Goal: Task Accomplishment & Management: Manage account settings

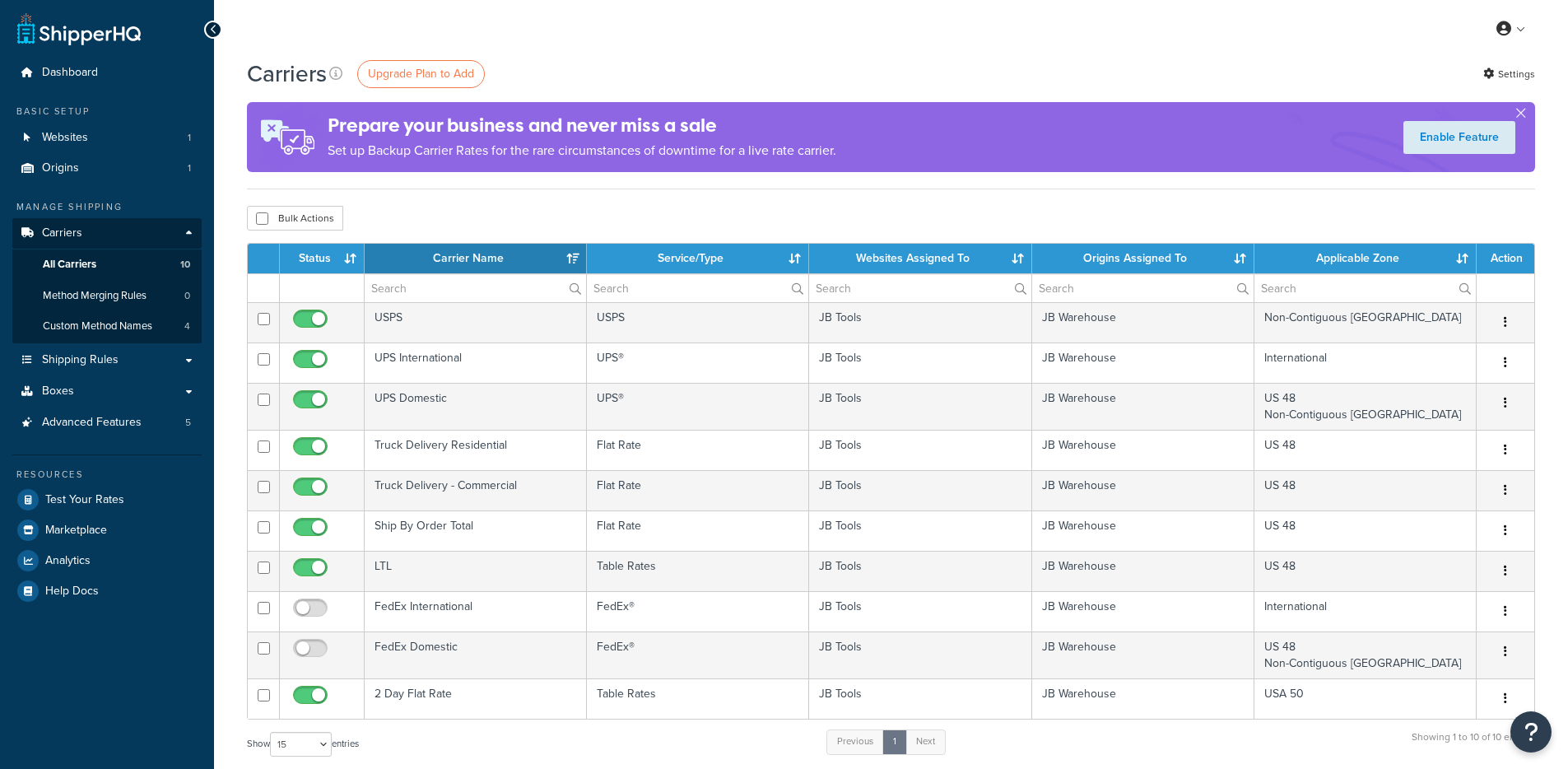
select select "15"
click at [511, 208] on div "Bulk Actions Duplicate [GEOGRAPHIC_DATA]" at bounding box center [891, 218] width 1289 height 25
drag, startPoint x: 647, startPoint y: 185, endPoint x: 658, endPoint y: 191, distance: 12.5
click at [647, 185] on div "Carriers Upgrade Plan to Add Settings Prepare your business and never miss a sa…" at bounding box center [891, 123] width 1289 height 132
click at [87, 366] on span "Shipping Rules" at bounding box center [80, 360] width 77 height 14
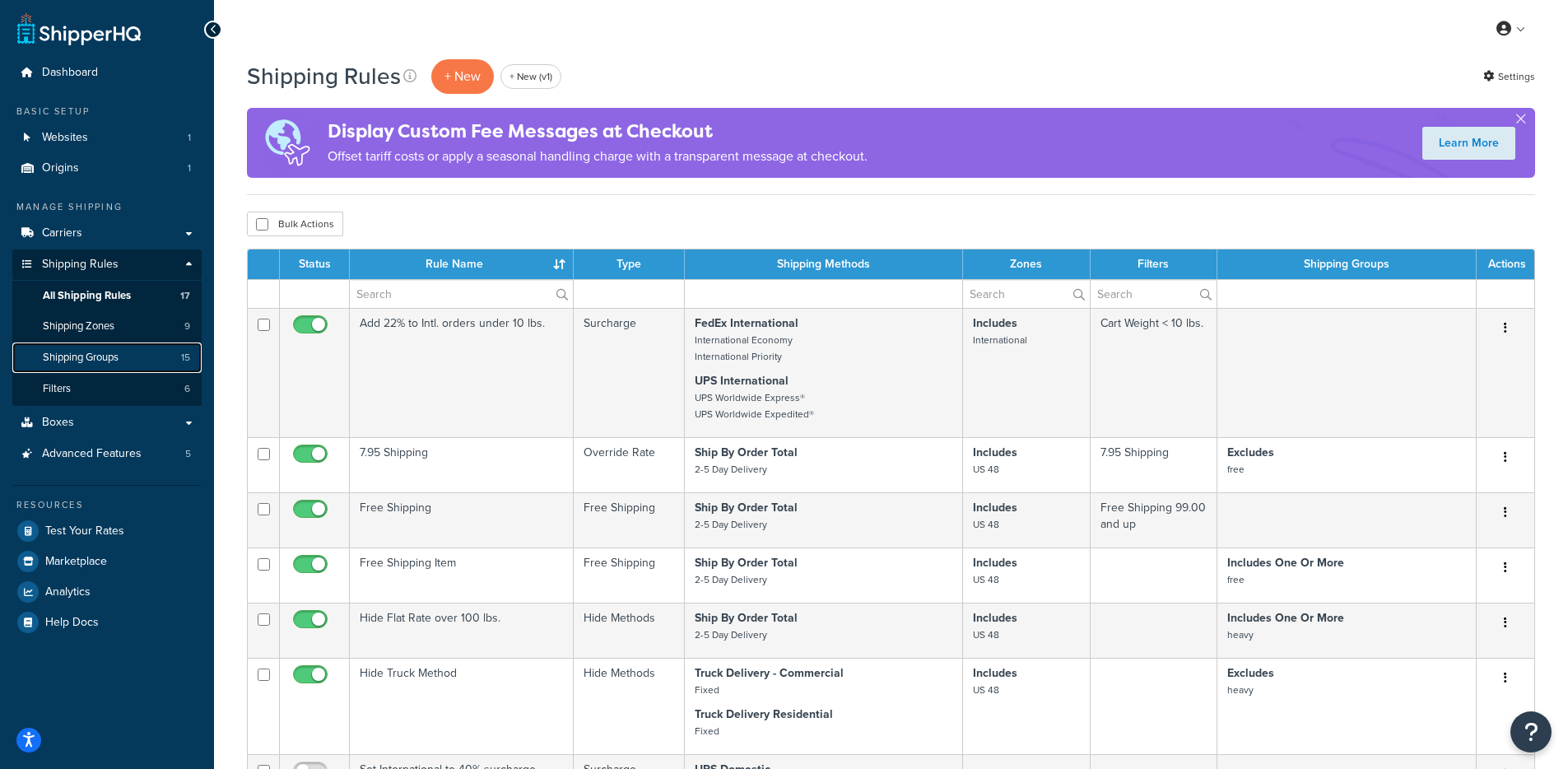
click at [137, 345] on link "Shipping Groups 15" at bounding box center [106, 357] width 189 height 30
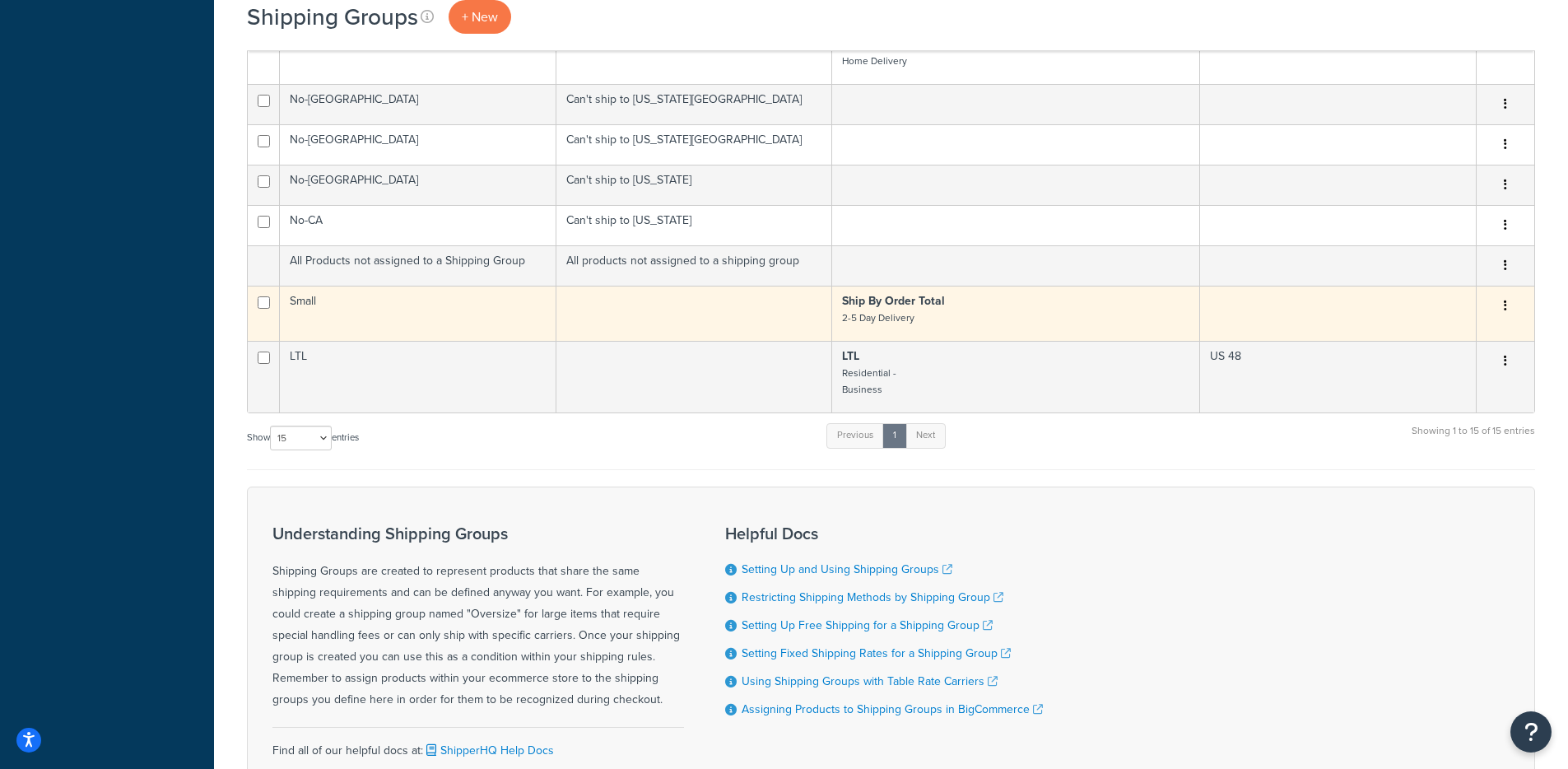
scroll to position [716, 0]
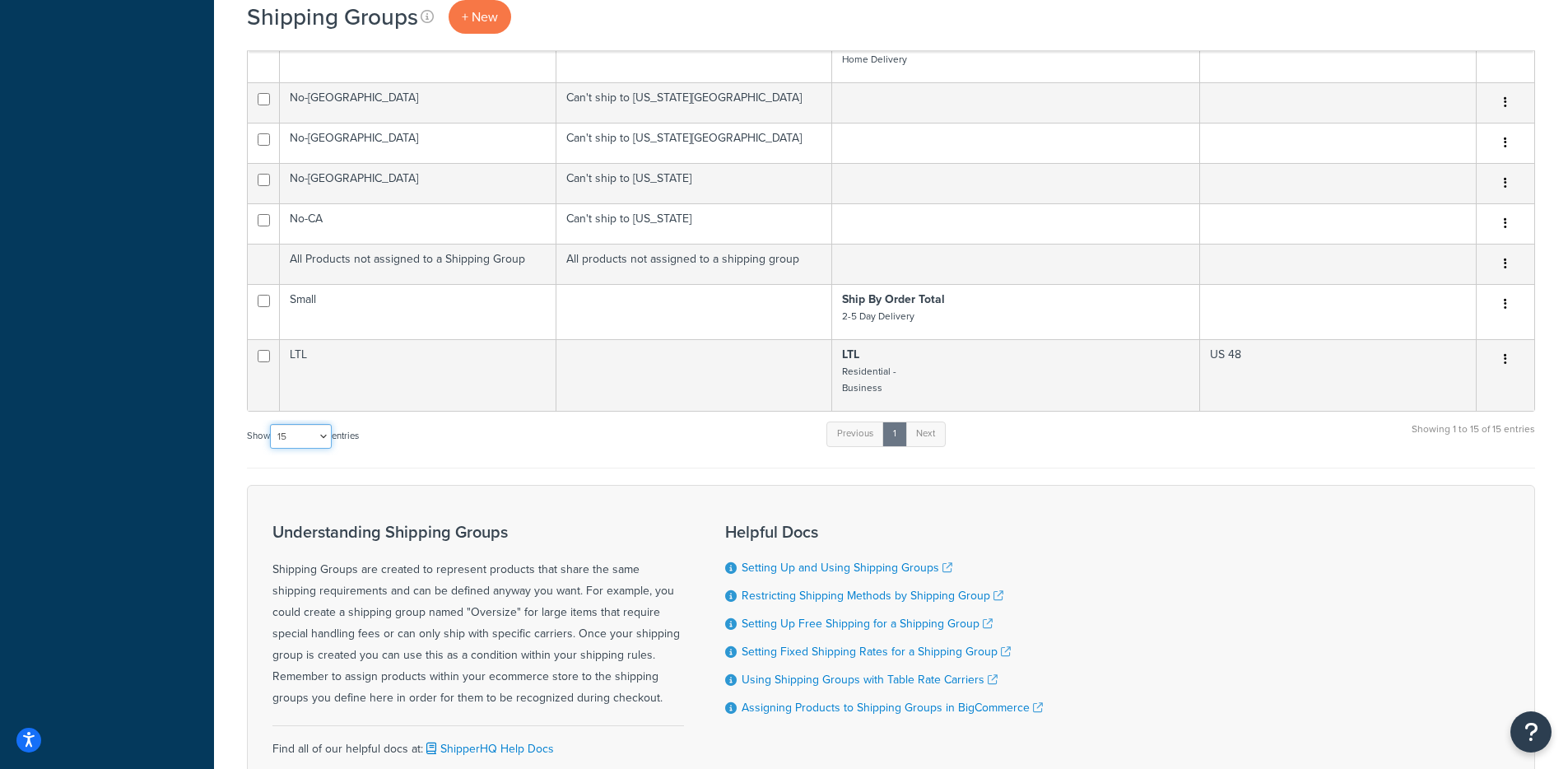
click at [300, 444] on select "10 15 25 50 100" at bounding box center [301, 436] width 62 height 25
select select "50"
click at [272, 425] on select "10 15 25 50 100" at bounding box center [301, 436] width 62 height 25
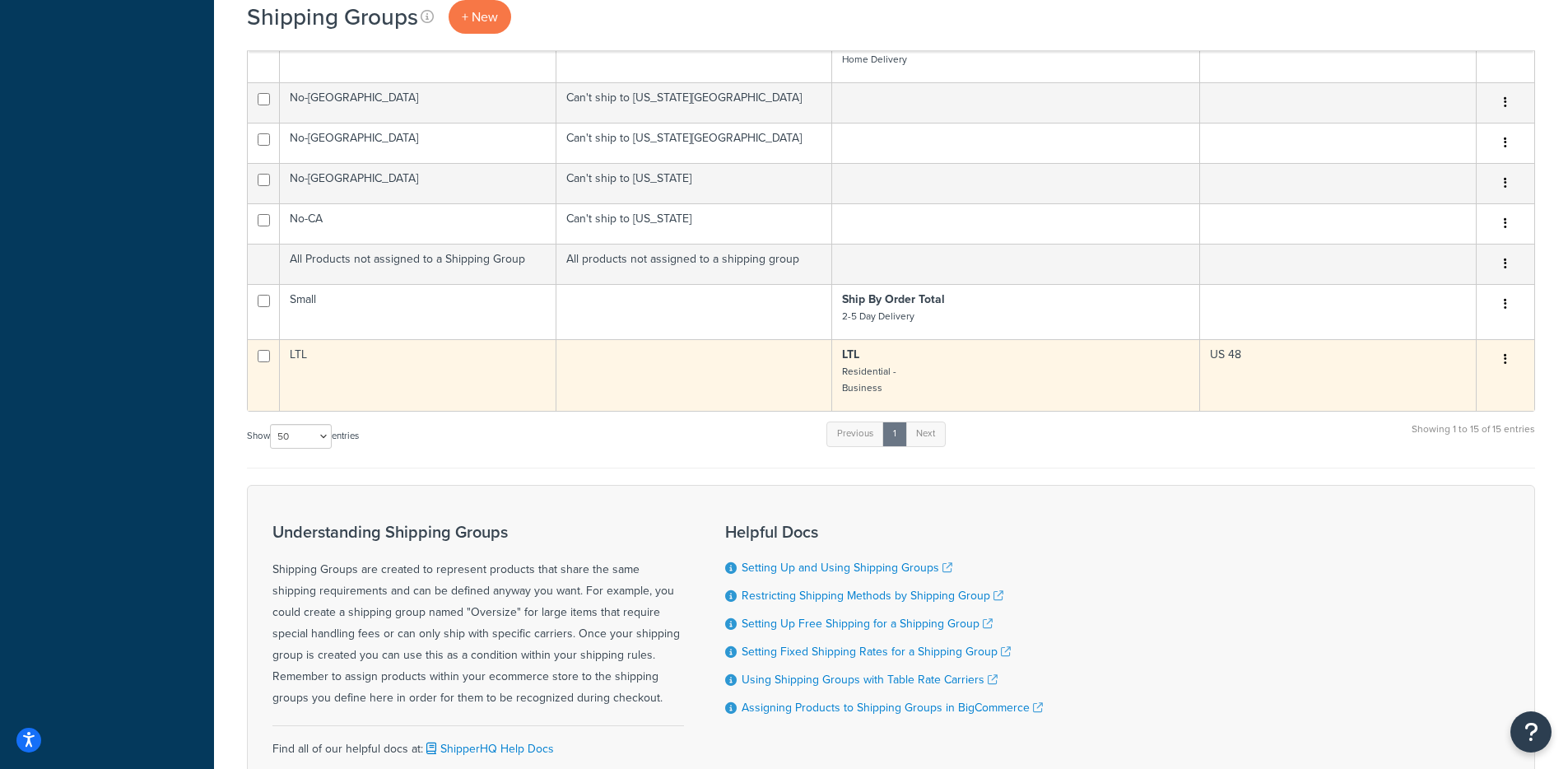
click at [1502, 356] on button "button" at bounding box center [1505, 360] width 23 height 27
click at [1472, 387] on link "Edit" at bounding box center [1439, 393] width 130 height 34
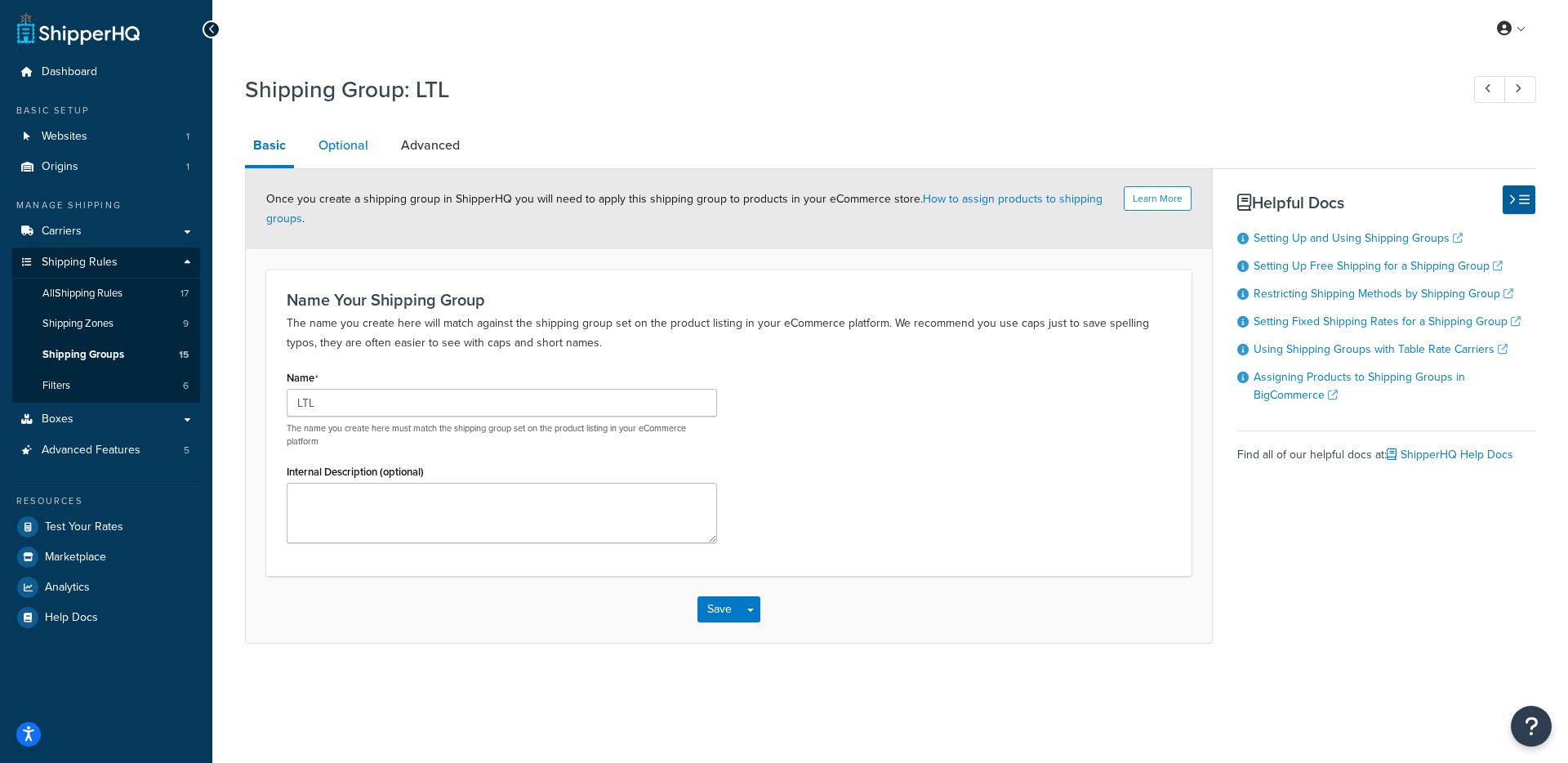
click at [357, 155] on link "Optional" at bounding box center [343, 145] width 66 height 39
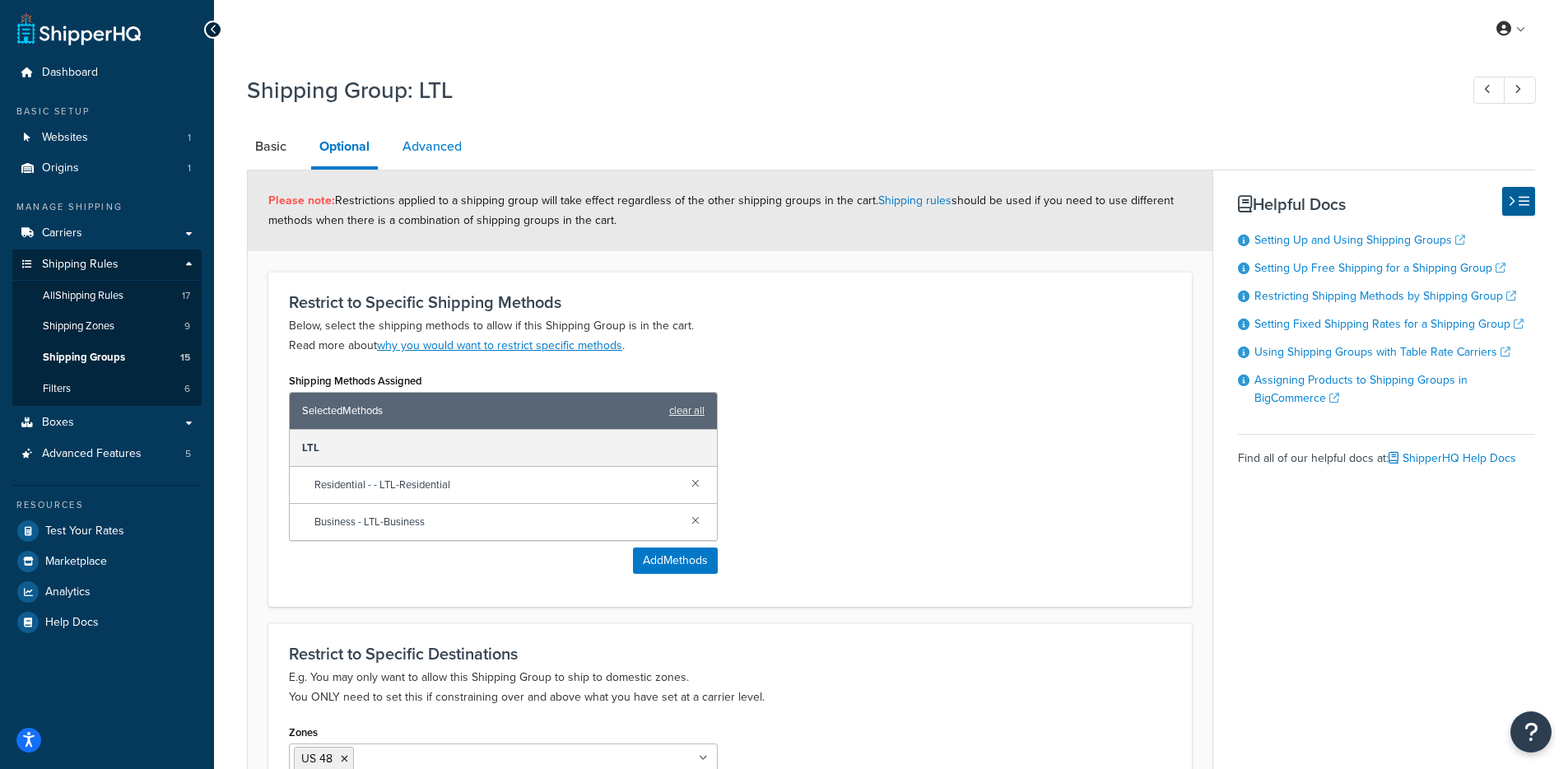
click at [444, 146] on link "Advanced" at bounding box center [433, 146] width 76 height 40
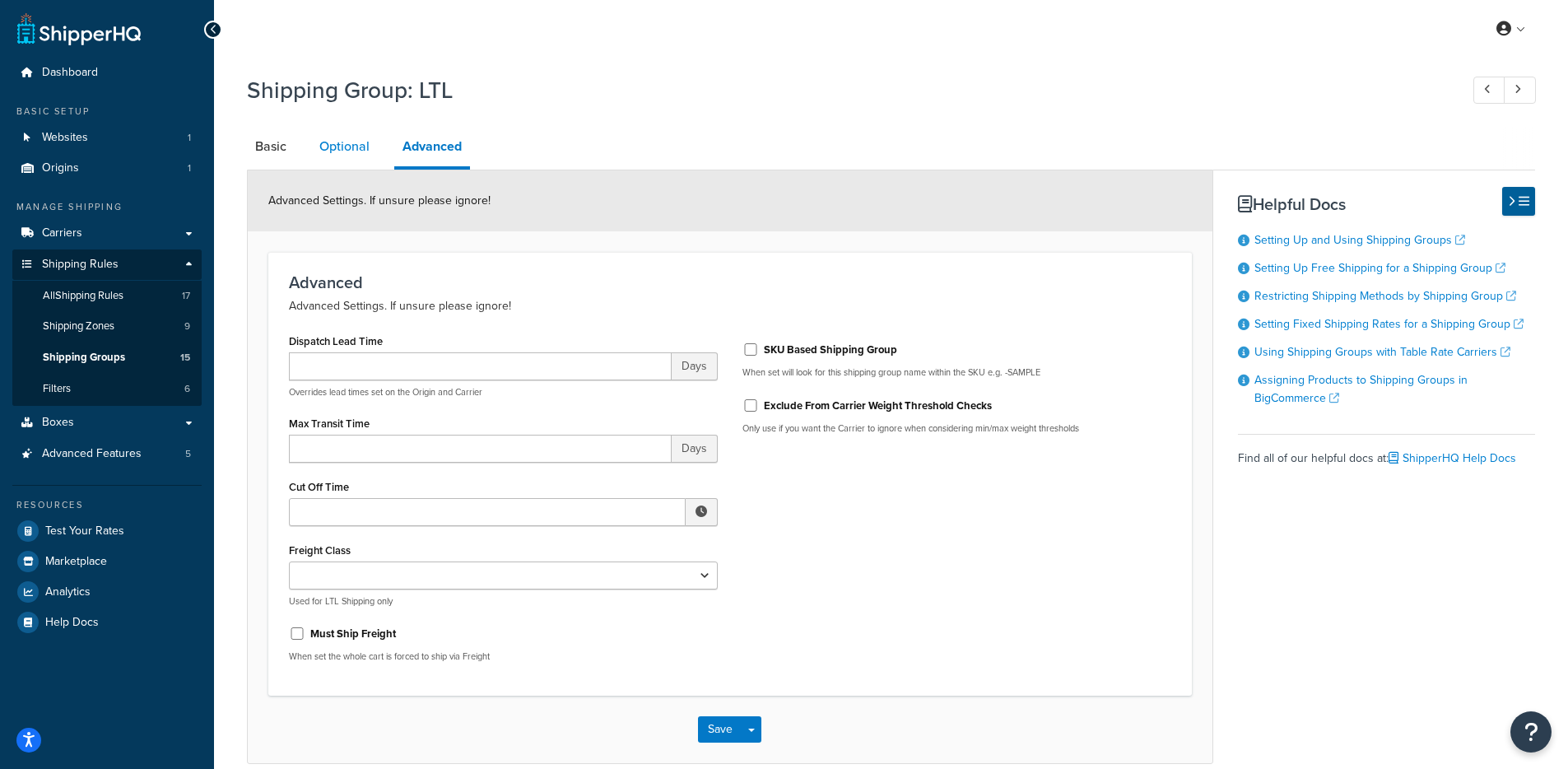
click at [353, 144] on link "Optional" at bounding box center [344, 146] width 66 height 40
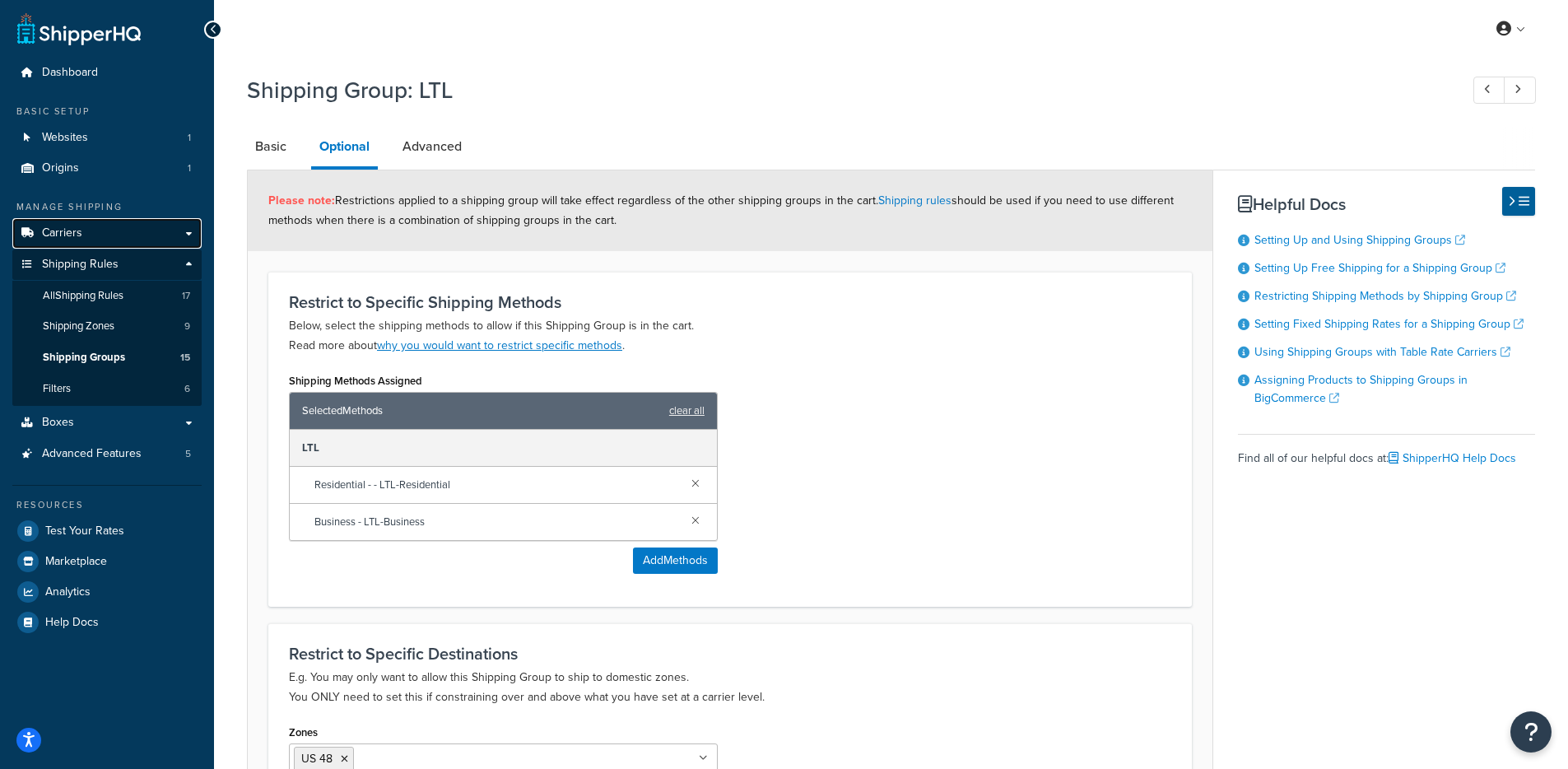
click at [107, 243] on link "Carriers" at bounding box center [106, 233] width 189 height 30
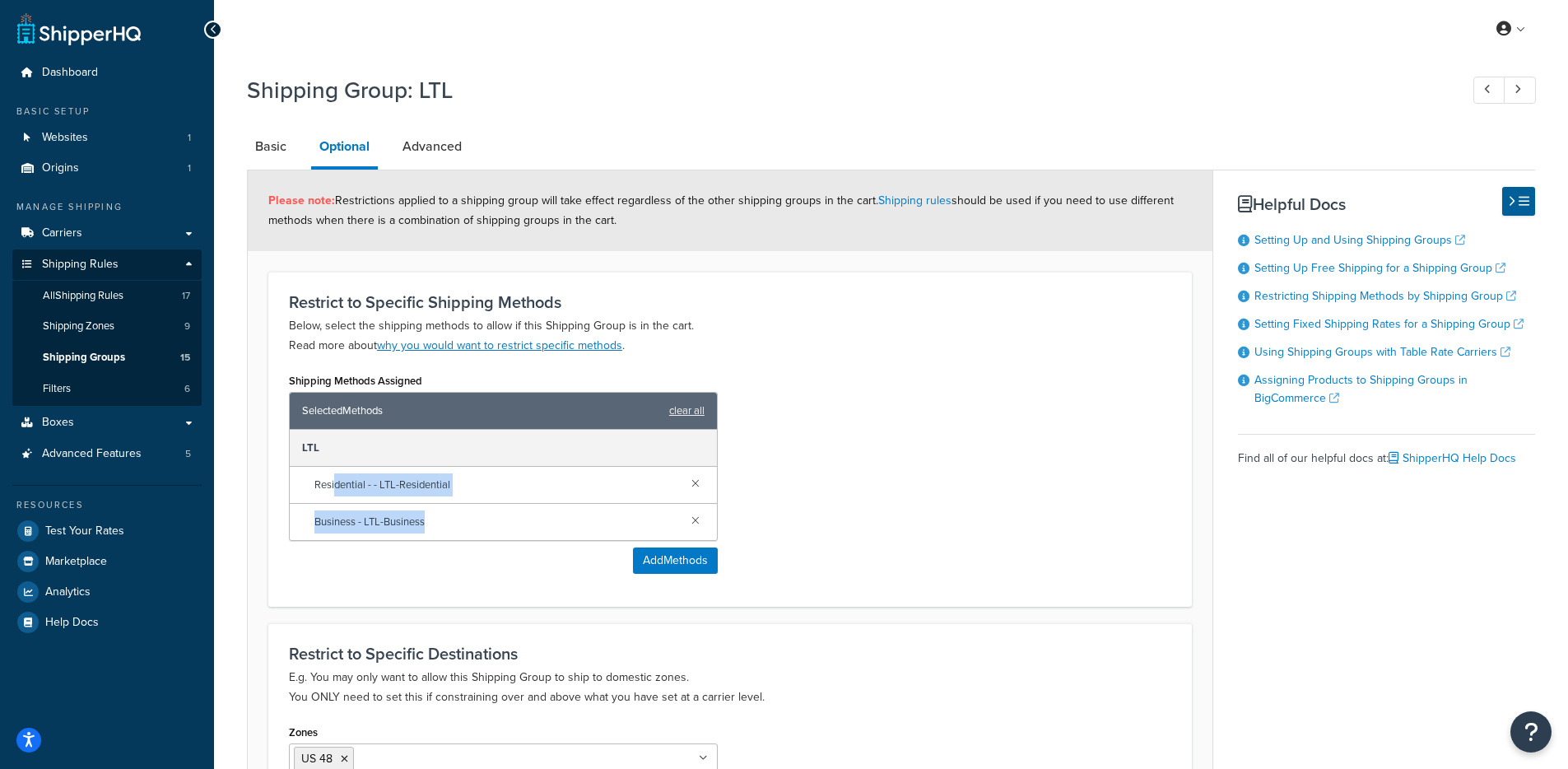
drag, startPoint x: 334, startPoint y: 491, endPoint x: 432, endPoint y: 515, distance: 100.9
click at [432, 514] on div "LTL Residential - - LTL-Residential Business - LTL-Business" at bounding box center [503, 485] width 427 height 111
click at [434, 517] on span "Business - LTL-Business" at bounding box center [496, 521] width 364 height 23
drag, startPoint x: 327, startPoint y: 452, endPoint x: 398, endPoint y: 519, distance: 97.6
click at [392, 515] on div "LTL Residential - - LTL-Residential Business - LTL-Business" at bounding box center [503, 485] width 427 height 111
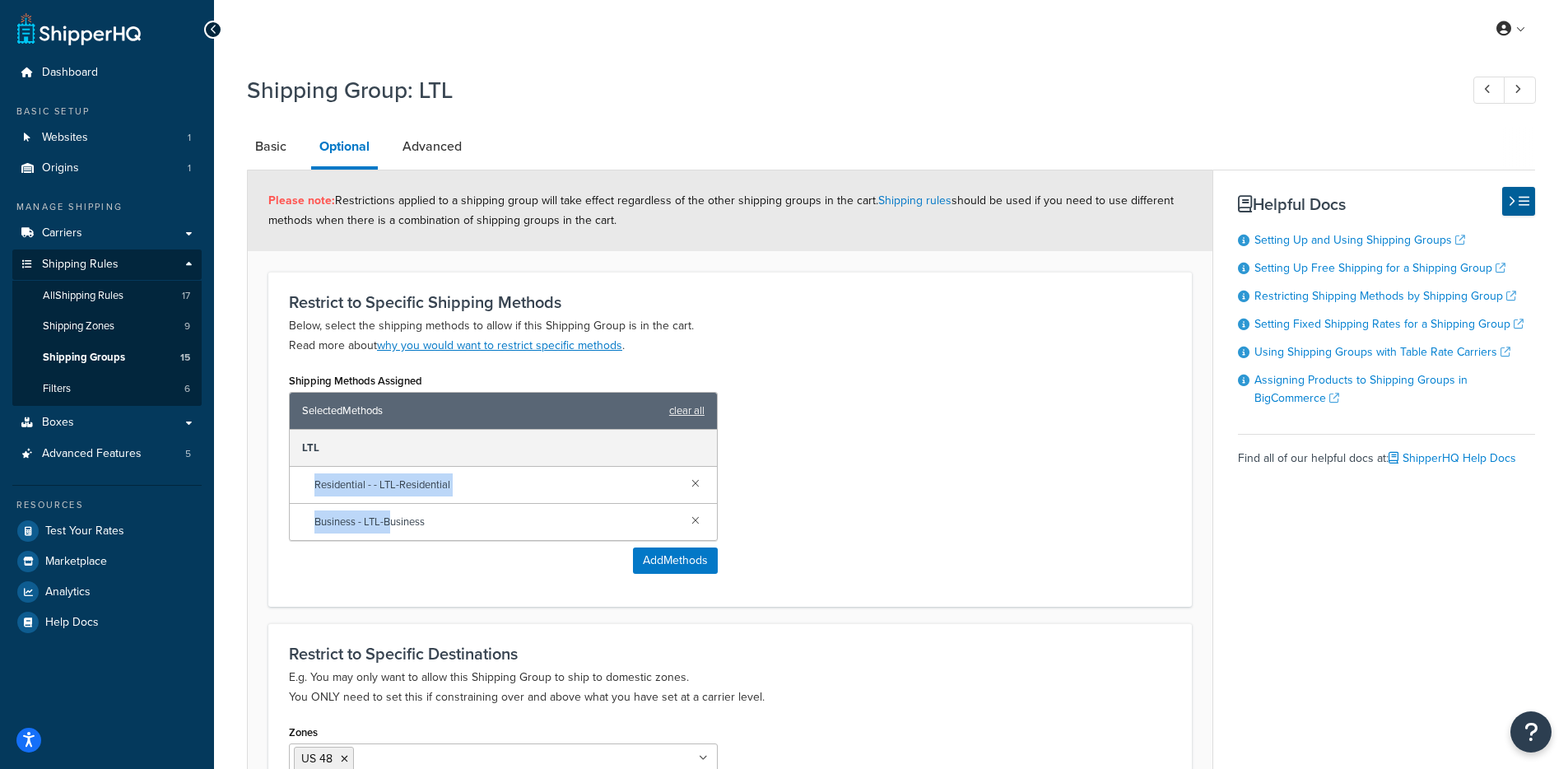
click at [277, 462] on div "Shipping Methods Assigned Selected Methods clear all LTL Residential - - LTL-Re…" at bounding box center [504, 478] width 454 height 218
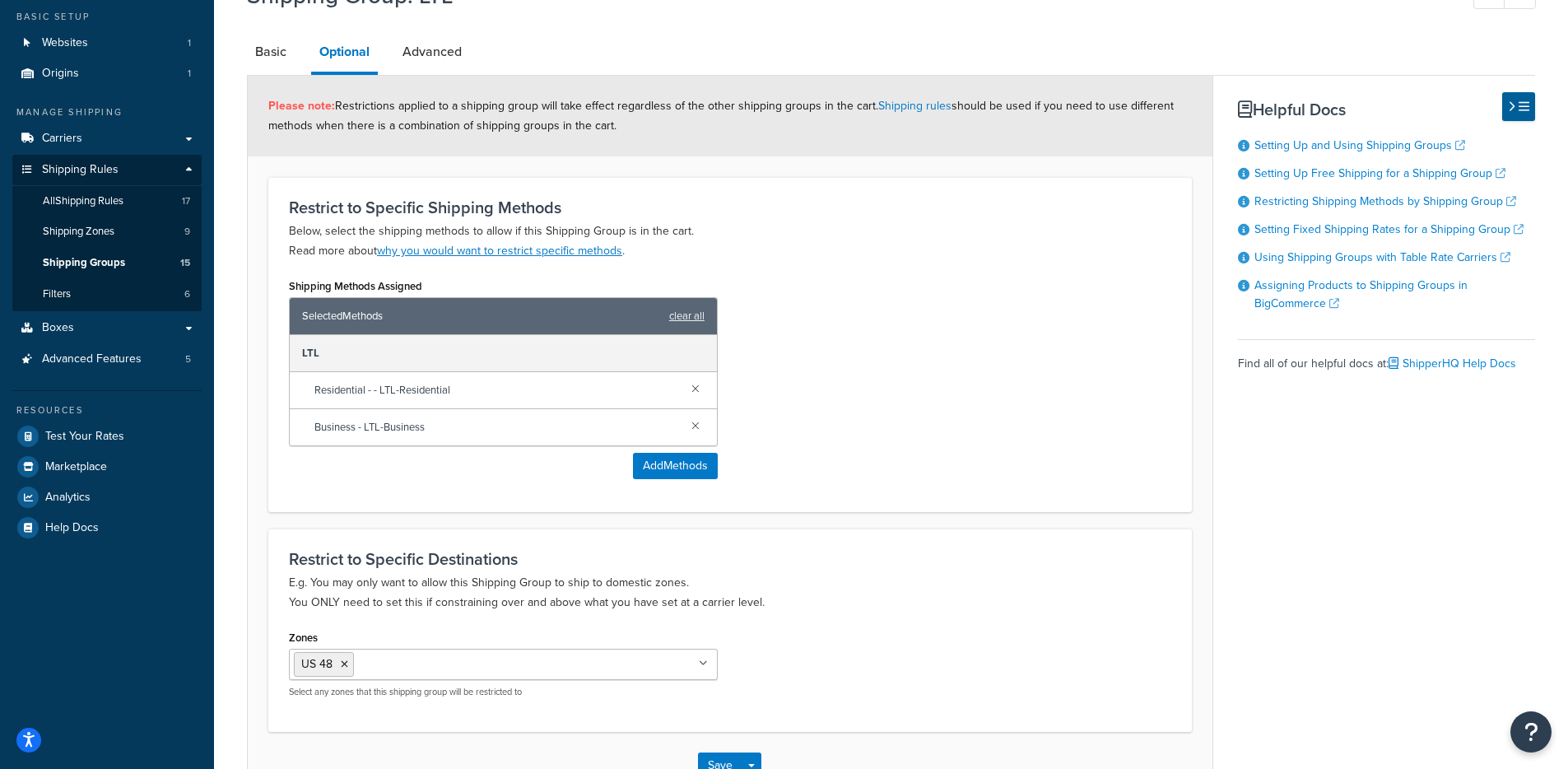
scroll to position [104, 0]
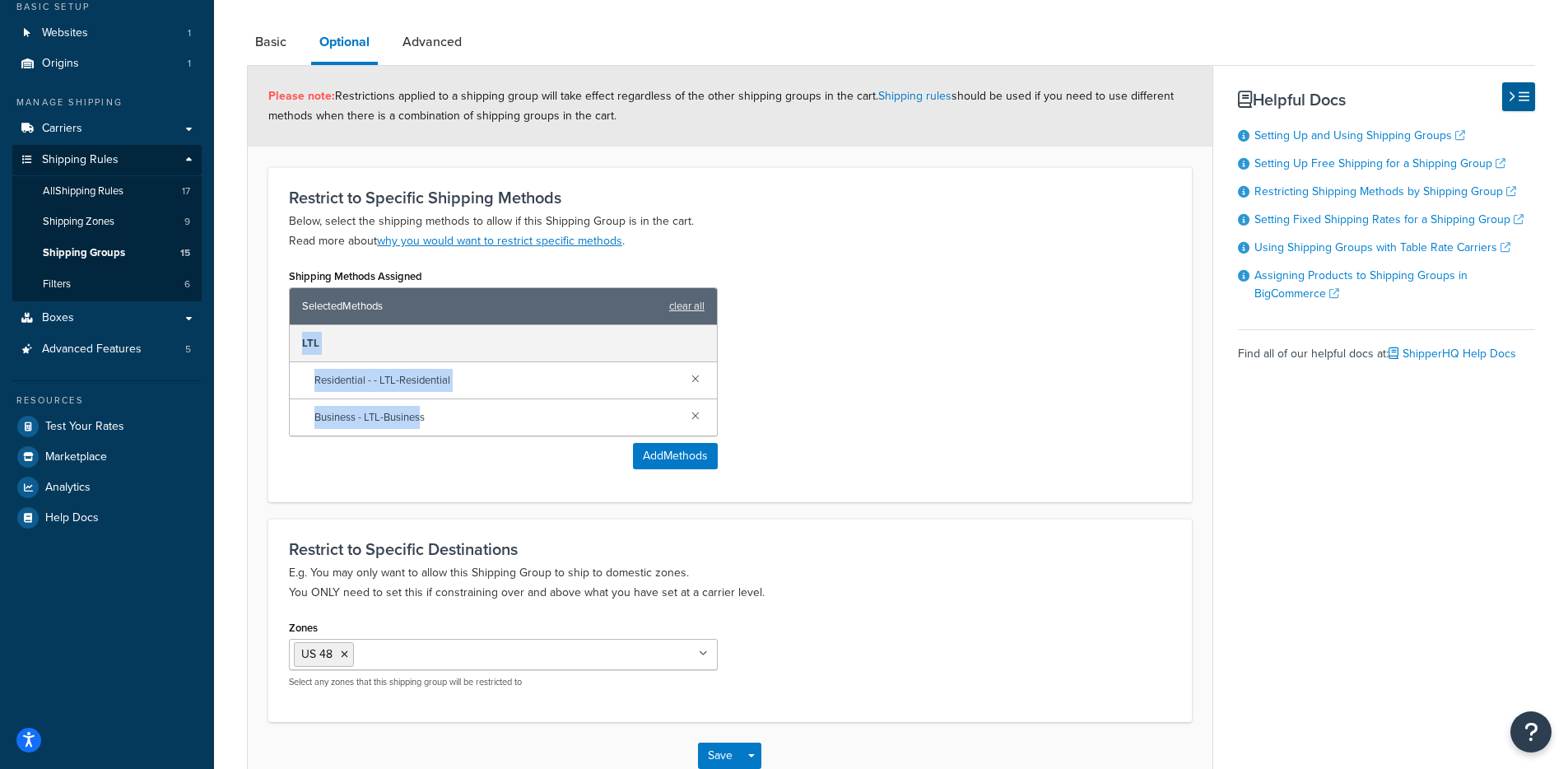
drag, startPoint x: 267, startPoint y: 326, endPoint x: 421, endPoint y: 429, distance: 185.3
click at [421, 429] on div "Restrict to Specific Shipping Methods Below, select the shipping methods to all…" at bounding box center [731, 334] width 924 height 335
drag, startPoint x: 422, startPoint y: 429, endPoint x: 439, endPoint y: 422, distance: 18.4
click at [422, 429] on span "Business - LTL-Business" at bounding box center [496, 417] width 364 height 23
drag, startPoint x: 439, startPoint y: 421, endPoint x: 314, endPoint y: 381, distance: 131.2
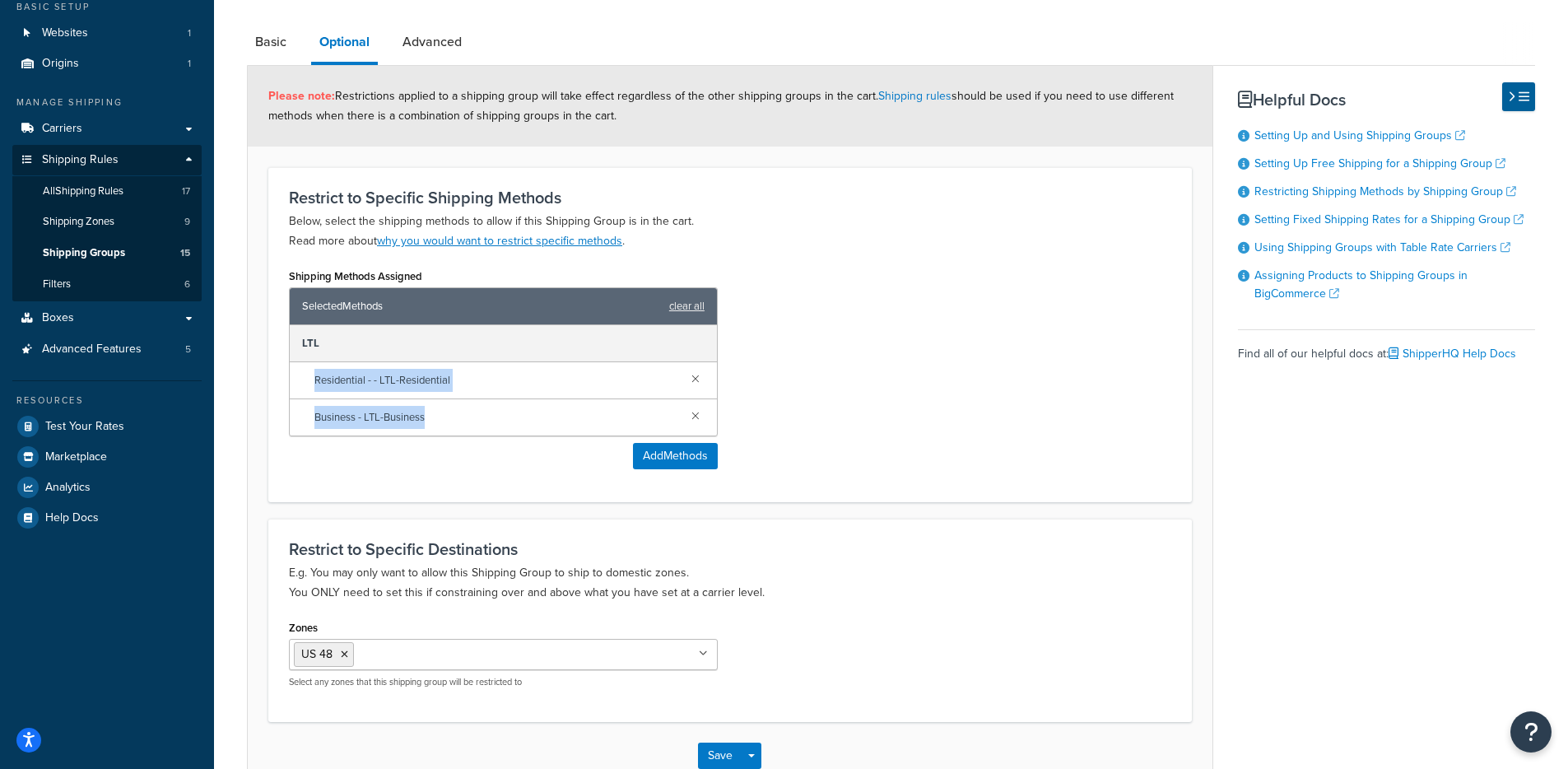
click at [314, 381] on div "LTL Residential - - LTL-Residential Business - LTL-Business" at bounding box center [503, 381] width 427 height 111
click at [315, 384] on span "Residential - - LTL-Residential" at bounding box center [496, 380] width 364 height 23
drag, startPoint x: 361, startPoint y: 383, endPoint x: 444, endPoint y: 428, distance: 94.4
click at [444, 428] on div "LTL Residential - - LTL-Residential Business - LTL-Business" at bounding box center [503, 381] width 427 height 111
click at [441, 421] on span "Business - LTL-Business" at bounding box center [496, 417] width 364 height 23
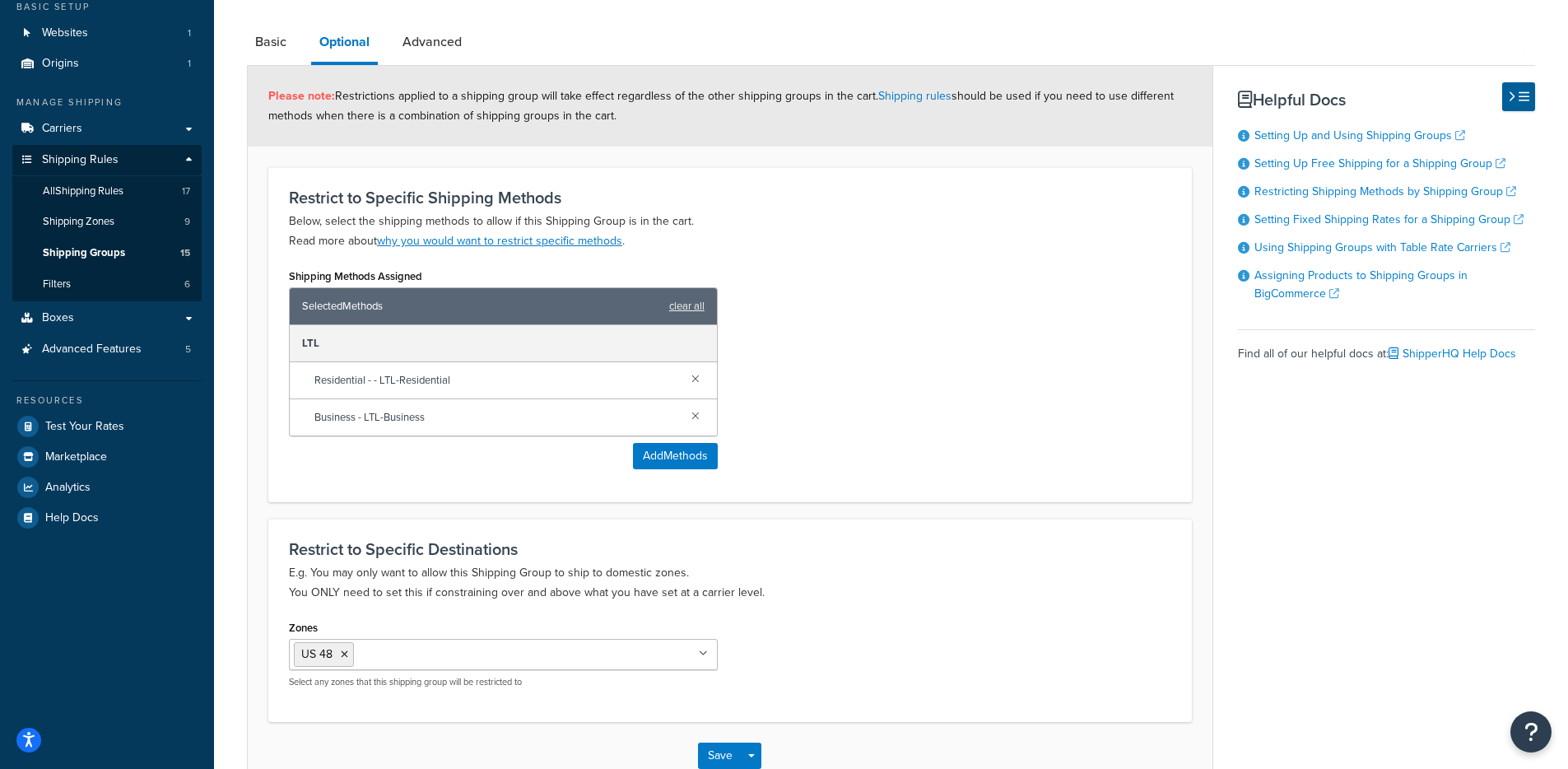
click at [435, 421] on span "Business - LTL-Business" at bounding box center [496, 417] width 364 height 23
drag, startPoint x: 435, startPoint y: 421, endPoint x: 369, endPoint y: 379, distance: 78.2
click at [369, 379] on div "LTL Residential - - LTL-Residential Business - LTL-Business" at bounding box center [503, 381] width 427 height 111
click at [369, 379] on span "Residential - - LTL-Residential" at bounding box center [496, 380] width 364 height 23
drag, startPoint x: 303, startPoint y: 334, endPoint x: 280, endPoint y: 333, distance: 23.0
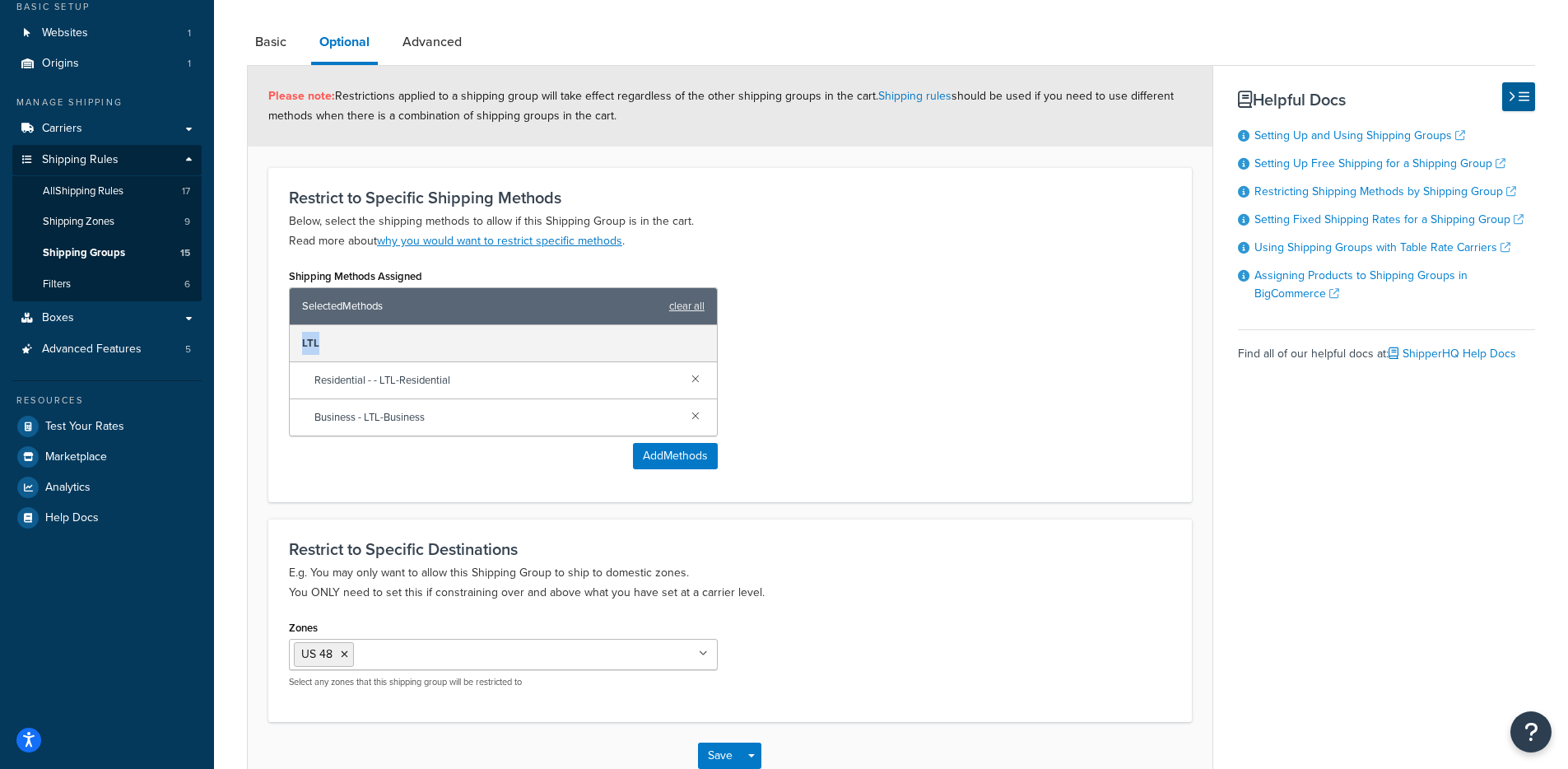
click at [280, 333] on div "Shipping Methods Assigned Selected Methods clear all LTL Residential - - LTL-Re…" at bounding box center [504, 373] width 454 height 218
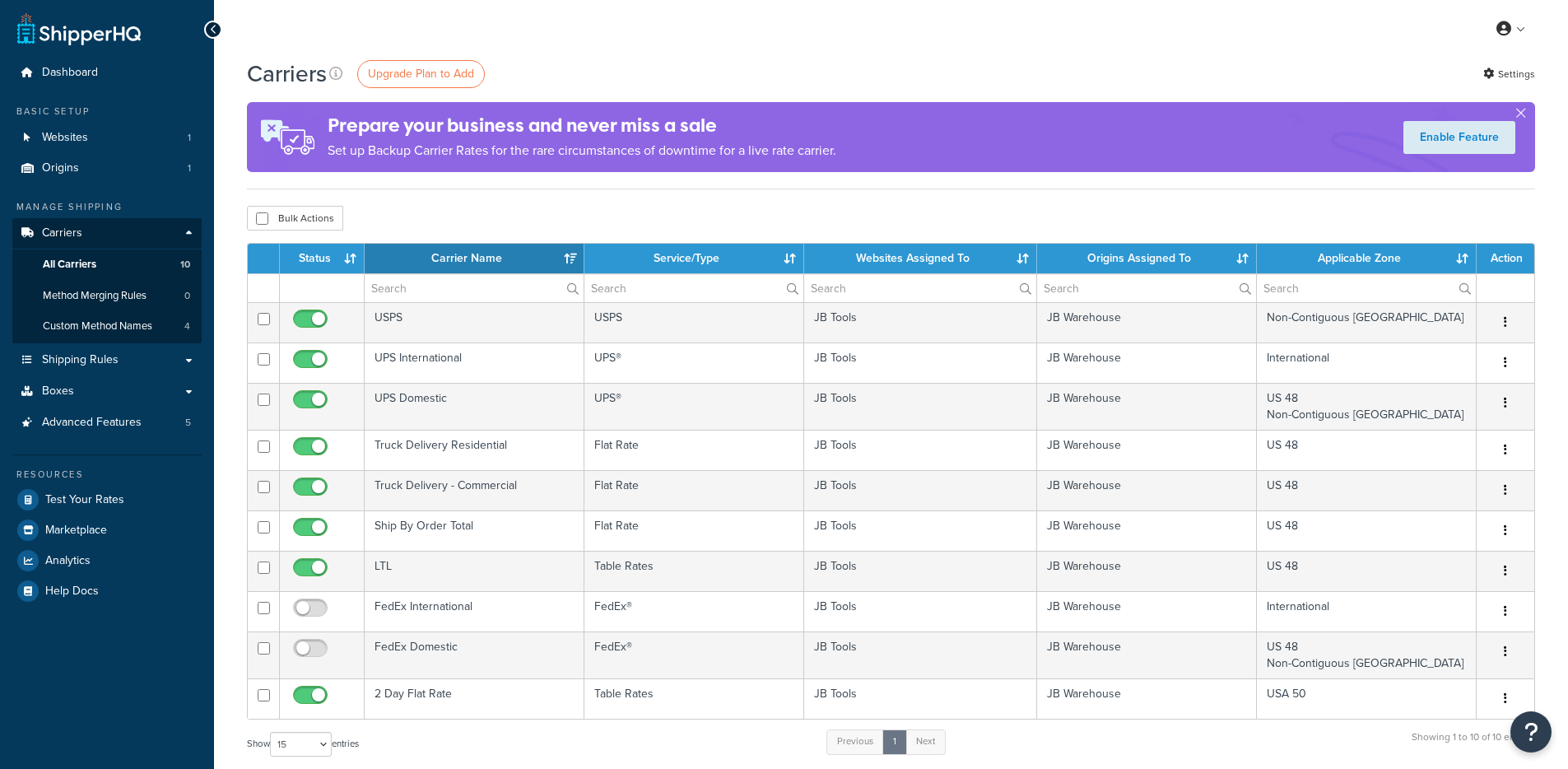
select select "15"
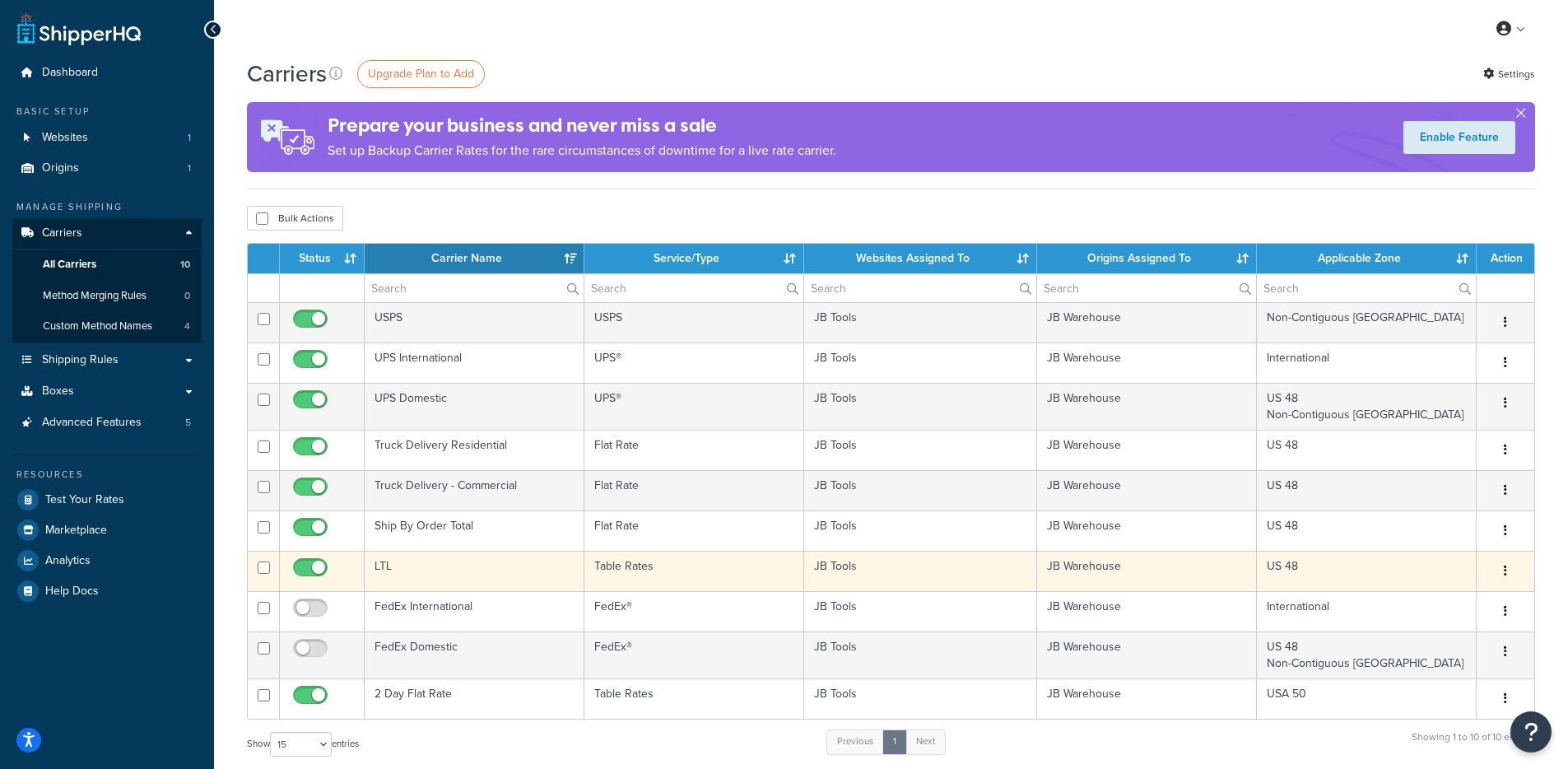
click at [446, 580] on td "LTL" at bounding box center [474, 571] width 220 height 41
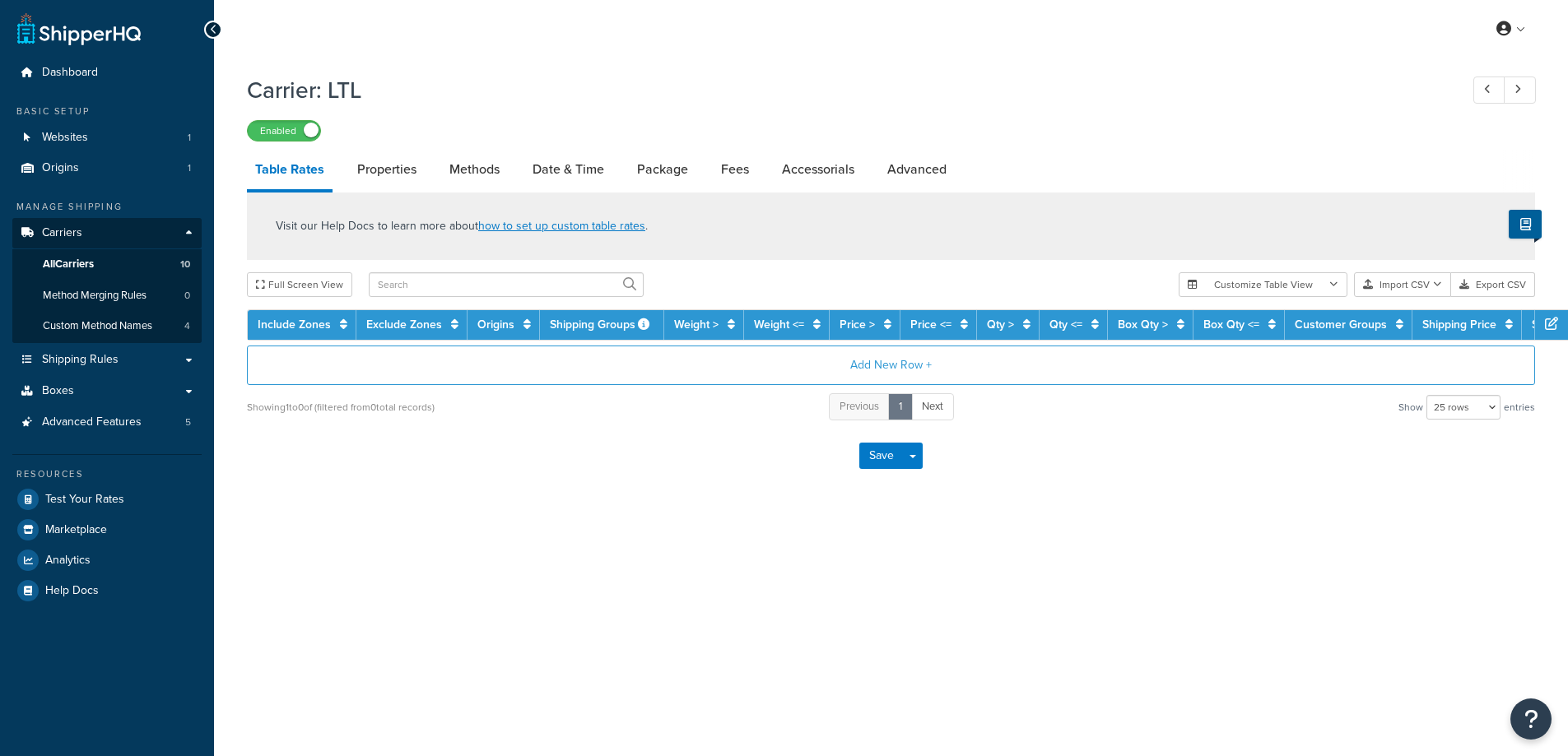
select select "25"
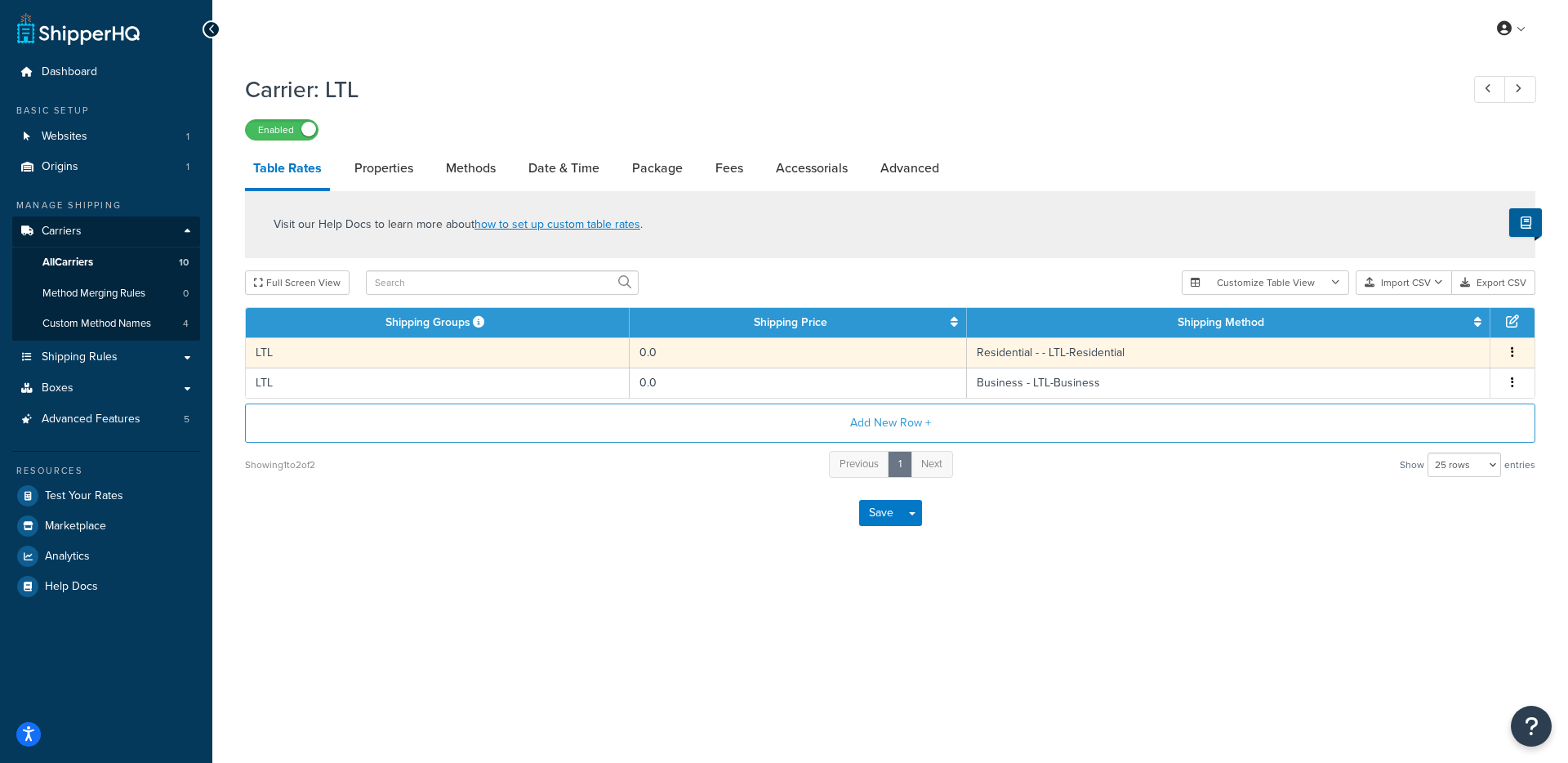
click at [521, 351] on td "LTL" at bounding box center [438, 352] width 384 height 30
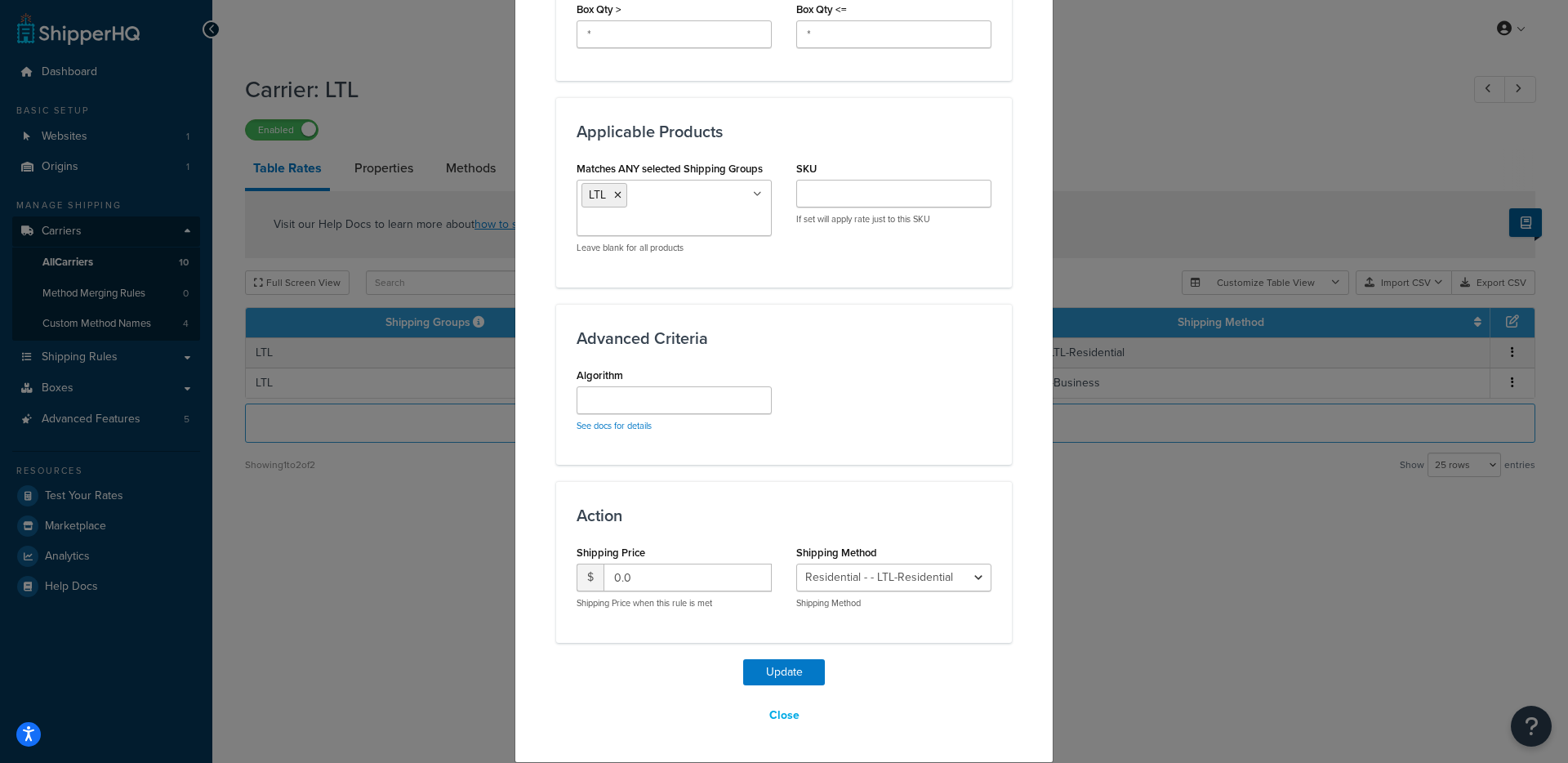
scroll to position [928, 0]
click at [705, 216] on ul "LTL" at bounding box center [673, 211] width 195 height 57
drag, startPoint x: 607, startPoint y: 168, endPoint x: 708, endPoint y: 170, distance: 101.0
click at [708, 170] on label "Matches ANY selected Shipping Groups" at bounding box center [670, 171] width 187 height 12
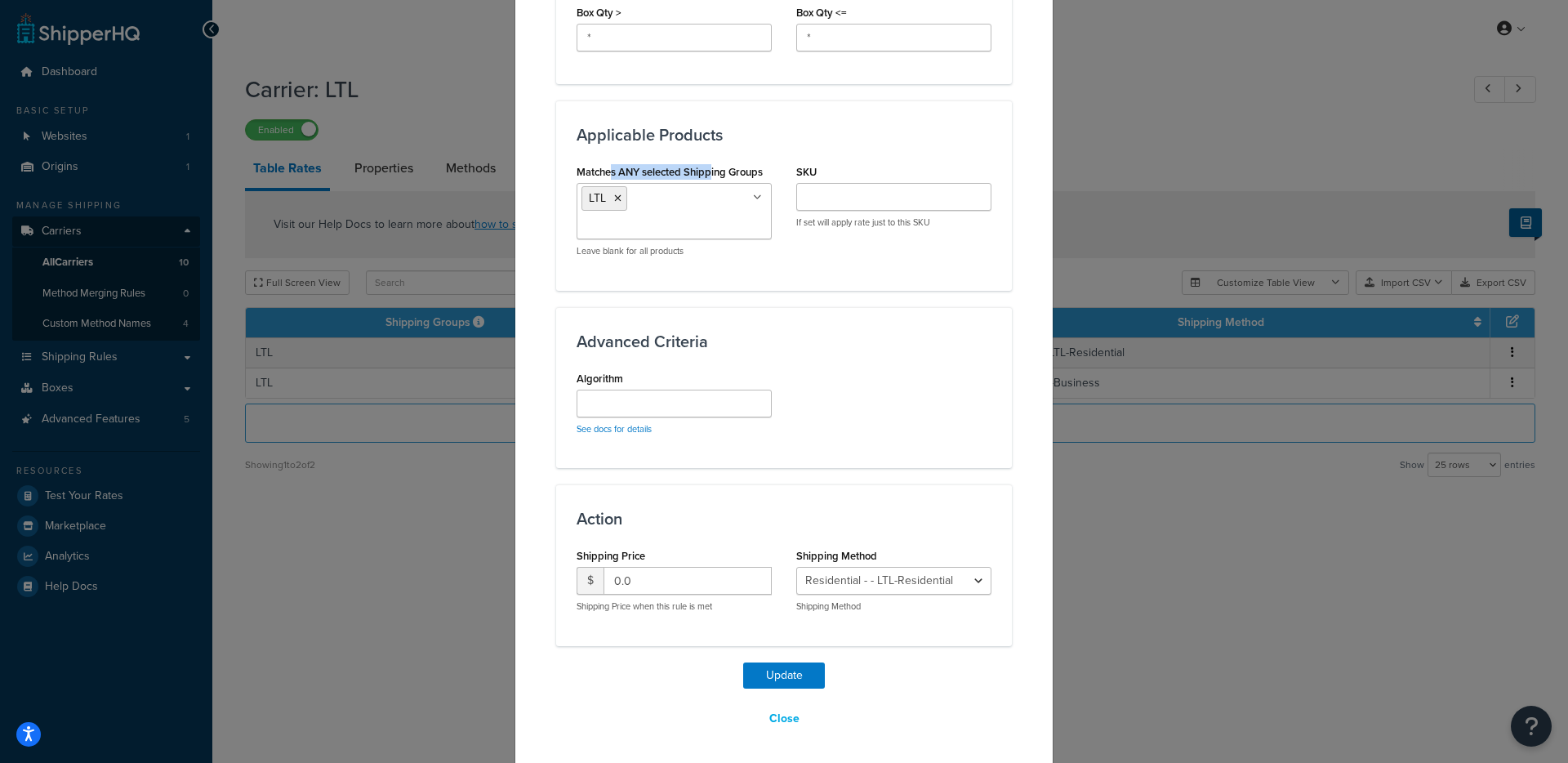
click at [708, 218] on input "Matches ANY selected Shipping Groups" at bounding box center [654, 227] width 145 height 18
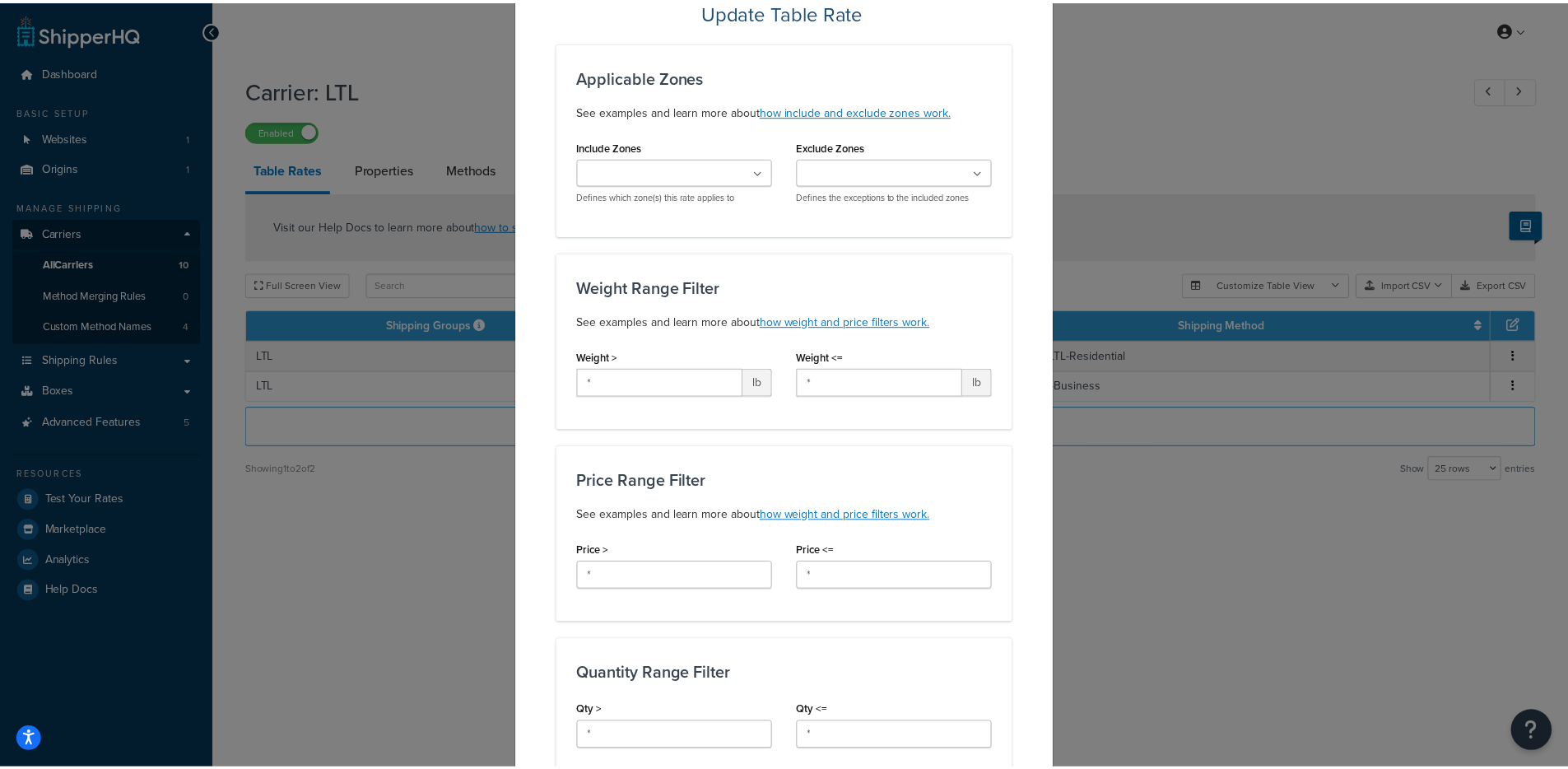
scroll to position [0, 0]
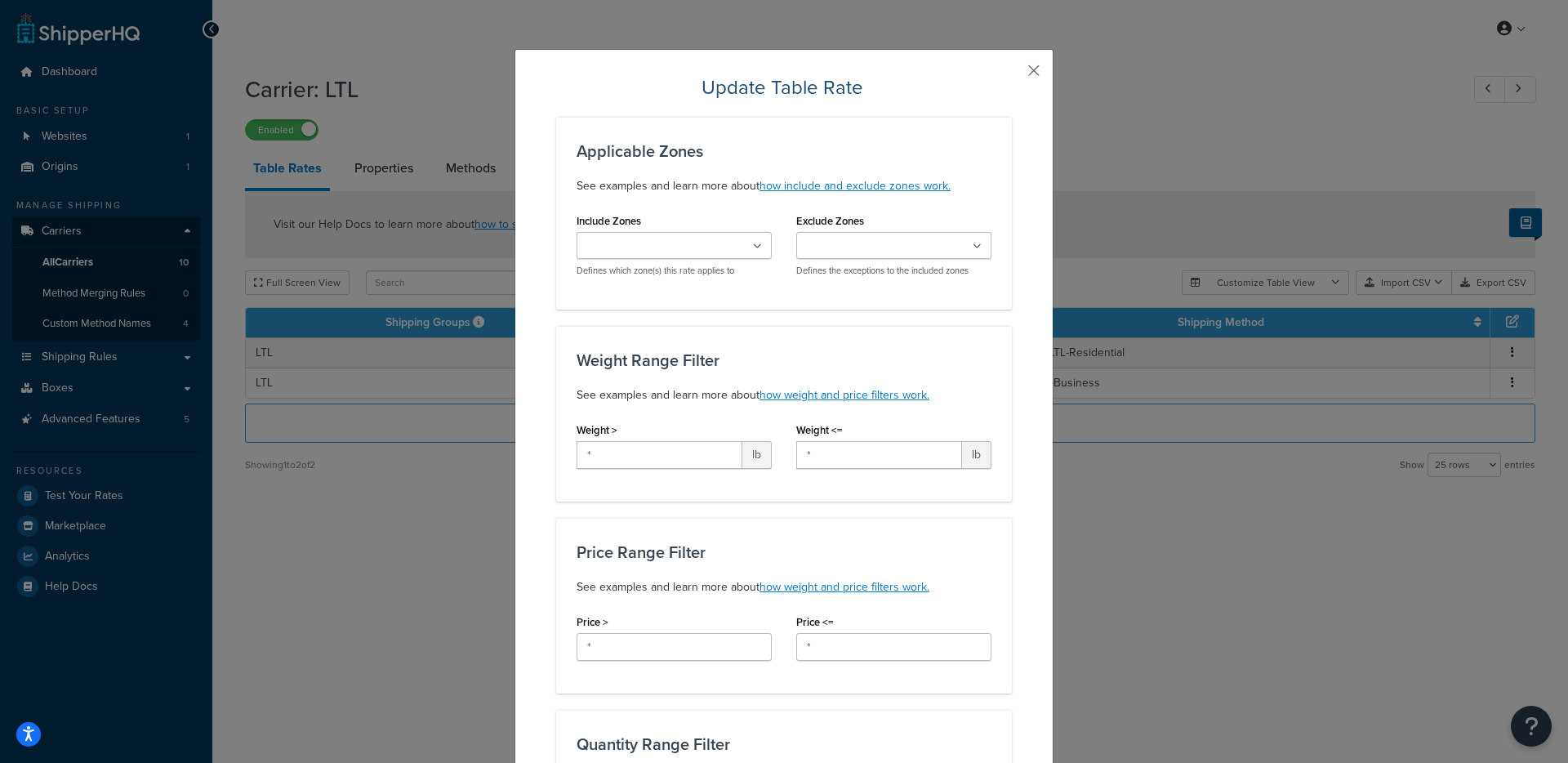
click at [1012, 74] on button "button" at bounding box center [1010, 76] width 4 height 4
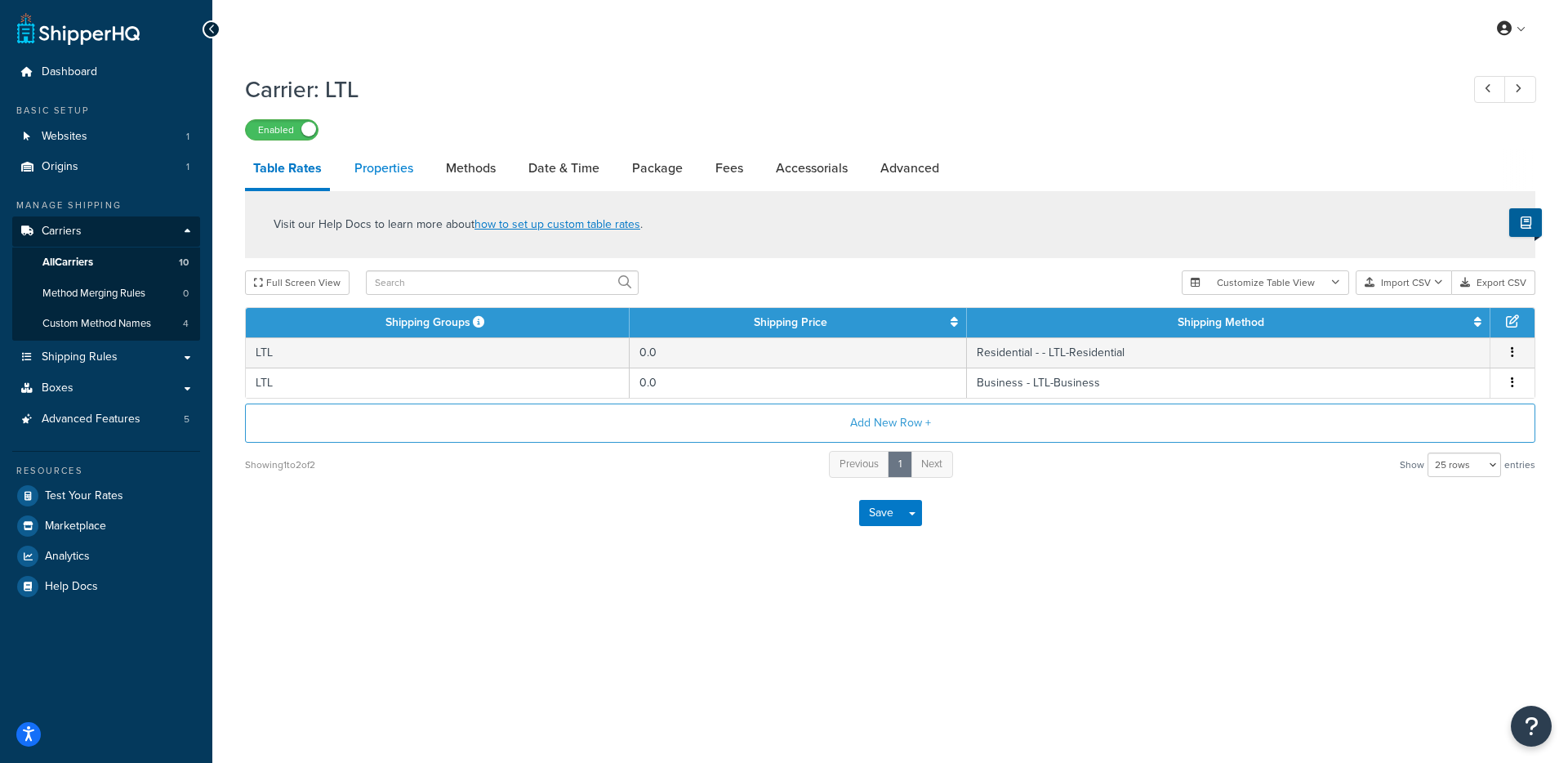
click at [361, 158] on link "Properties" at bounding box center [383, 167] width 75 height 39
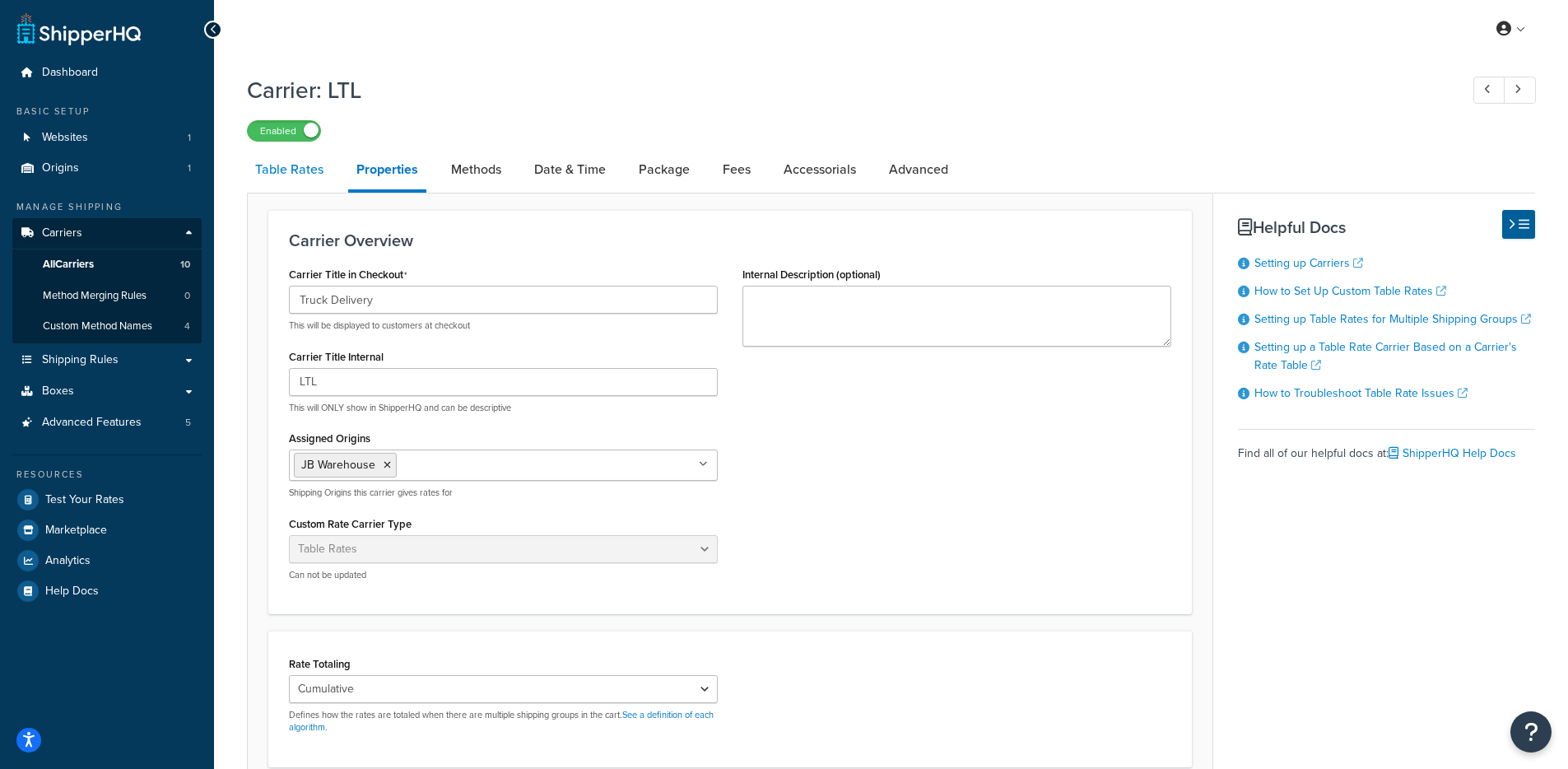
click at [317, 171] on link "Table Rates" at bounding box center [290, 169] width 85 height 40
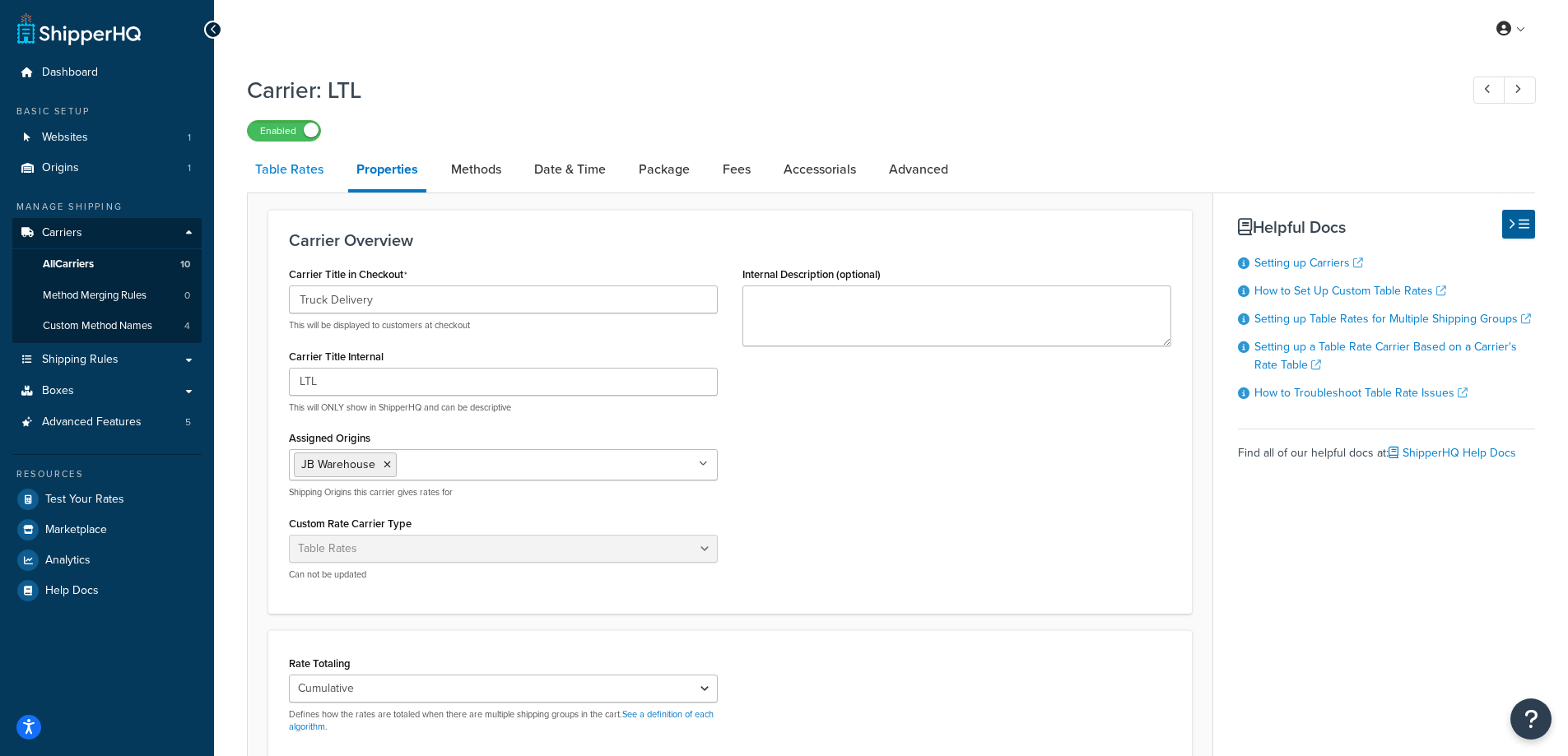
select select "25"
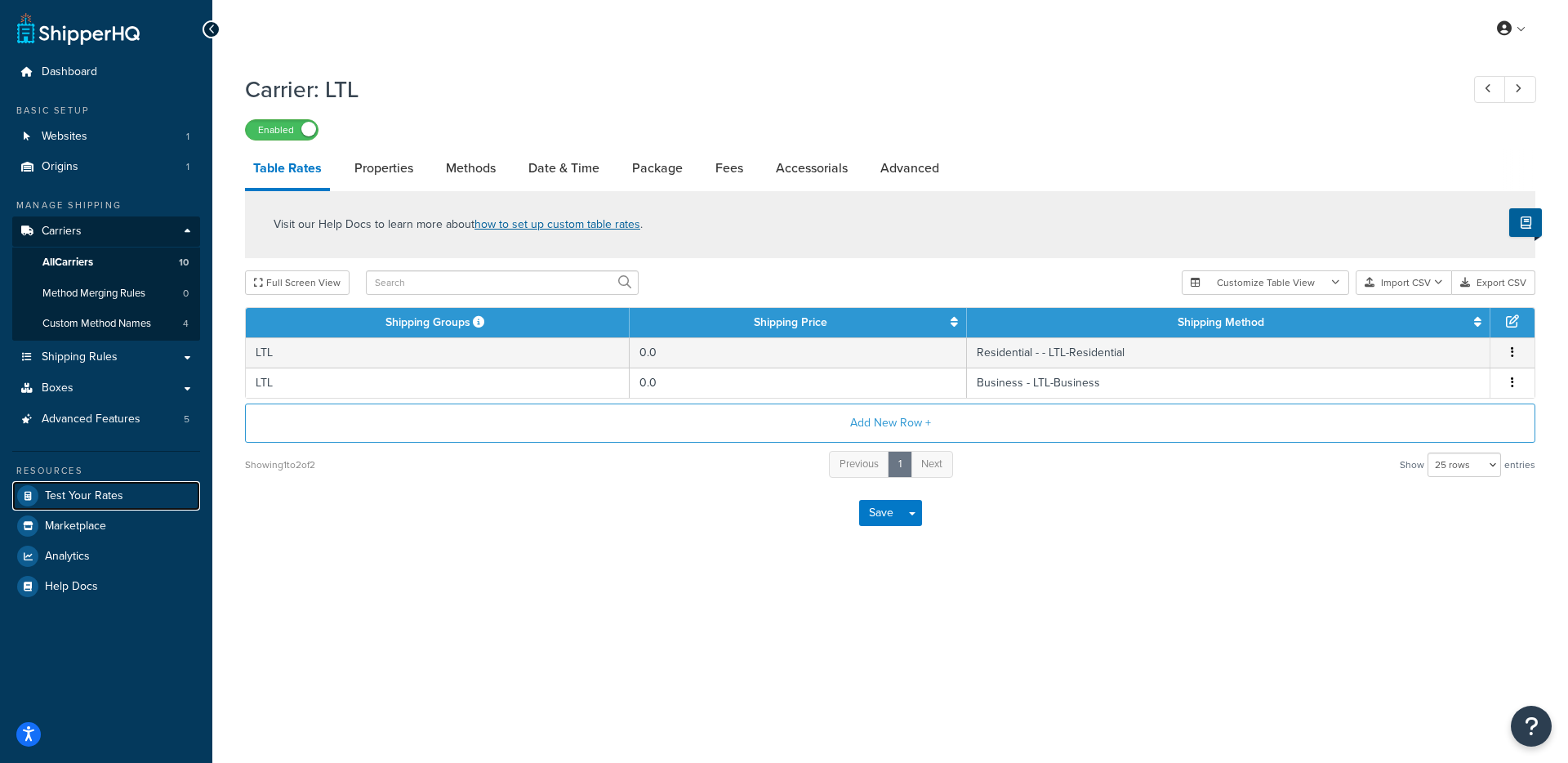
drag, startPoint x: 123, startPoint y: 494, endPoint x: 522, endPoint y: 226, distance: 480.7
click at [123, 494] on link "Test Your Rates" at bounding box center [105, 496] width 188 height 29
click at [371, 174] on link "Properties" at bounding box center [383, 167] width 75 height 39
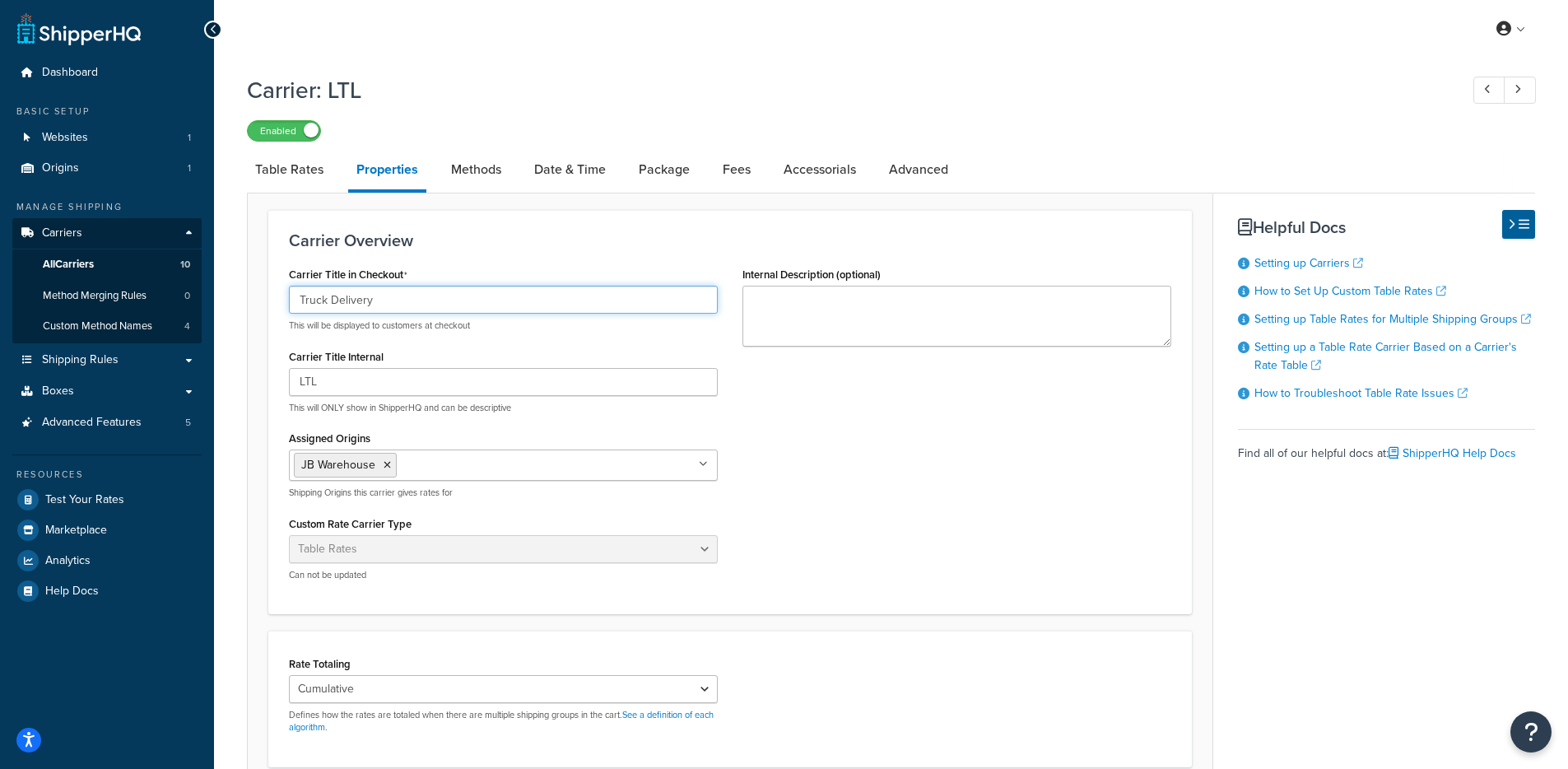
drag, startPoint x: 222, startPoint y: 287, endPoint x: 248, endPoint y: 282, distance: 26.5
click at [220, 288] on div "Carrier: LTL Enabled Table Rates Properties Methods Date & Time Package Fees Ac…" at bounding box center [891, 564] width 1354 height 999
click at [465, 168] on link "Methods" at bounding box center [476, 169] width 66 height 40
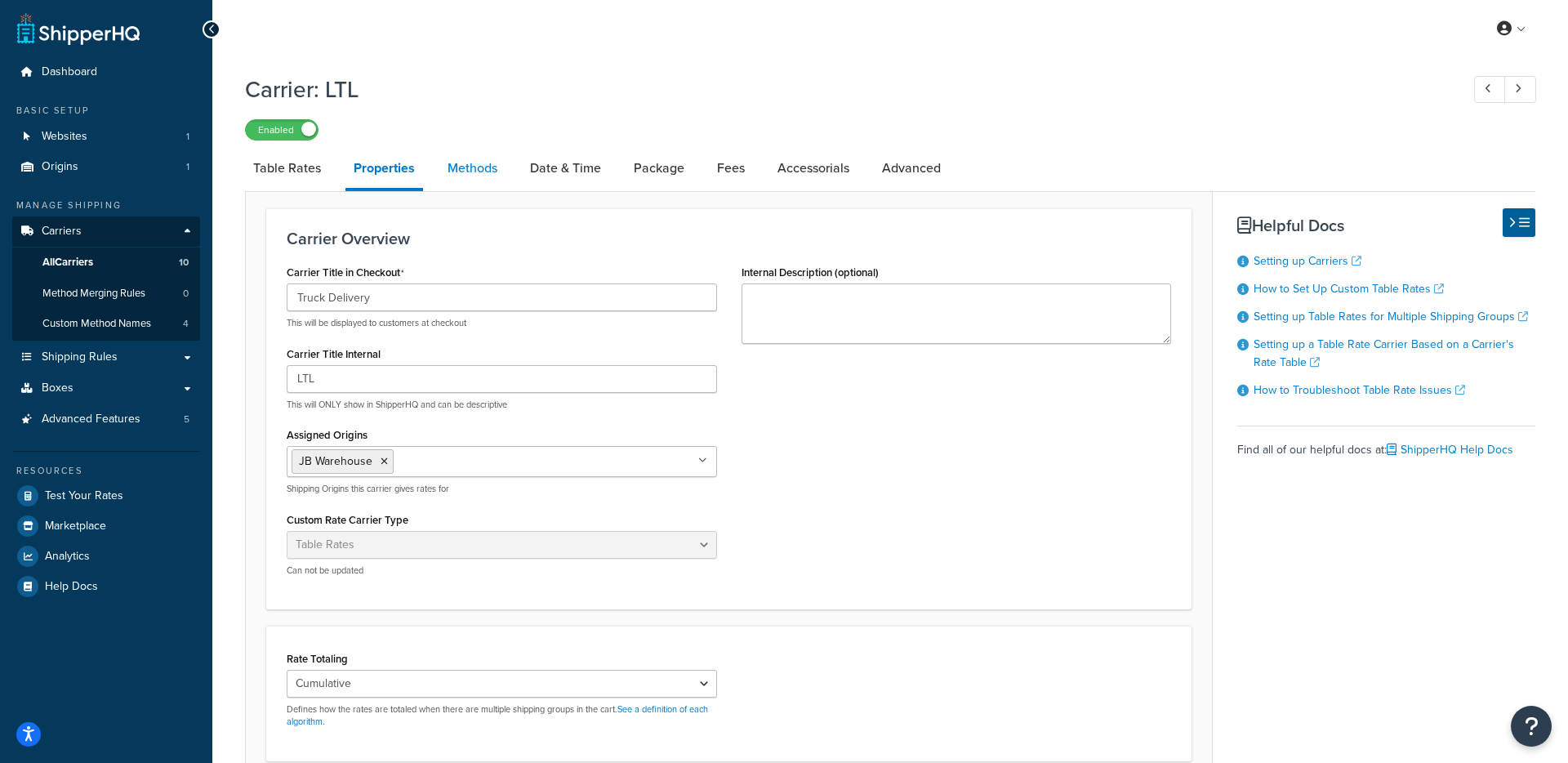
select select "25"
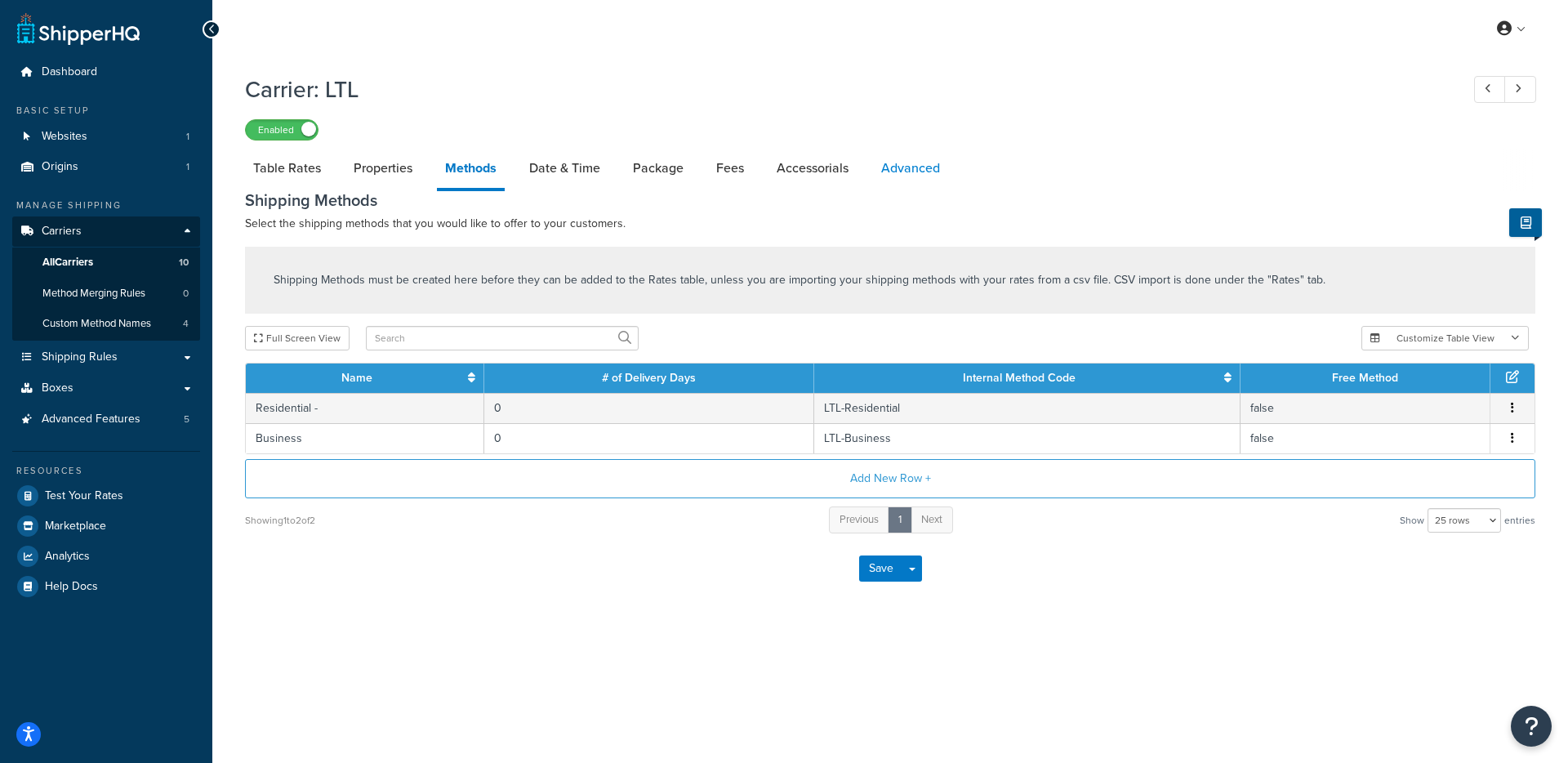
click at [929, 181] on link "Advanced" at bounding box center [910, 167] width 75 height 39
select select "false"
select select "residential"
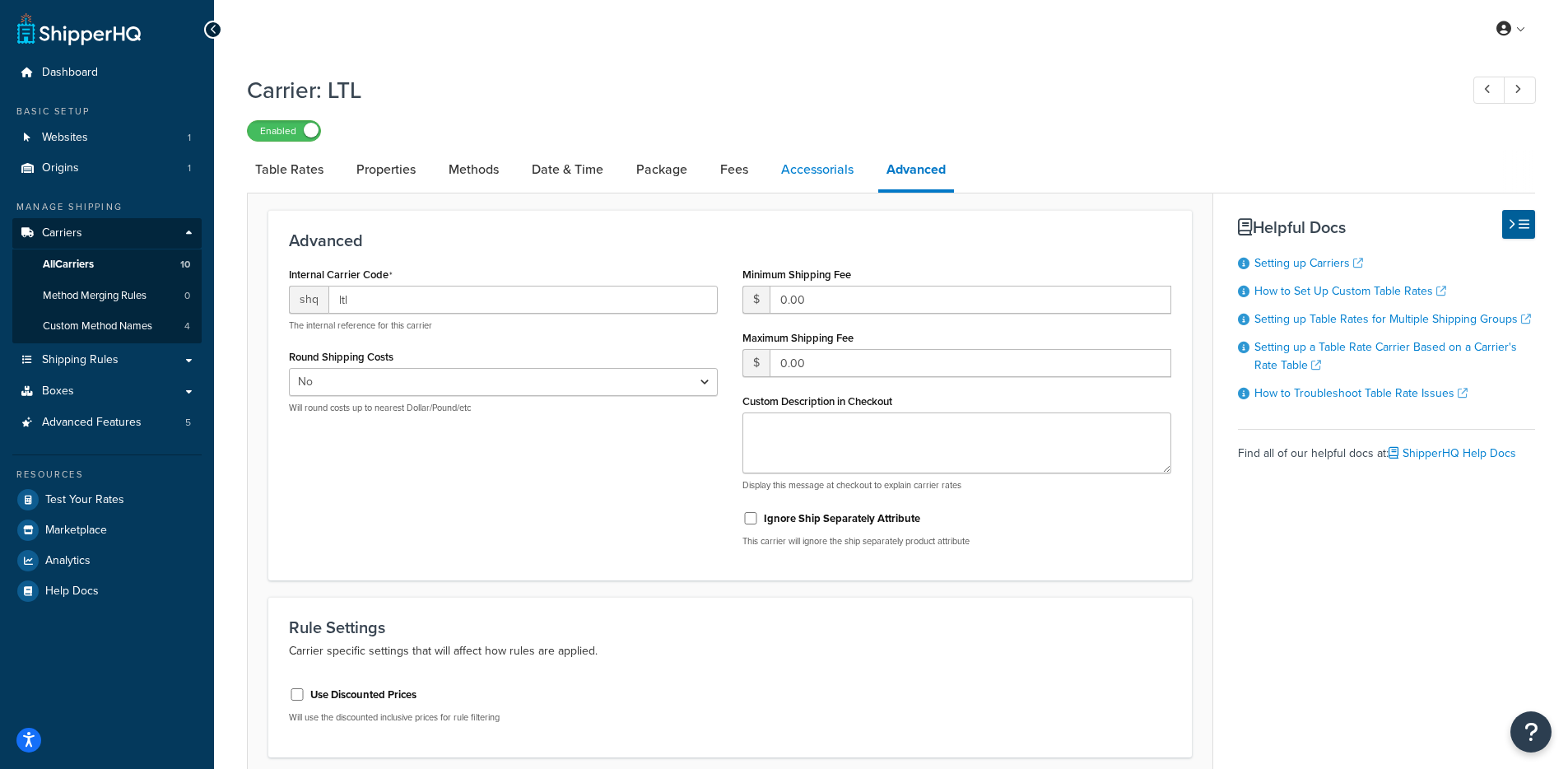
click at [822, 175] on link "Accessorials" at bounding box center [817, 169] width 89 height 40
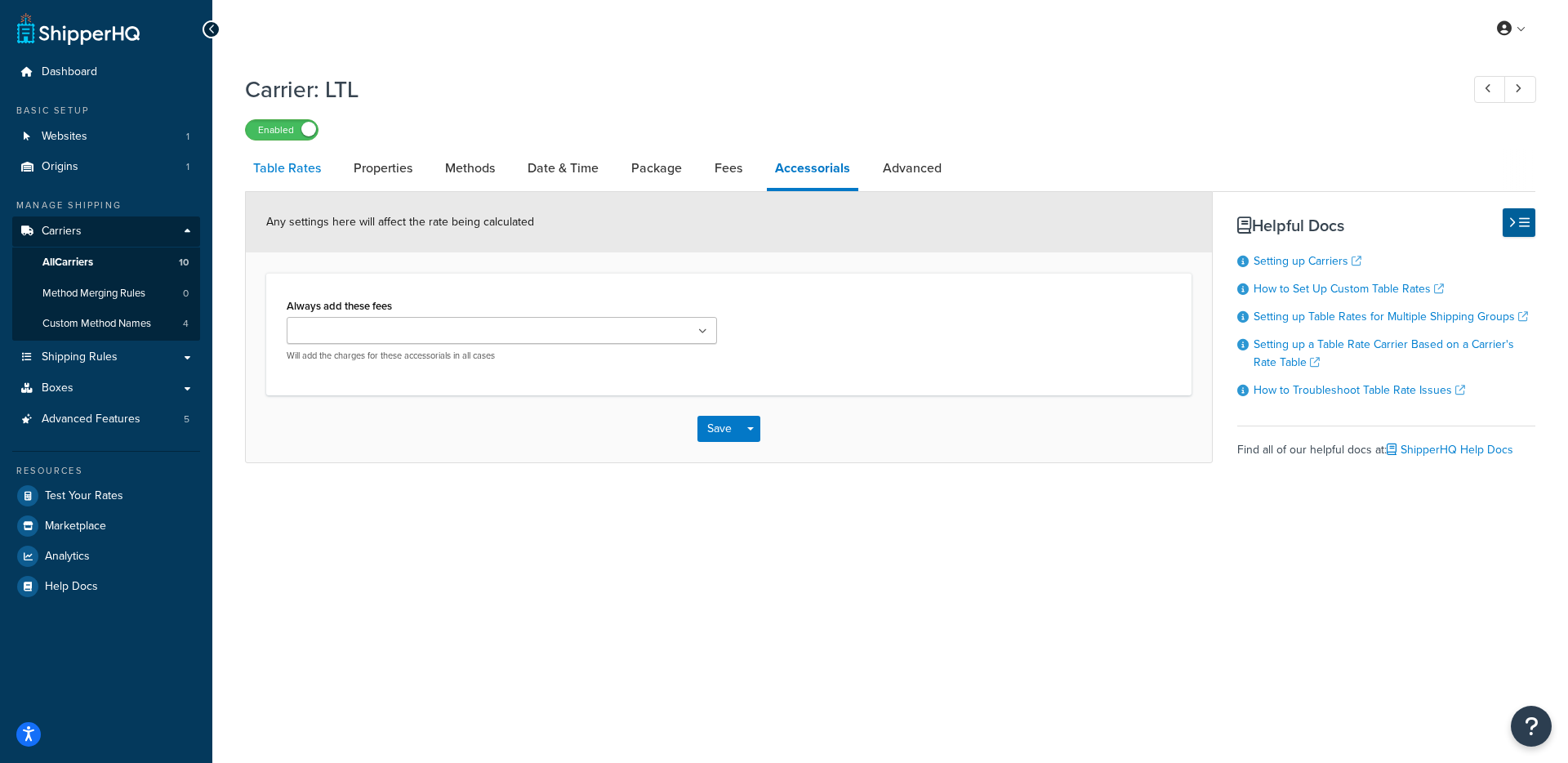
click at [289, 180] on link "Table Rates" at bounding box center [287, 167] width 84 height 39
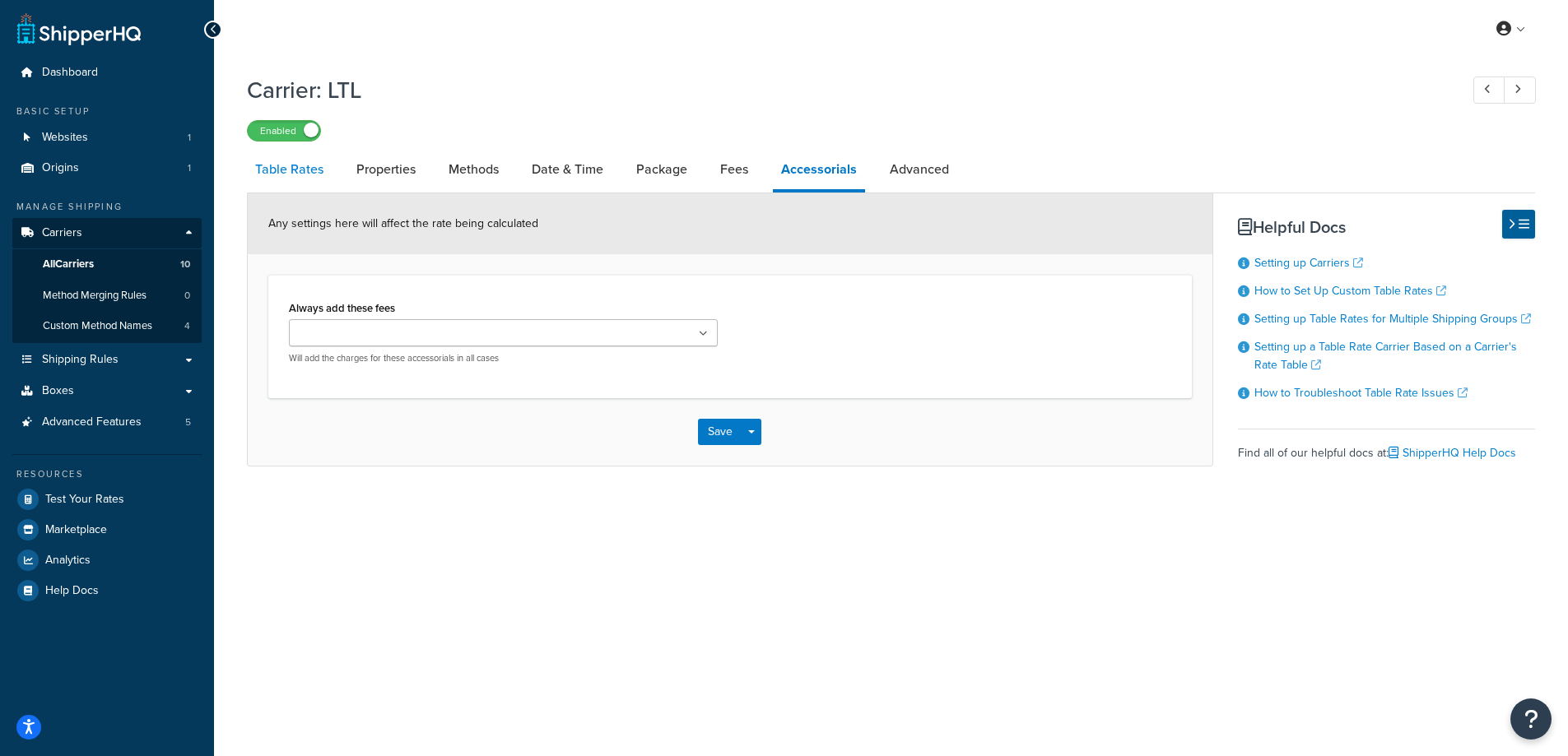
select select "25"
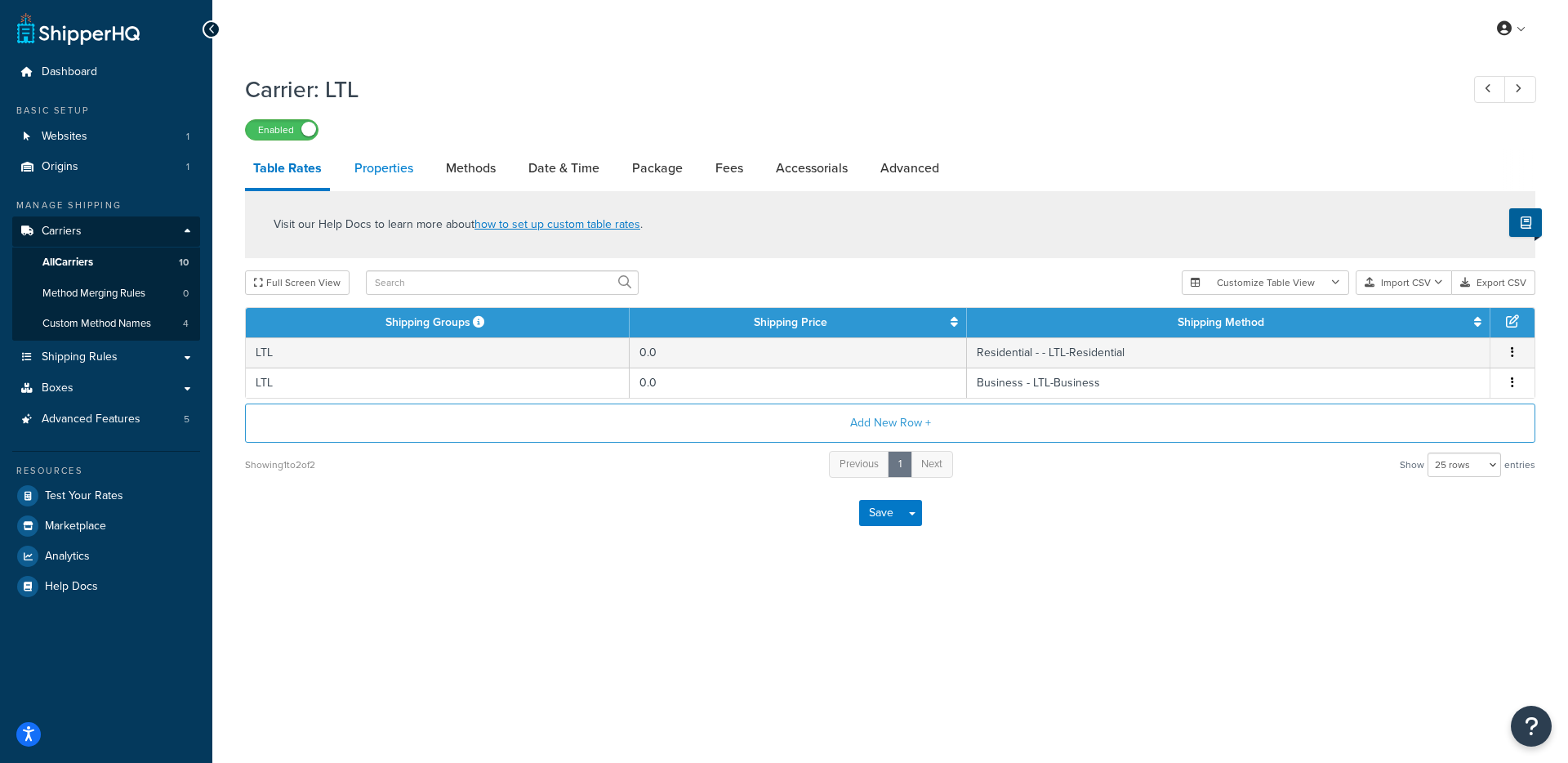
click at [383, 170] on link "Properties" at bounding box center [383, 167] width 75 height 39
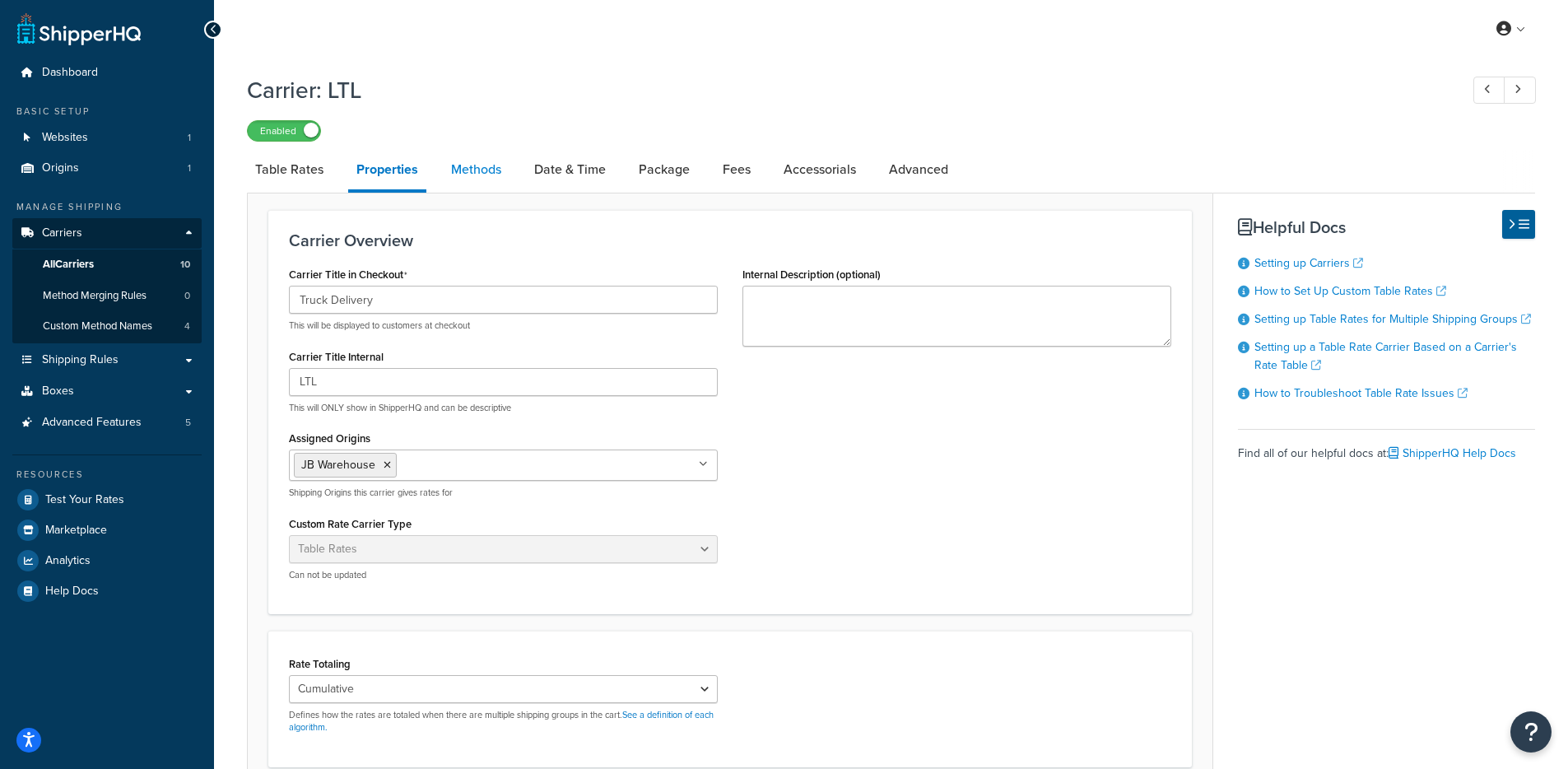
click at [457, 176] on link "Methods" at bounding box center [476, 169] width 66 height 40
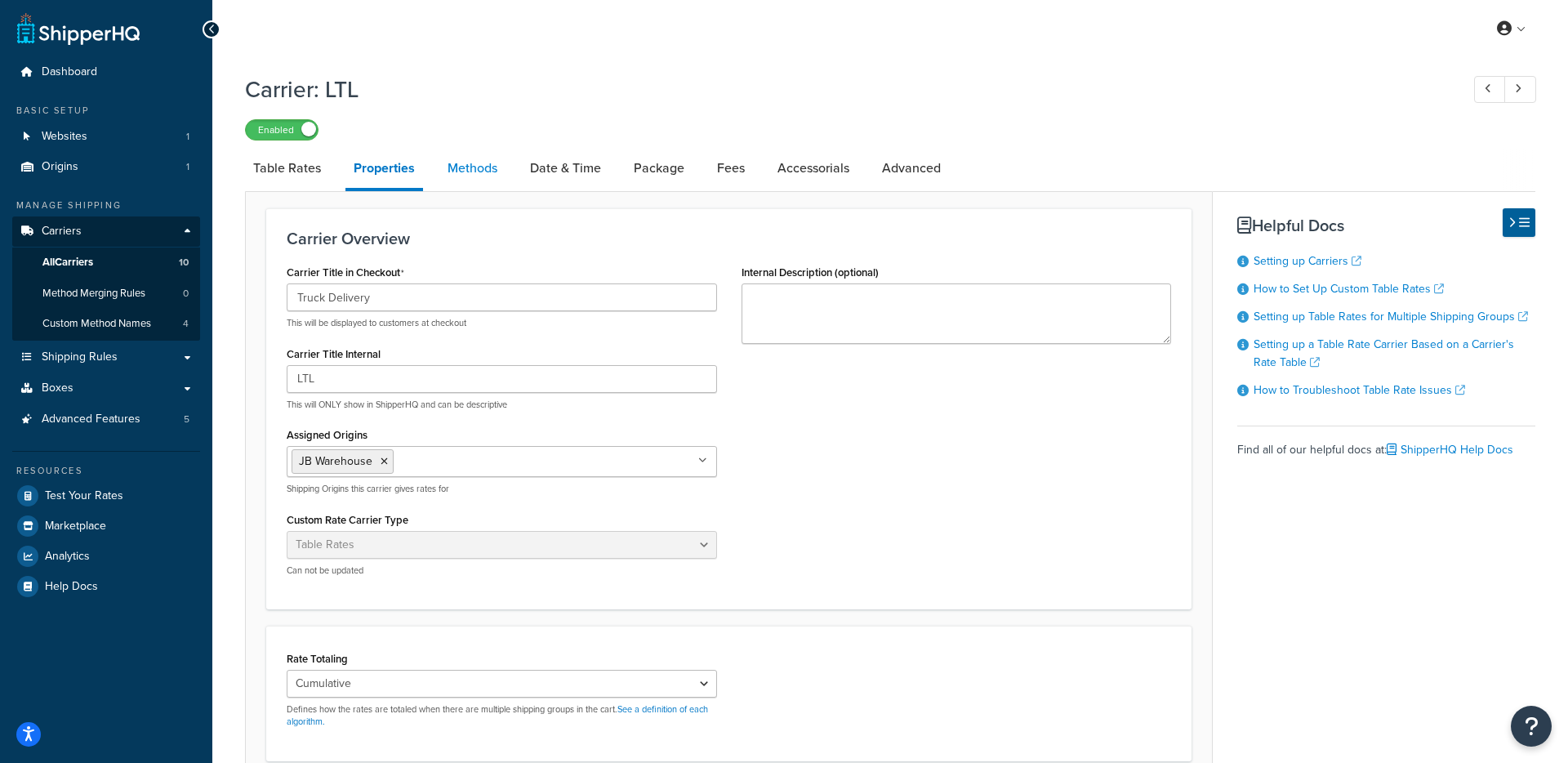
select select "25"
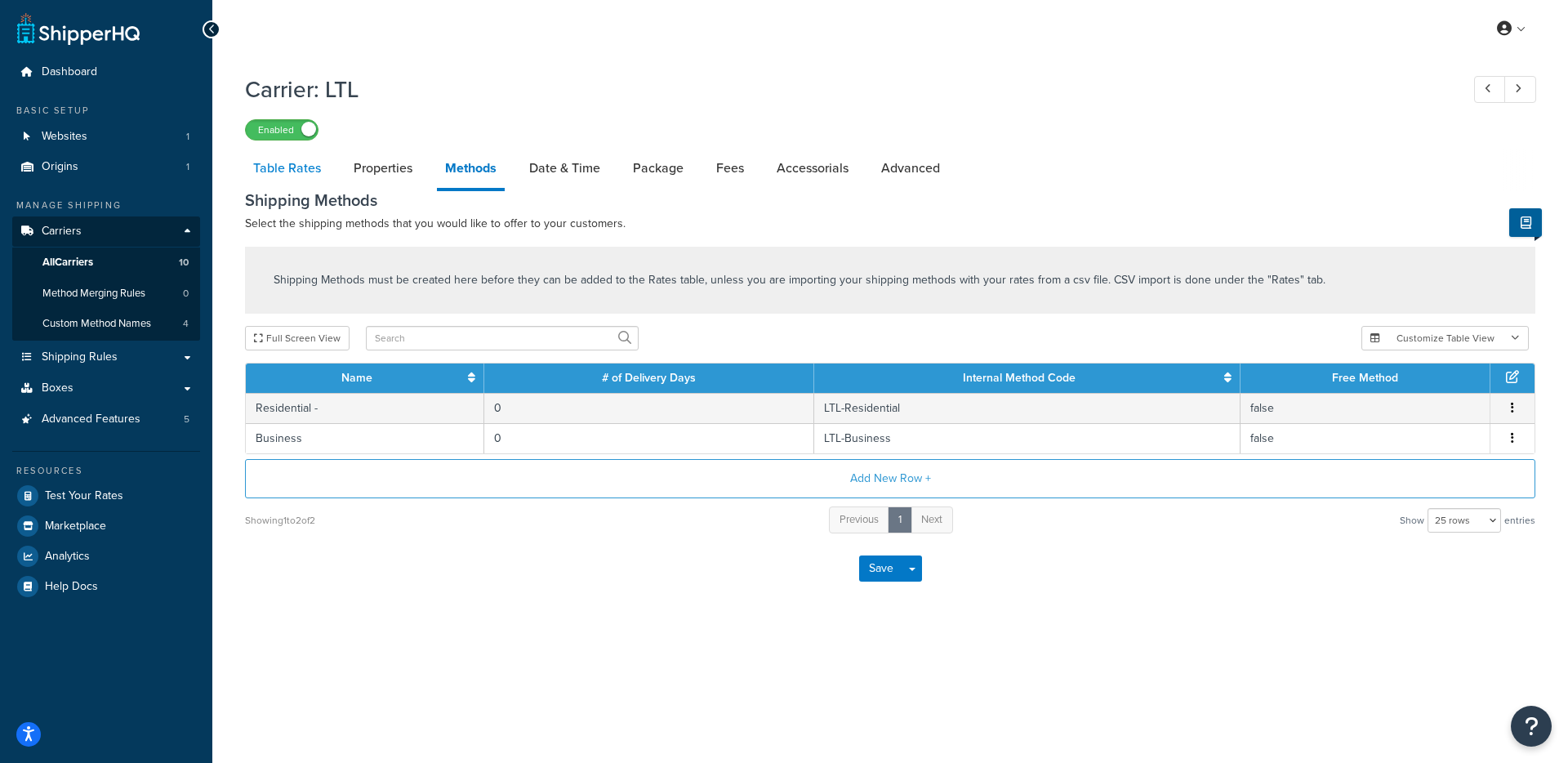
click at [278, 177] on link "Table Rates" at bounding box center [287, 167] width 84 height 39
select select "25"
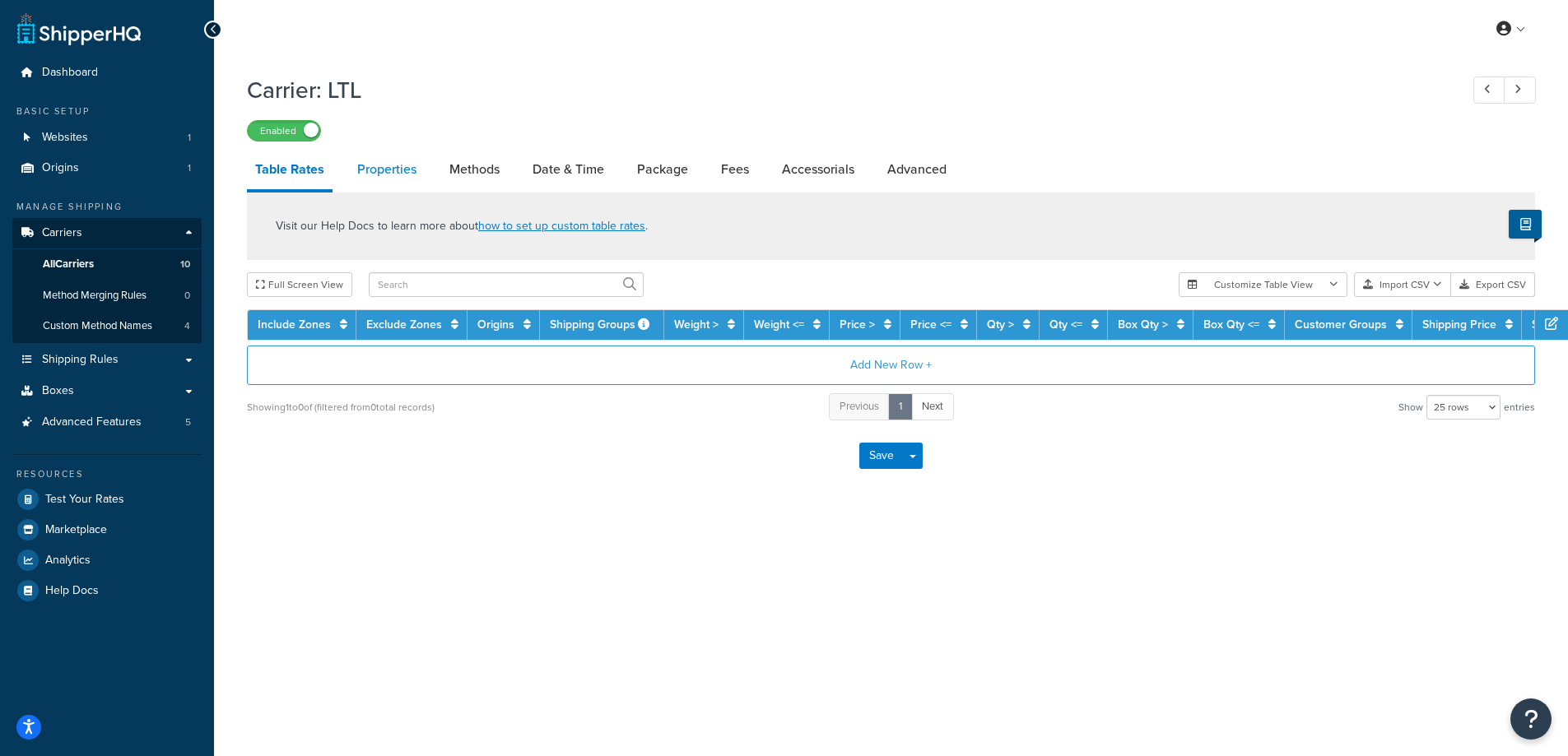
click at [380, 175] on link "Properties" at bounding box center [386, 169] width 76 height 40
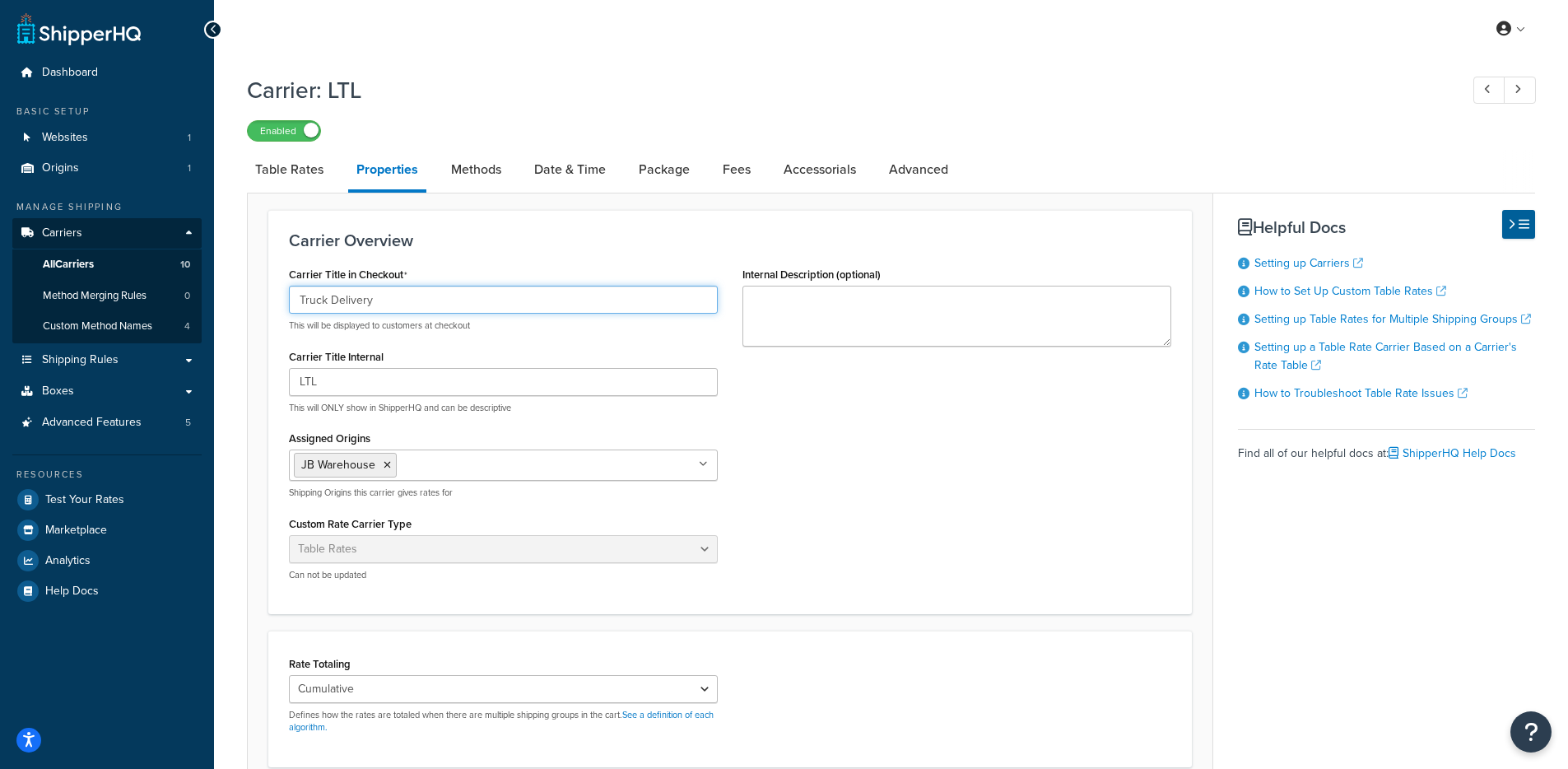
drag, startPoint x: 406, startPoint y: 300, endPoint x: 279, endPoint y: 298, distance: 127.0
click at [279, 298] on div "Carrier Title in Checkout Truck Delivery This will be displayed to customers at…" at bounding box center [504, 428] width 454 height 331
drag, startPoint x: 313, startPoint y: 409, endPoint x: 551, endPoint y: 401, distance: 238.1
click at [527, 399] on div "LTL This will ONLY show in ShipperHQ and can be descriptive" at bounding box center [503, 391] width 429 height 46
click at [556, 408] on p "This will ONLY show in ShipperHQ and can be descriptive" at bounding box center [503, 408] width 429 height 12
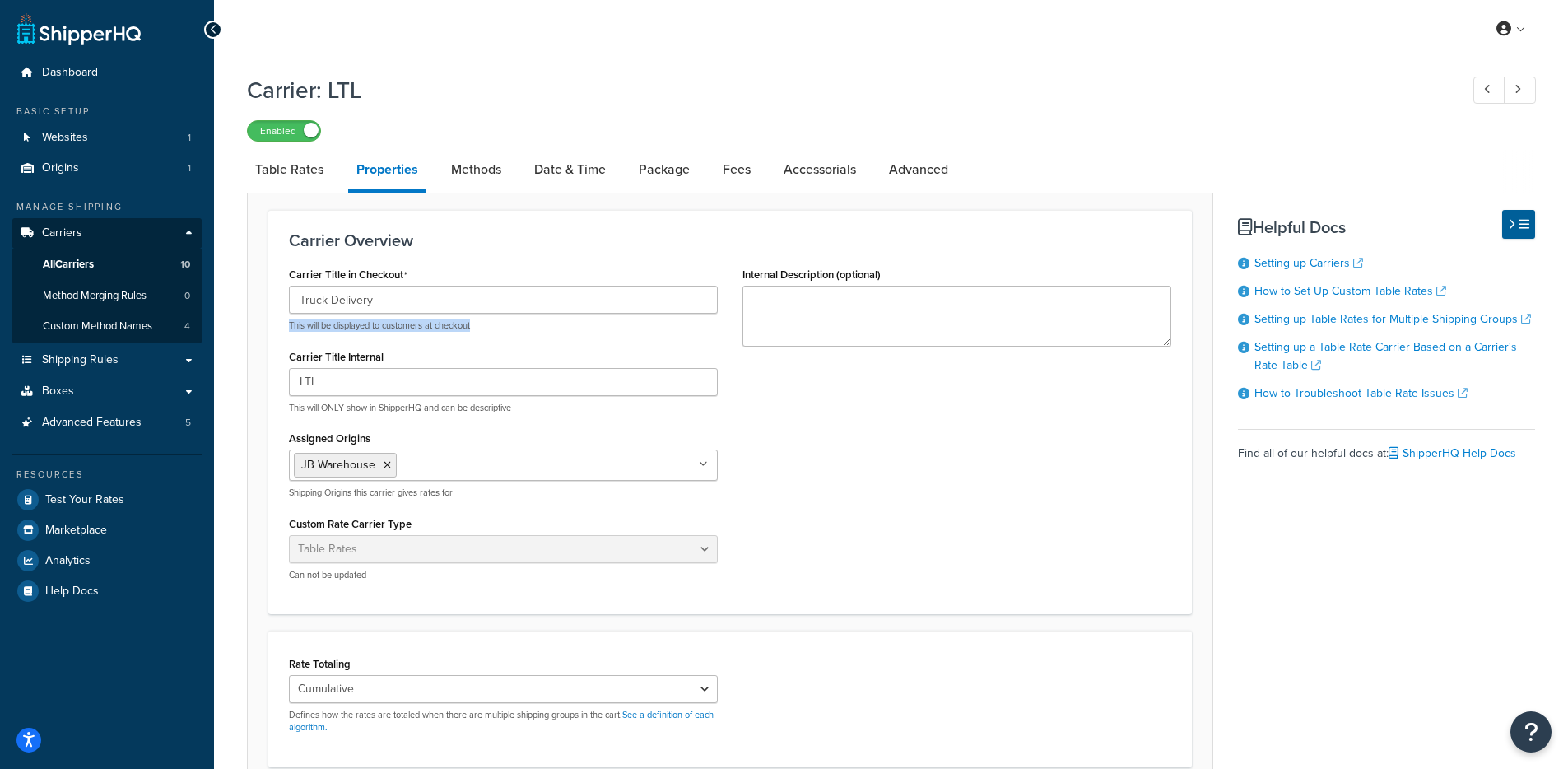
drag, startPoint x: 492, startPoint y: 325, endPoint x: 234, endPoint y: 327, distance: 258.0
click at [234, 327] on div "Carrier: LTL Enabled Table Rates Properties Methods Date & Time Package Fees Ac…" at bounding box center [891, 564] width 1354 height 999
click at [457, 172] on link "Methods" at bounding box center [476, 169] width 66 height 40
select select "25"
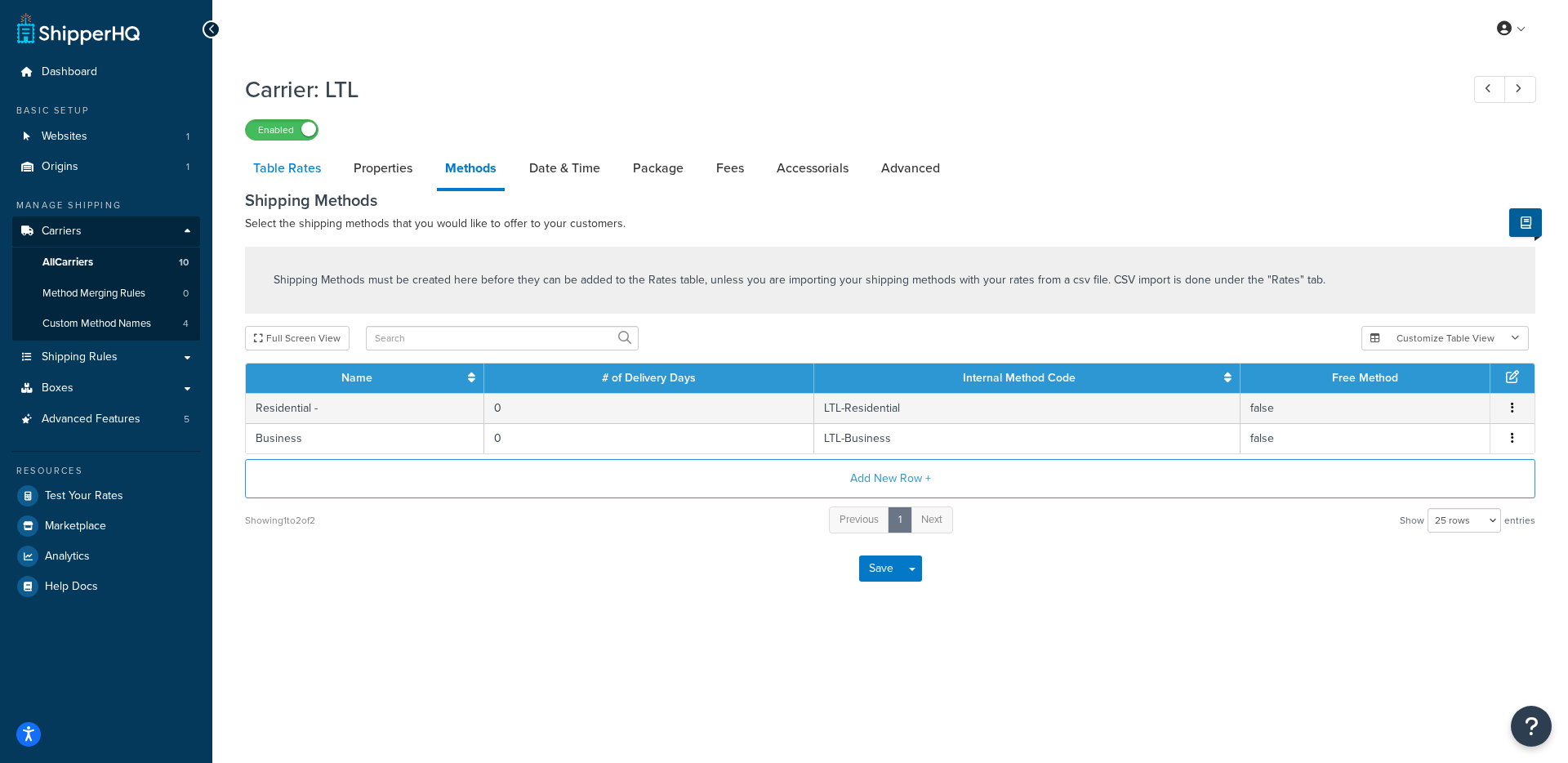
click at [286, 177] on link "Table Rates" at bounding box center [287, 167] width 84 height 39
select select "25"
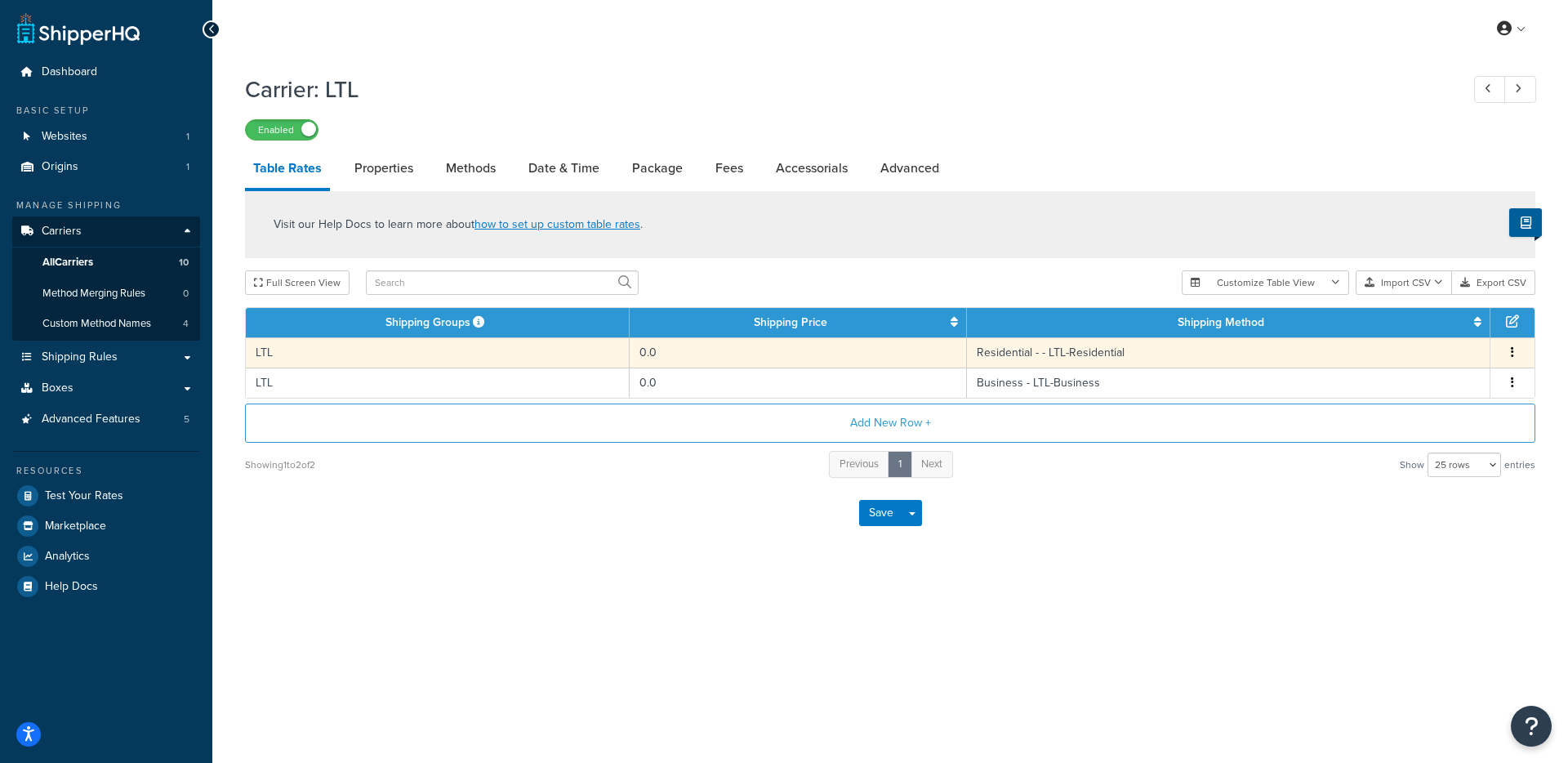
click at [440, 353] on td "LTL" at bounding box center [438, 352] width 384 height 30
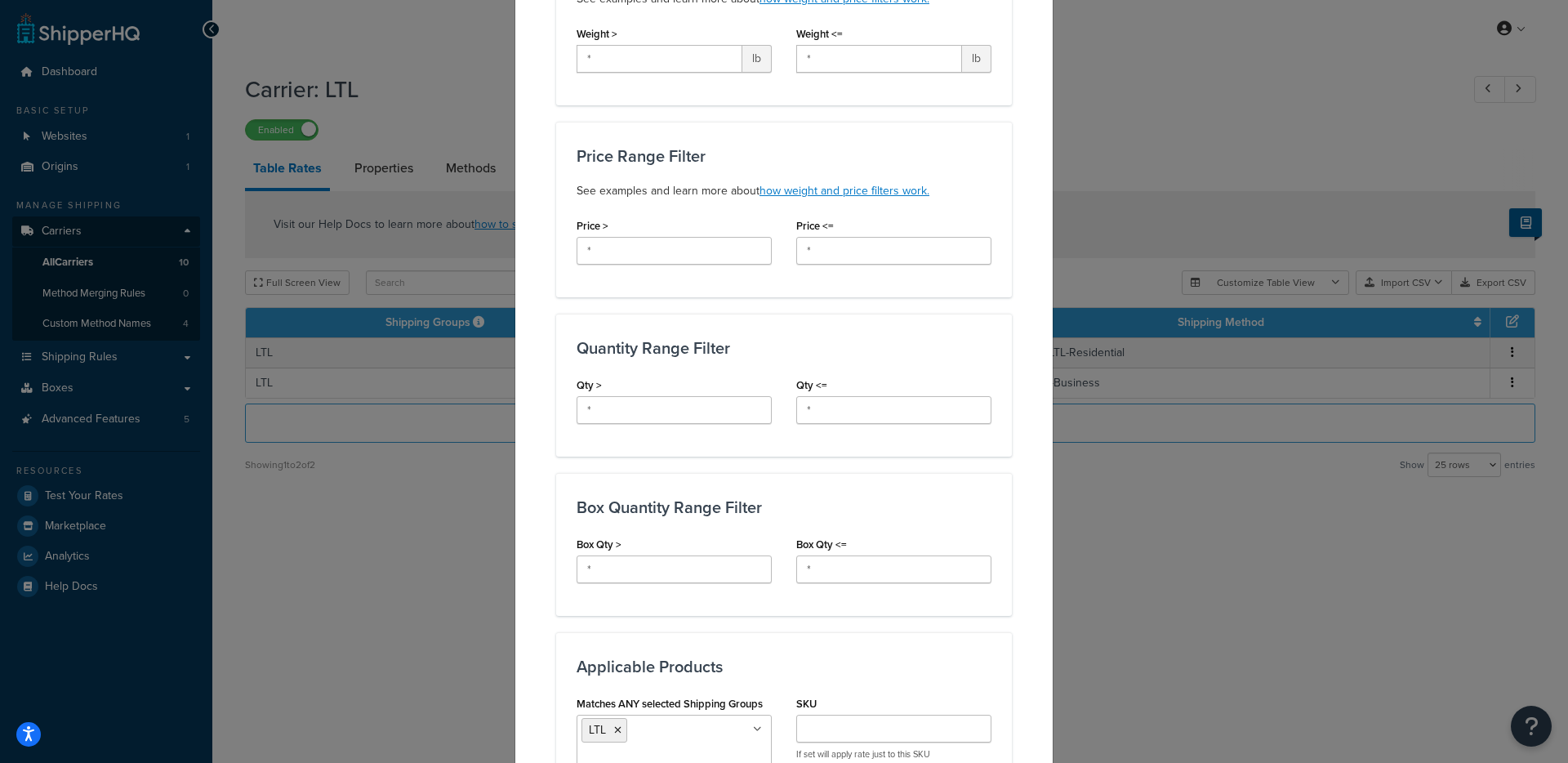
scroll to position [931, 0]
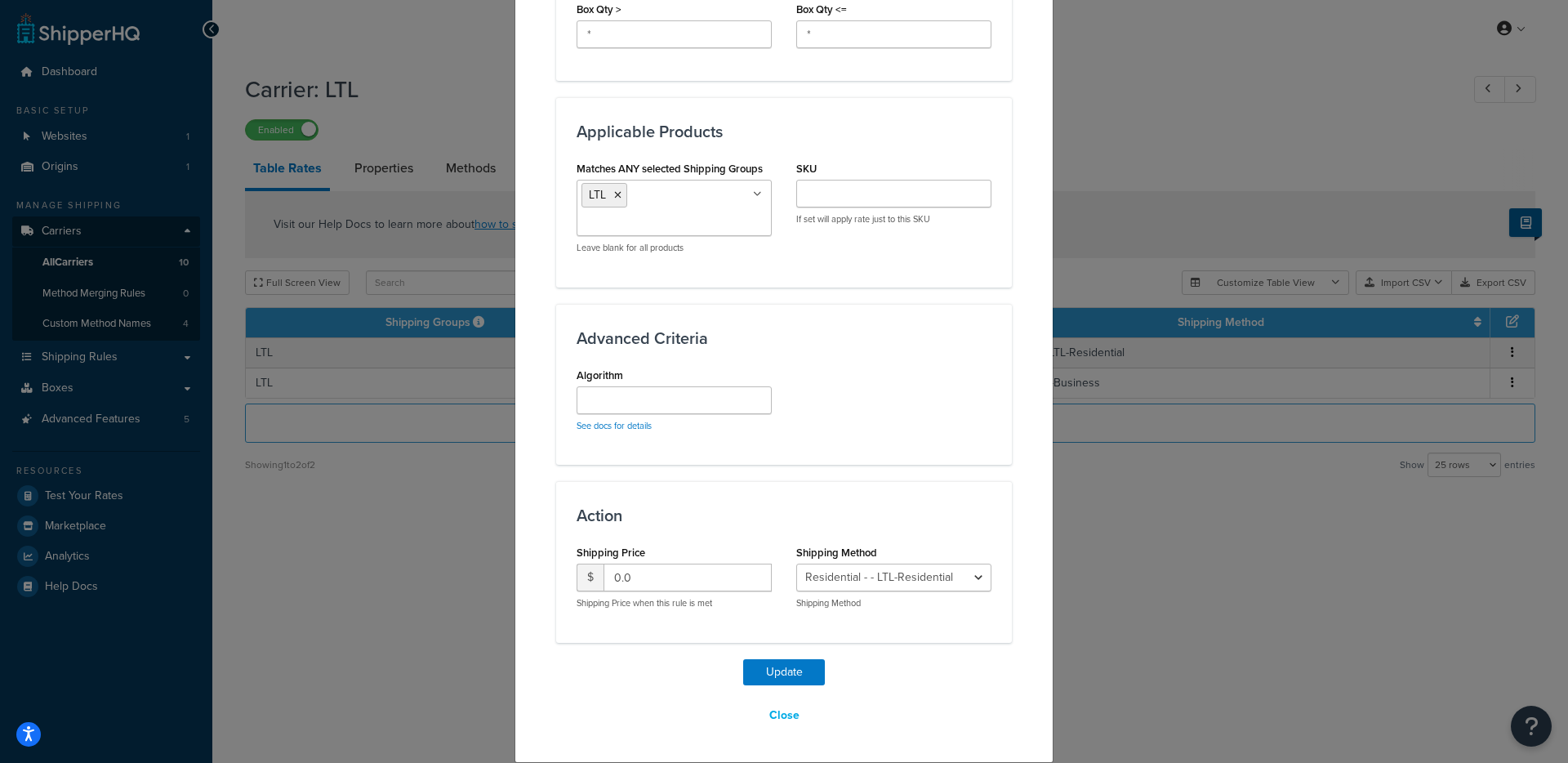
click at [694, 194] on ul "LTL" at bounding box center [673, 208] width 195 height 57
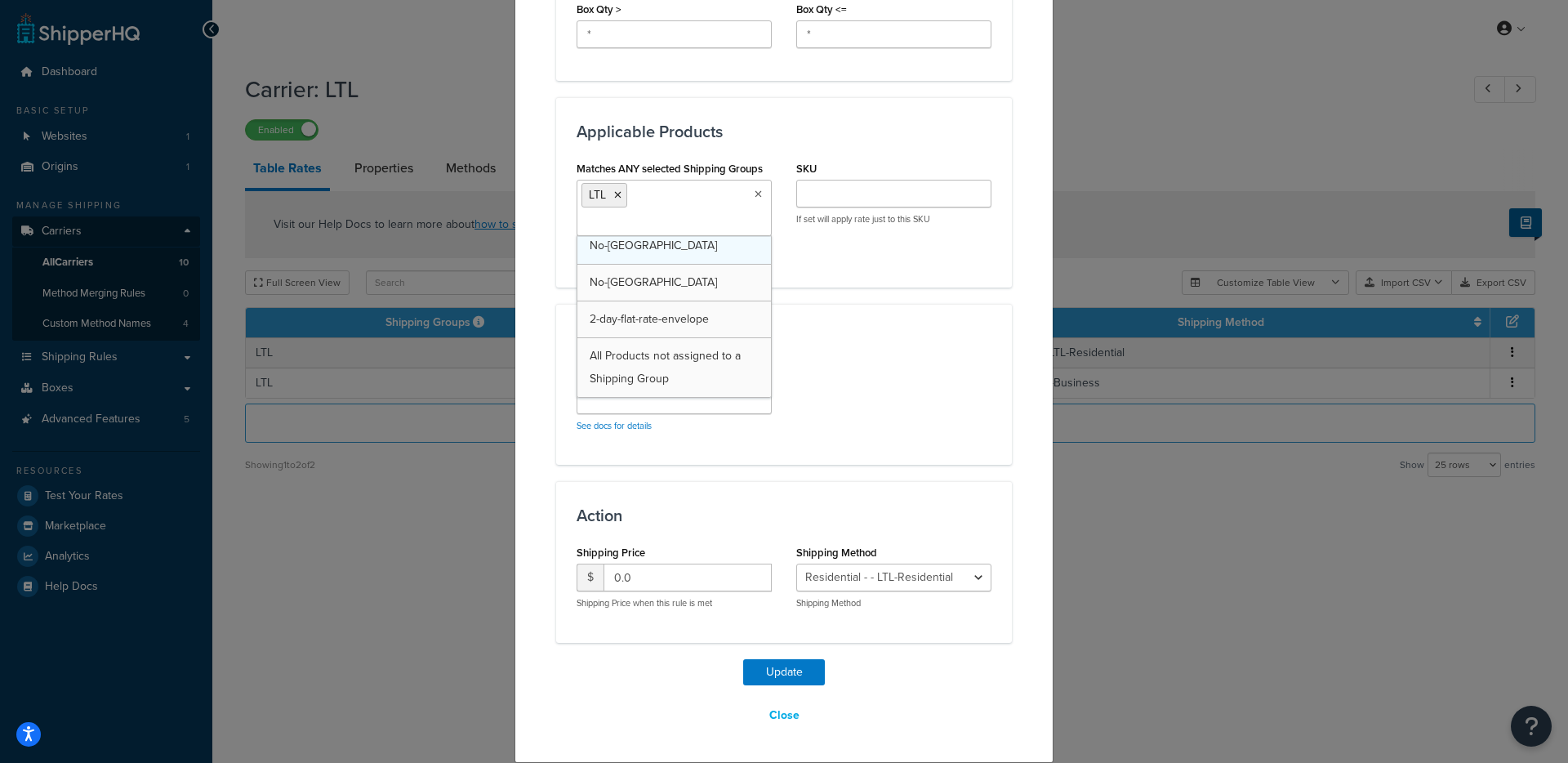
drag, startPoint x: 682, startPoint y: 366, endPoint x: 719, endPoint y: 363, distance: 37.1
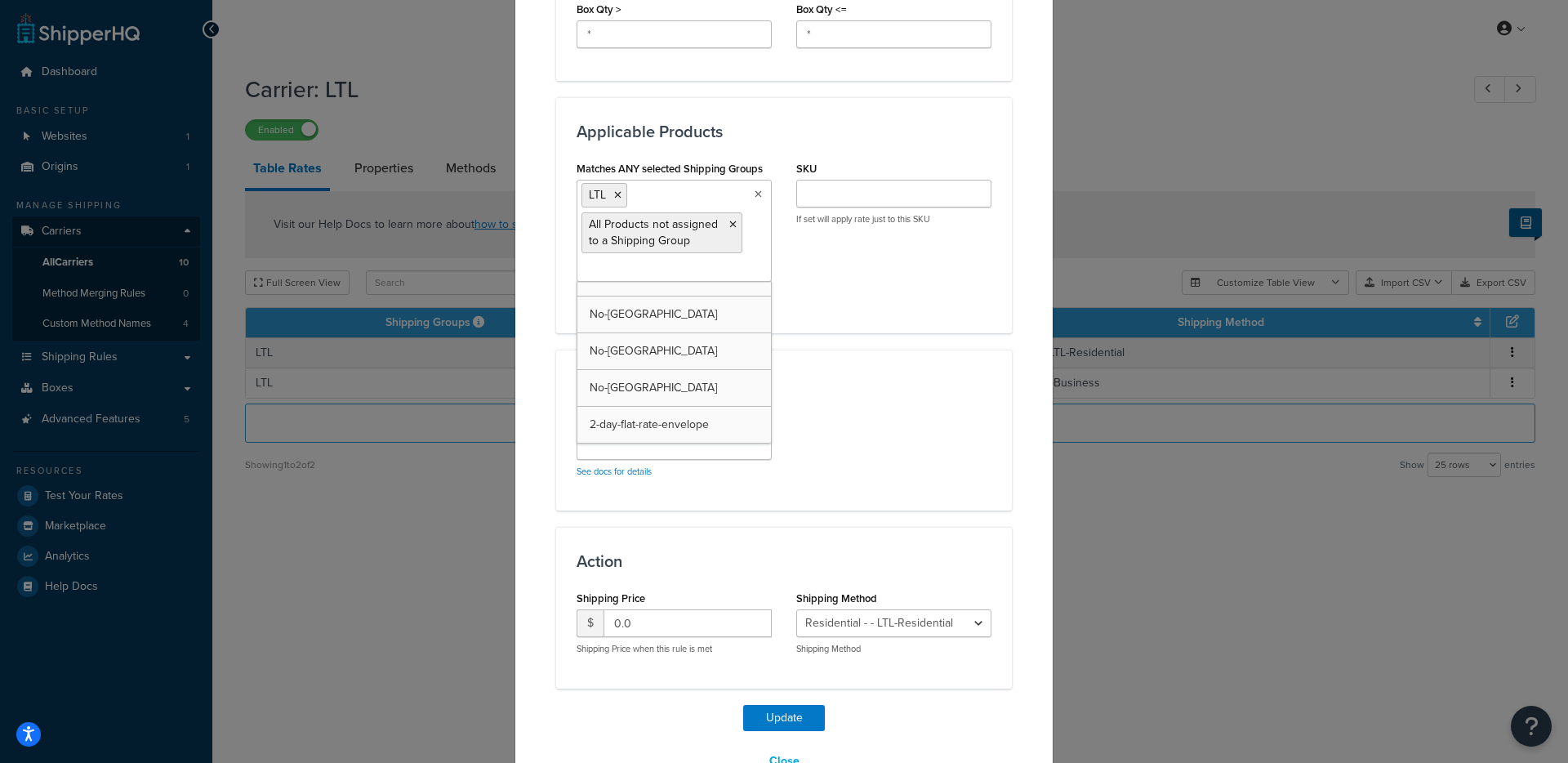
click at [822, 363] on div "Advanced Criteria Algorithm See docs for details" at bounding box center [784, 430] width 456 height 161
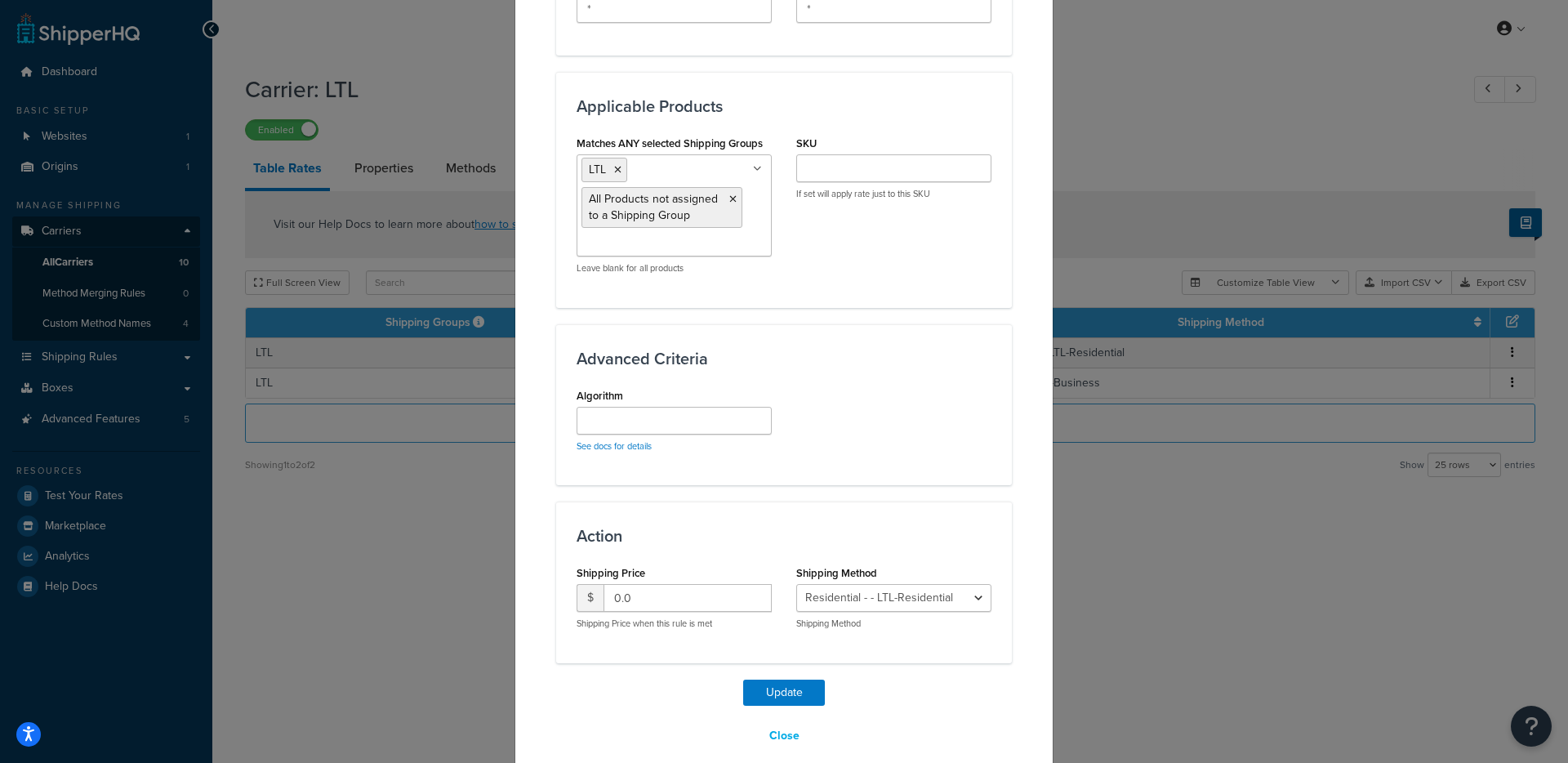
scroll to position [977, 0]
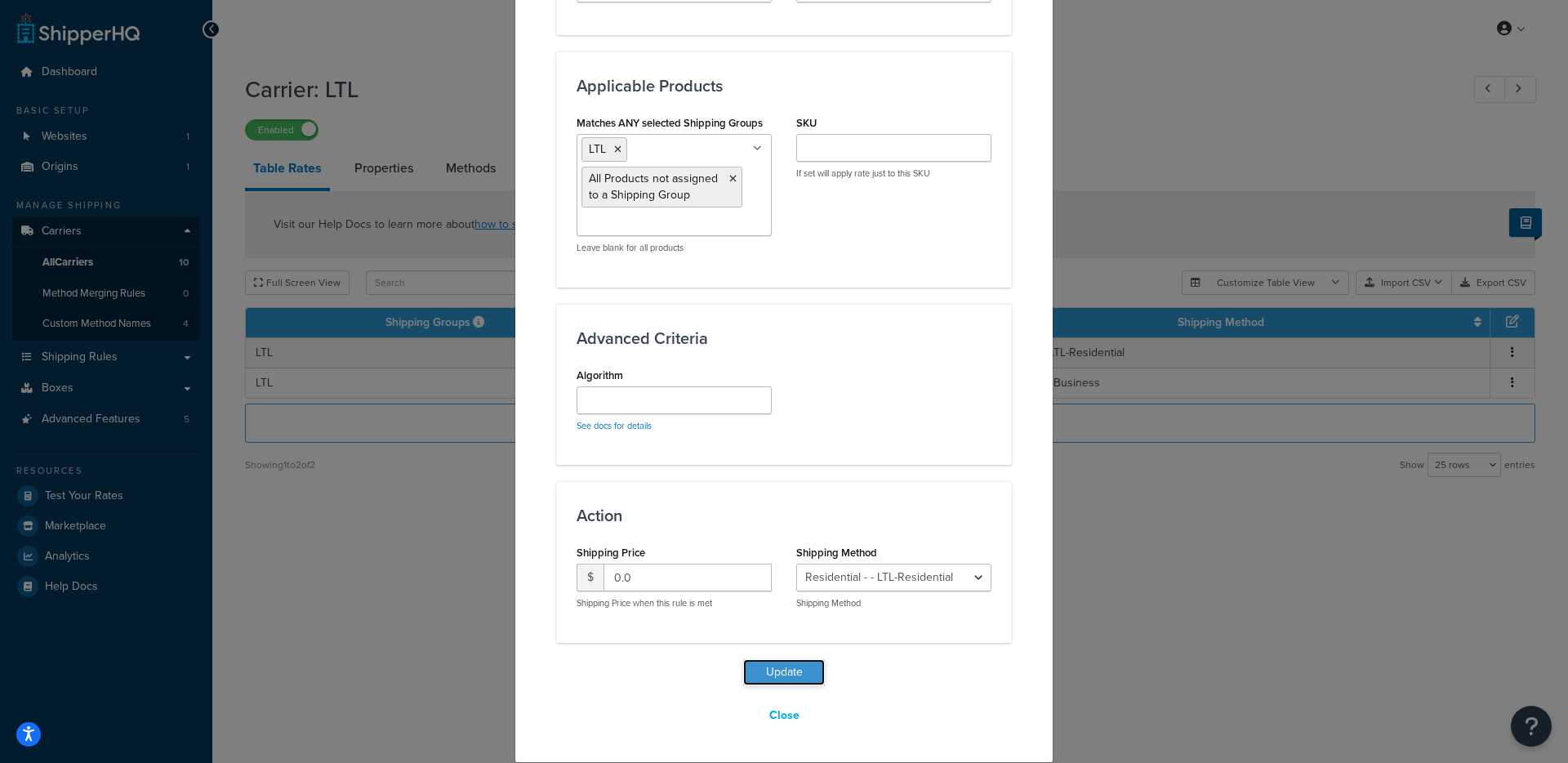
click at [761, 672] on button "Update" at bounding box center [783, 672] width 81 height 27
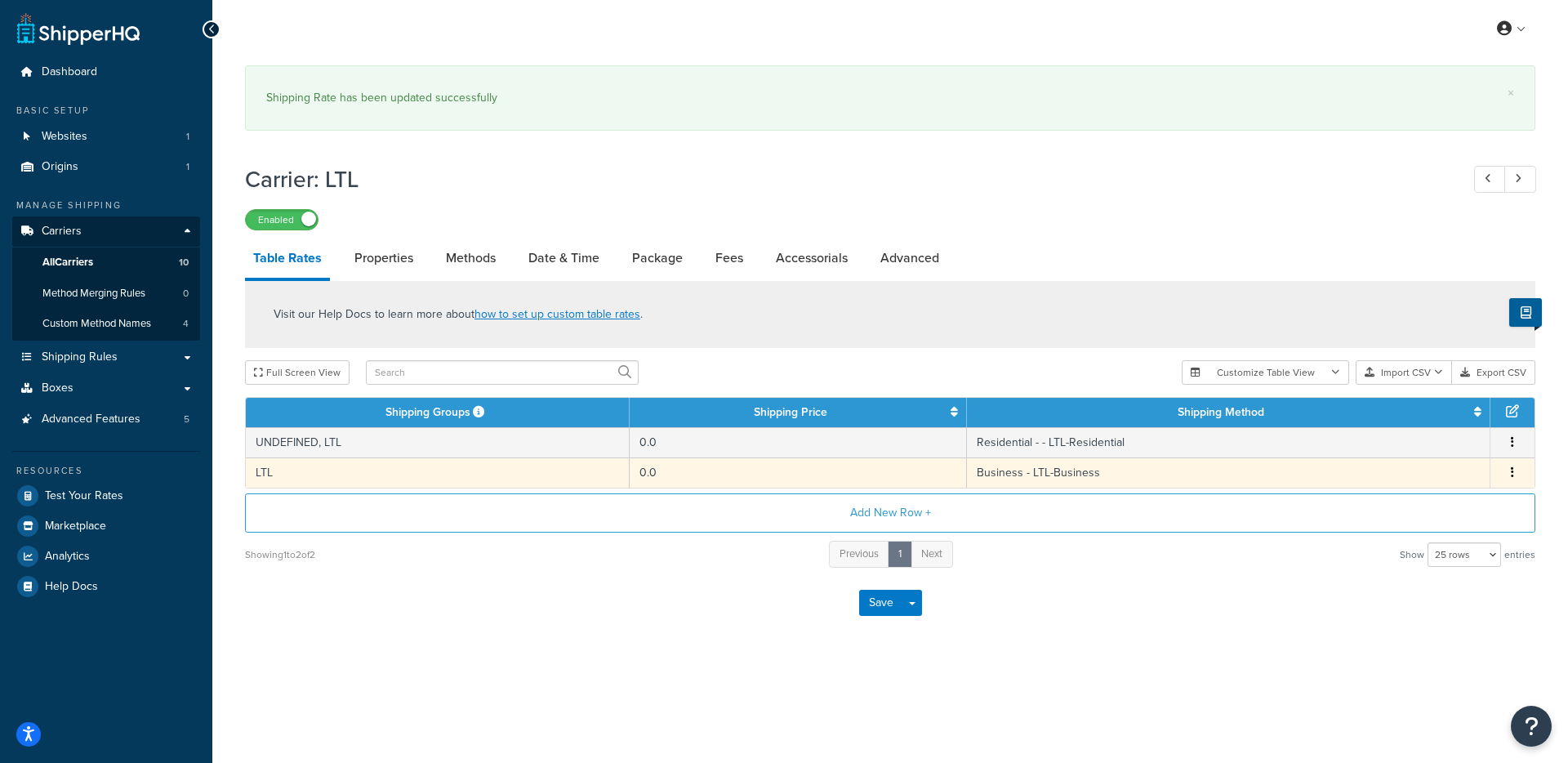
drag, startPoint x: 413, startPoint y: 452, endPoint x: 415, endPoint y: 471, distance: 19.1
click at [413, 457] on td "LTL" at bounding box center [438, 472] width 384 height 30
select select "181849"
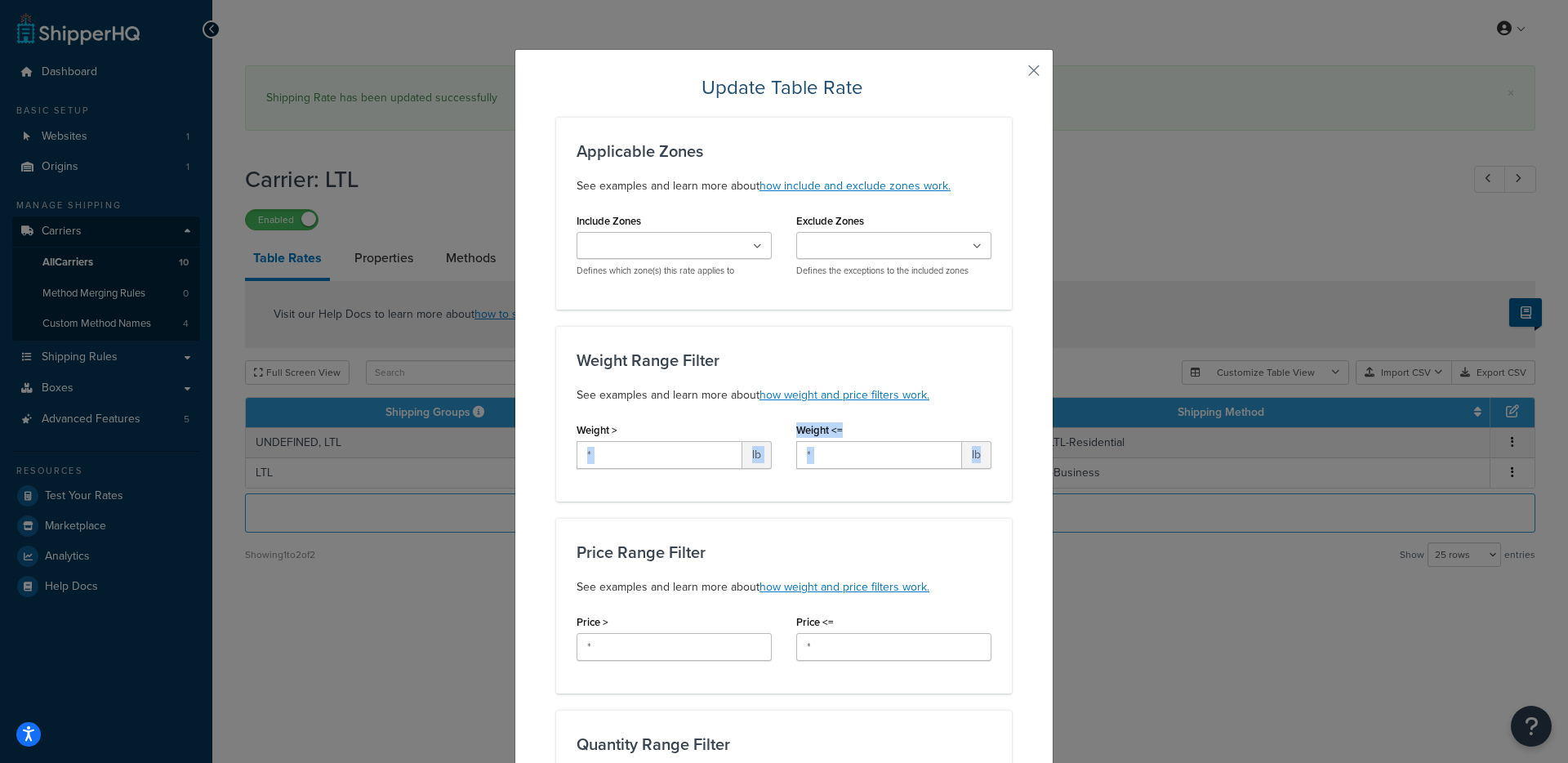
click at [415, 481] on div "Update Table Rate Applicable Zones See examples and learn more about how includ…" at bounding box center [784, 382] width 1568 height 763
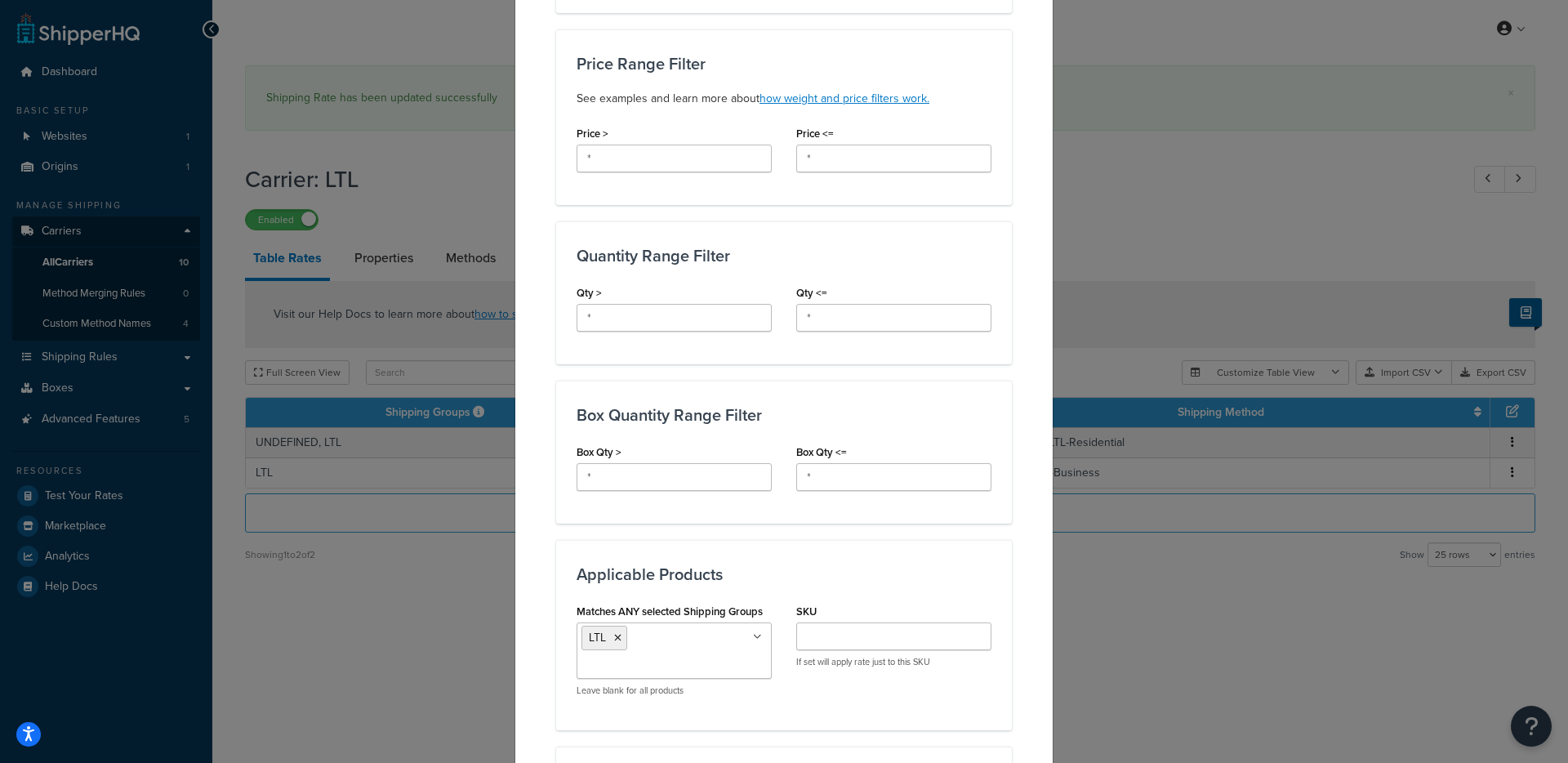
scroll to position [931, 0]
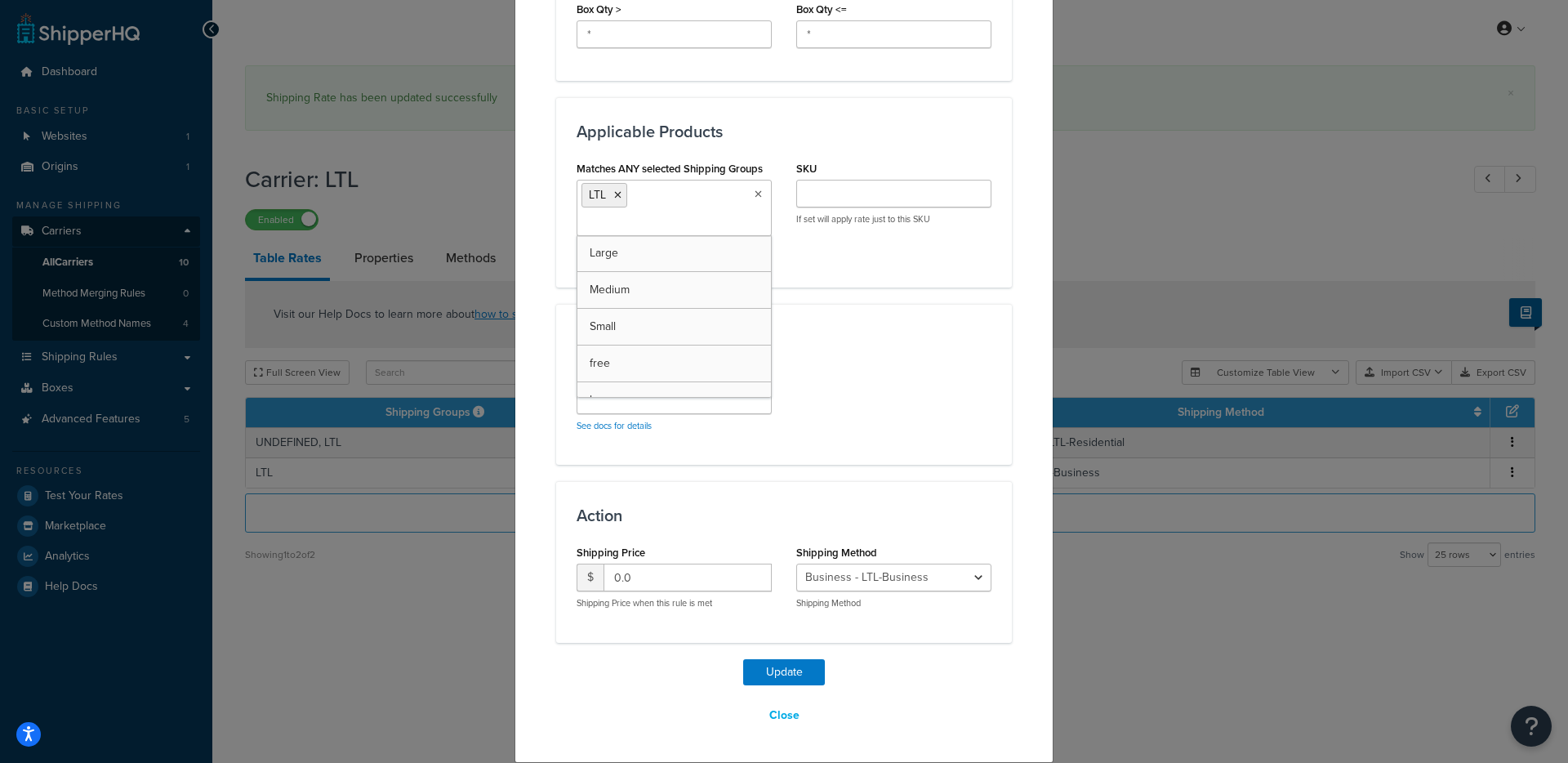
click at [682, 203] on ul "LTL" at bounding box center [673, 208] width 195 height 57
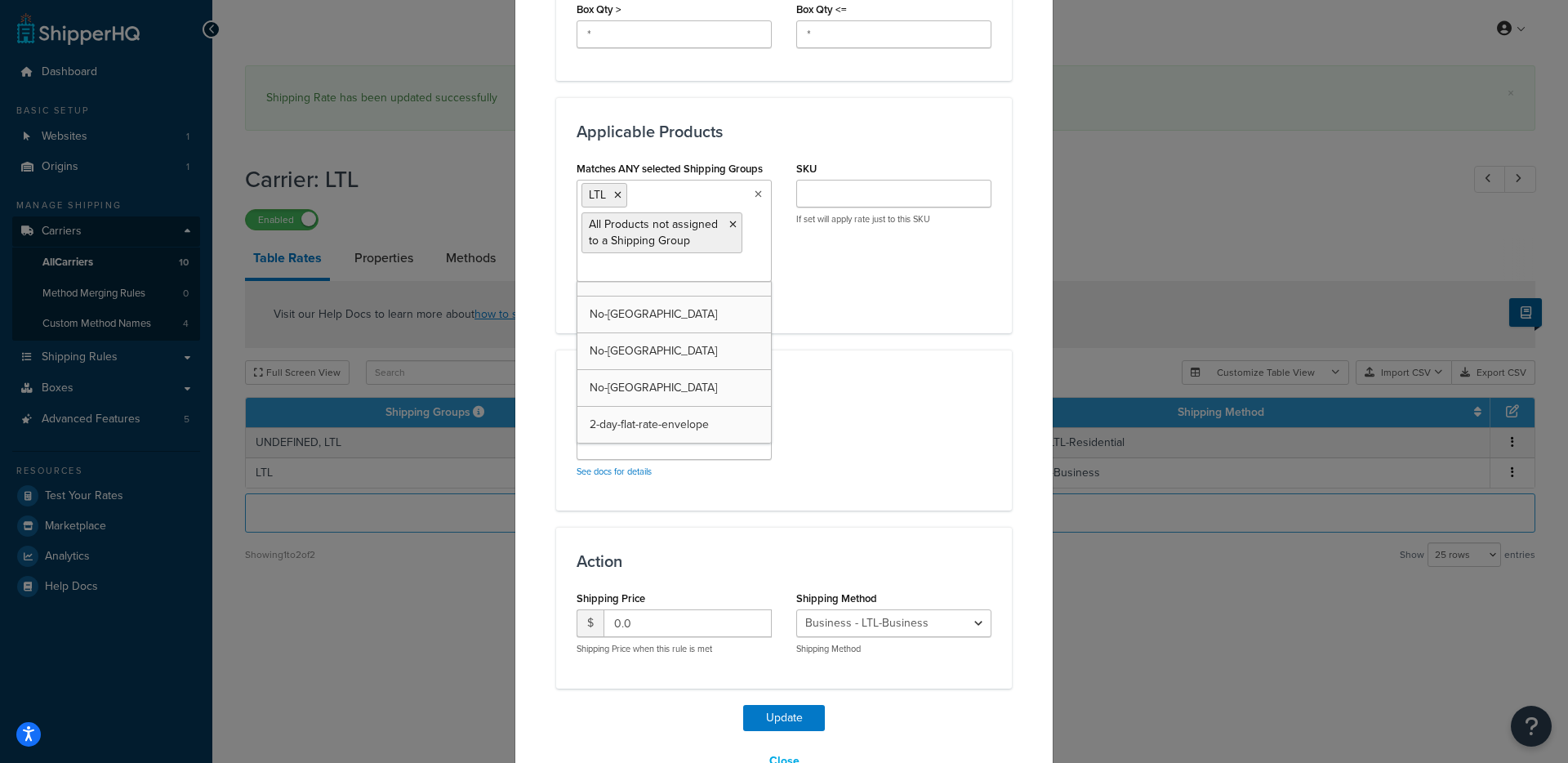
scroll to position [316, 0]
click at [767, 715] on button "Update" at bounding box center [783, 717] width 81 height 27
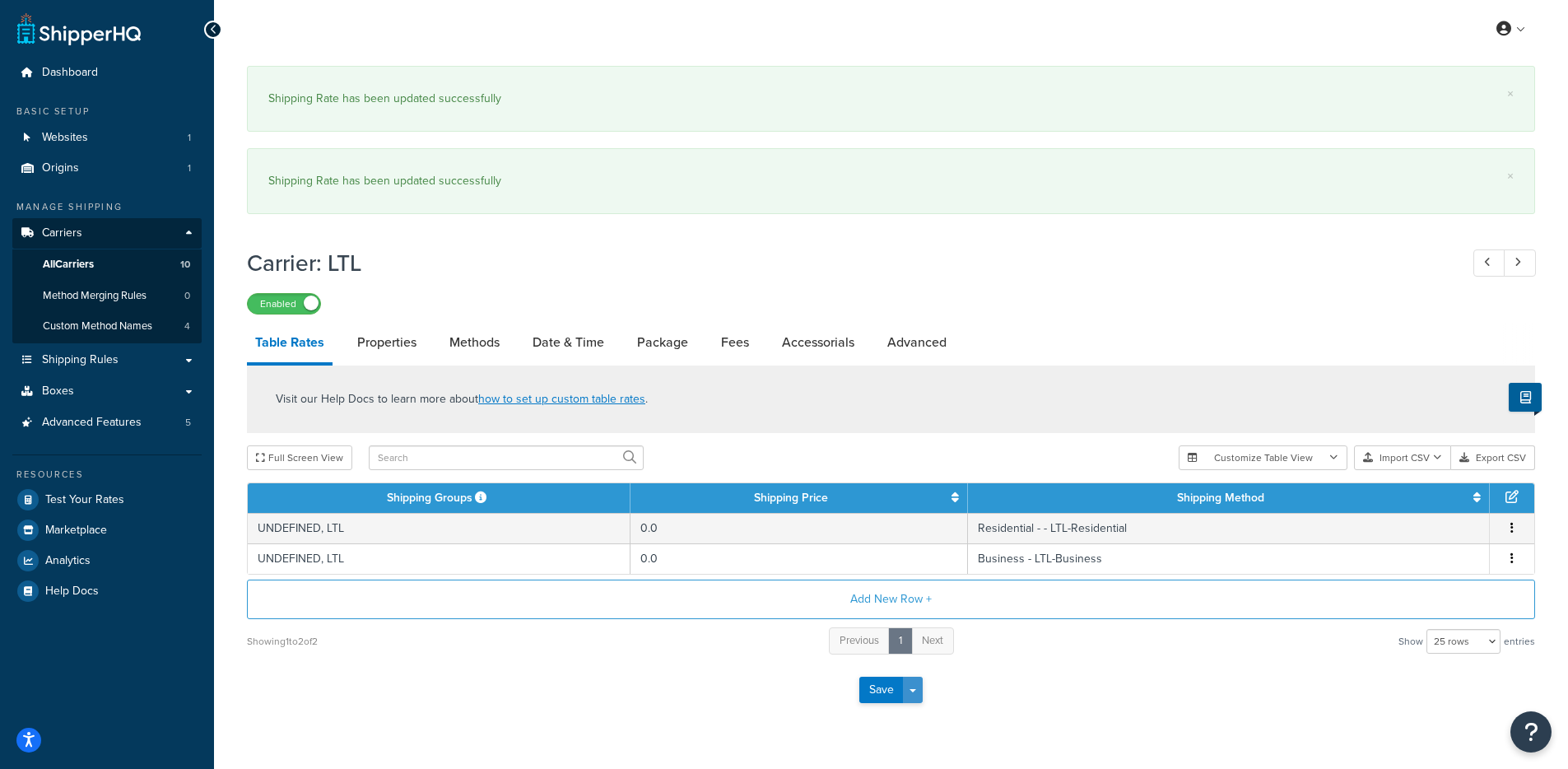
click at [911, 692] on span "button" at bounding box center [912, 691] width 6 height 4
click at [919, 715] on button "Save and Edit" at bounding box center [920, 719] width 120 height 34
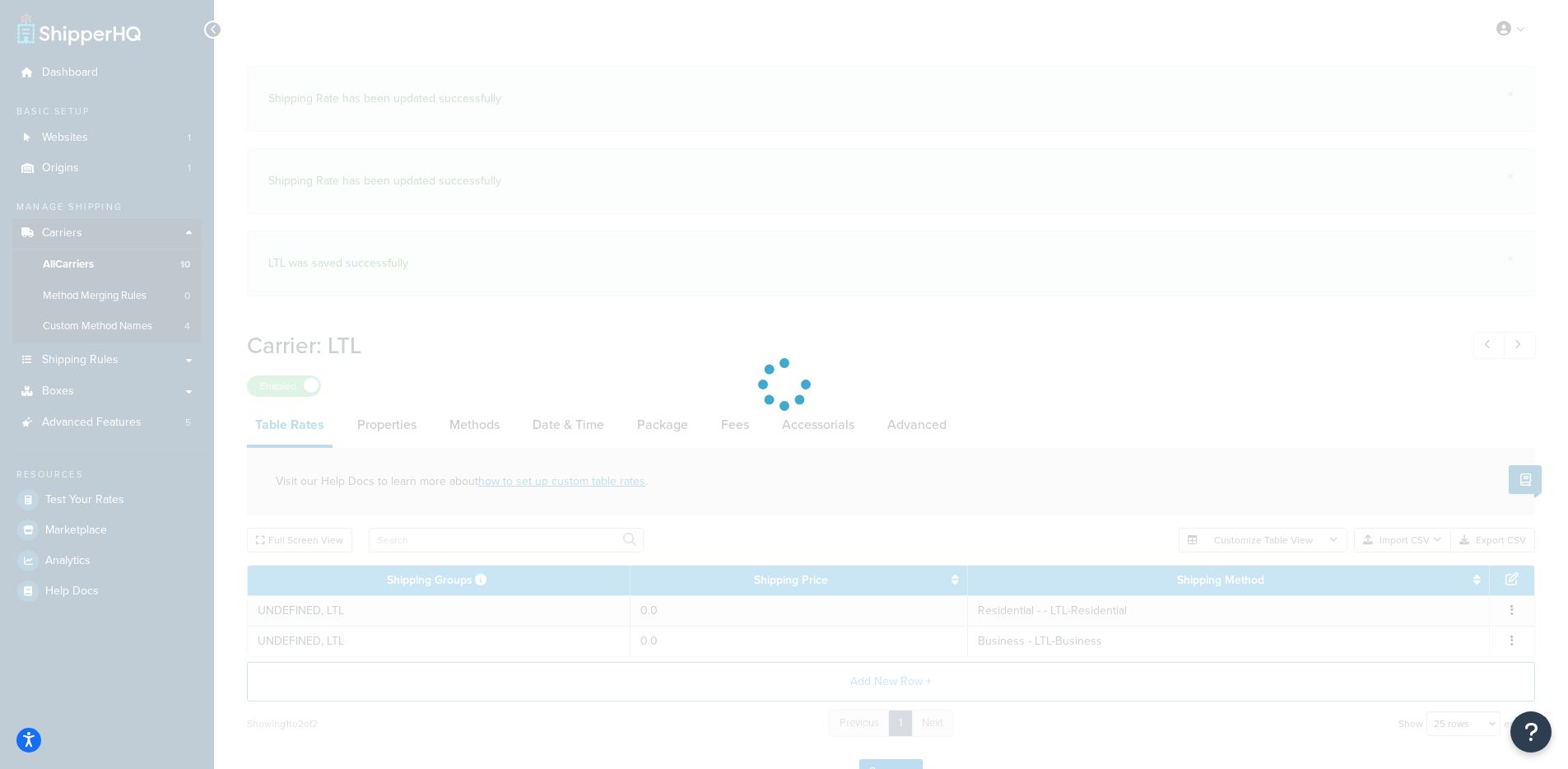
select select "25"
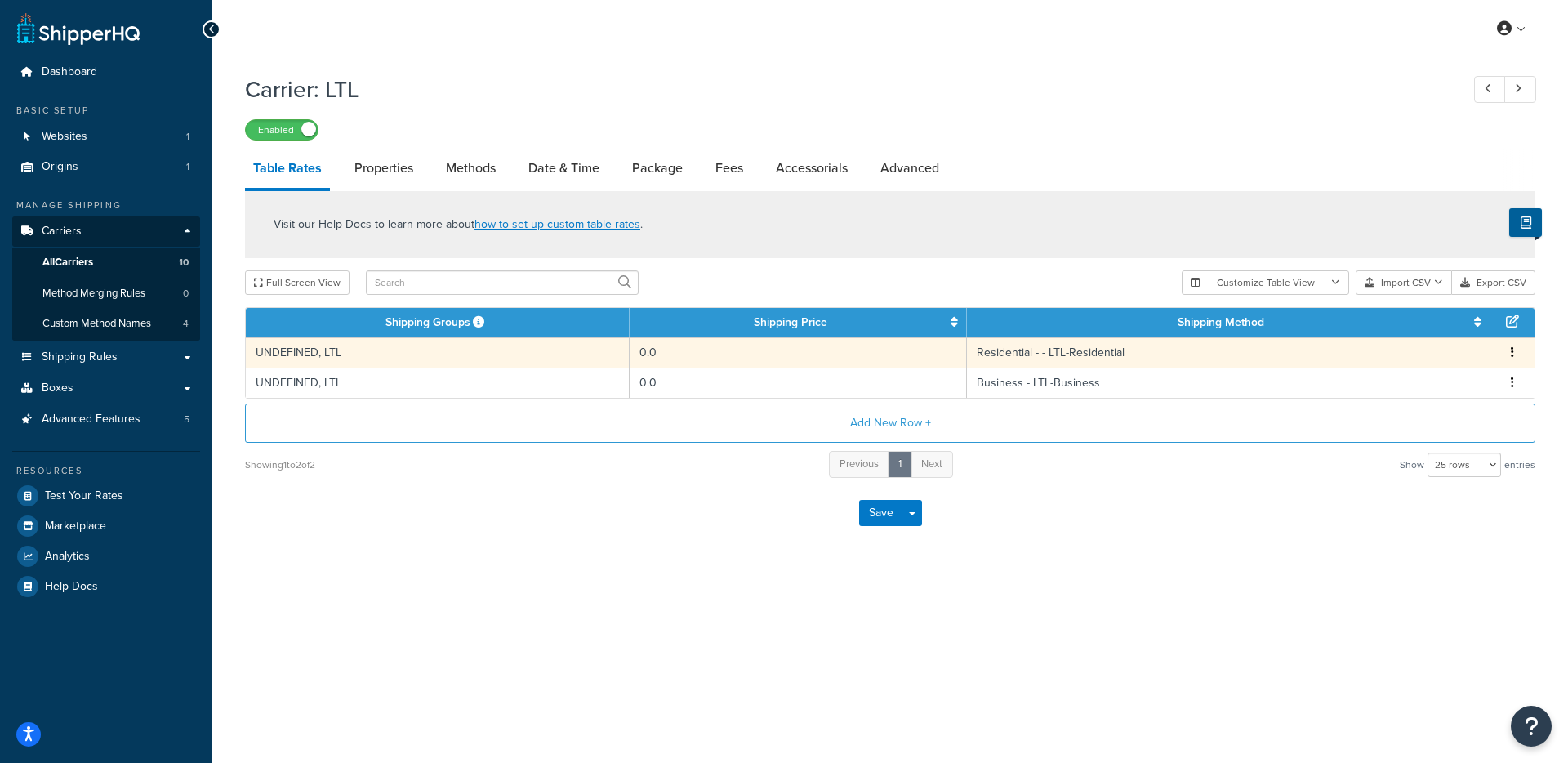
click at [569, 353] on td "UNDEFINED, LTL" at bounding box center [438, 352] width 384 height 30
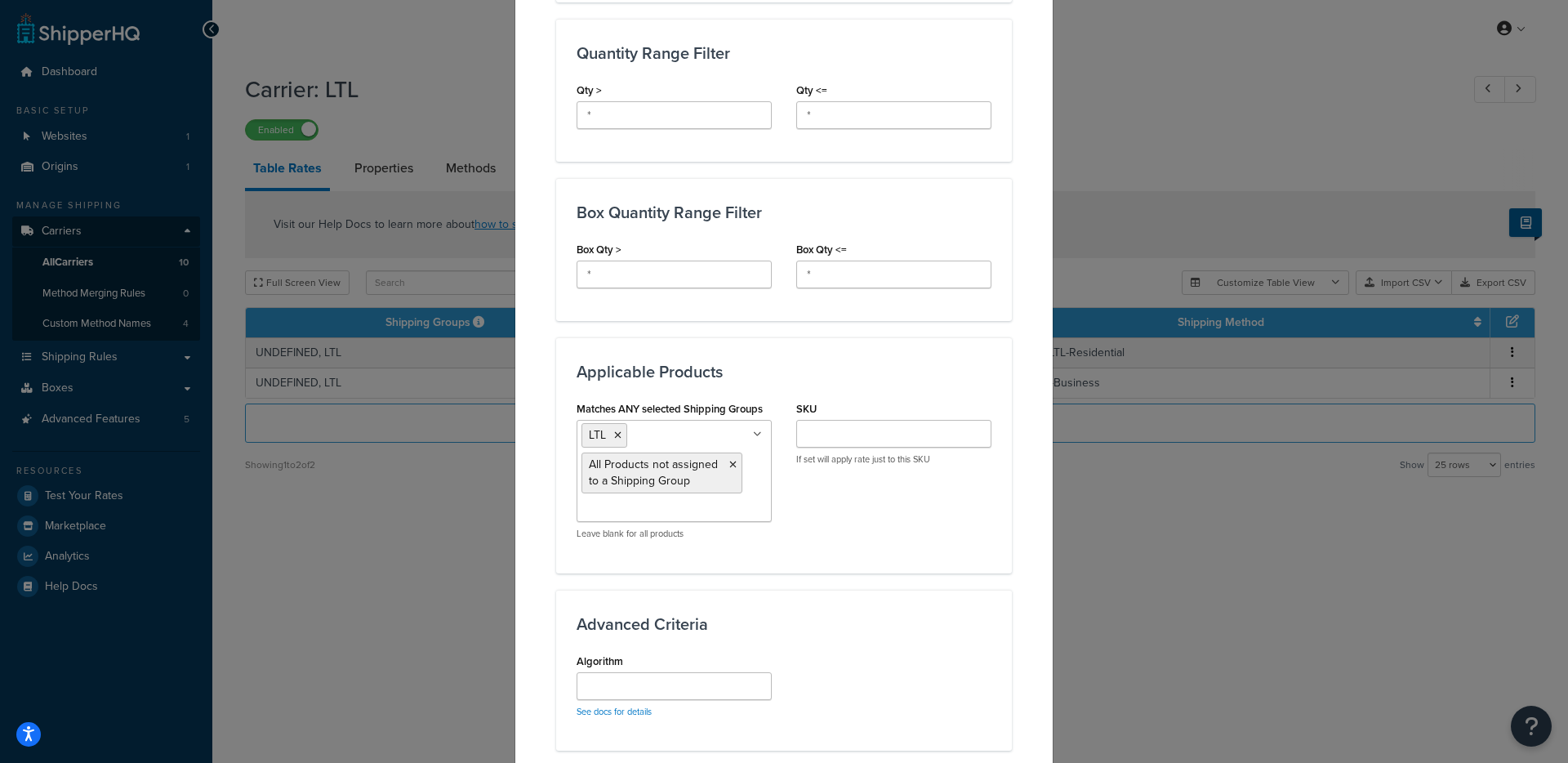
scroll to position [696, 0]
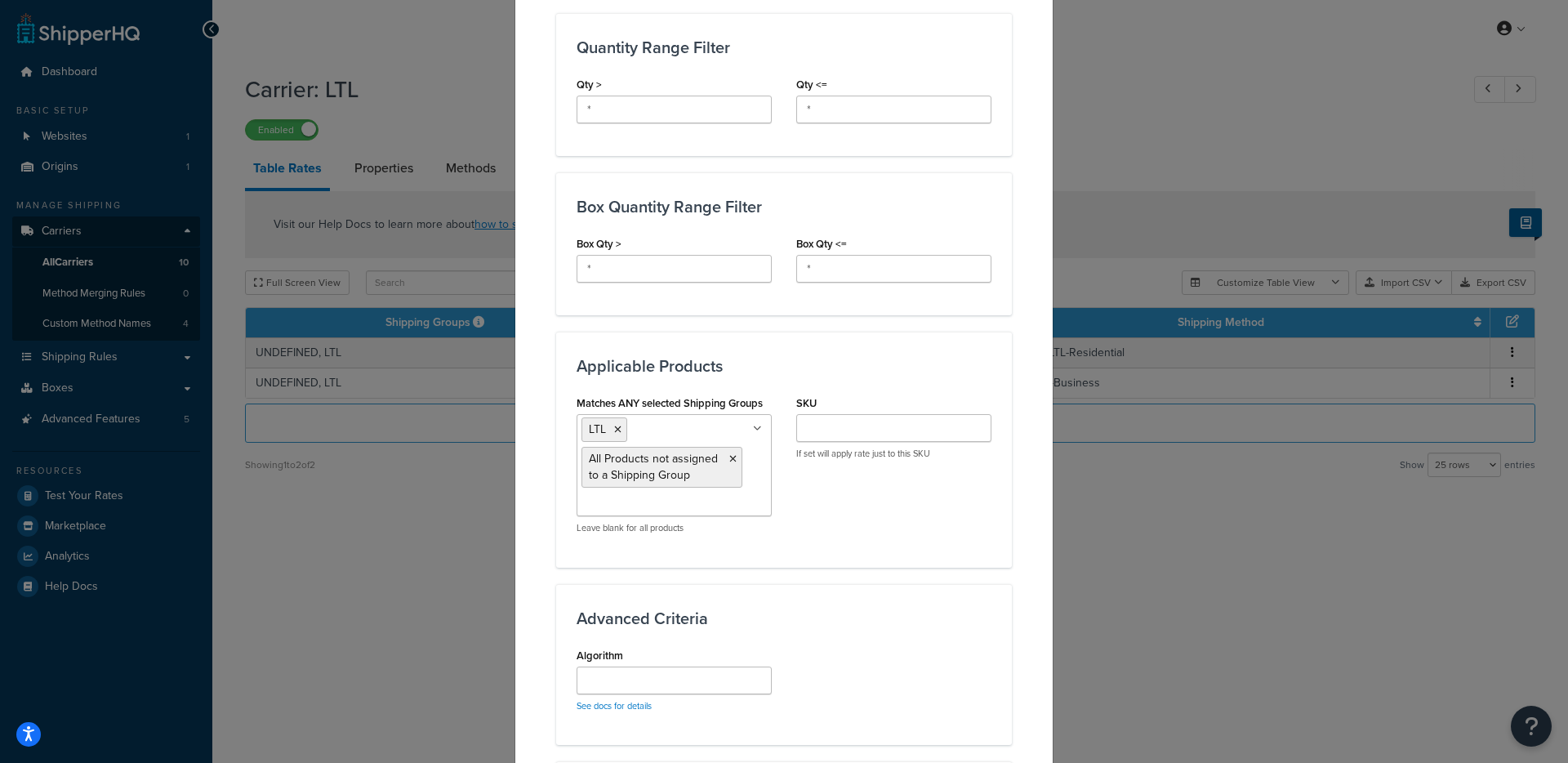
drag, startPoint x: 728, startPoint y: 456, endPoint x: 747, endPoint y: 462, distance: 19.9
click at [729, 456] on icon at bounding box center [733, 458] width 7 height 10
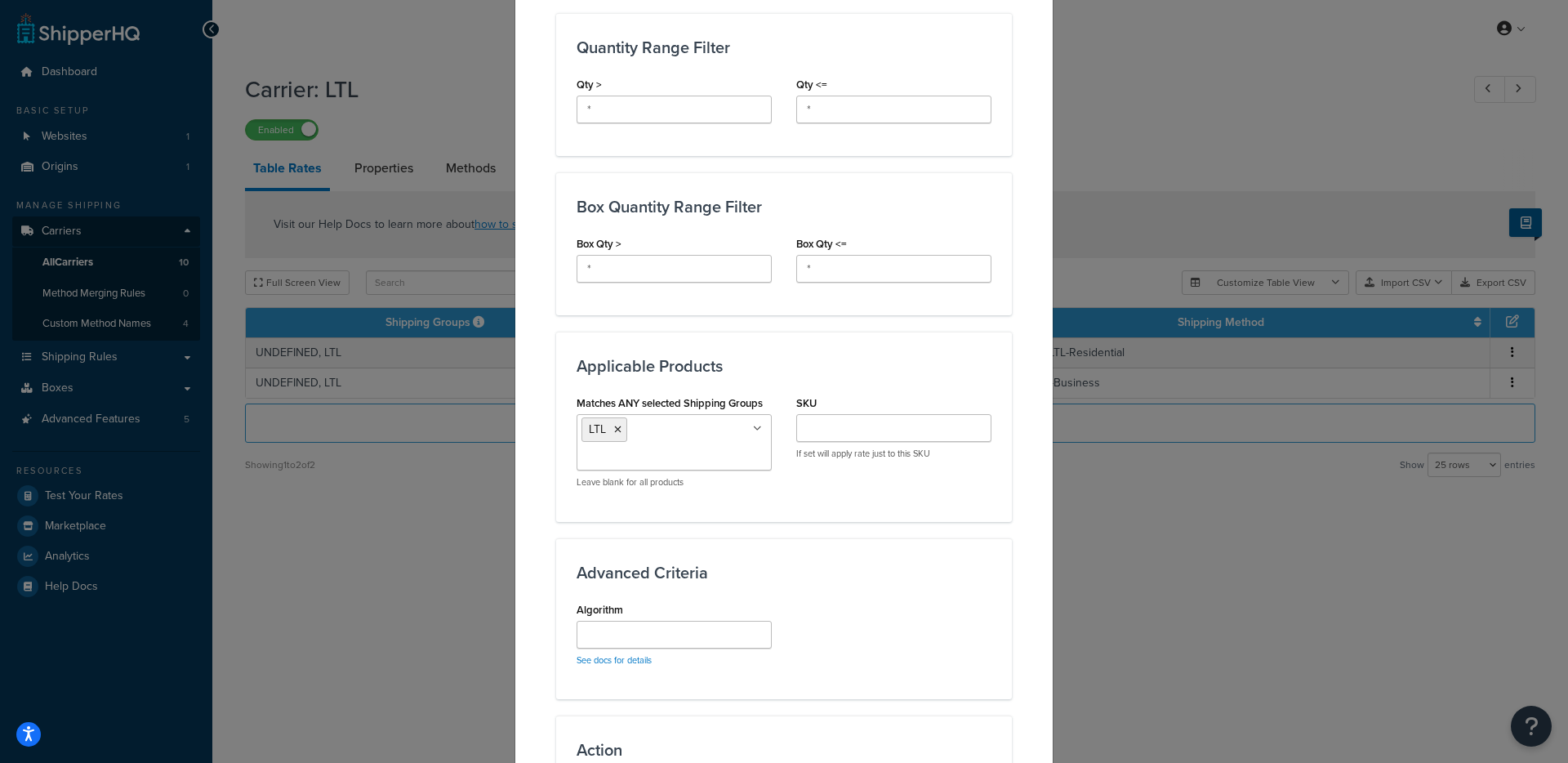
click at [850, 513] on div "Applicable Products Matches ANY selected Shipping Groups LTL Large Medium Small…" at bounding box center [784, 425] width 456 height 189
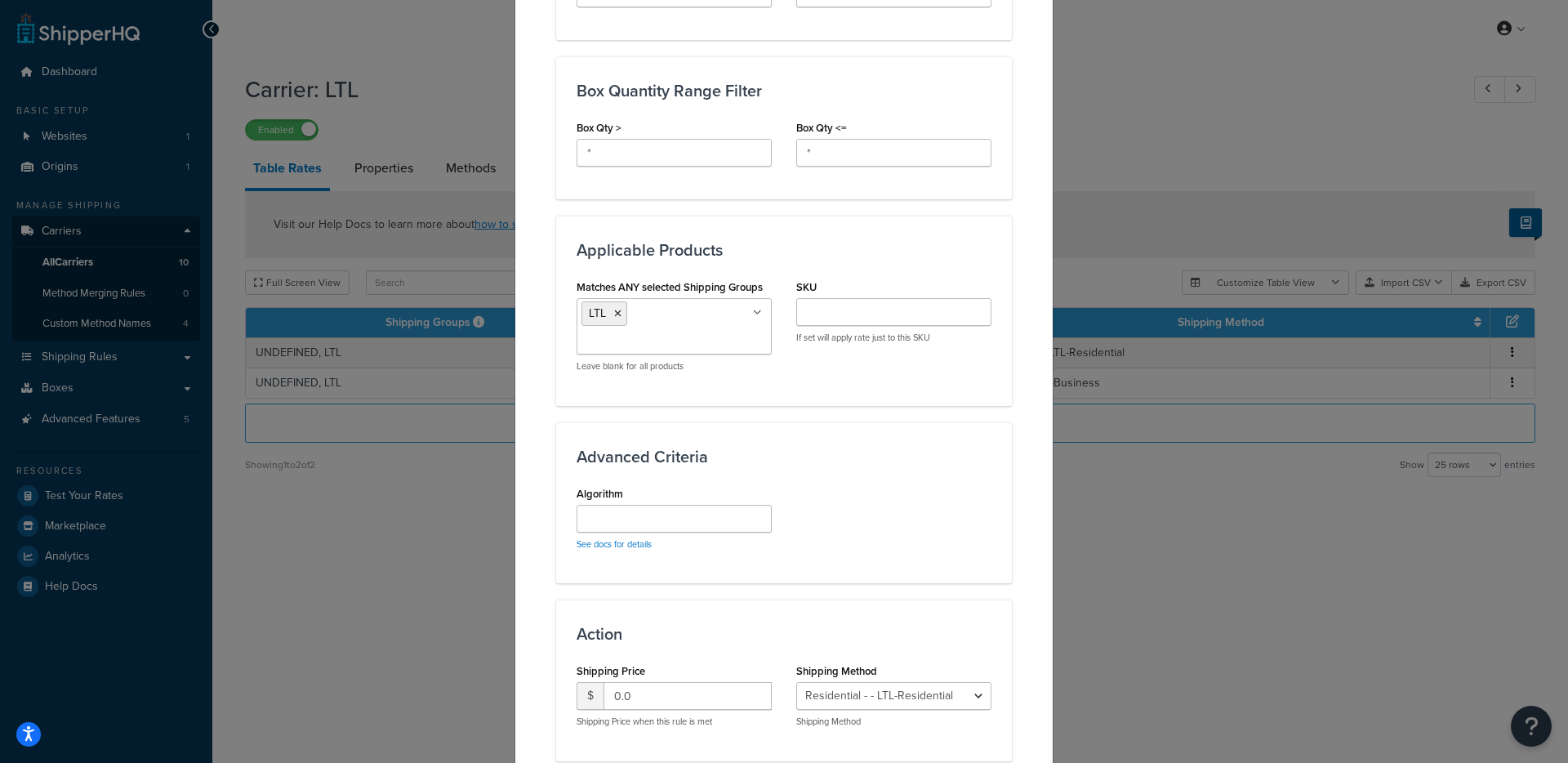
scroll to position [931, 0]
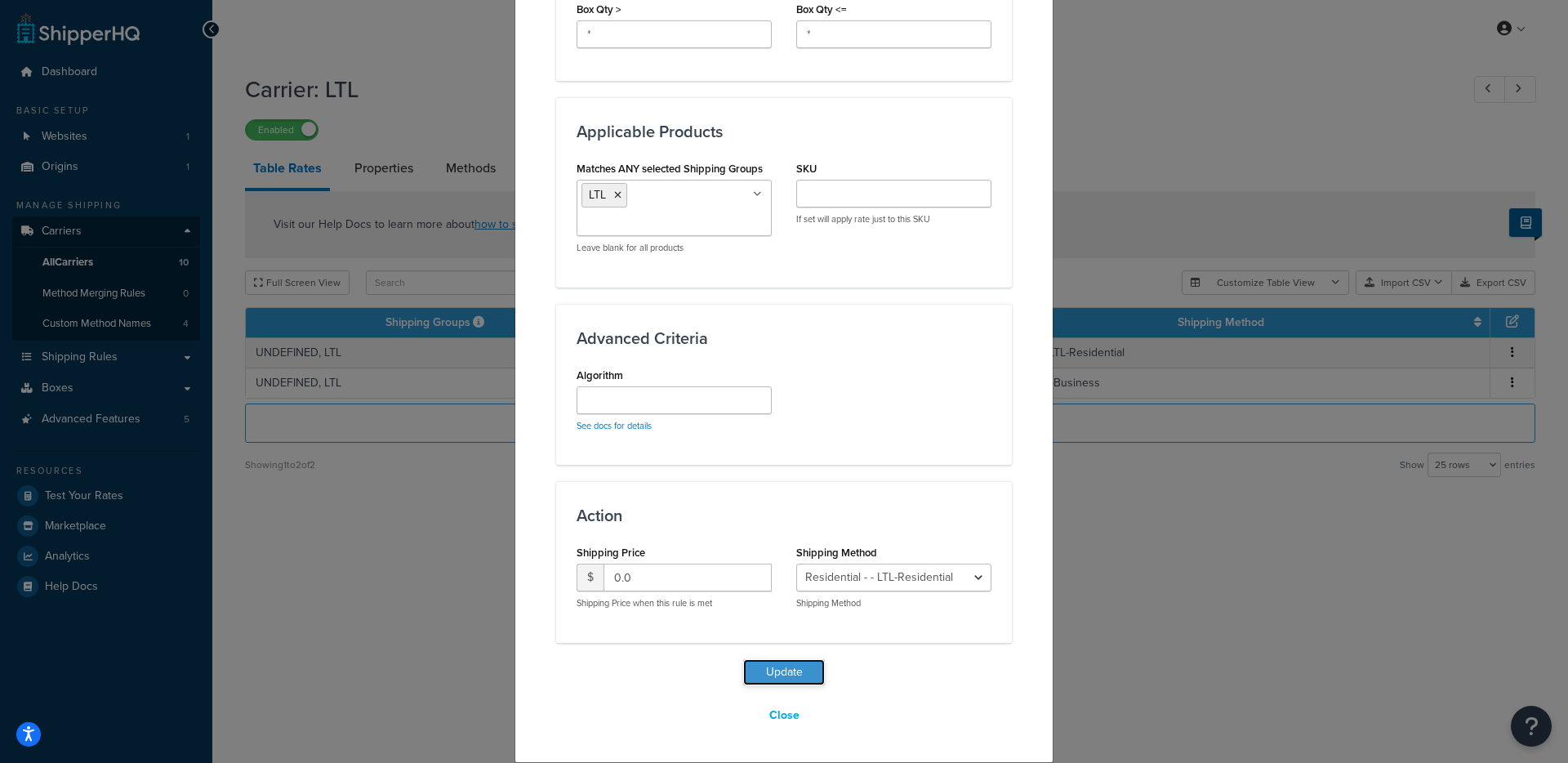
click at [799, 664] on button "Update" at bounding box center [783, 672] width 81 height 27
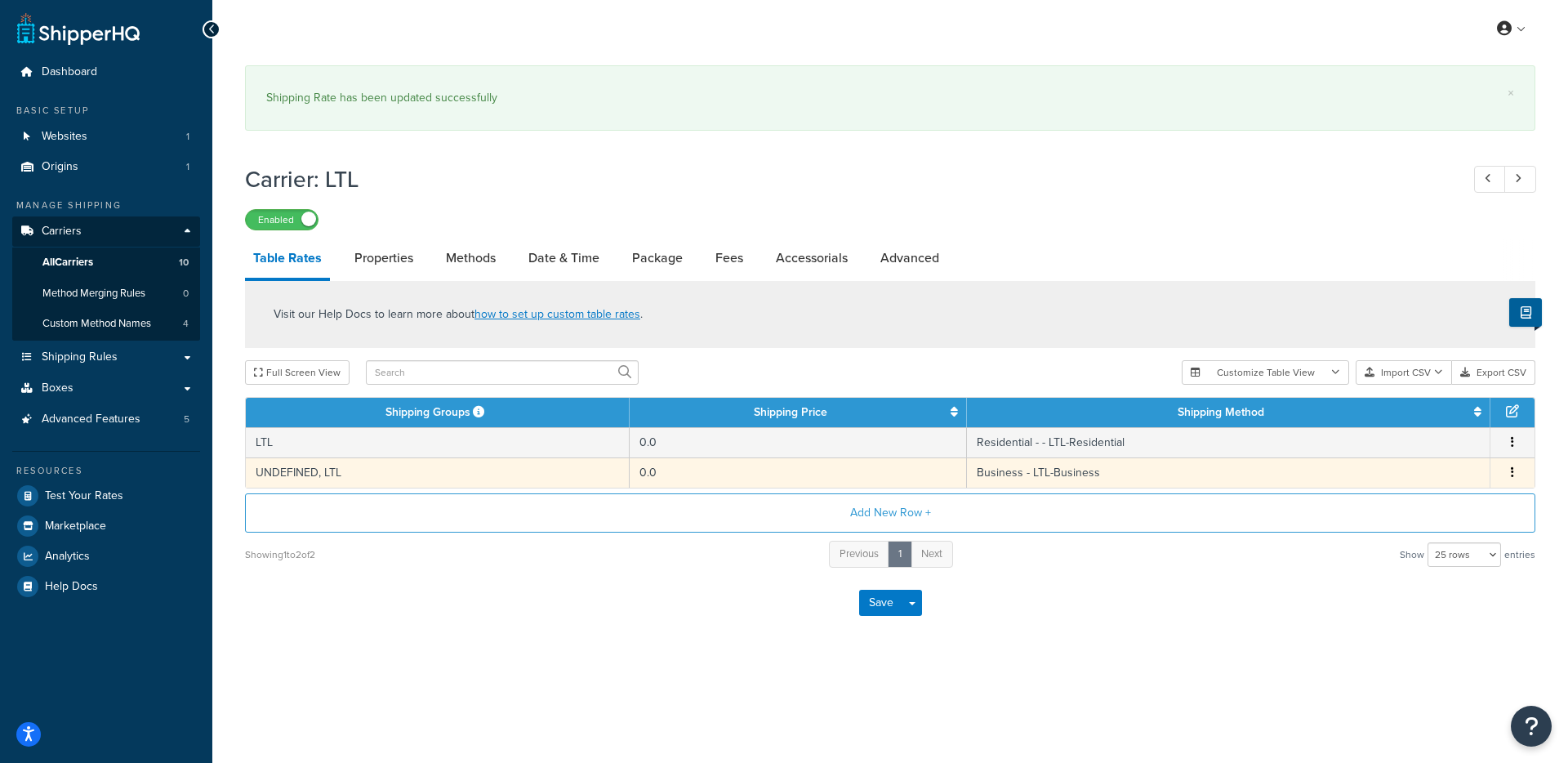
click at [433, 483] on td "UNDEFINED, LTL" at bounding box center [438, 472] width 384 height 30
select select "181849"
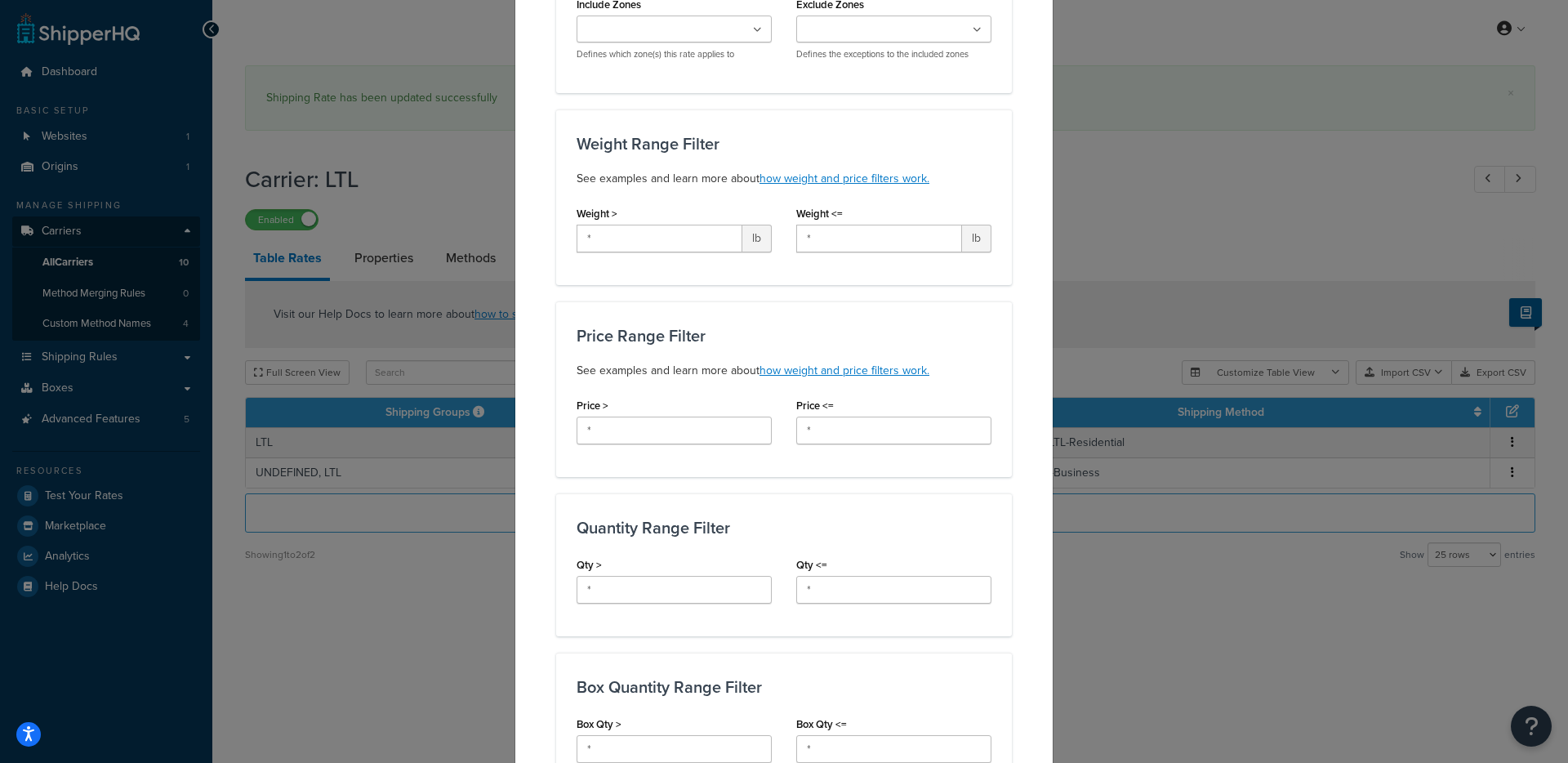
scroll to position [977, 0]
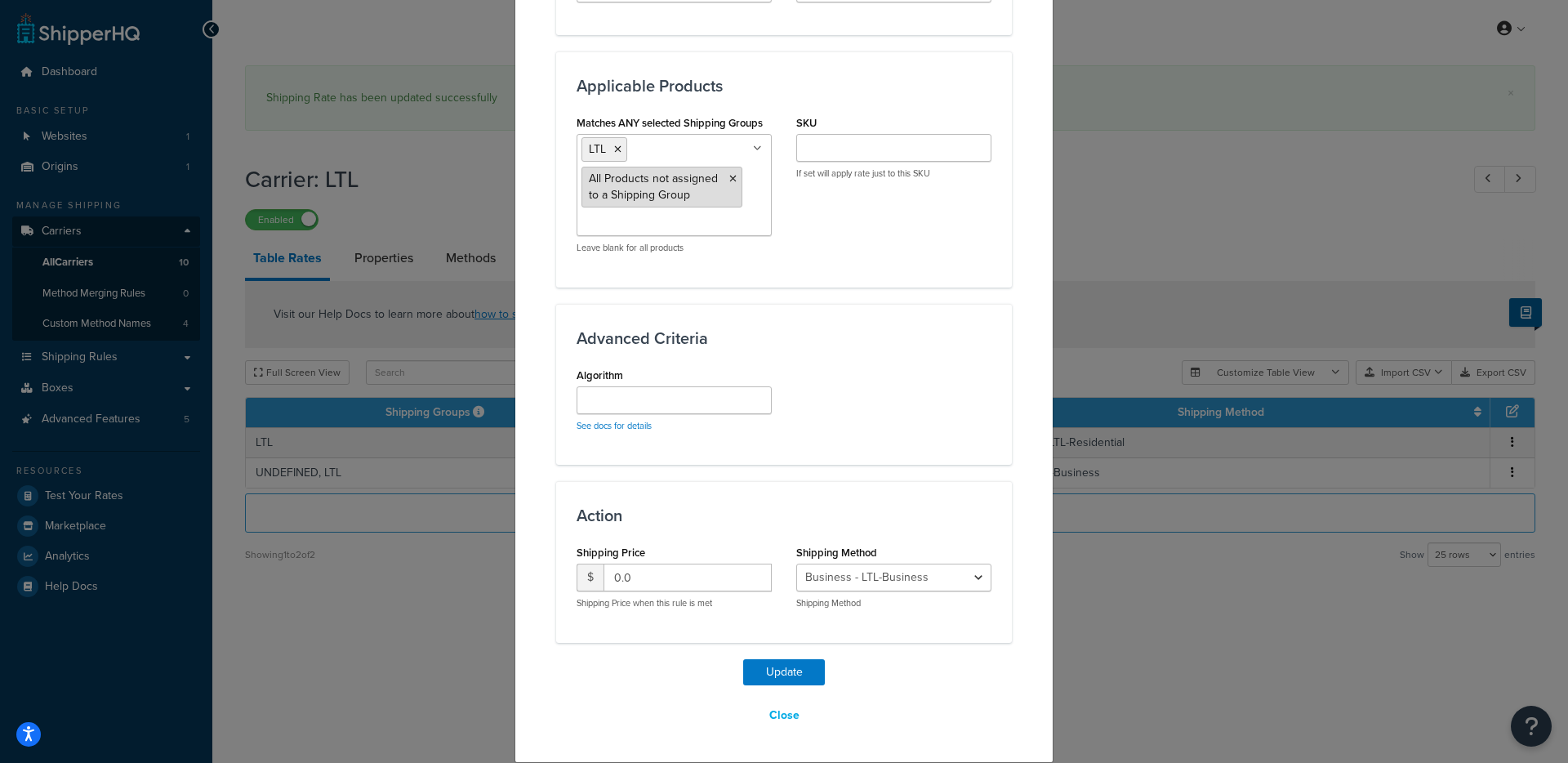
click at [729, 181] on icon at bounding box center [733, 178] width 7 height 10
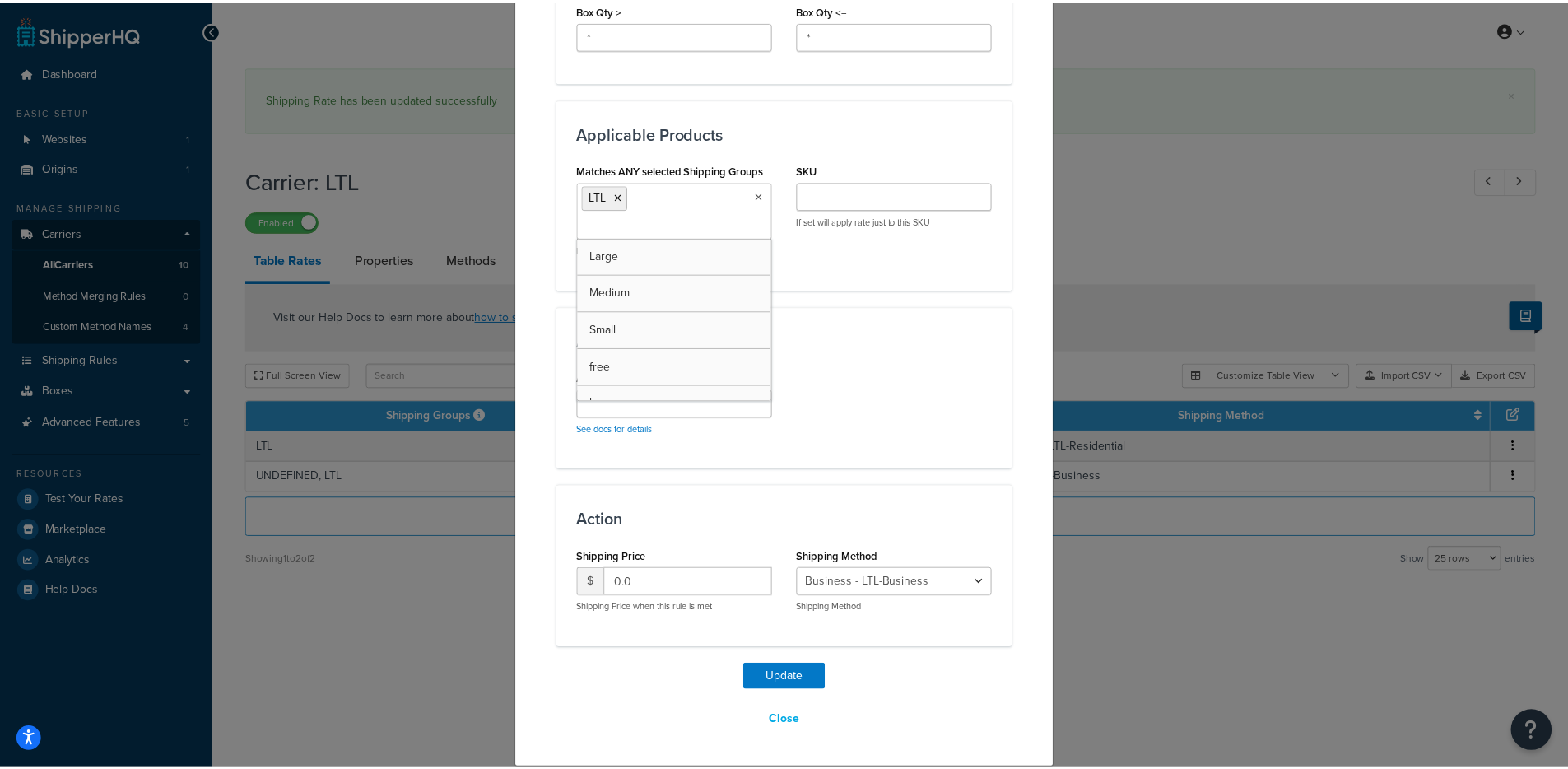
scroll to position [939, 0]
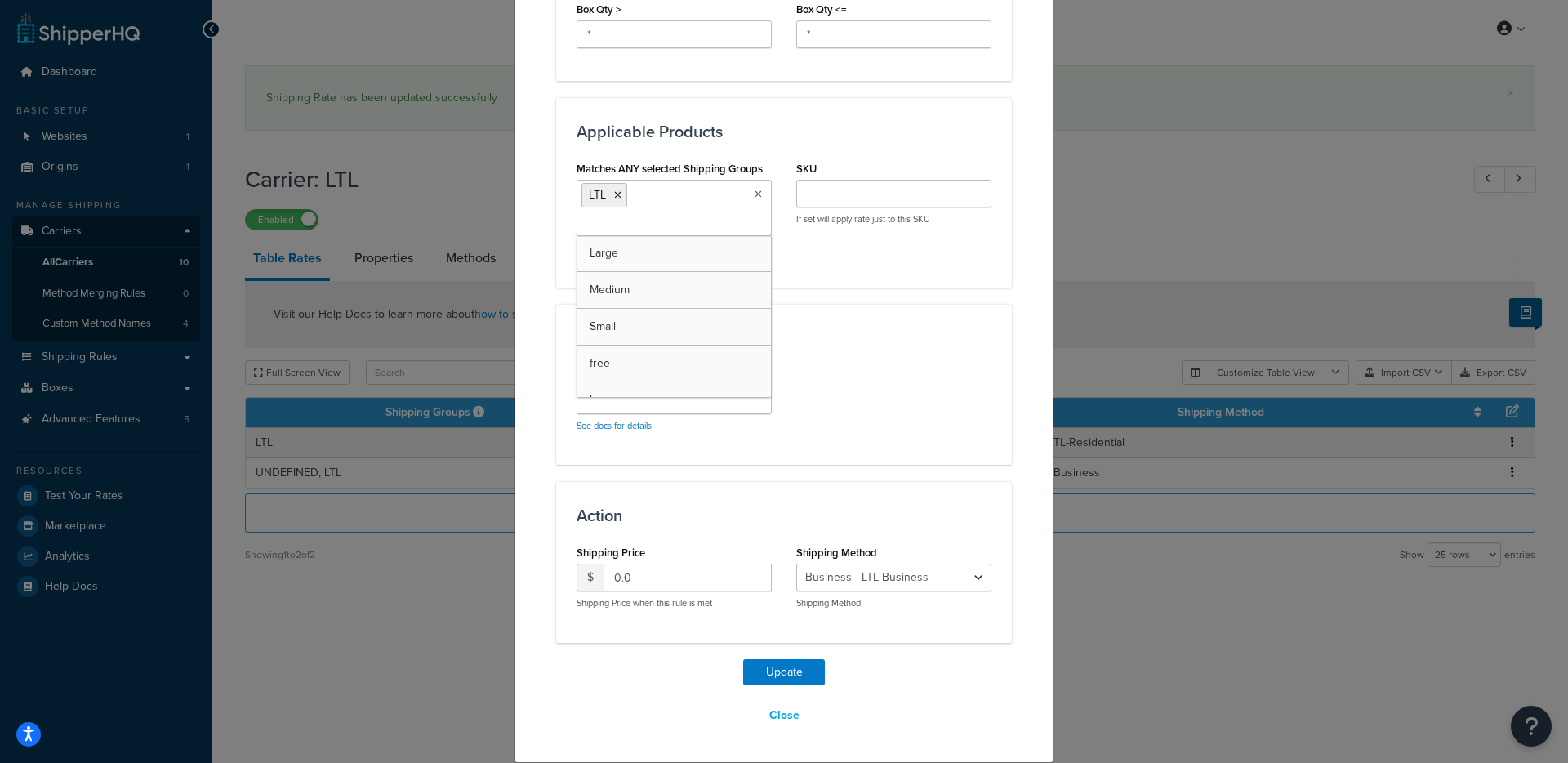
drag, startPoint x: 848, startPoint y: 394, endPoint x: 832, endPoint y: 502, distance: 109.2
click at [847, 401] on div "Algorithm See docs for details" at bounding box center [784, 403] width 439 height 81
click at [753, 682] on button "Update" at bounding box center [783, 672] width 81 height 27
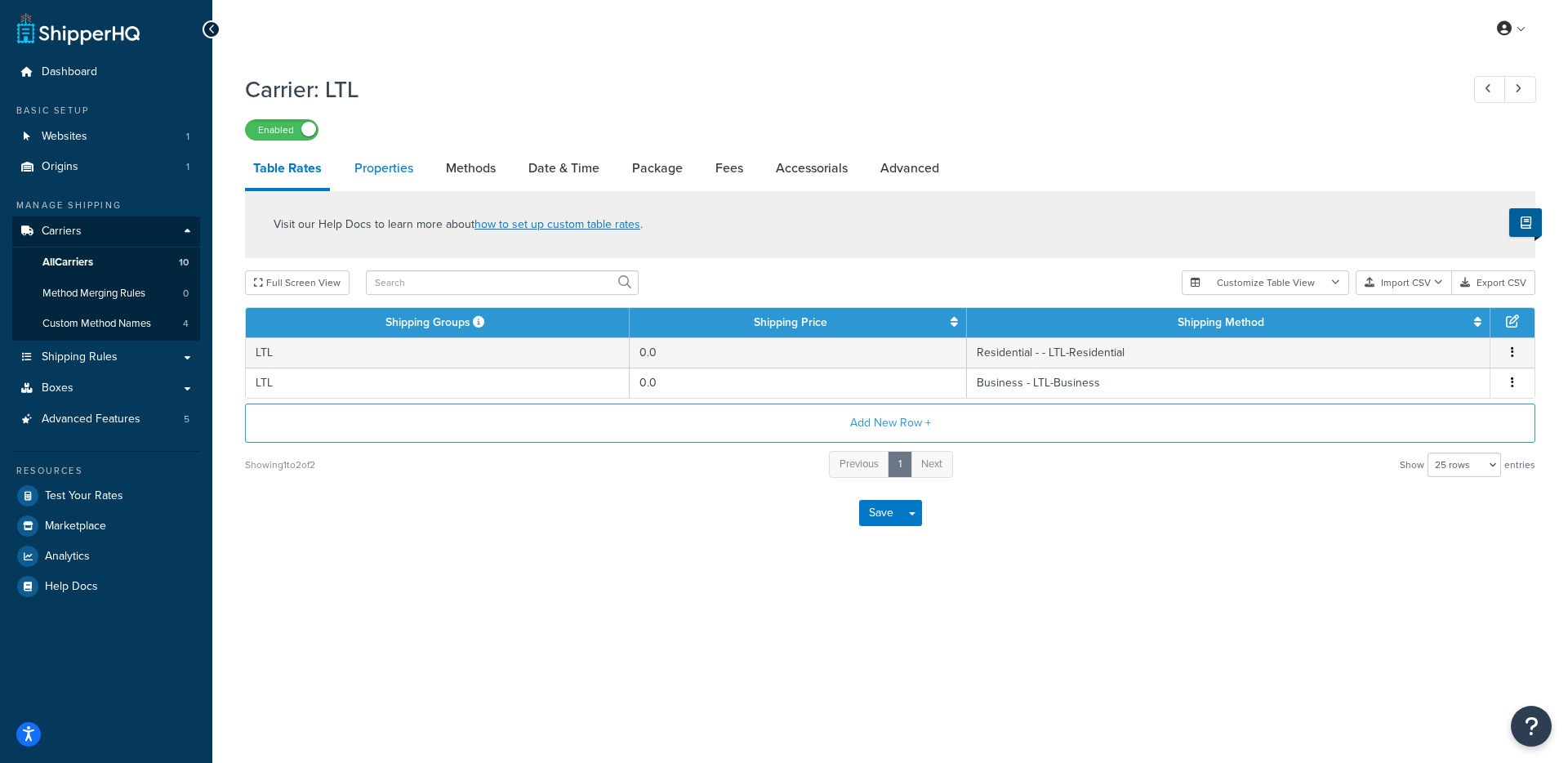
click at [415, 175] on link "Properties" at bounding box center [383, 167] width 75 height 39
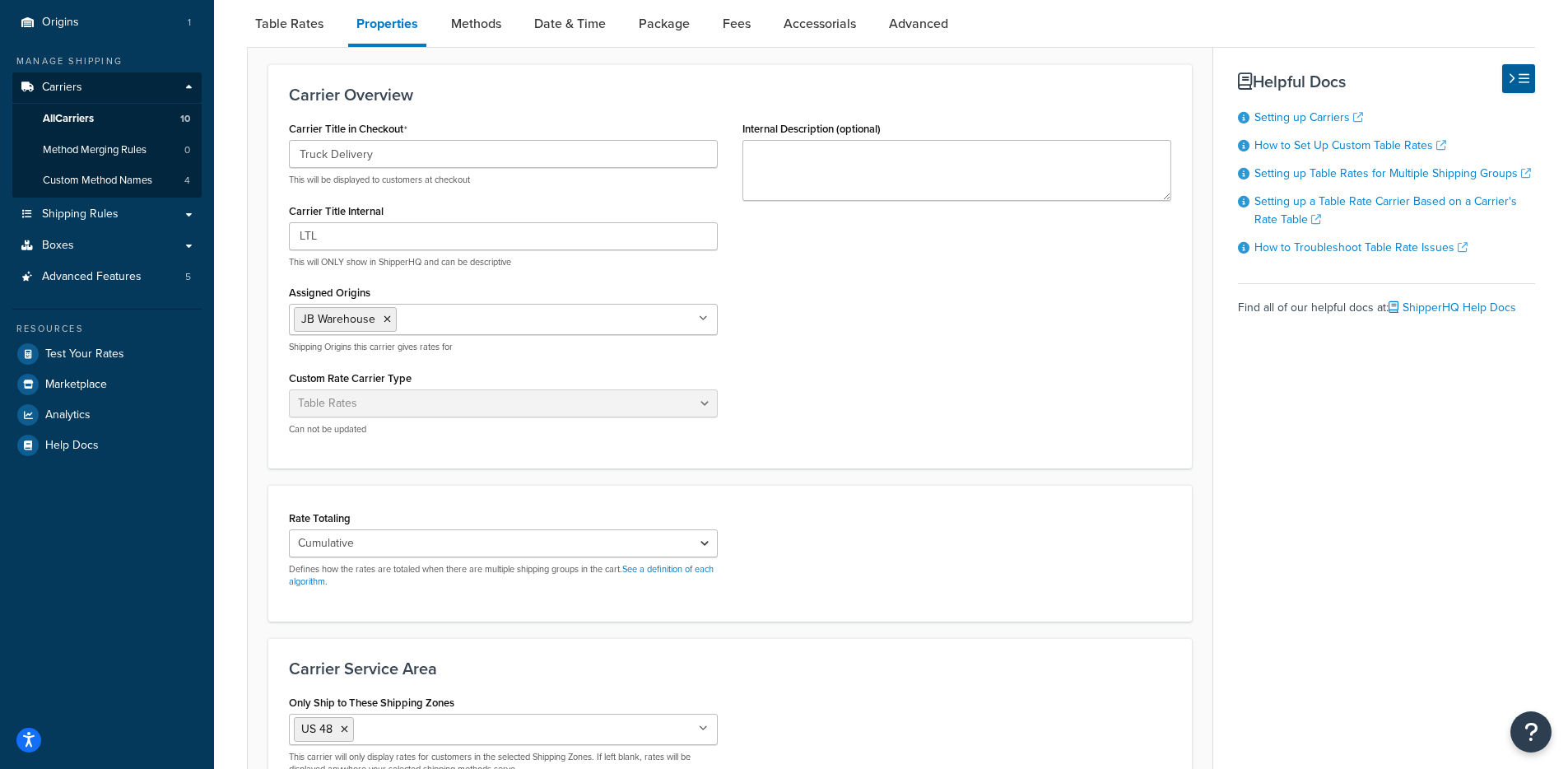
scroll to position [338, 0]
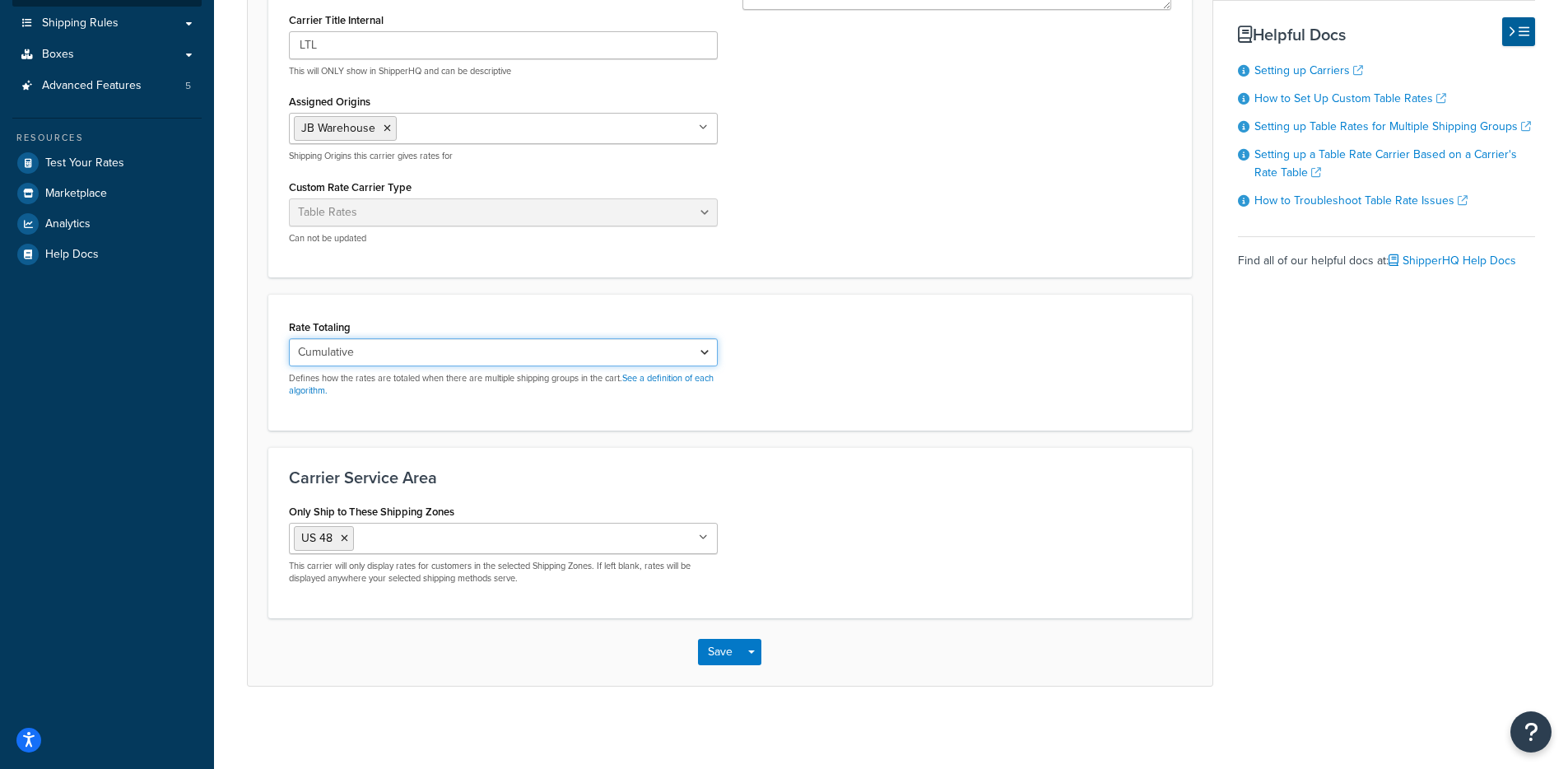
click at [438, 357] on select "Cumulative Highest Per Item Per SKU" at bounding box center [503, 352] width 429 height 28
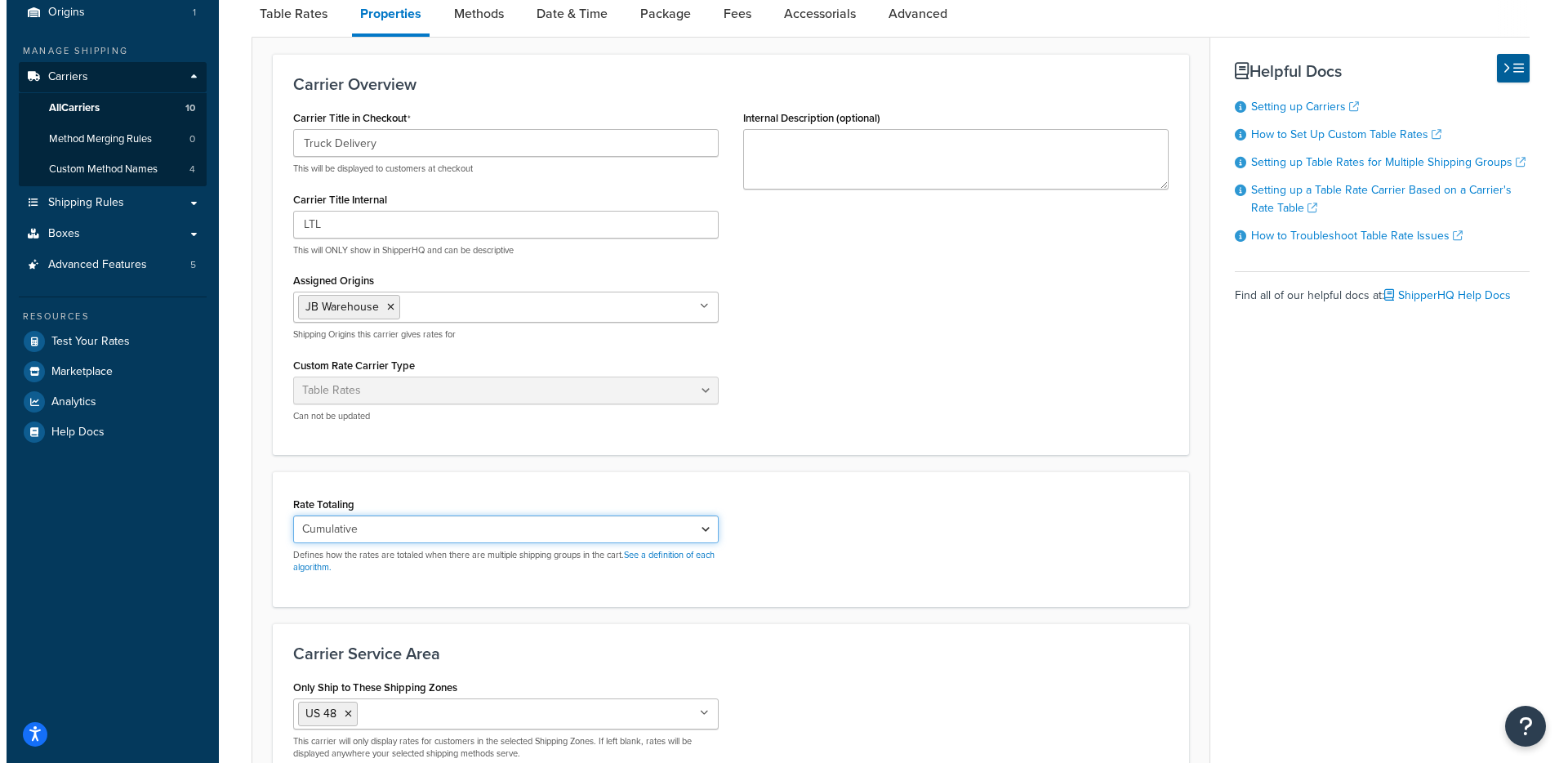
scroll to position [0, 0]
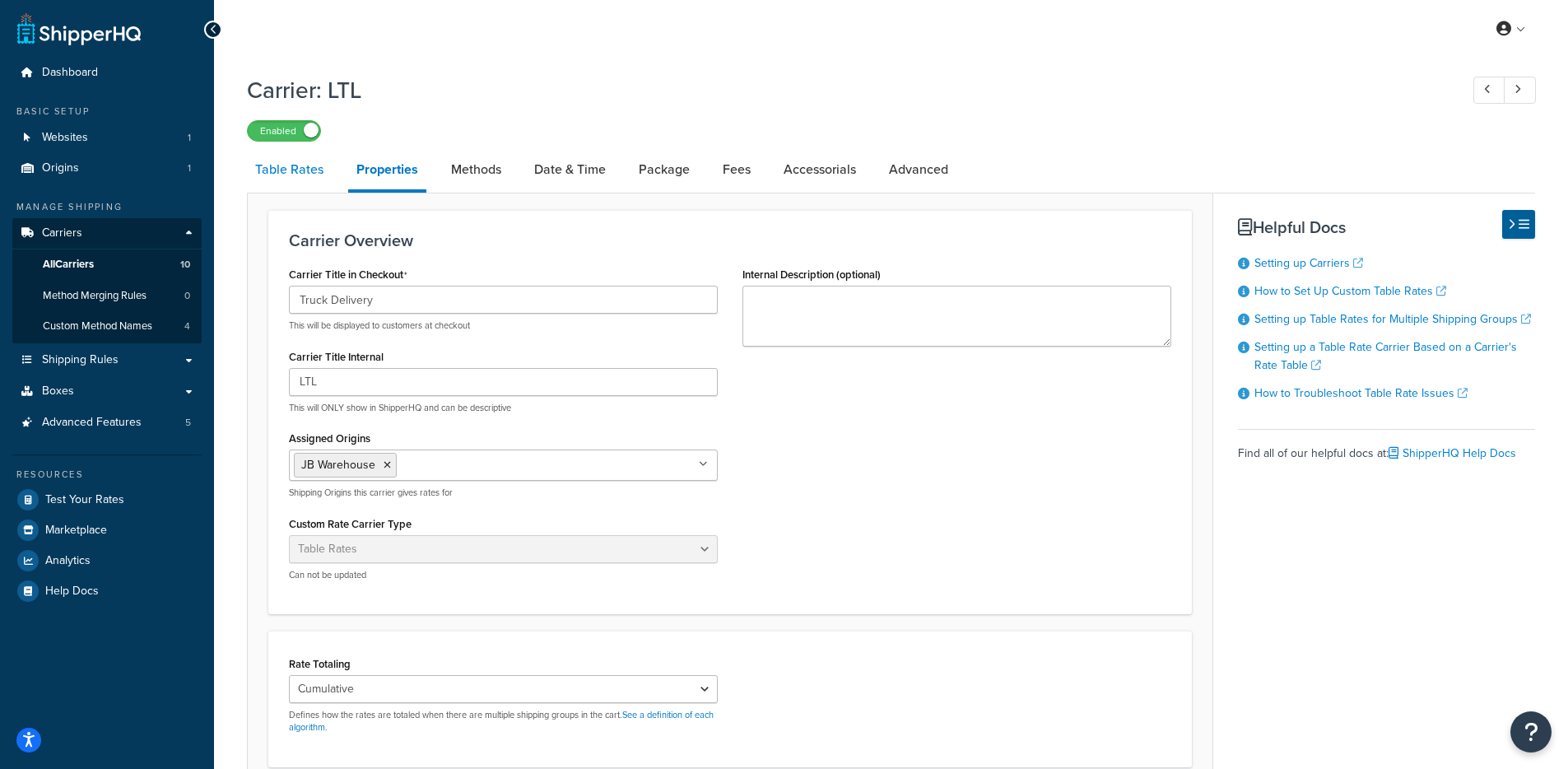
click at [313, 183] on link "Table Rates" at bounding box center [290, 169] width 85 height 40
select select "25"
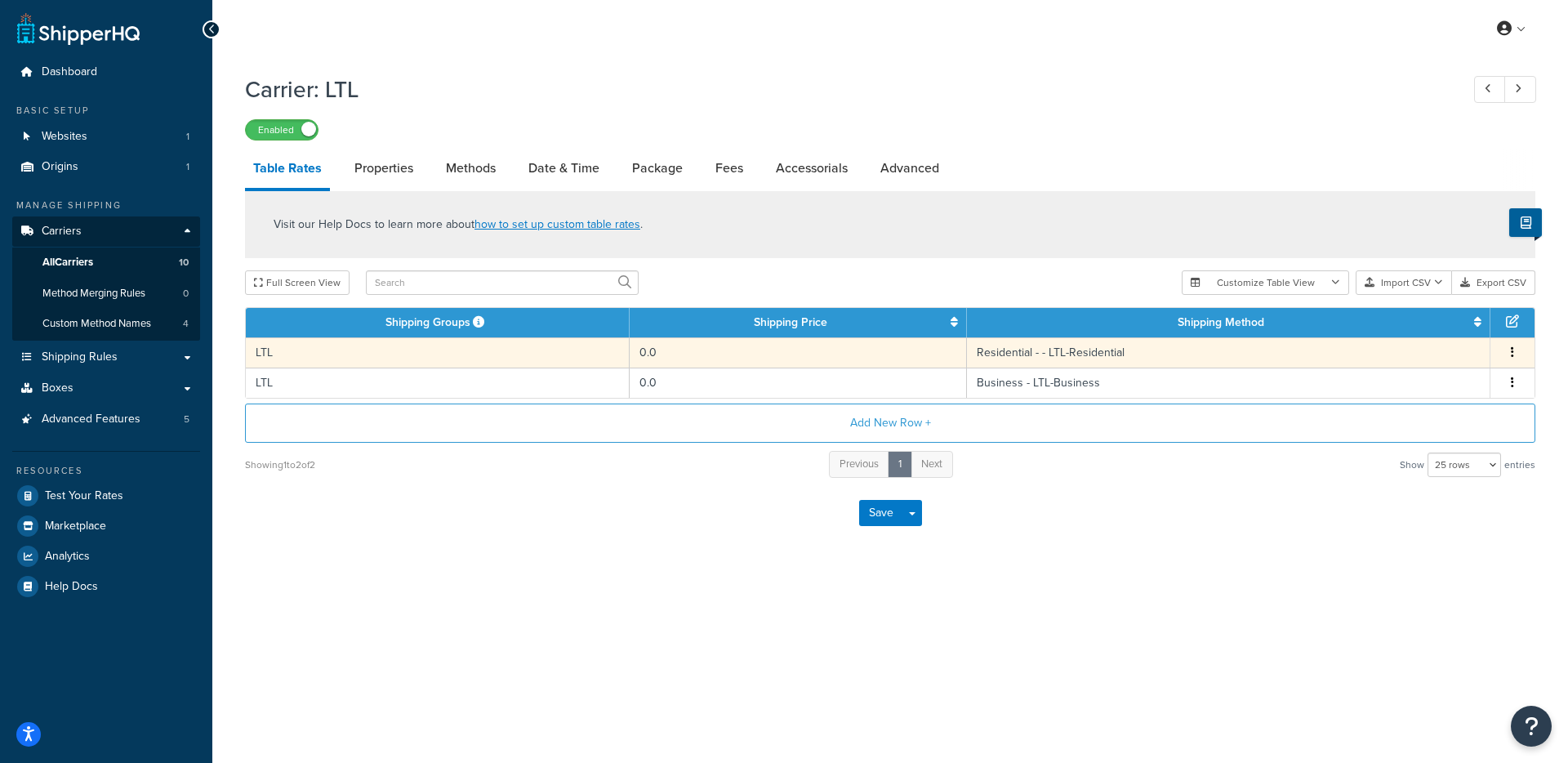
click at [691, 365] on td "0.0" at bounding box center [799, 352] width 338 height 30
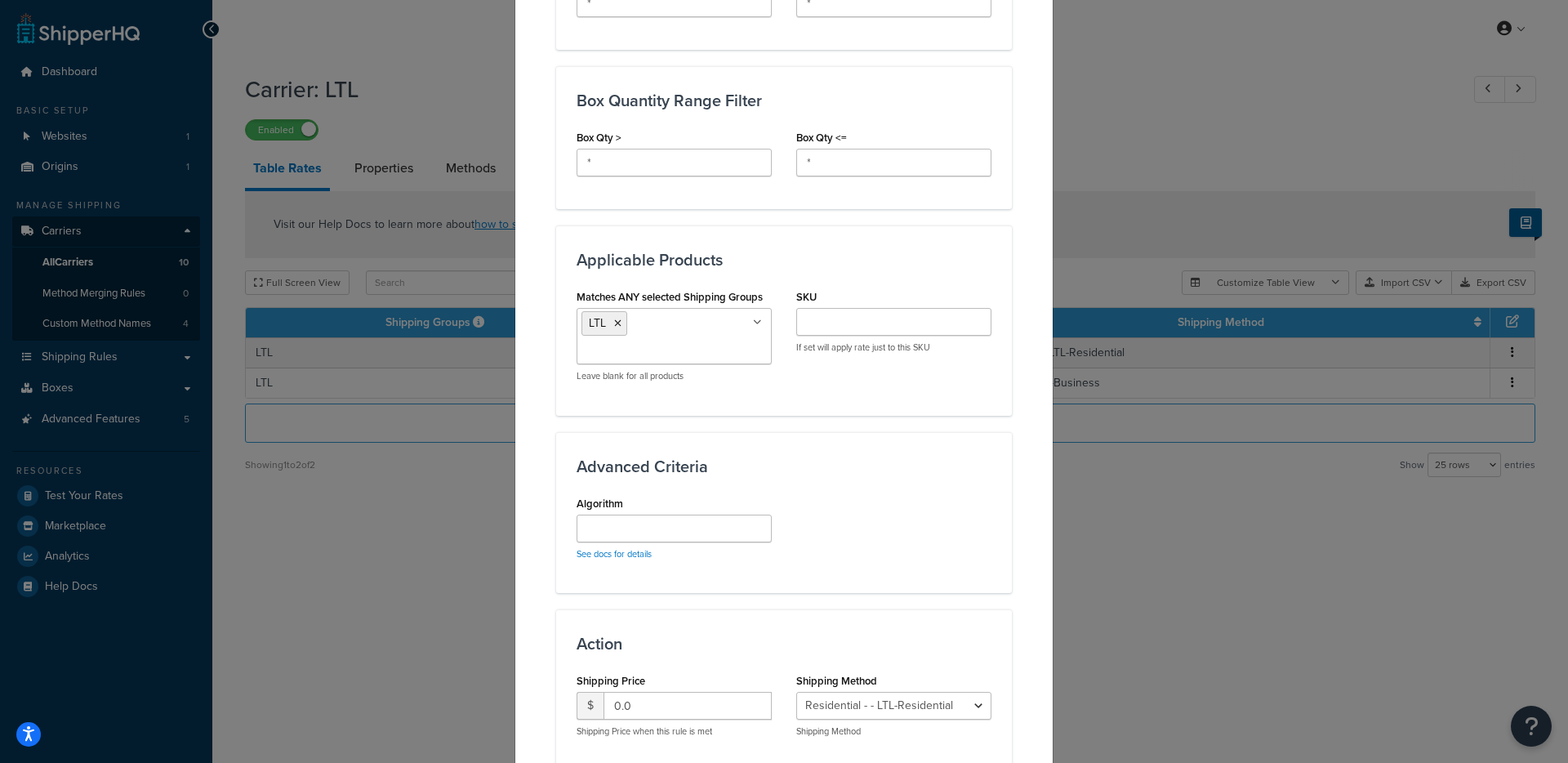
scroll to position [931, 0]
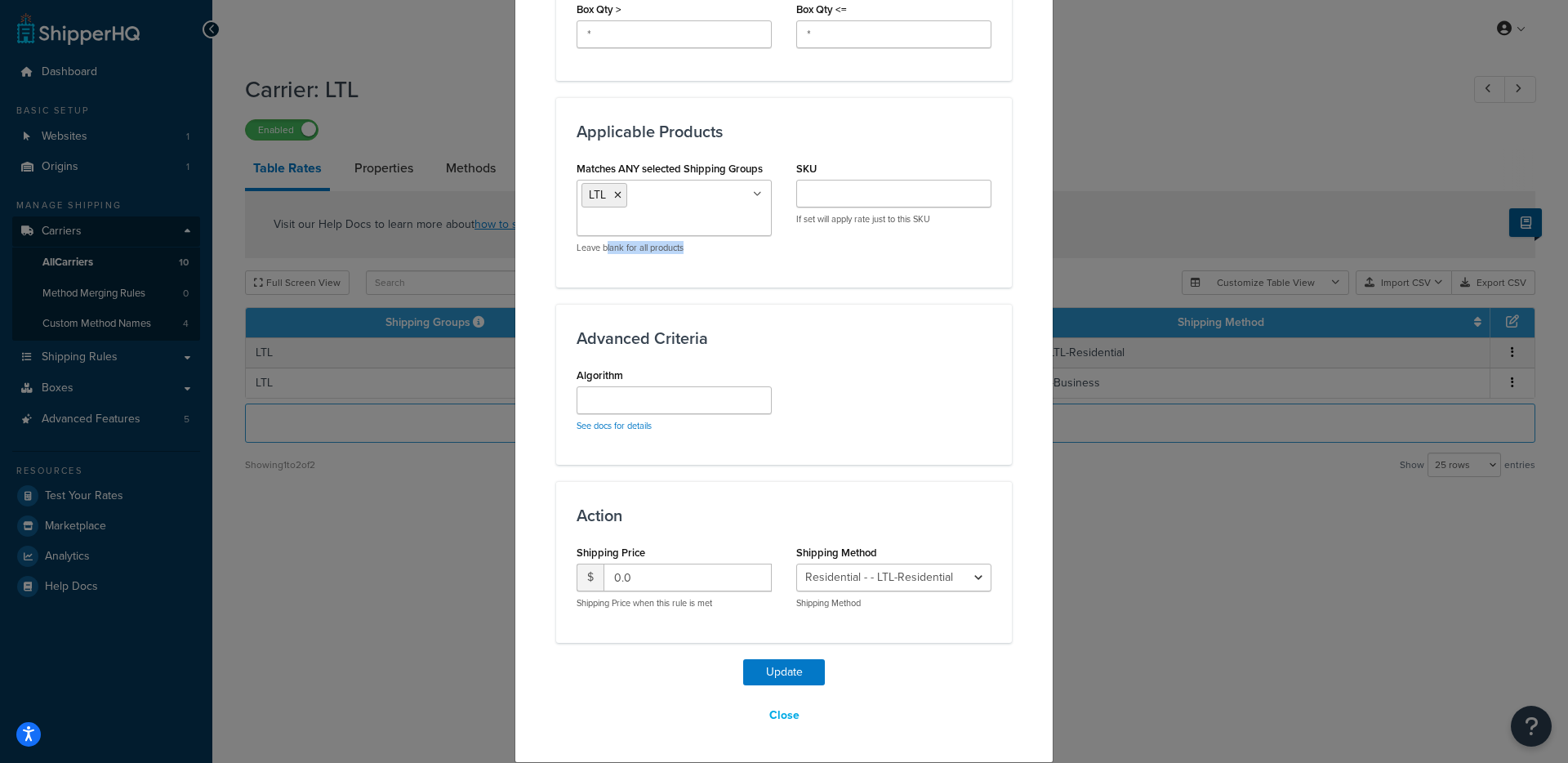
drag, startPoint x: 693, startPoint y: 251, endPoint x: 757, endPoint y: 256, distance: 64.2
click at [602, 244] on p "Leave blank for all products" at bounding box center [673, 247] width 195 height 12
click at [764, 256] on div "Matches ANY selected Shipping Groups LTL Large Medium Small free heavy DOT USA …" at bounding box center [674, 211] width 220 height 110
click at [698, 209] on ul "LTL" at bounding box center [673, 208] width 195 height 57
click at [614, 196] on icon at bounding box center [618, 195] width 7 height 10
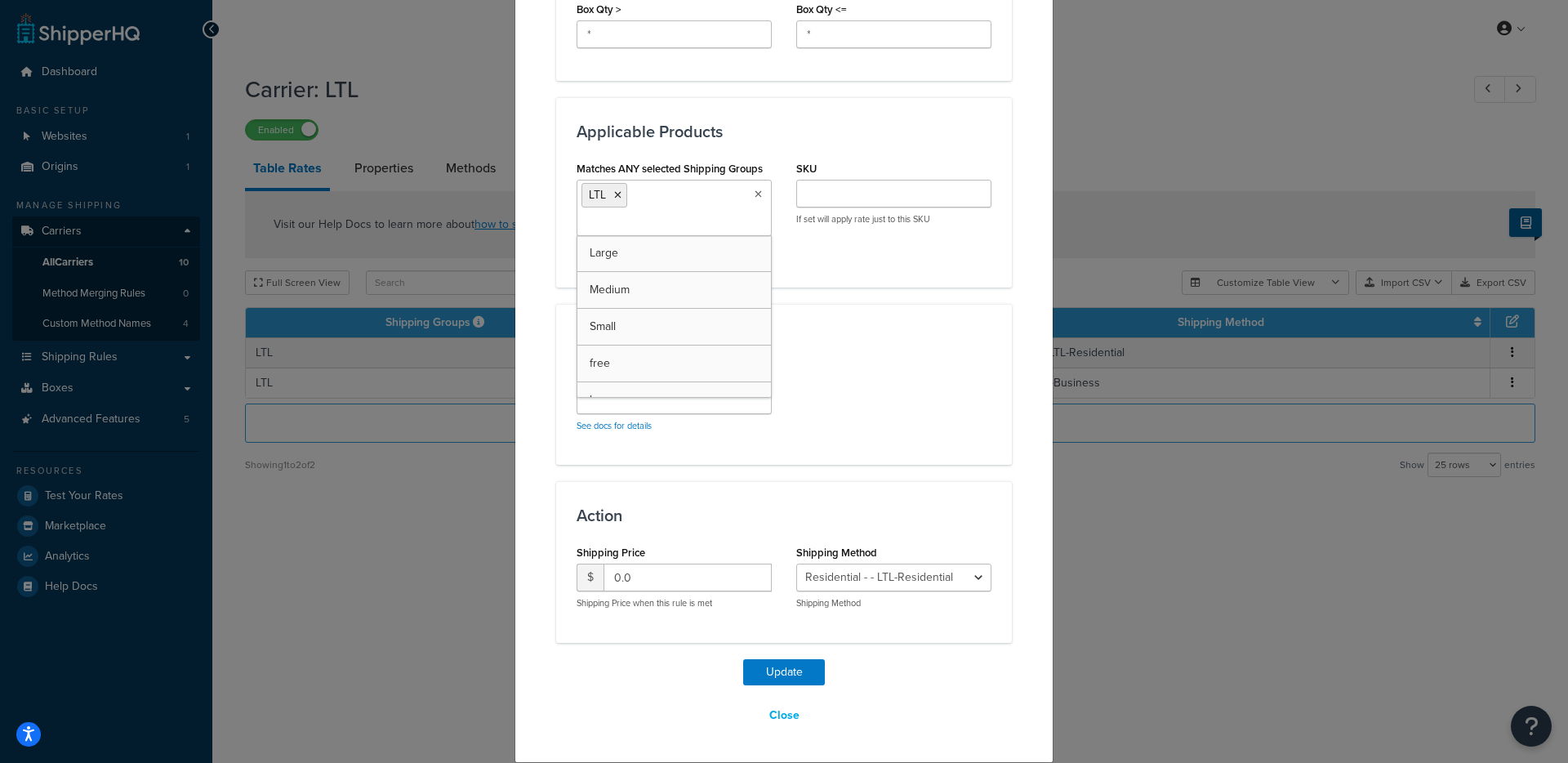
scroll to position [902, 0]
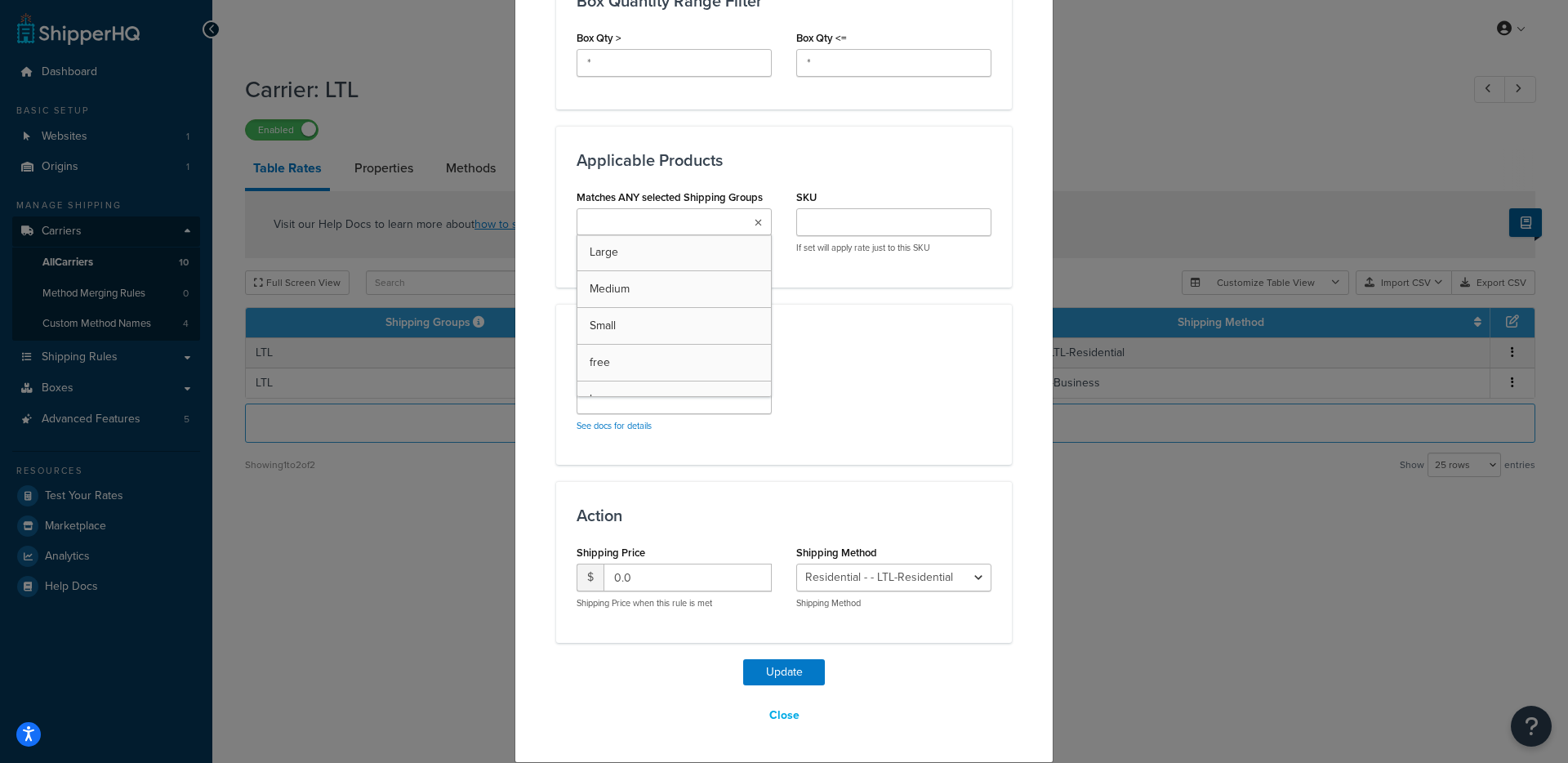
drag, startPoint x: 848, startPoint y: 272, endPoint x: 855, endPoint y: 313, distance: 41.6
click at [849, 274] on div "Applicable Products Matches ANY selected Shipping Groups Large Medium Small fre…" at bounding box center [784, 206] width 456 height 161
click at [761, 672] on button "Update" at bounding box center [783, 672] width 81 height 27
click at [782, 677] on button "Update" at bounding box center [783, 672] width 81 height 27
click at [994, 458] on div "Advanced Criteria Algorithm See docs for details" at bounding box center [784, 384] width 456 height 161
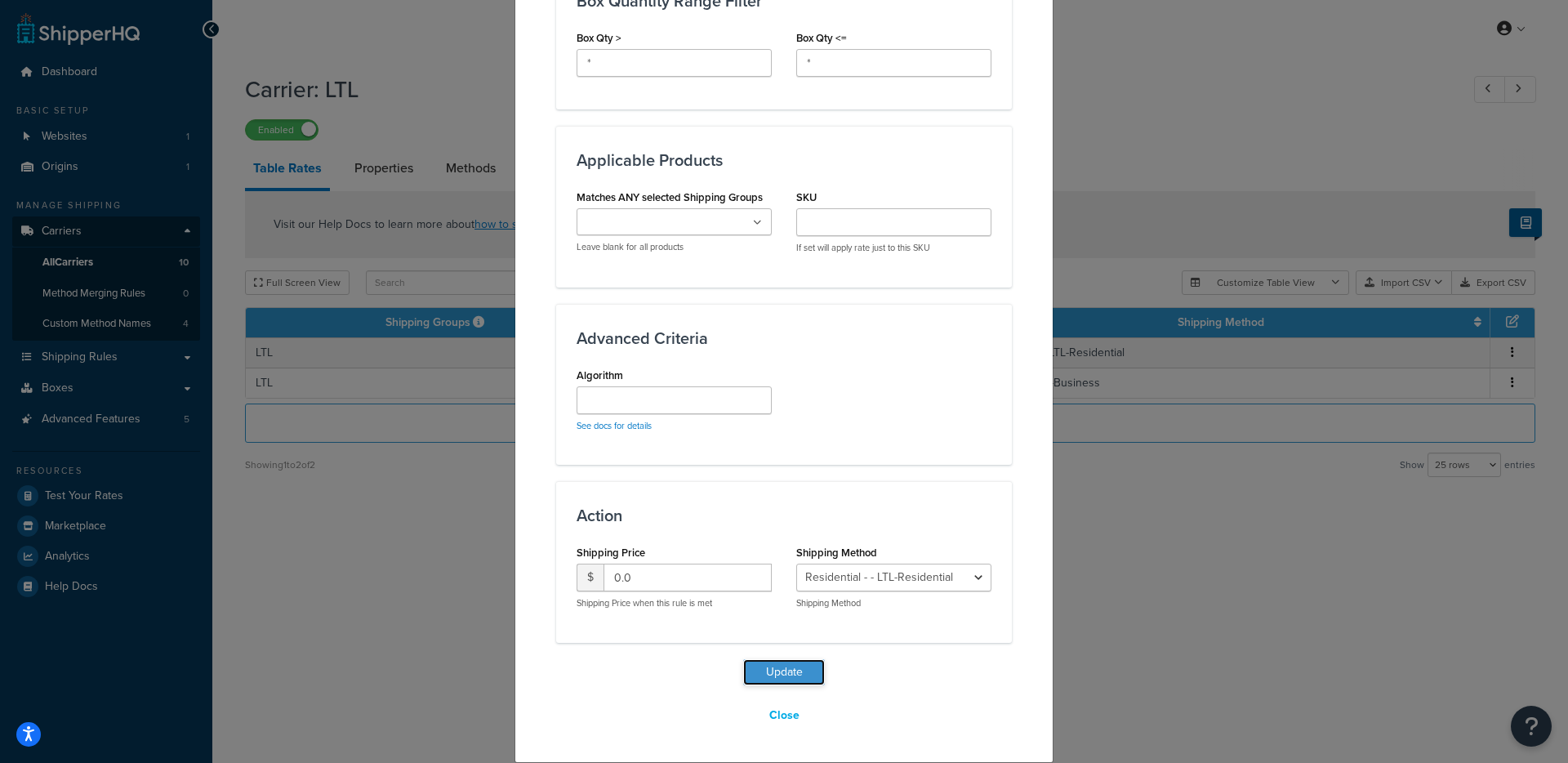
click at [749, 678] on button "Update" at bounding box center [783, 672] width 81 height 27
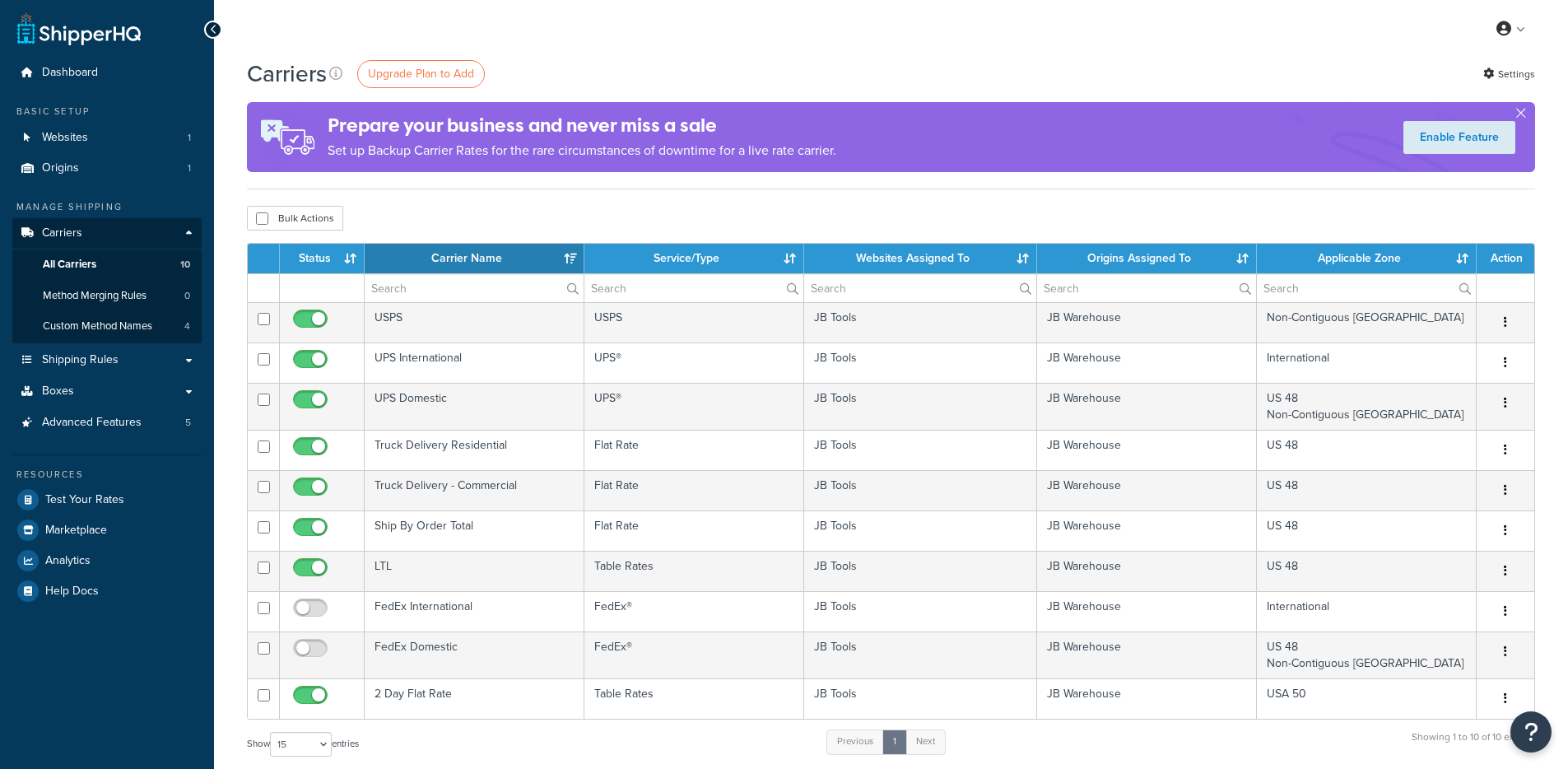
select select "15"
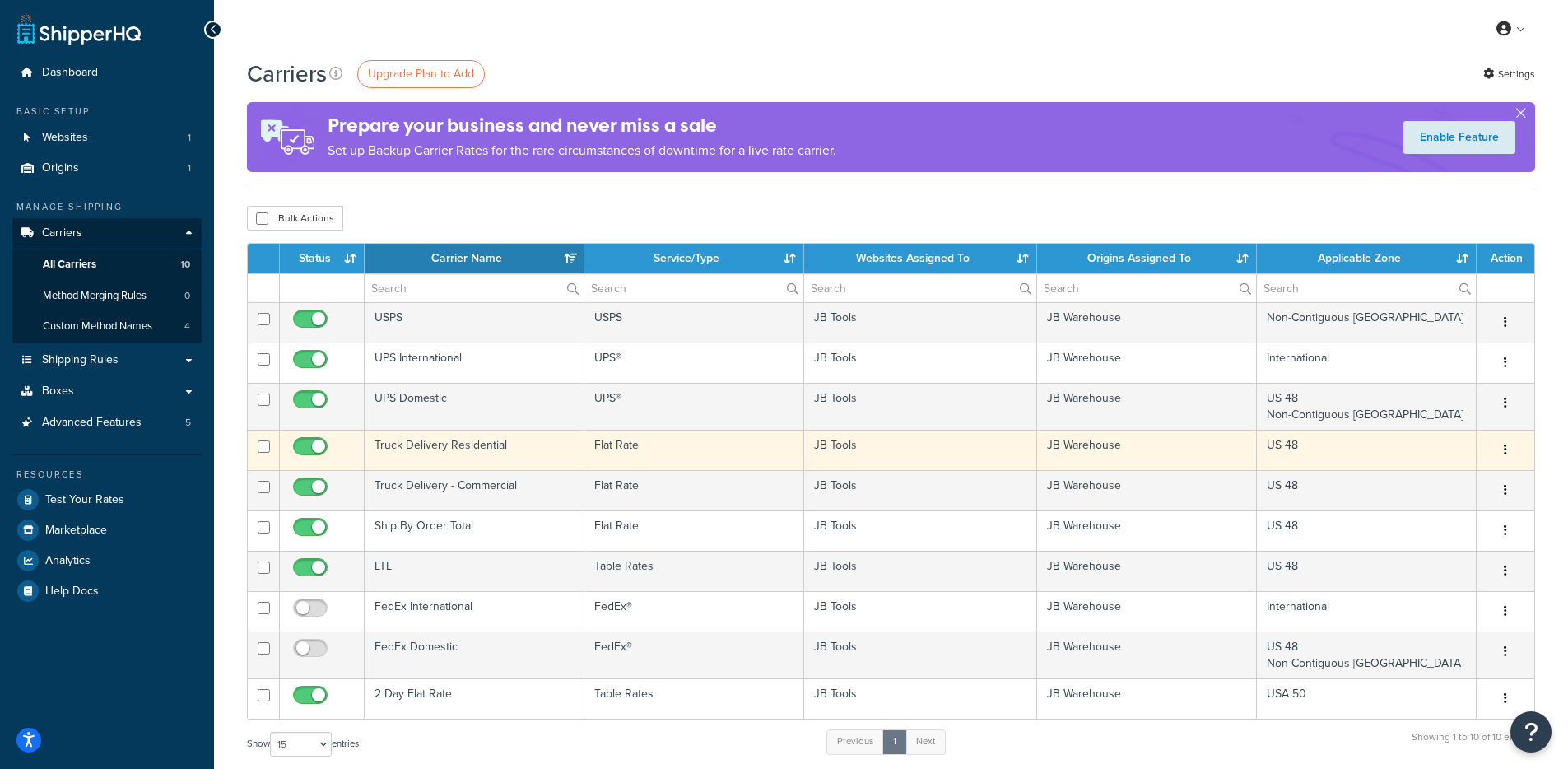
click at [515, 453] on td "Truck Delivery Residential" at bounding box center [474, 450] width 220 height 41
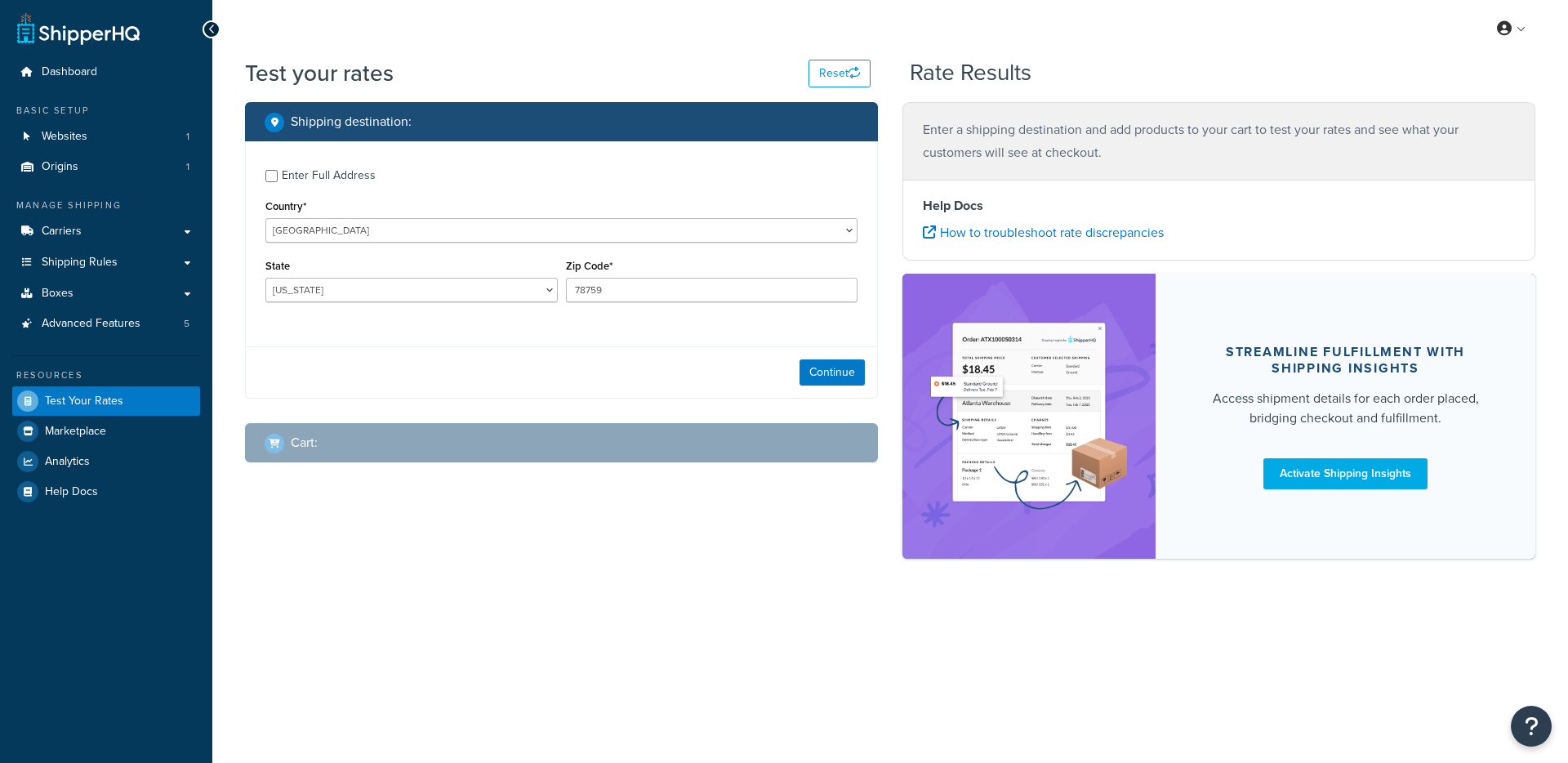
select select "[GEOGRAPHIC_DATA]"
click at [827, 371] on button "Continue" at bounding box center [832, 372] width 65 height 27
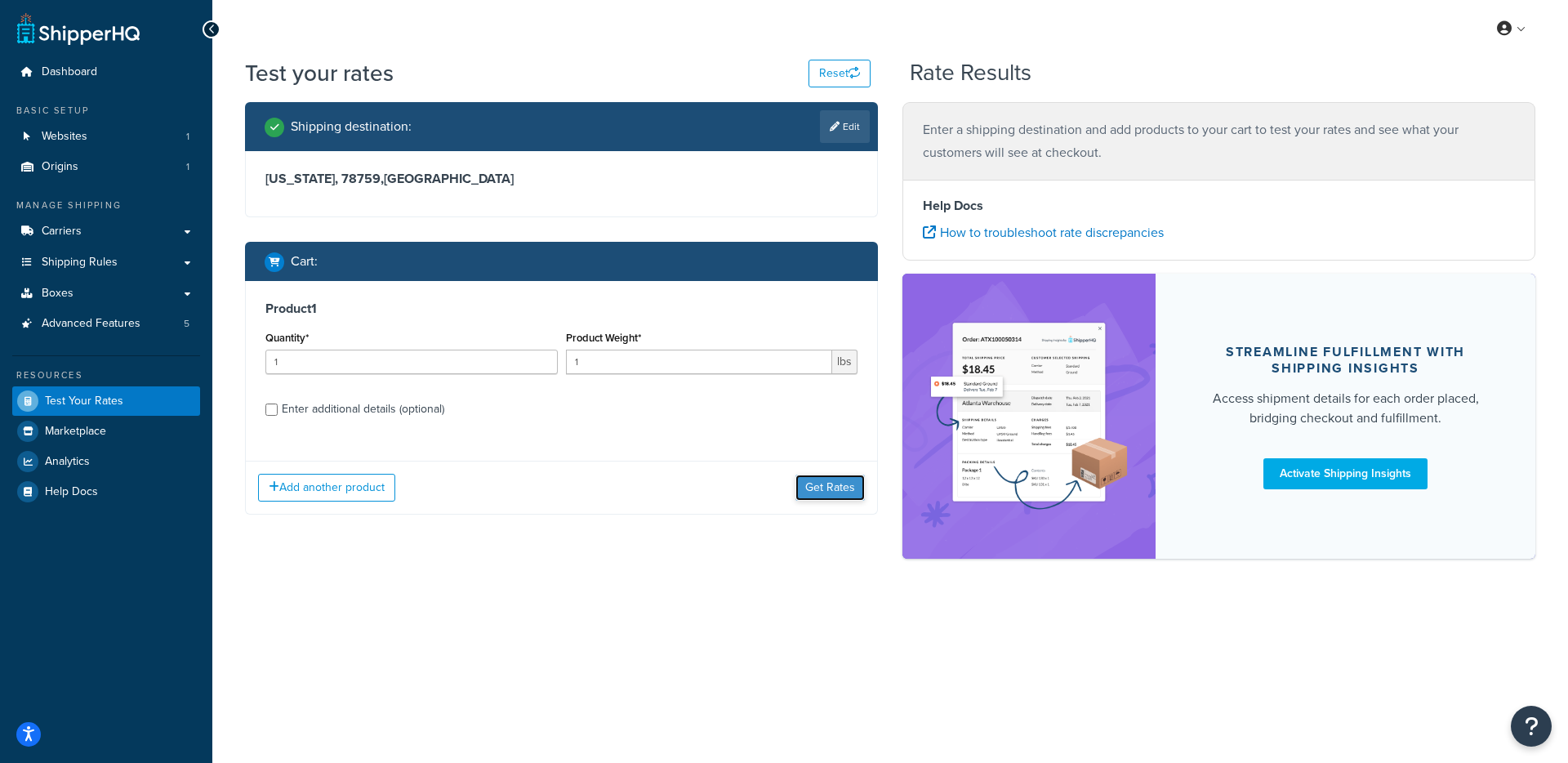
click at [812, 479] on button "Get Rates" at bounding box center [830, 488] width 70 height 27
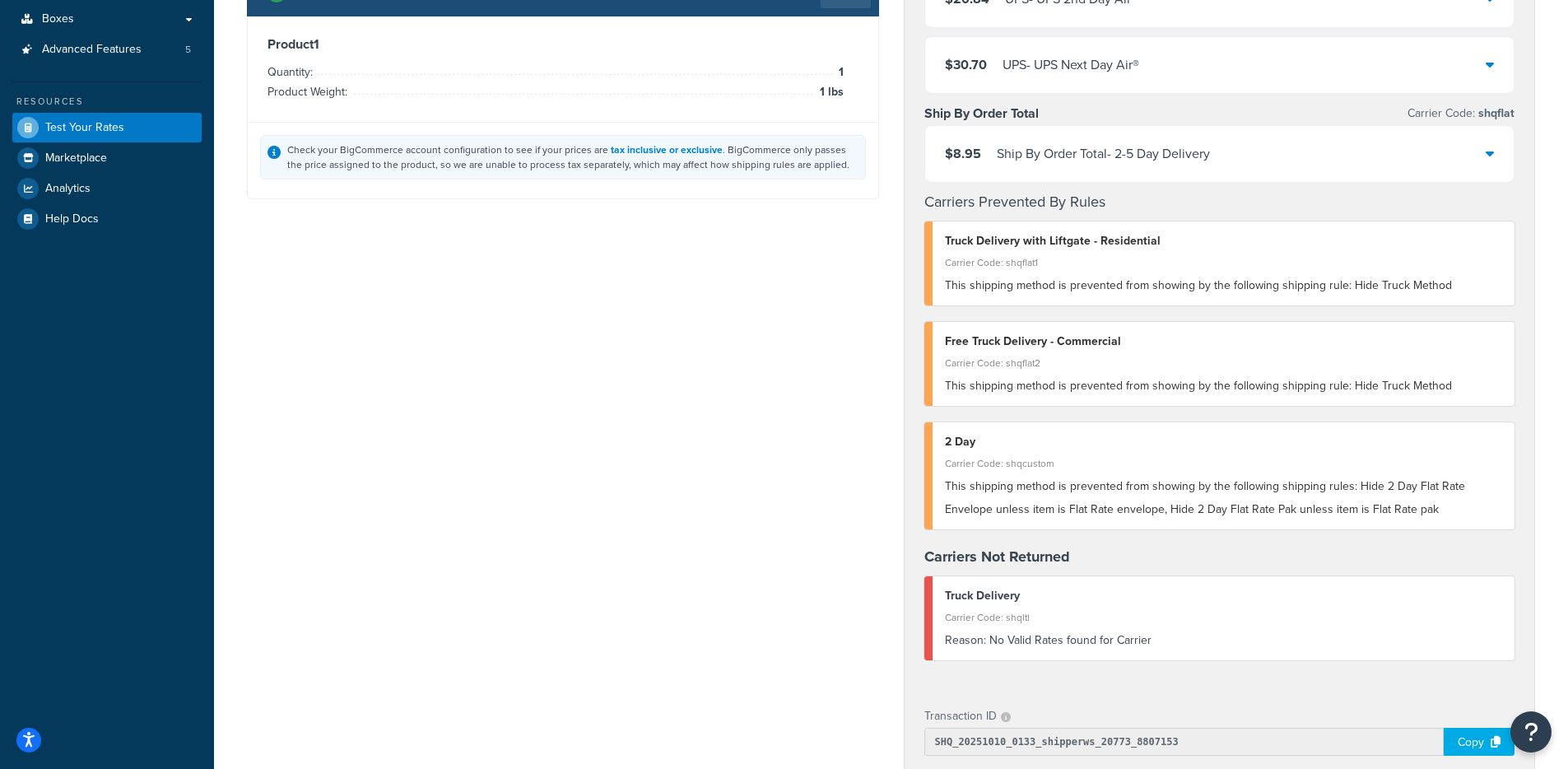
scroll to position [236, 0]
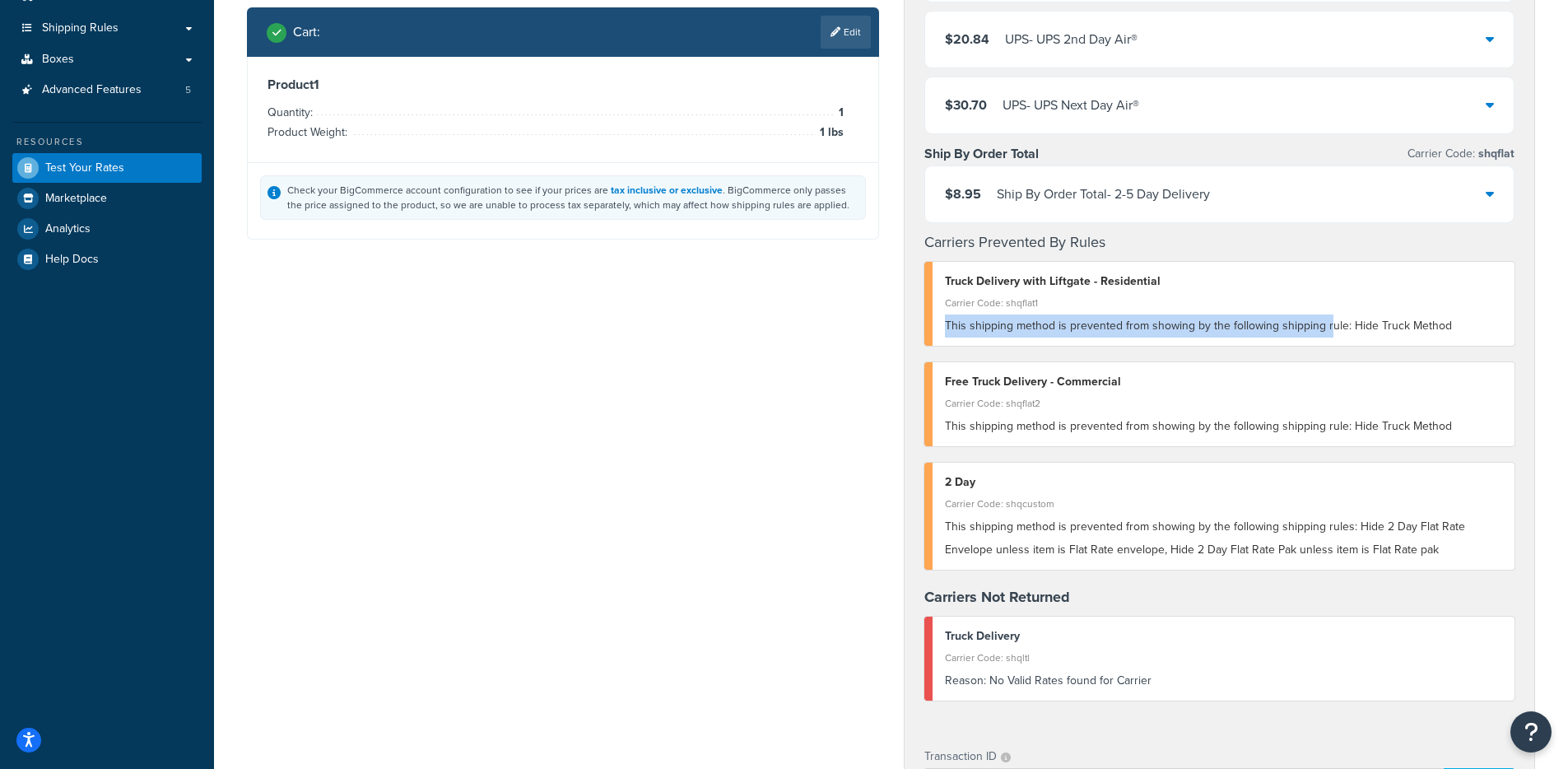
drag, startPoint x: 940, startPoint y: 331, endPoint x: 1327, endPoint y: 329, distance: 387.0
click at [1327, 329] on div "Truck Delivery with Liftgate - Residential Carrier Code: shqflat1 This shipping…" at bounding box center [1219, 303] width 591 height 84
drag, startPoint x: 1471, startPoint y: 330, endPoint x: 1350, endPoint y: 323, distance: 121.2
click at [1350, 323] on div "This shipping method is prevented from showing by the following shipping rule: …" at bounding box center [1224, 325] width 558 height 23
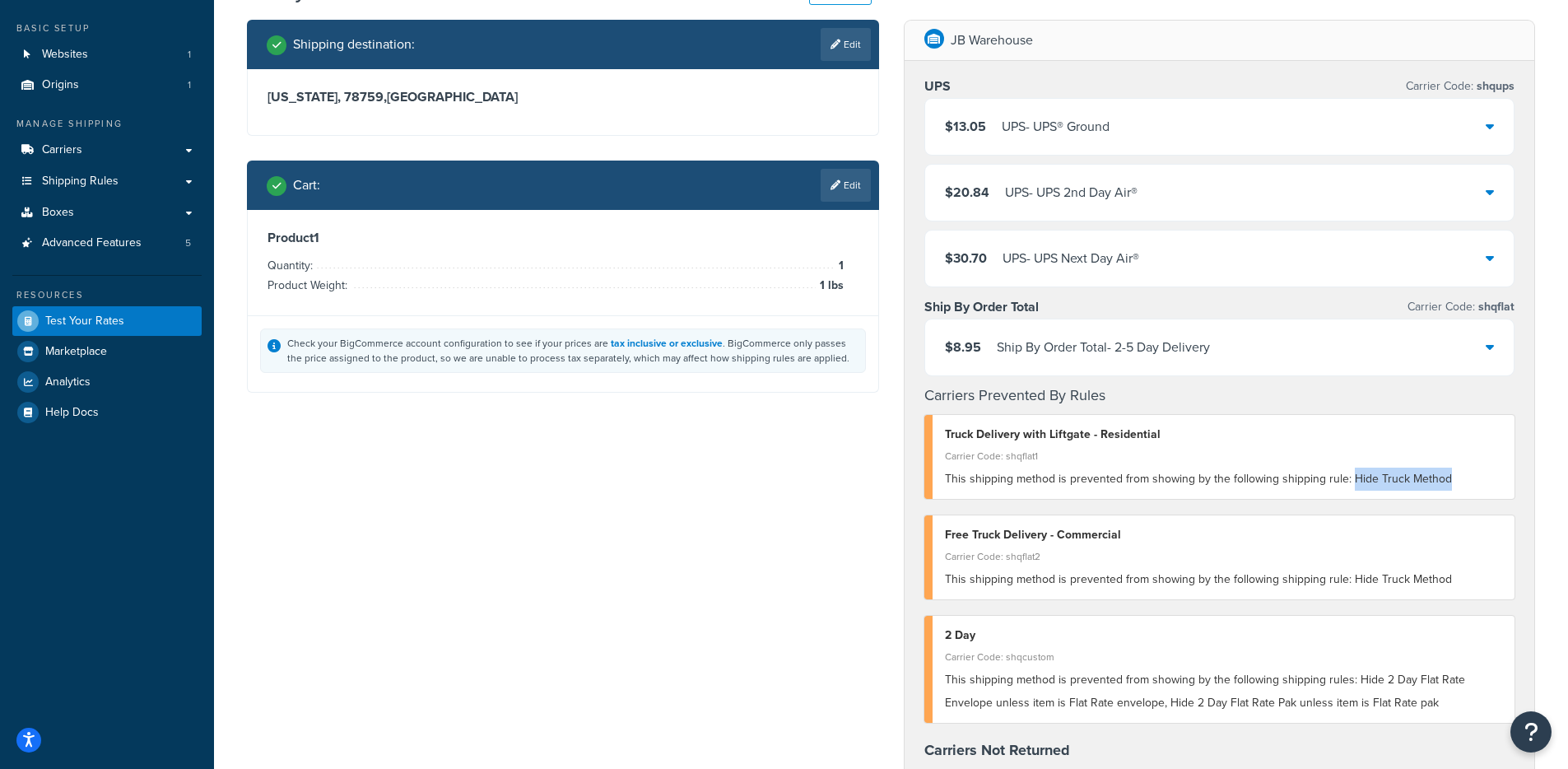
scroll to position [12, 0]
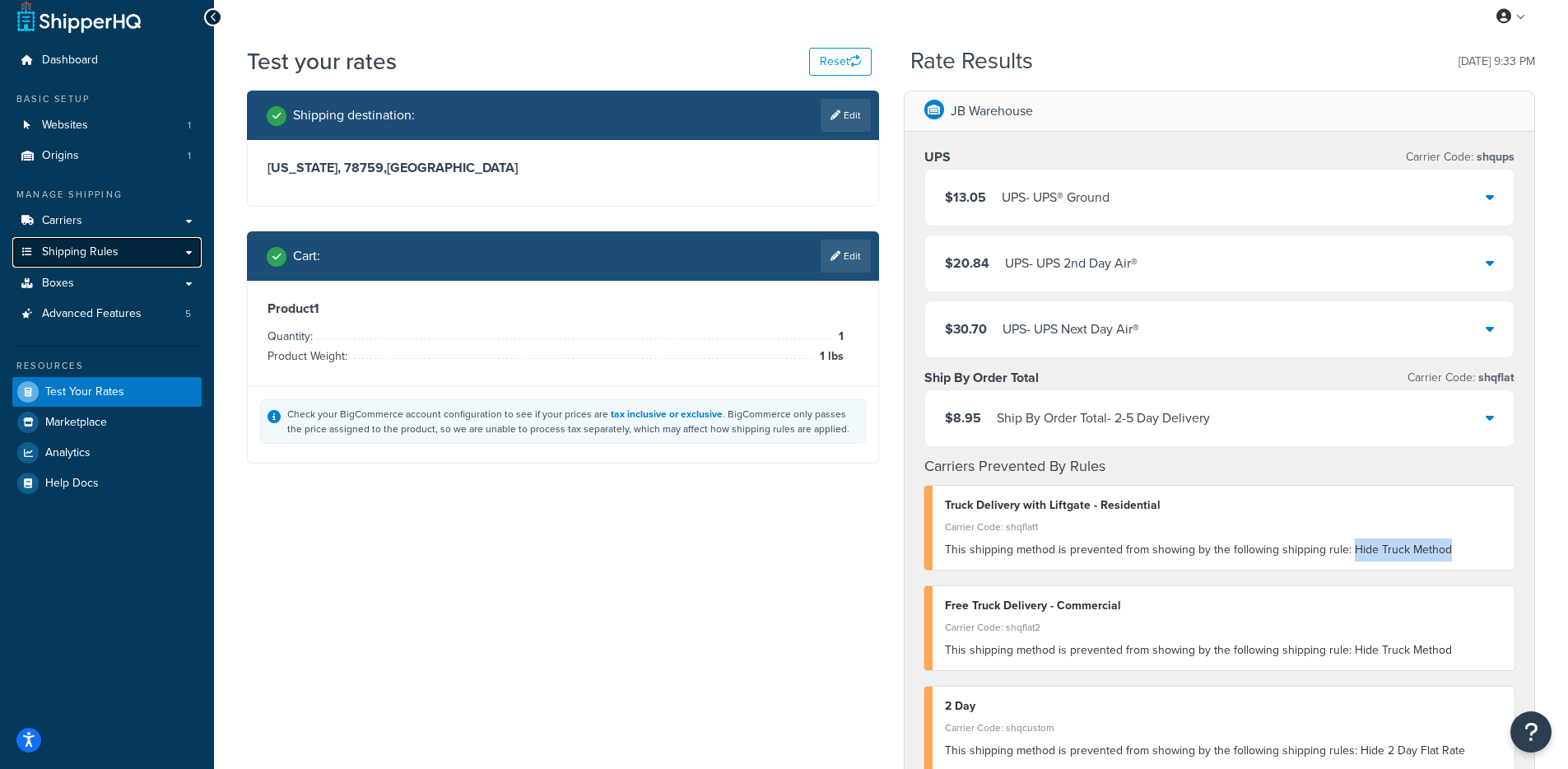
click at [122, 243] on link "Shipping Rules" at bounding box center [106, 252] width 189 height 30
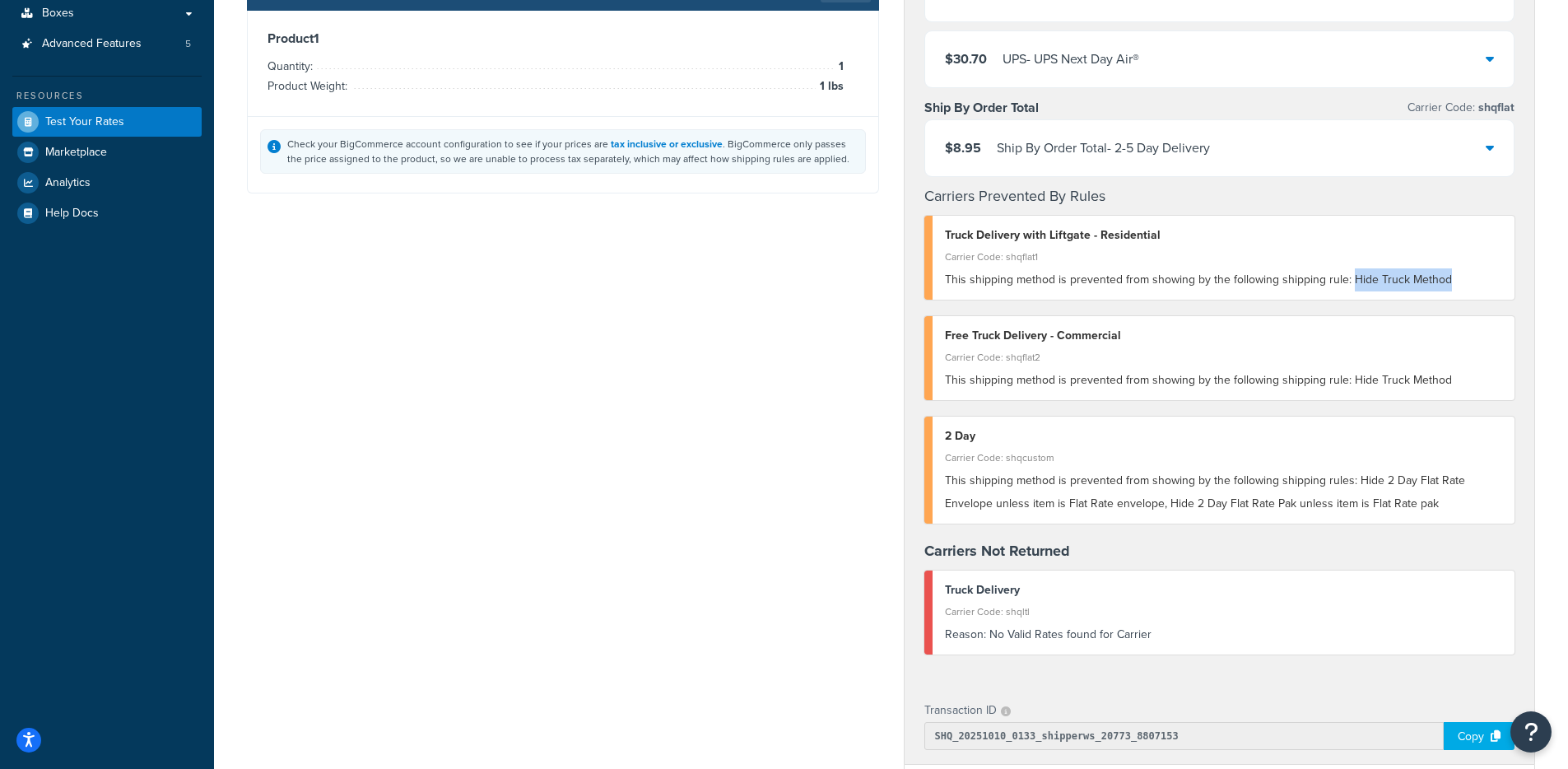
scroll to position [285, 0]
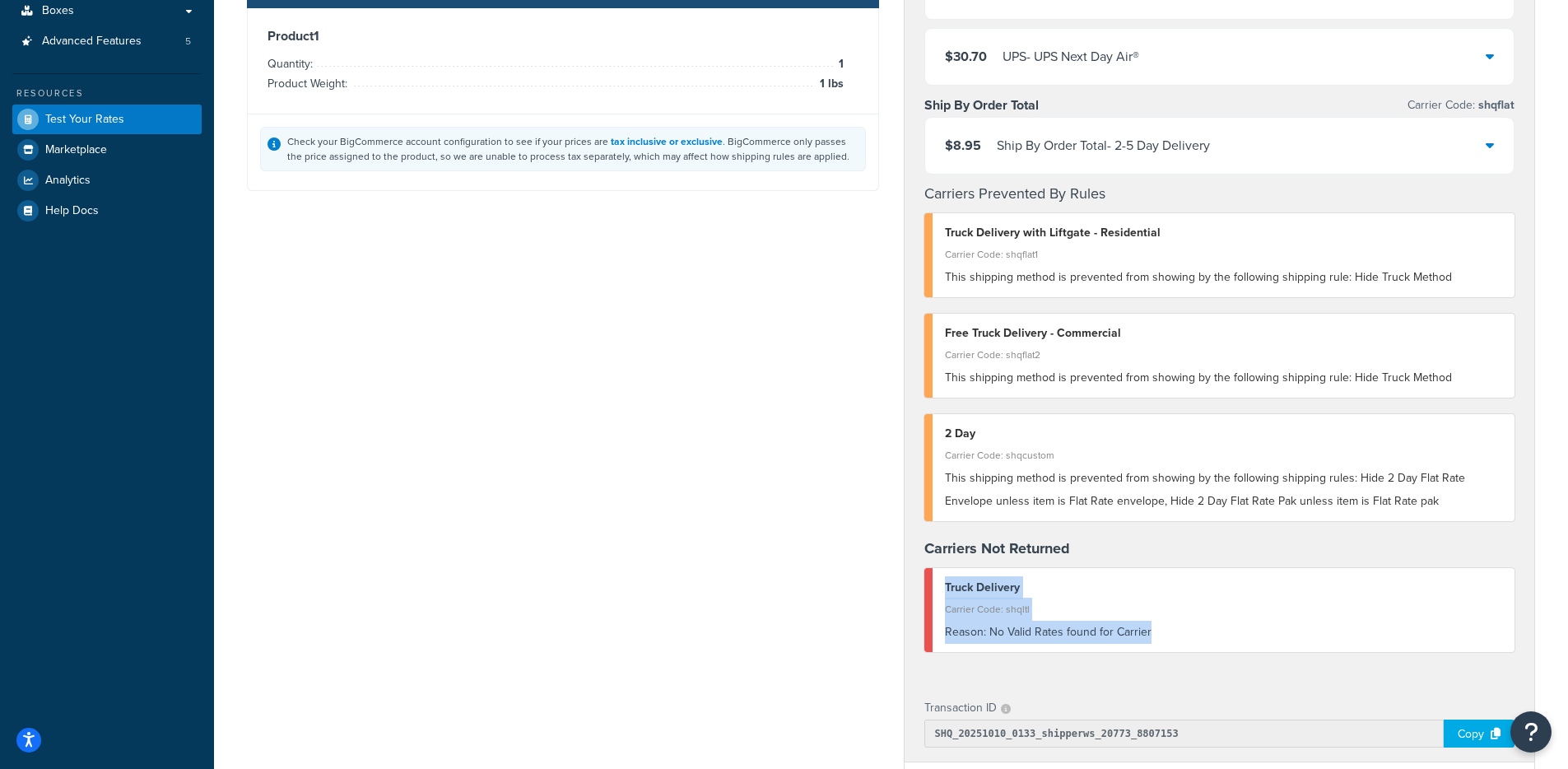
drag, startPoint x: 1200, startPoint y: 656, endPoint x: 924, endPoint y: 577, distance: 287.1
click at [924, 577] on div "UPS Carrier Code: shqups $13.05 UPS - UPS® Ground $20.84 UPS - UPS 2nd Day Air®…" at bounding box center [1220, 270] width 631 height 823
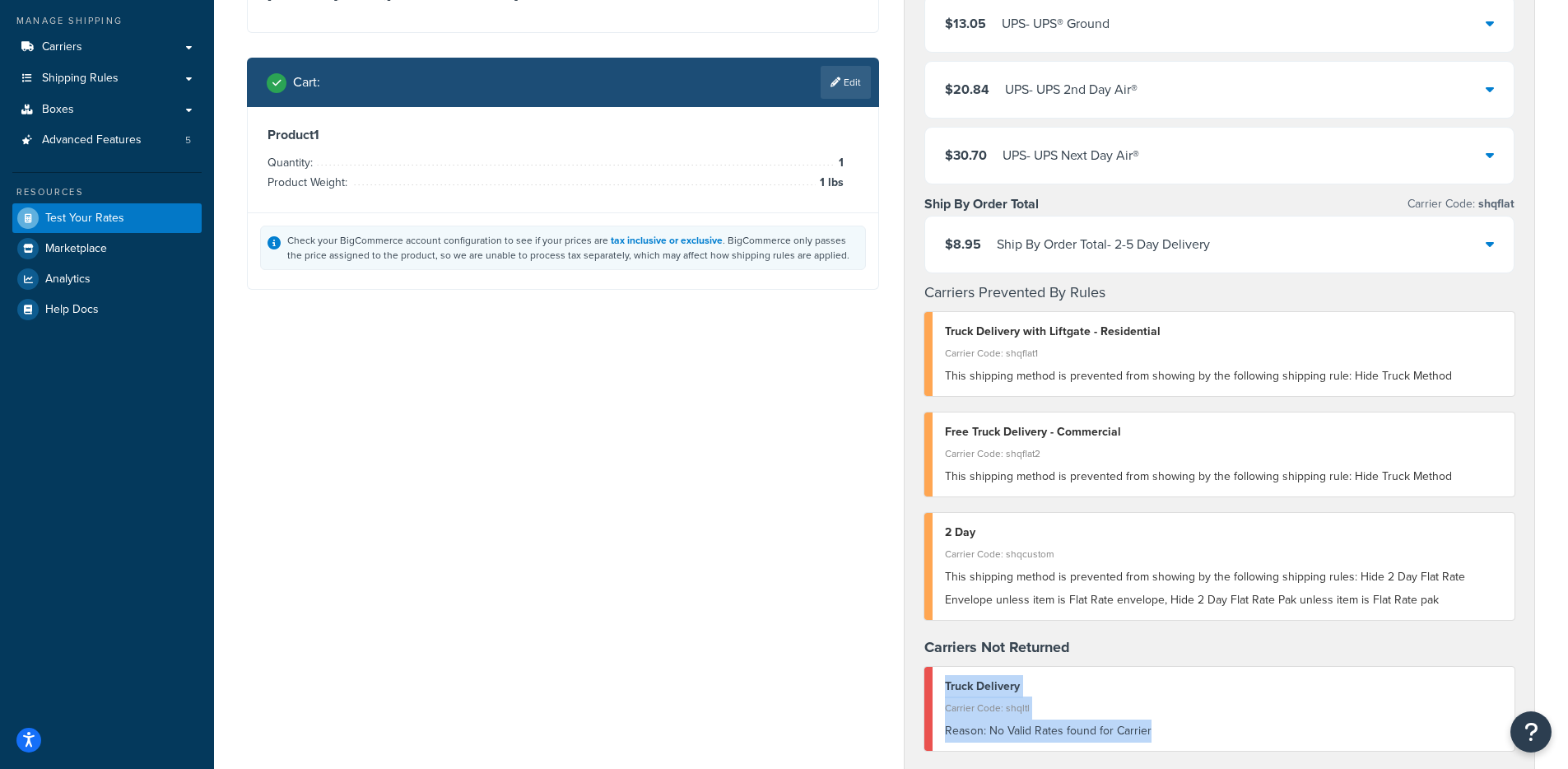
scroll to position [123, 0]
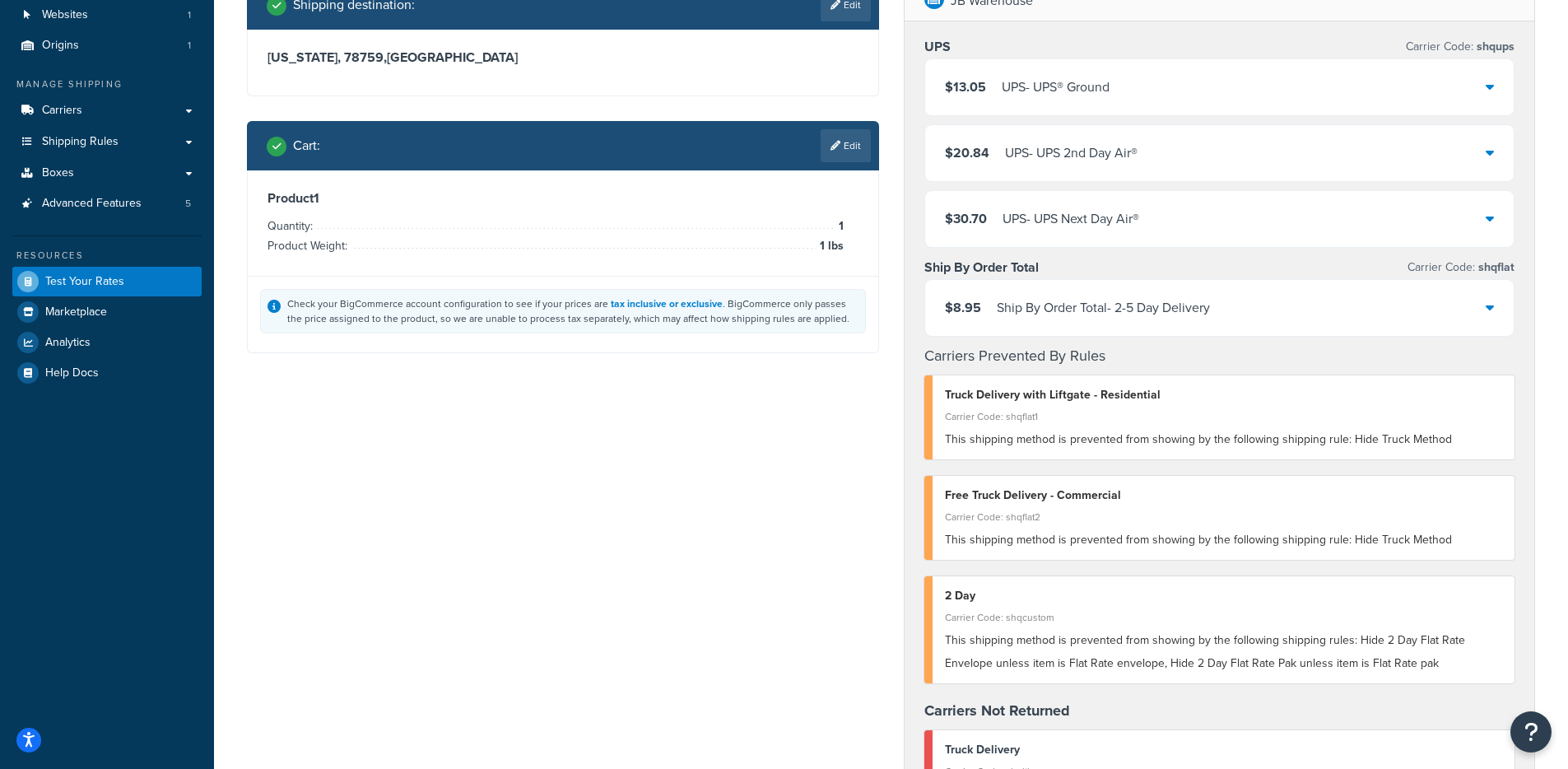
click at [867, 135] on link "Edit" at bounding box center [846, 146] width 50 height 33
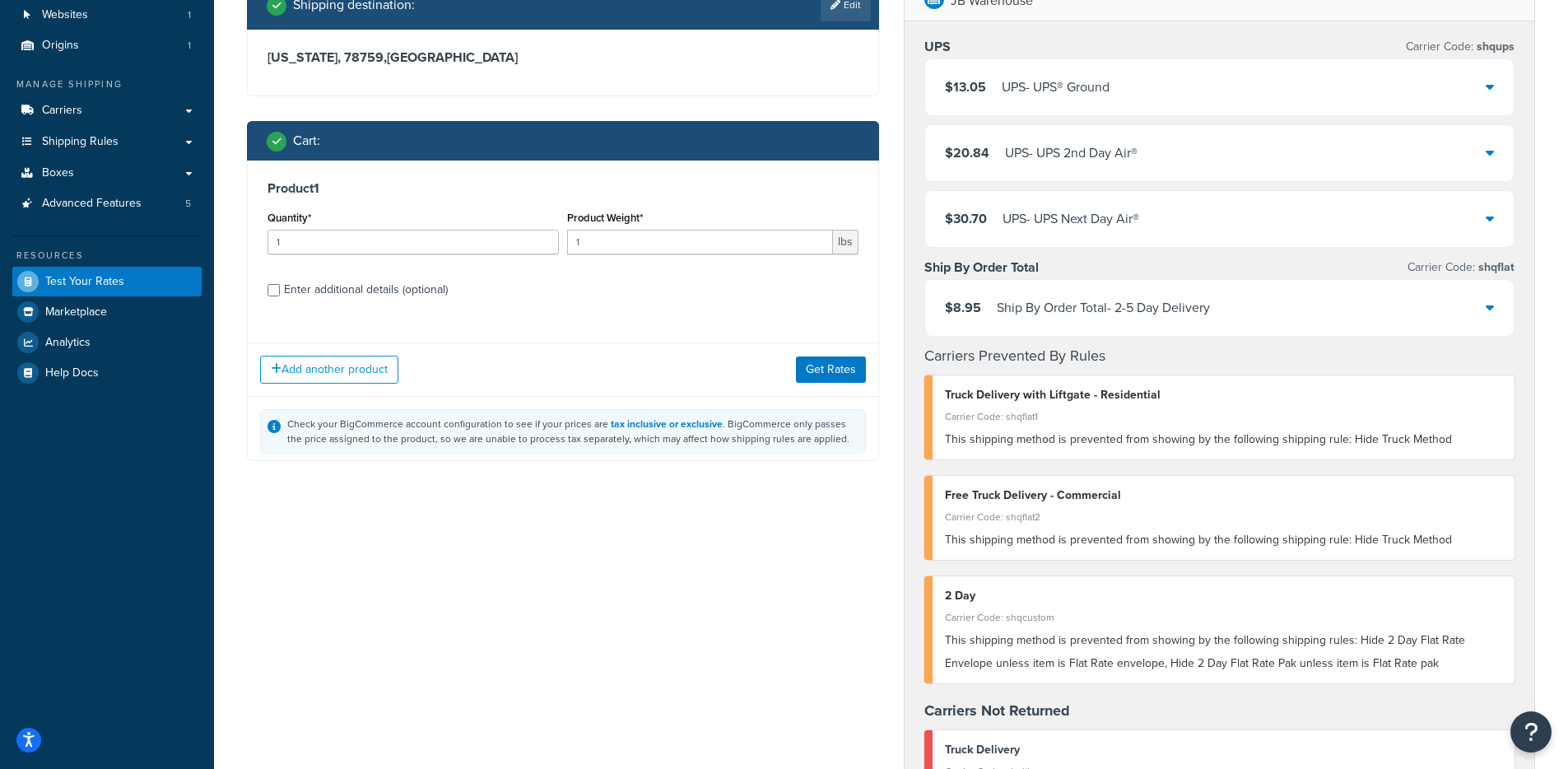
click at [420, 291] on div "Enter additional details (optional)" at bounding box center [366, 290] width 164 height 23
click at [280, 291] on input "Enter additional details (optional)" at bounding box center [273, 290] width 12 height 12
checkbox input "true"
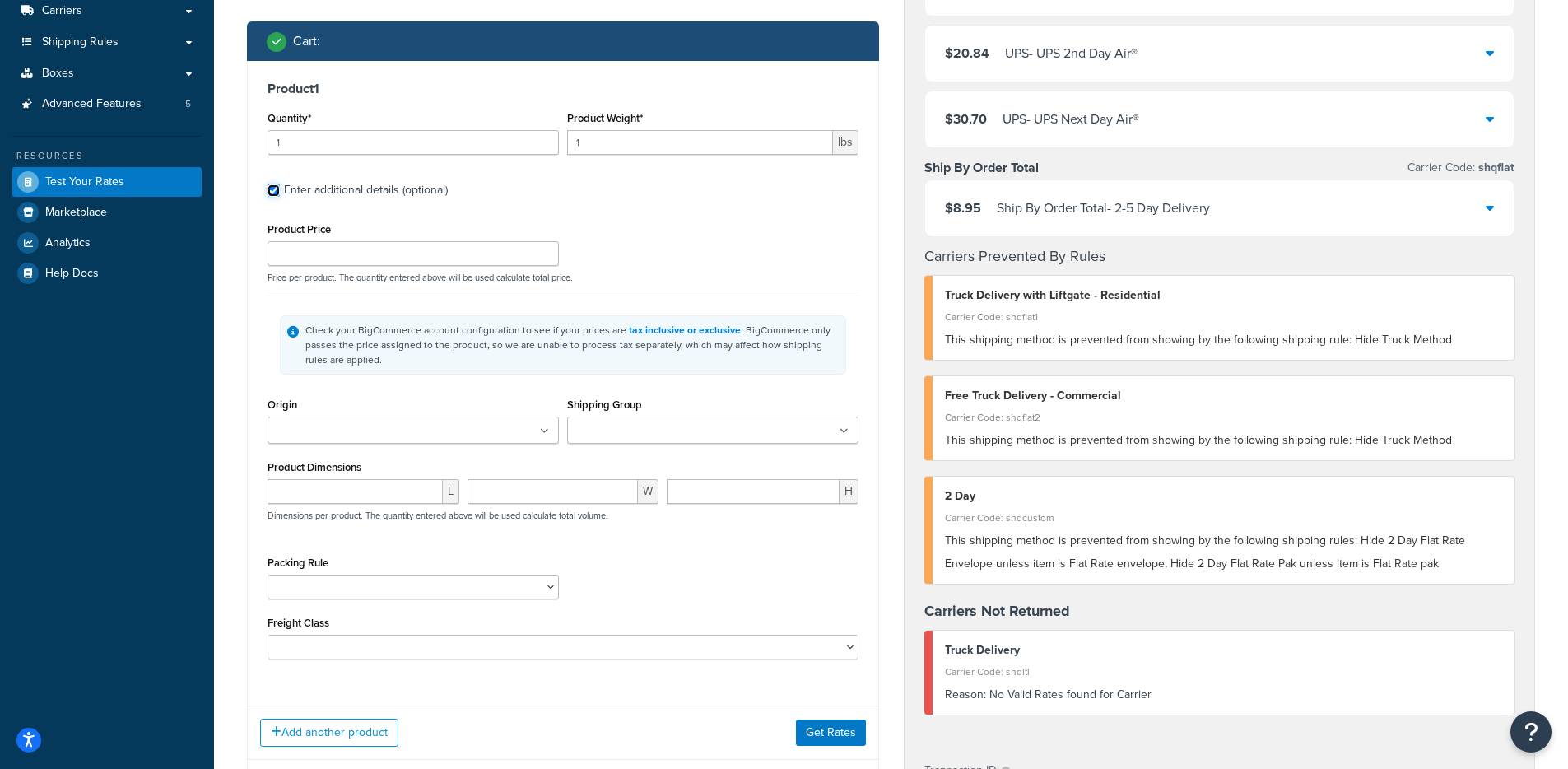
scroll to position [402, 0]
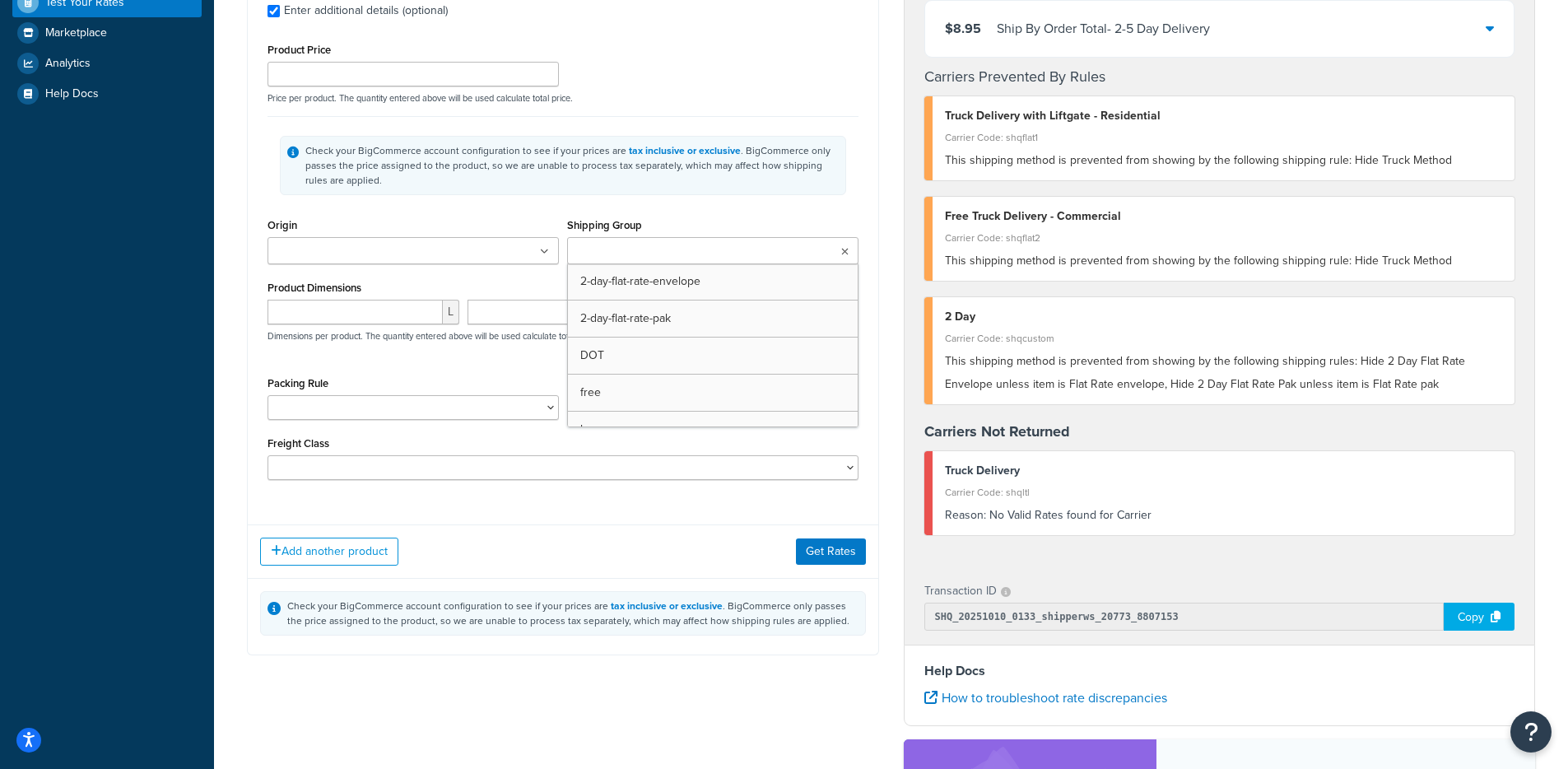
click at [623, 249] on input "Shipping Group" at bounding box center [645, 252] width 146 height 18
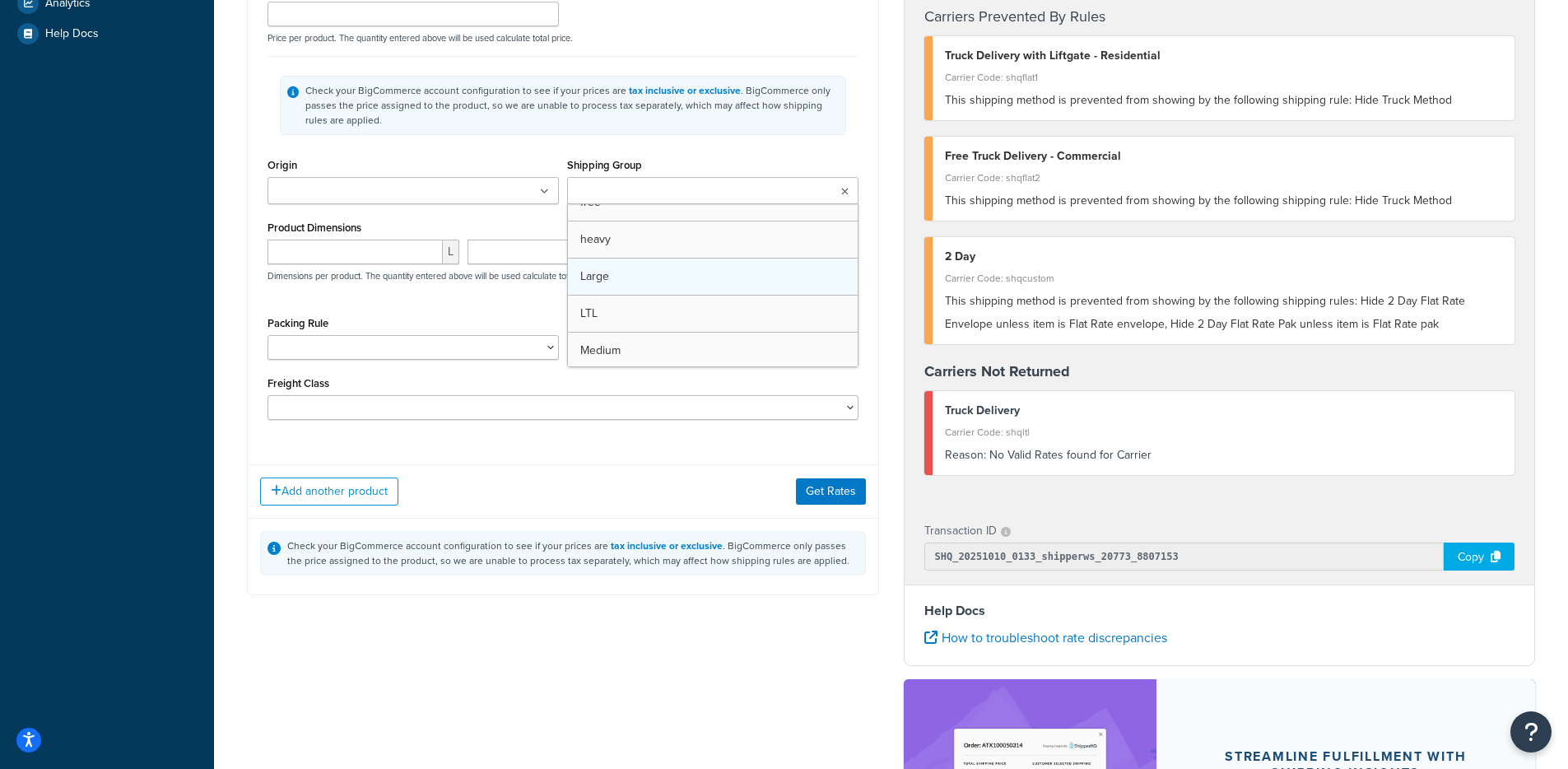
scroll to position [102, 0]
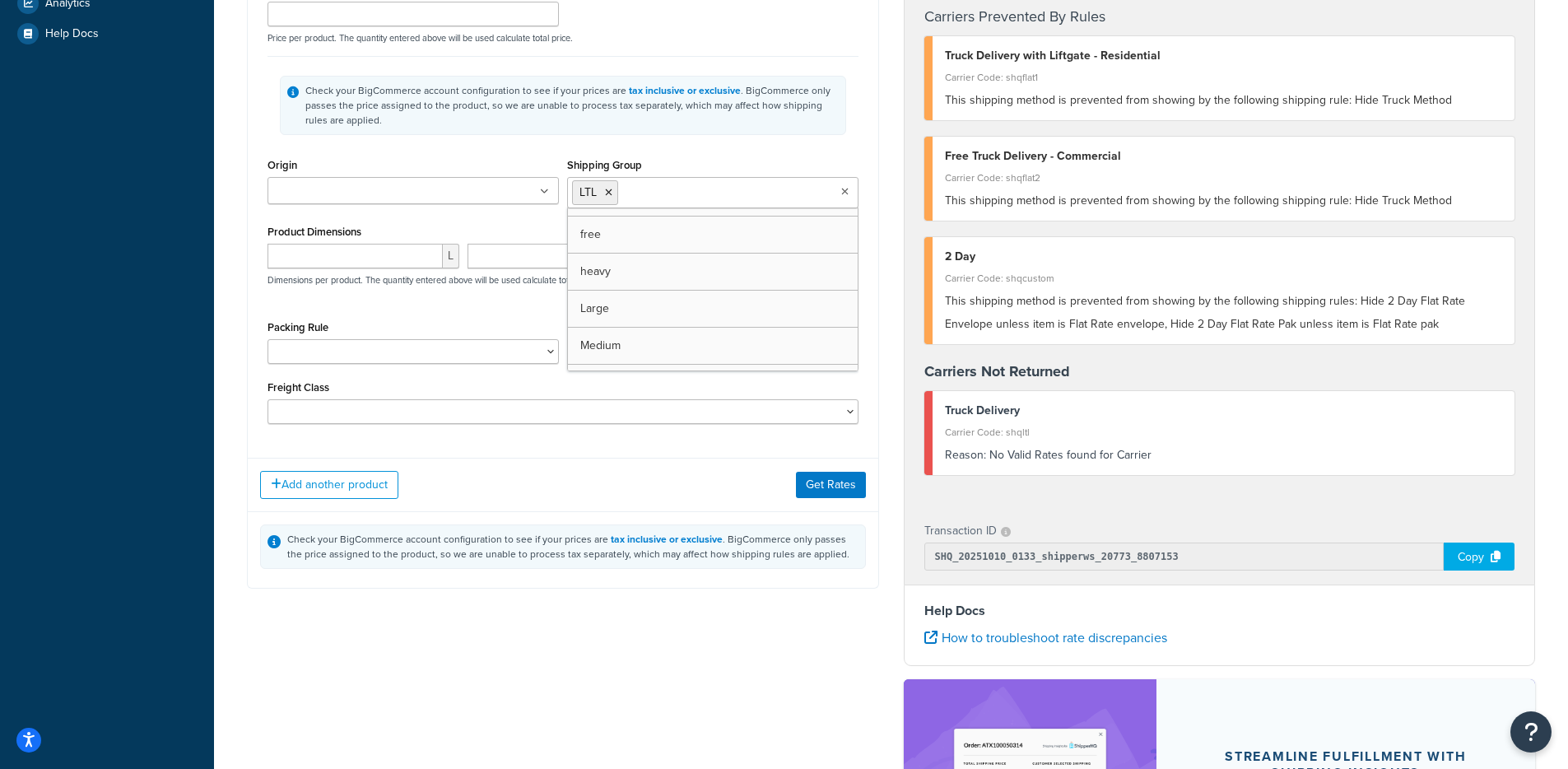
click at [860, 501] on div "Add another product Get Rates" at bounding box center [564, 484] width 631 height 53
click at [840, 480] on div "Add another product Get Rates" at bounding box center [564, 484] width 631 height 53
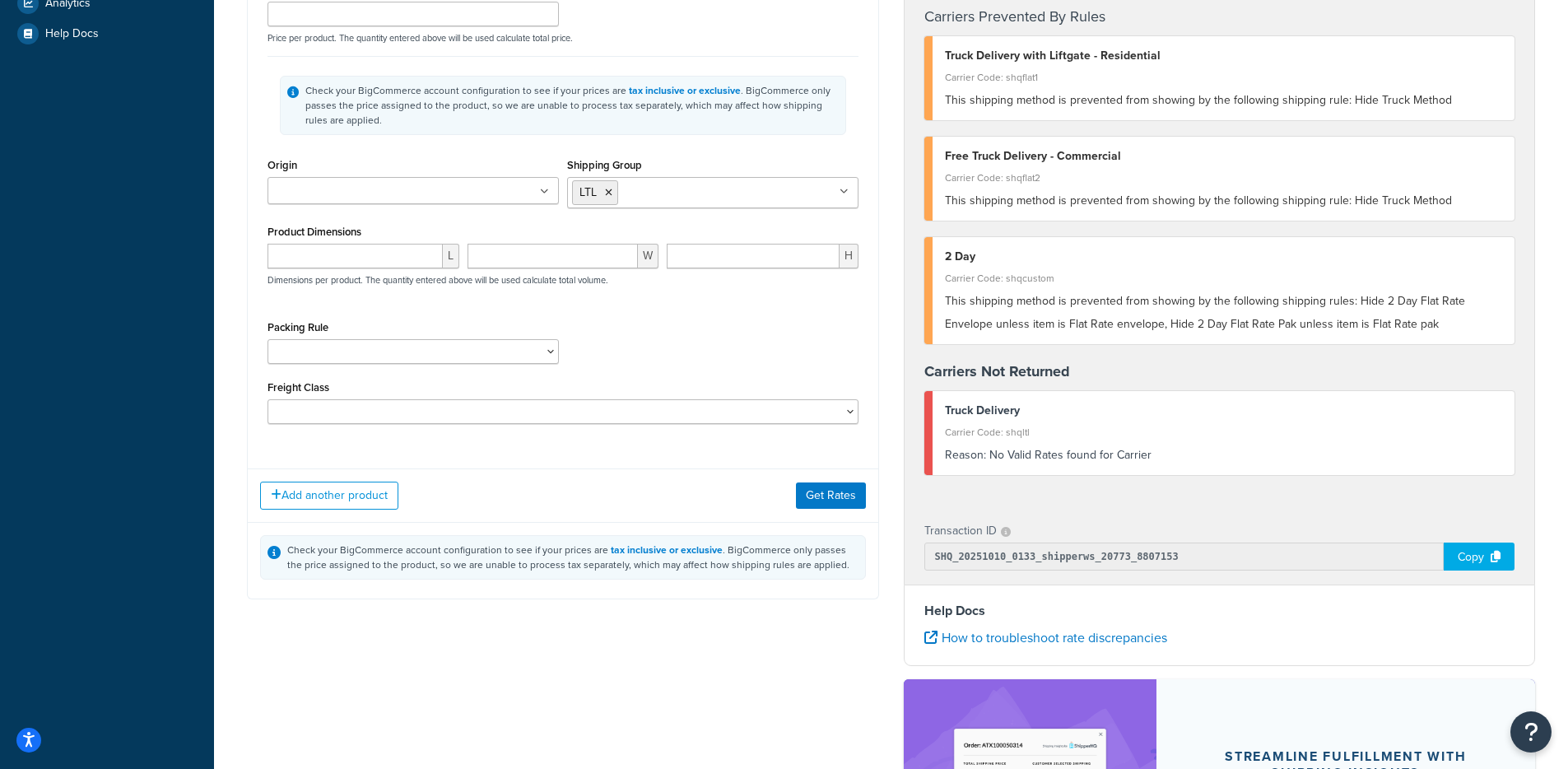
click at [810, 519] on div "Add another product Get Rates" at bounding box center [564, 495] width 631 height 53
click at [822, 495] on button "Get Rates" at bounding box center [831, 495] width 70 height 27
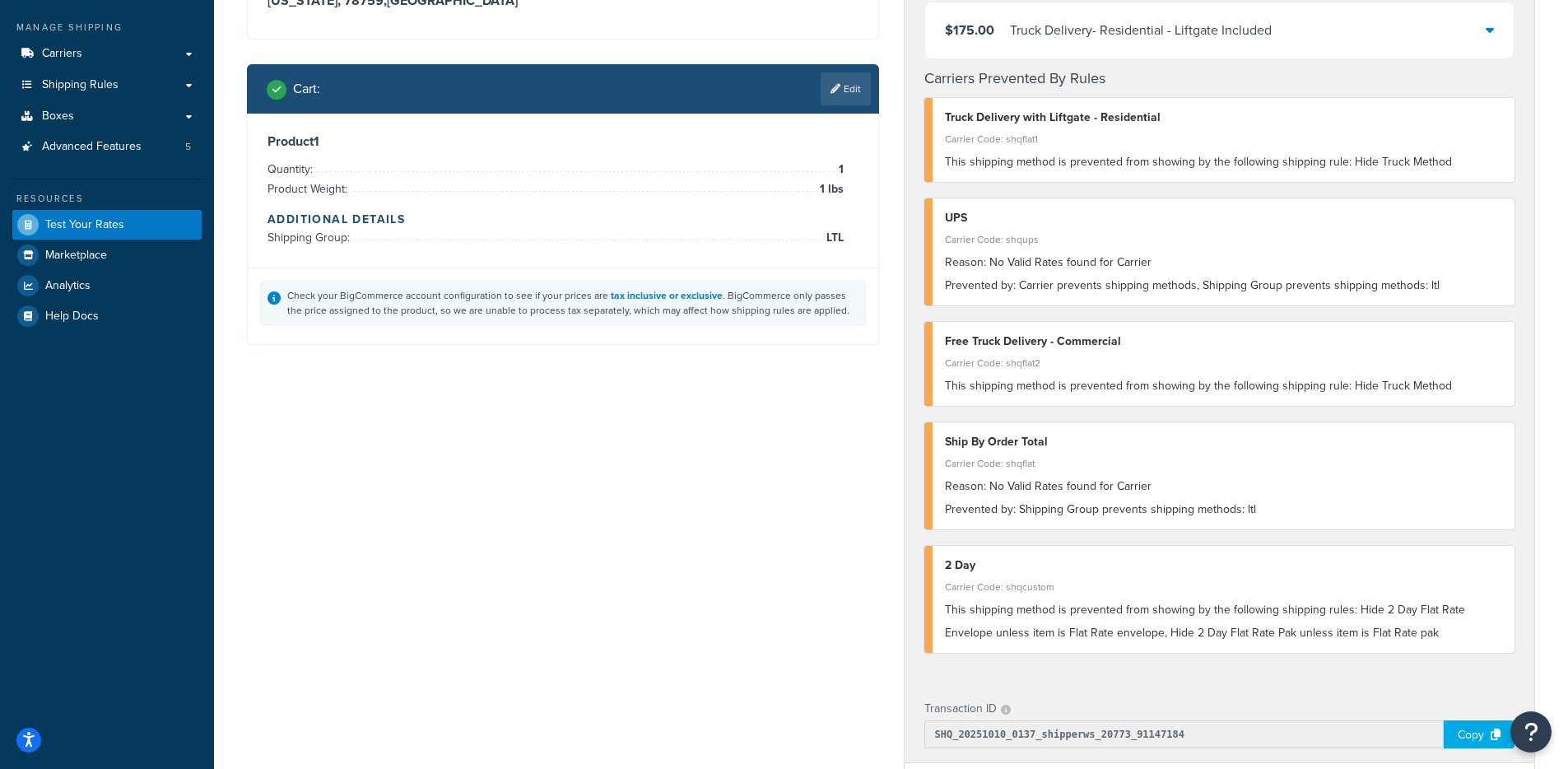
scroll to position [112, 0]
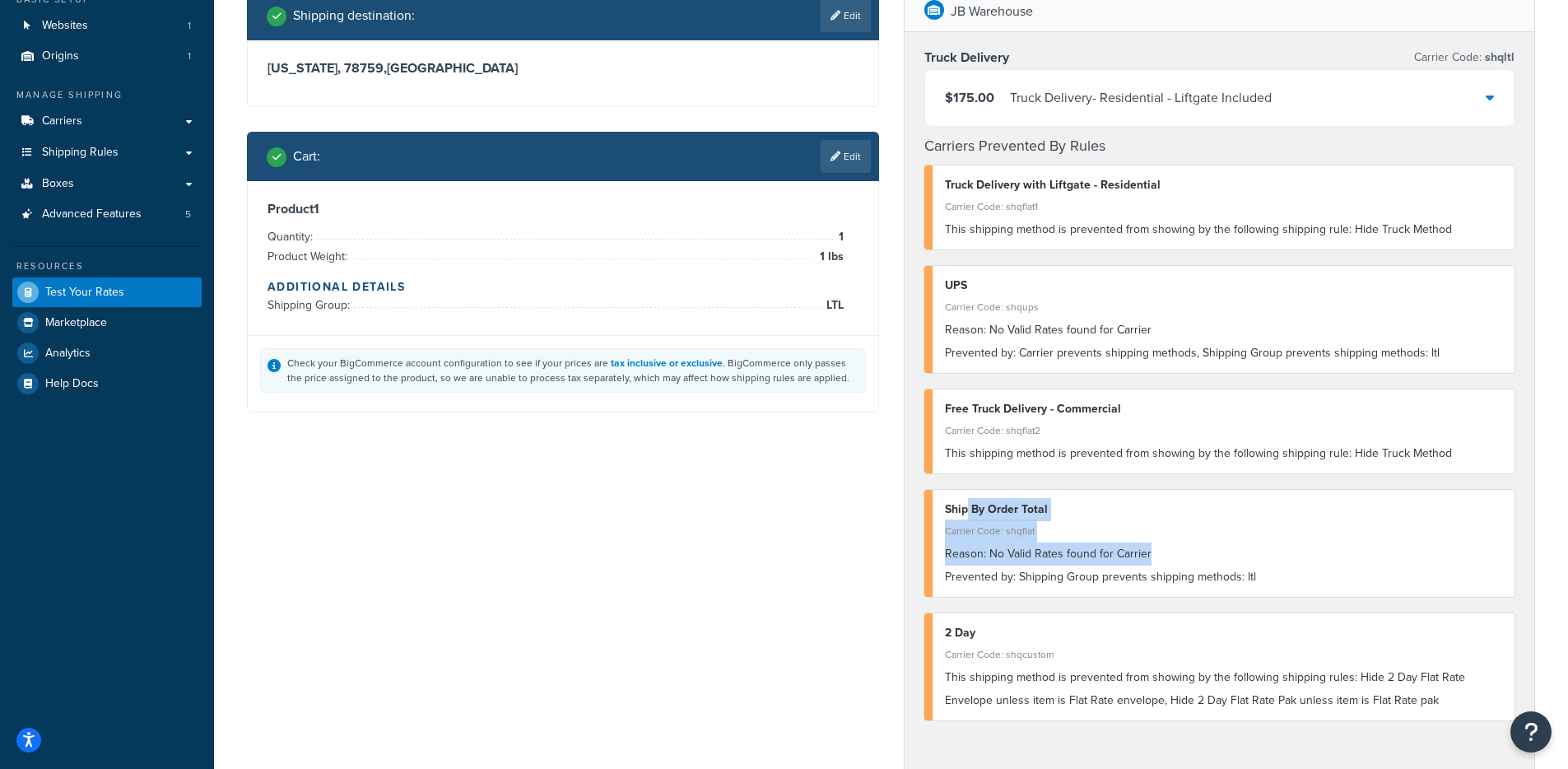
drag, startPoint x: 1288, startPoint y: 565, endPoint x: 961, endPoint y: 509, distance: 331.8
click at [962, 510] on div "Ship By Order Total Carrier Code: shqflat Reason: No Valid Rates found for Carr…" at bounding box center [1219, 543] width 591 height 107
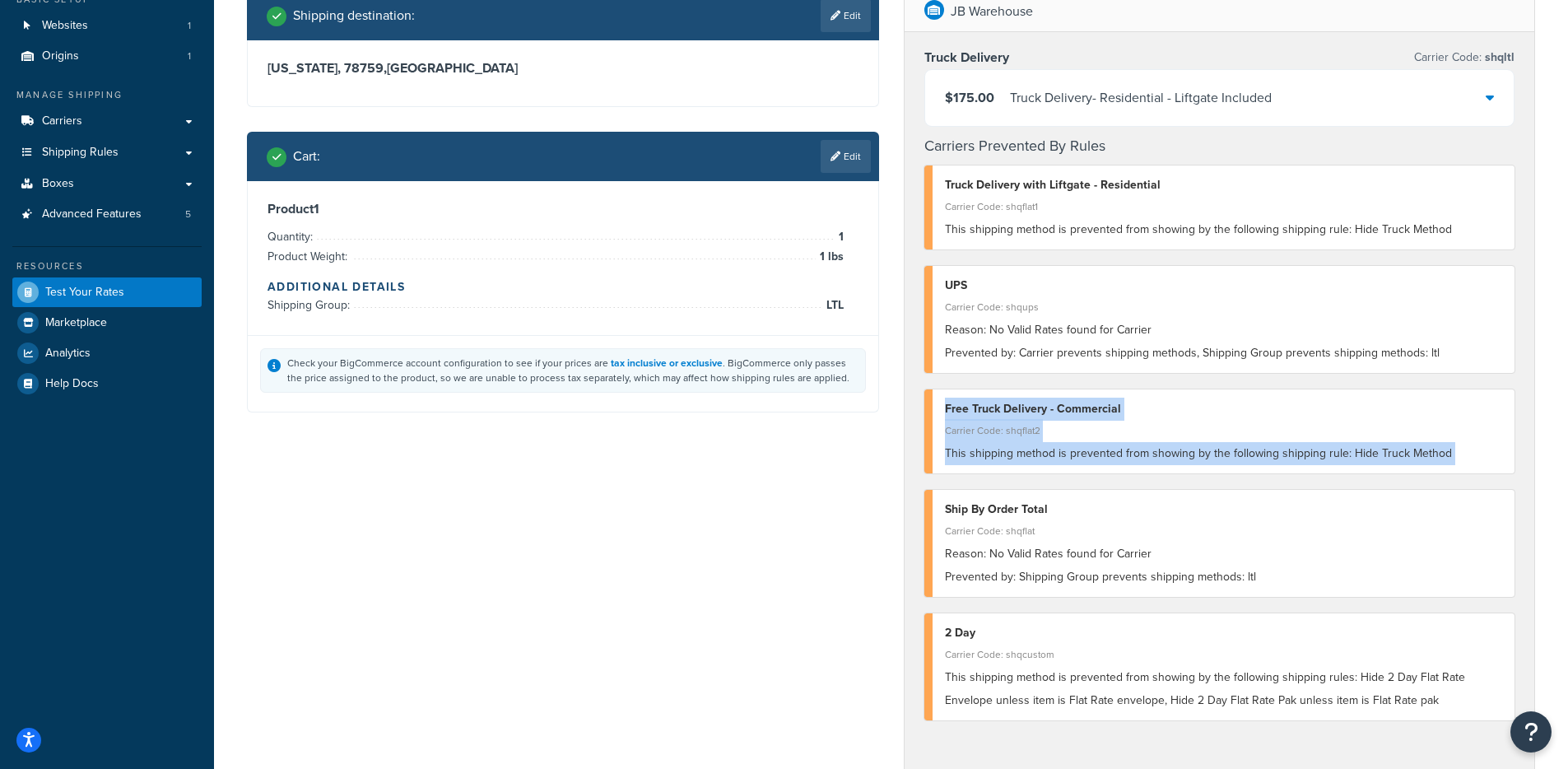
drag, startPoint x: 1013, startPoint y: 433, endPoint x: 1339, endPoint y: 465, distance: 327.6
click at [1334, 479] on div "Truck Delivery Carrier Code: shqltl $175.00 Truck Delivery - Residential - Lift…" at bounding box center [1220, 391] width 631 height 718
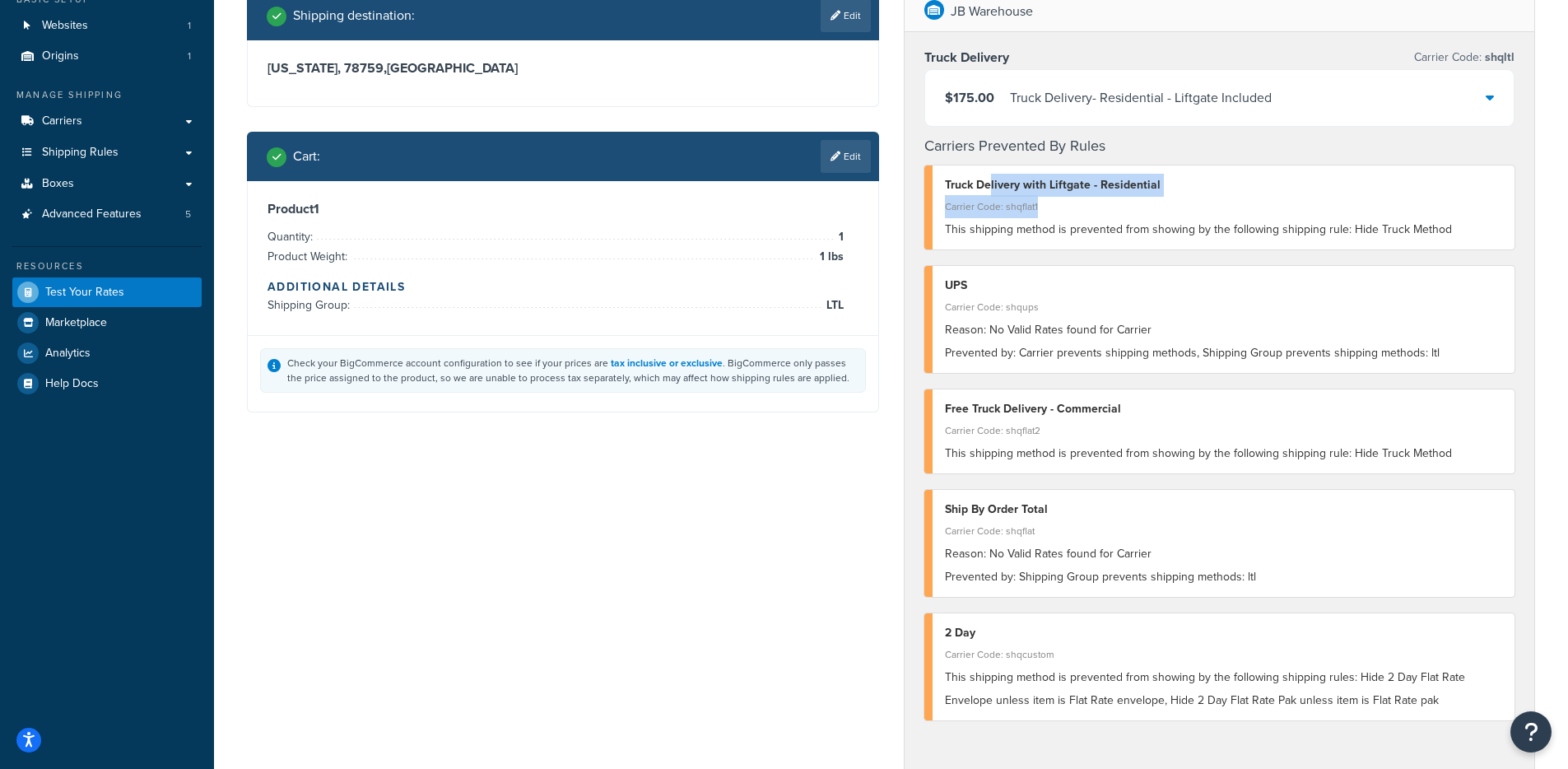
drag, startPoint x: 1012, startPoint y: 196, endPoint x: 1163, endPoint y: 234, distance: 155.7
click at [1151, 217] on div "Truck Delivery with Liftgate - Residential Carrier Code: shqflat1 This shipping…" at bounding box center [1219, 207] width 591 height 84
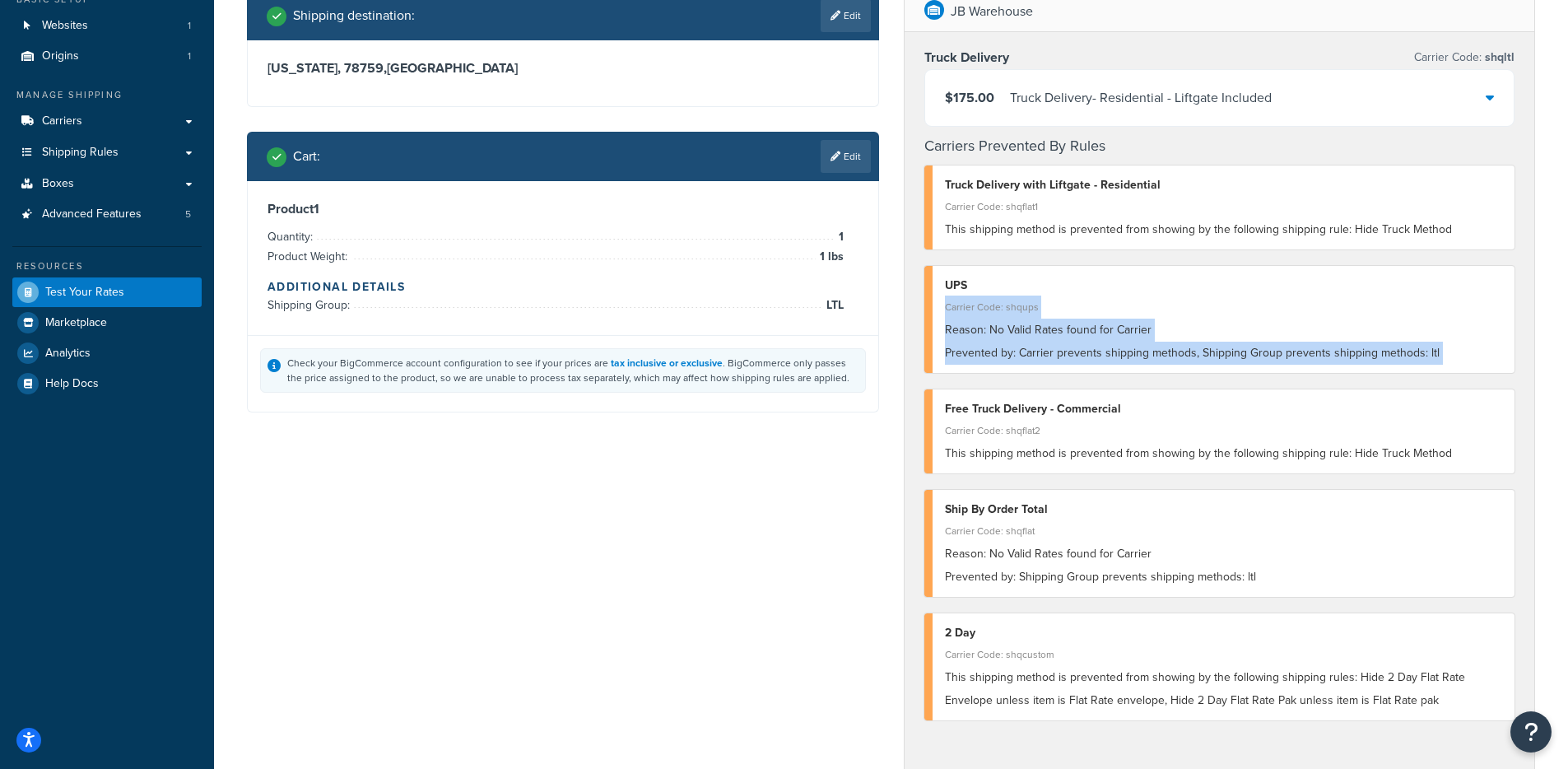
drag, startPoint x: 980, startPoint y: 316, endPoint x: 1311, endPoint y: 380, distance: 337.1
click at [1311, 380] on div "Truck Delivery Carrier Code: shqltl $175.00 Truck Delivery - Residential - Lift…" at bounding box center [1220, 391] width 631 height 718
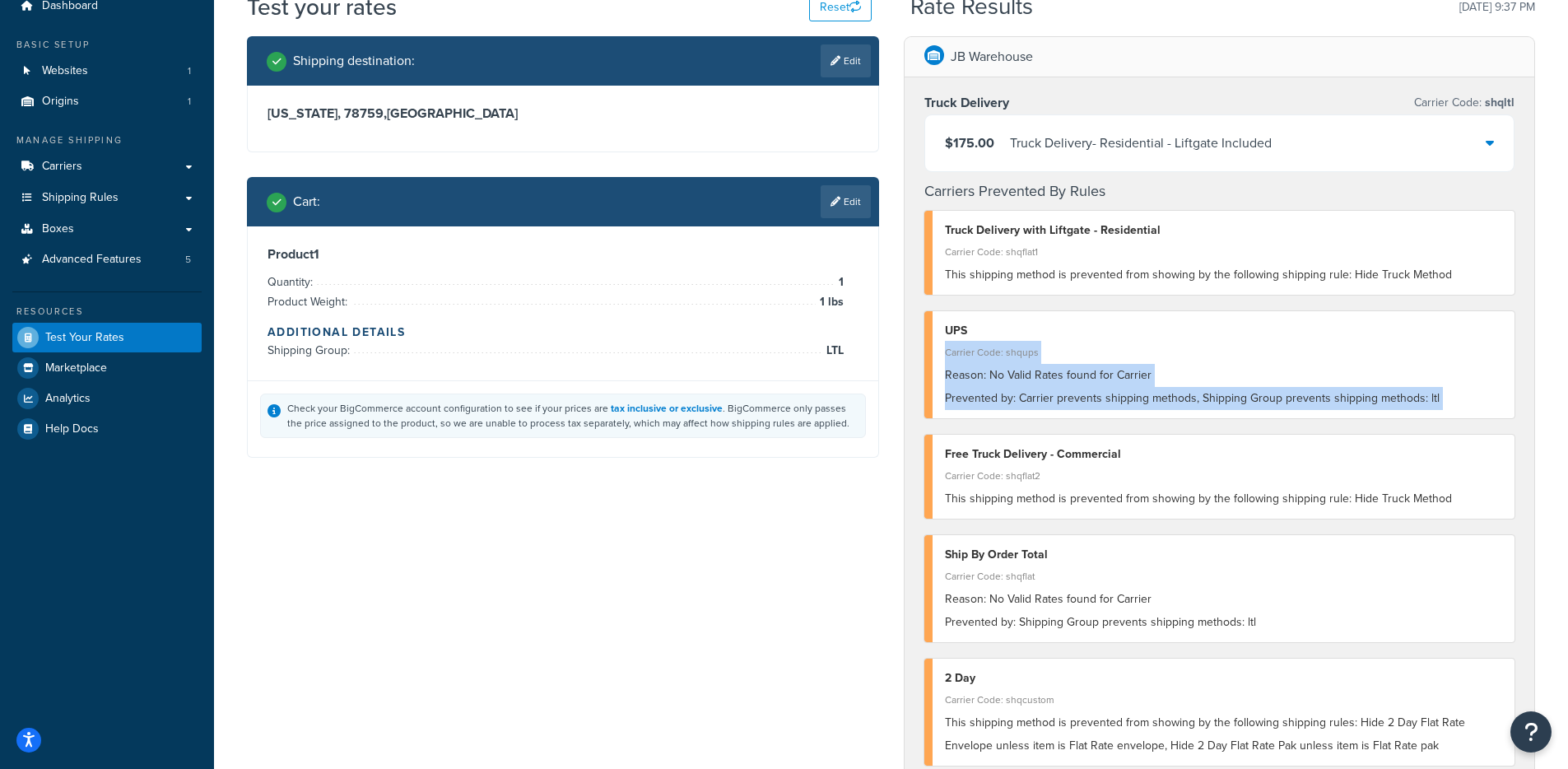
scroll to position [0, 0]
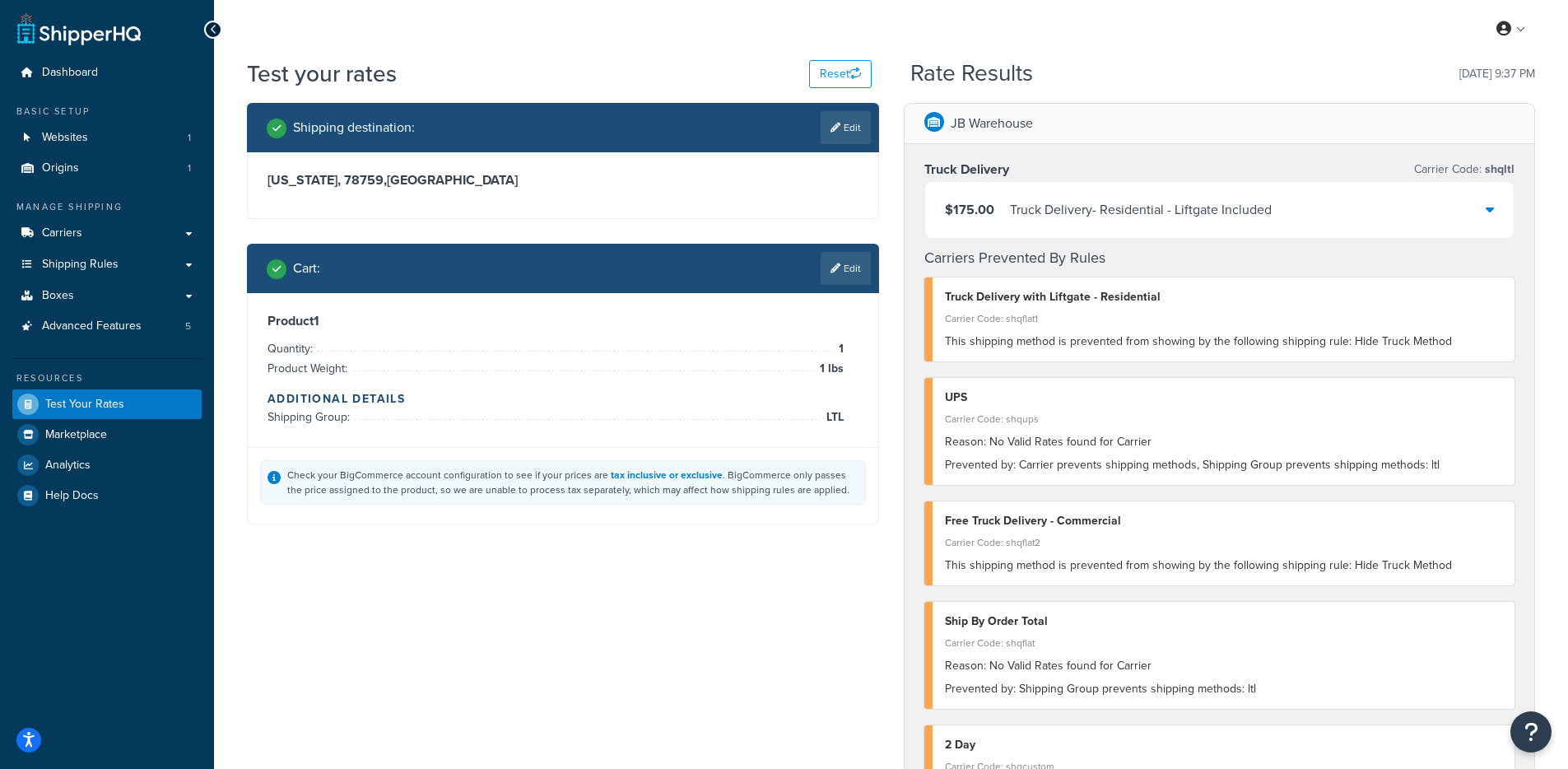
click at [1093, 221] on div "$175.00 Truck Delivery - Residential - Liftgate Included" at bounding box center [1219, 209] width 589 height 56
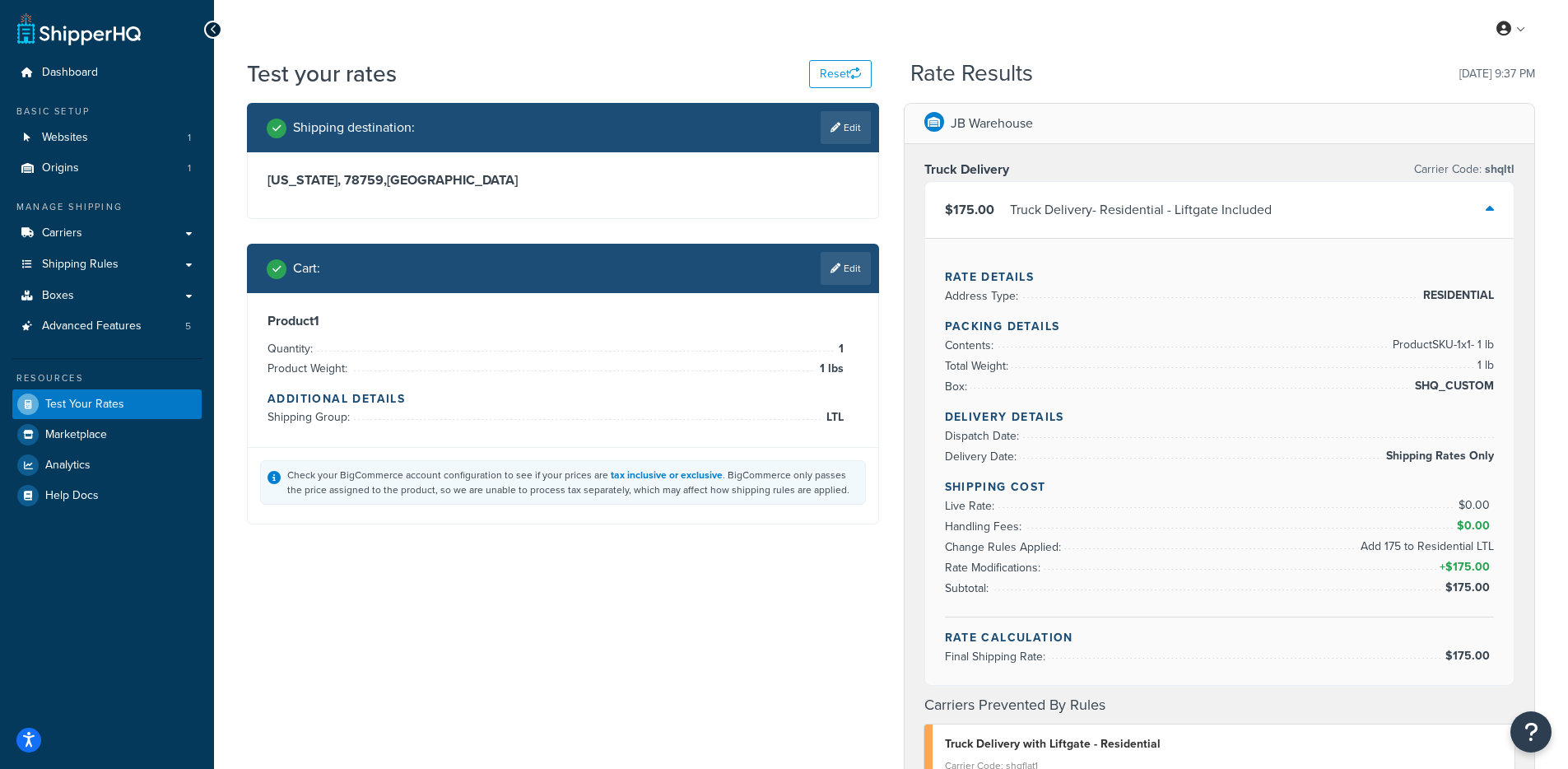
click at [1089, 223] on div "$175.00 Truck Delivery - Residential - Liftgate Included" at bounding box center [1219, 209] width 589 height 56
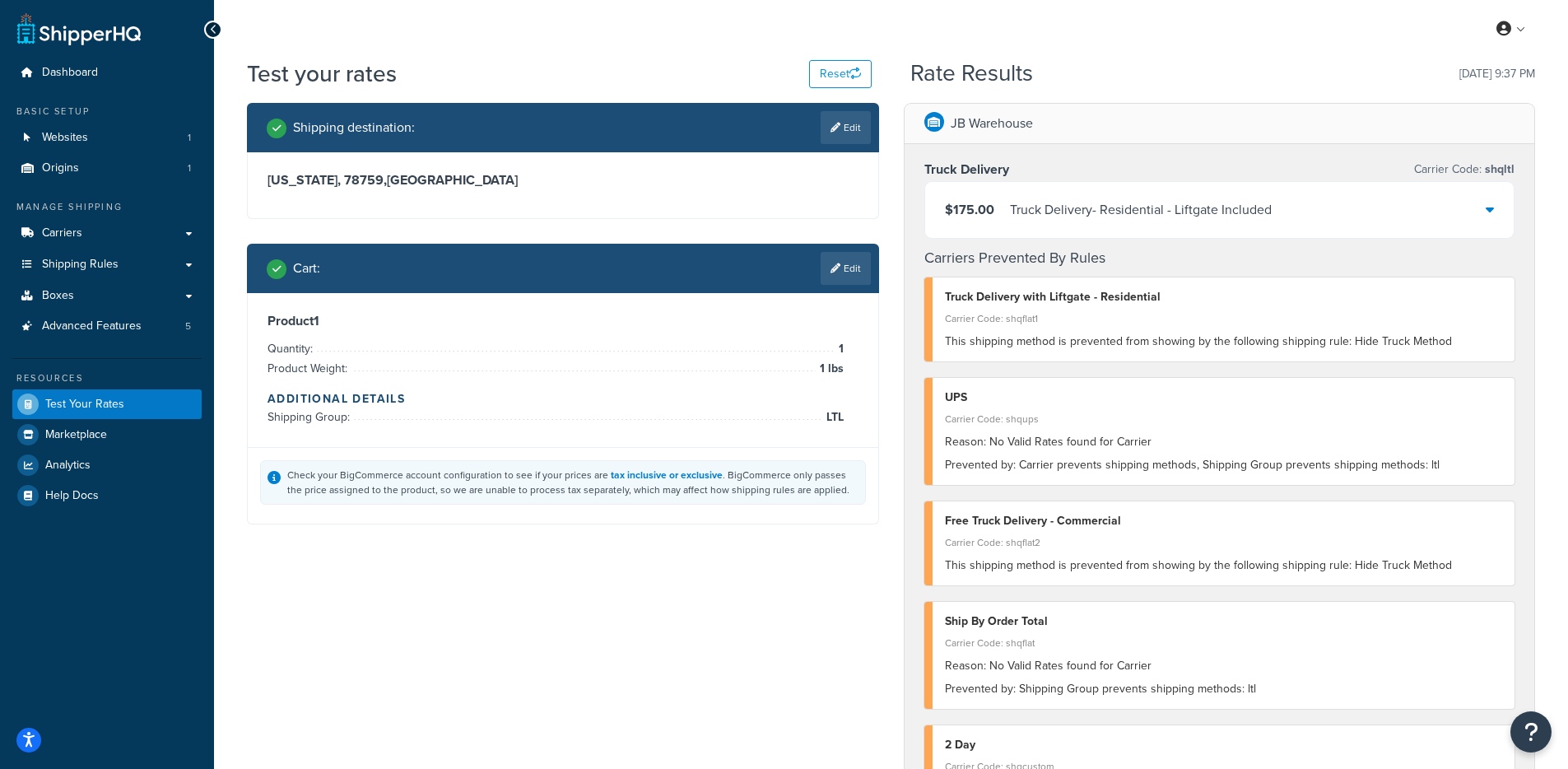
click at [1092, 223] on div "$175.00 Truck Delivery - Residential - Liftgate Included" at bounding box center [1219, 209] width 589 height 56
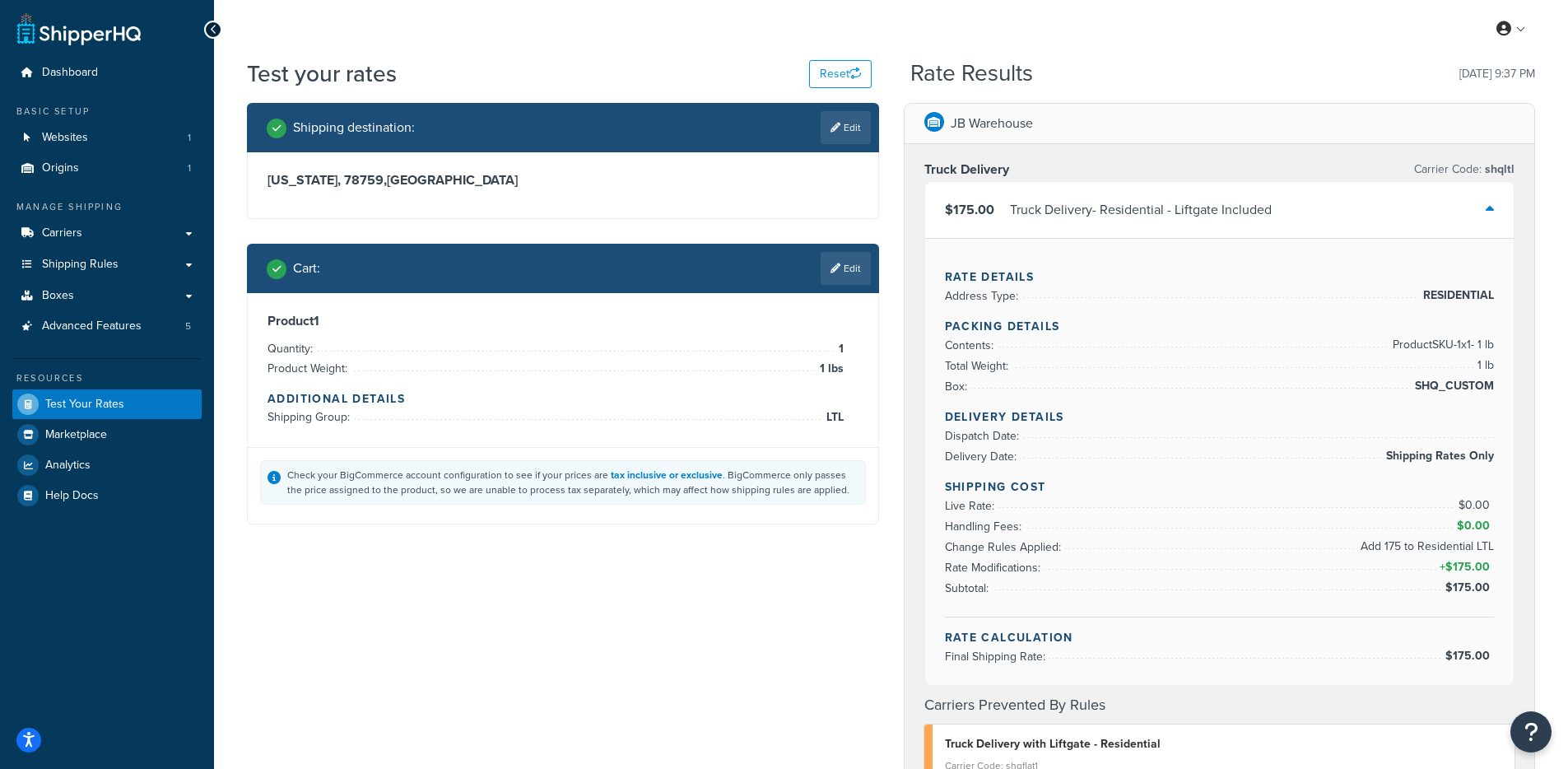
click at [1091, 224] on div "$175.00 Truck Delivery - Residential - Liftgate Included" at bounding box center [1219, 209] width 589 height 56
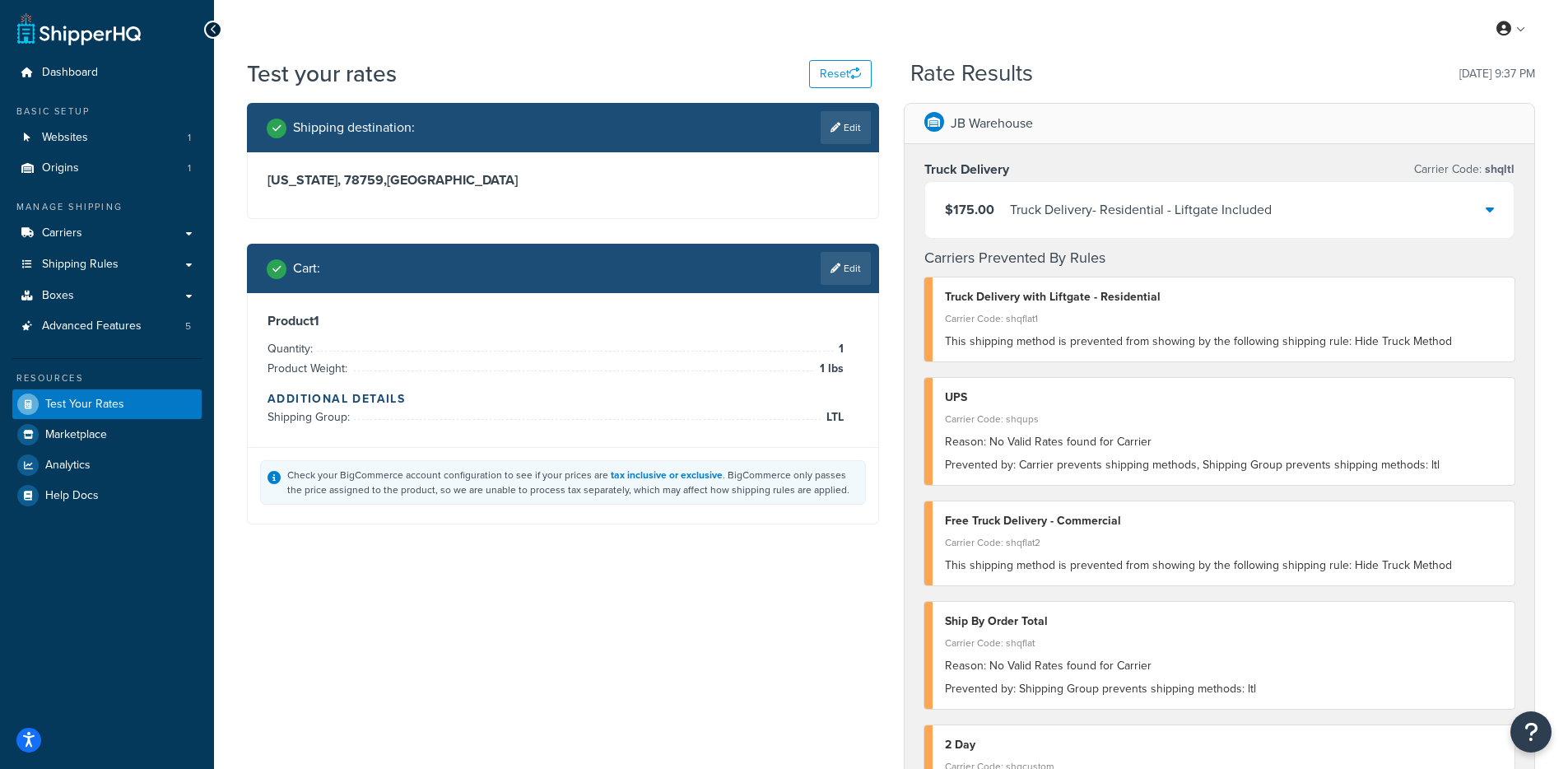
click at [846, 128] on link "Edit" at bounding box center [846, 128] width 50 height 33
select select "TX"
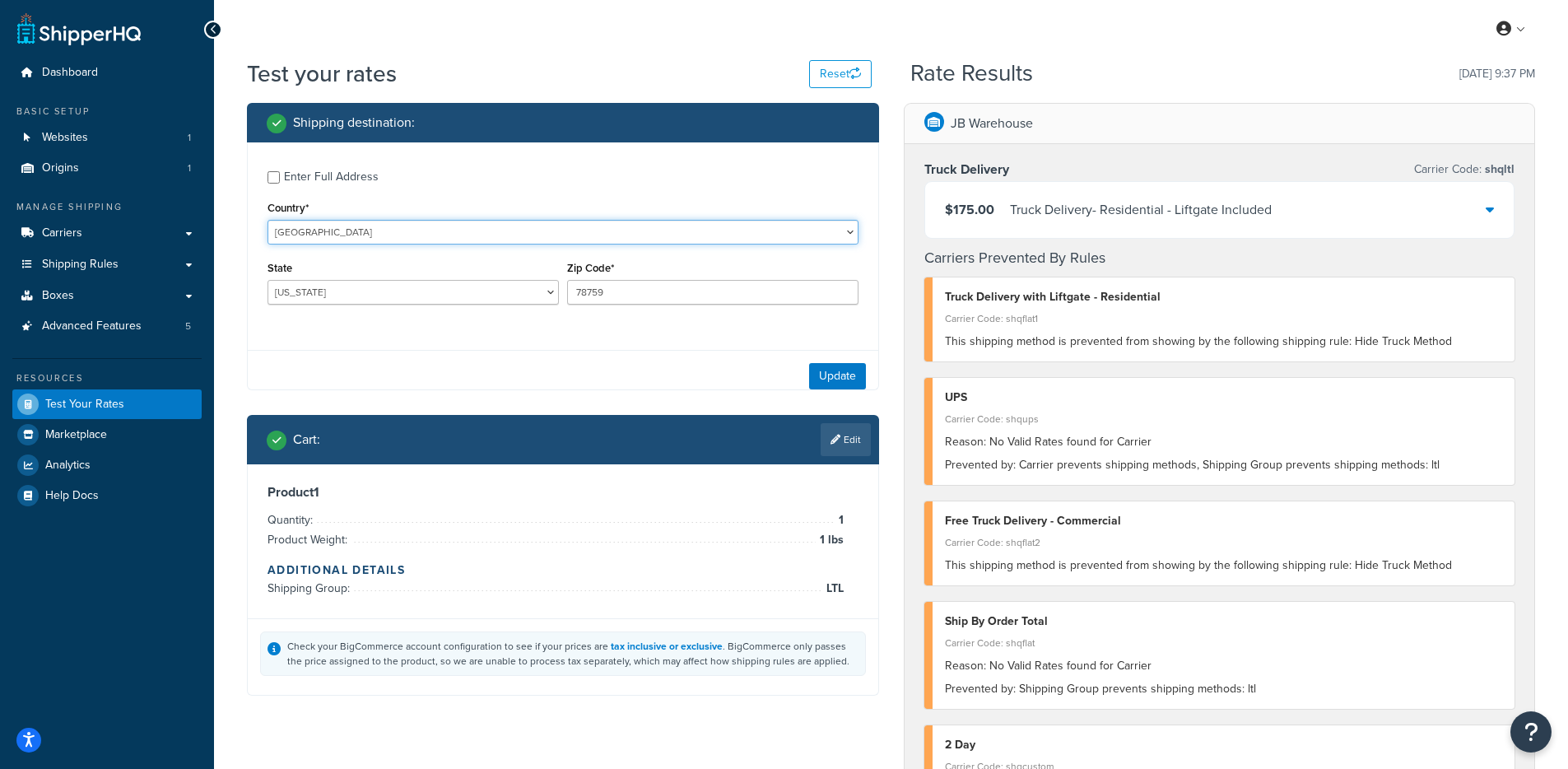
click at [346, 240] on select "United States United Kingdom Afghanistan Åland Islands Albania Algeria American…" at bounding box center [563, 231] width 591 height 25
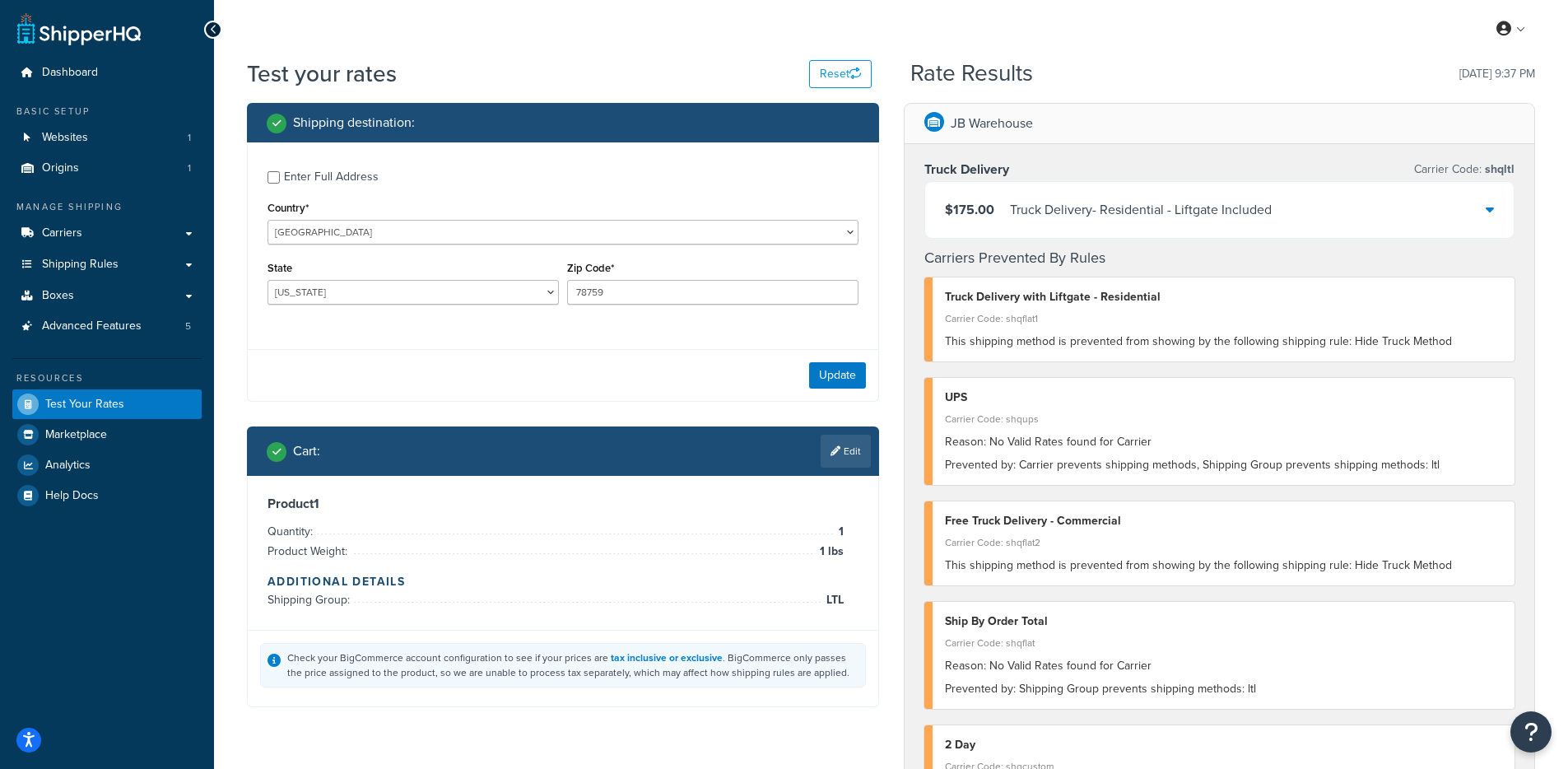
click at [343, 178] on div "Enter Full Address" at bounding box center [331, 176] width 95 height 23
click at [280, 178] on input "Enter Full Address" at bounding box center [273, 177] width 12 height 12
checkbox input "true"
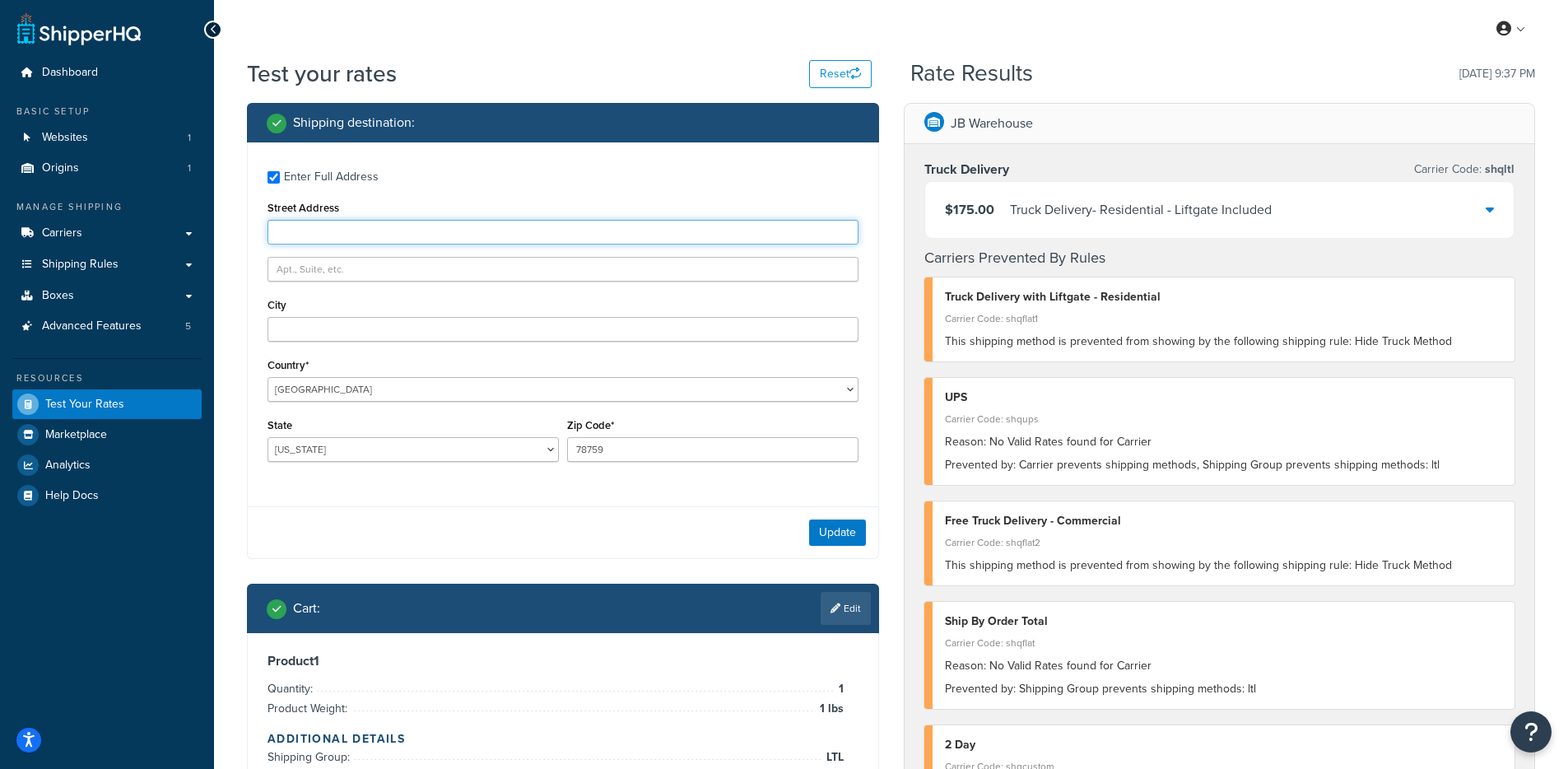
click at [346, 230] on input "Street Address" at bounding box center [563, 231] width 591 height 25
type input "9600 Great Hills Trail"
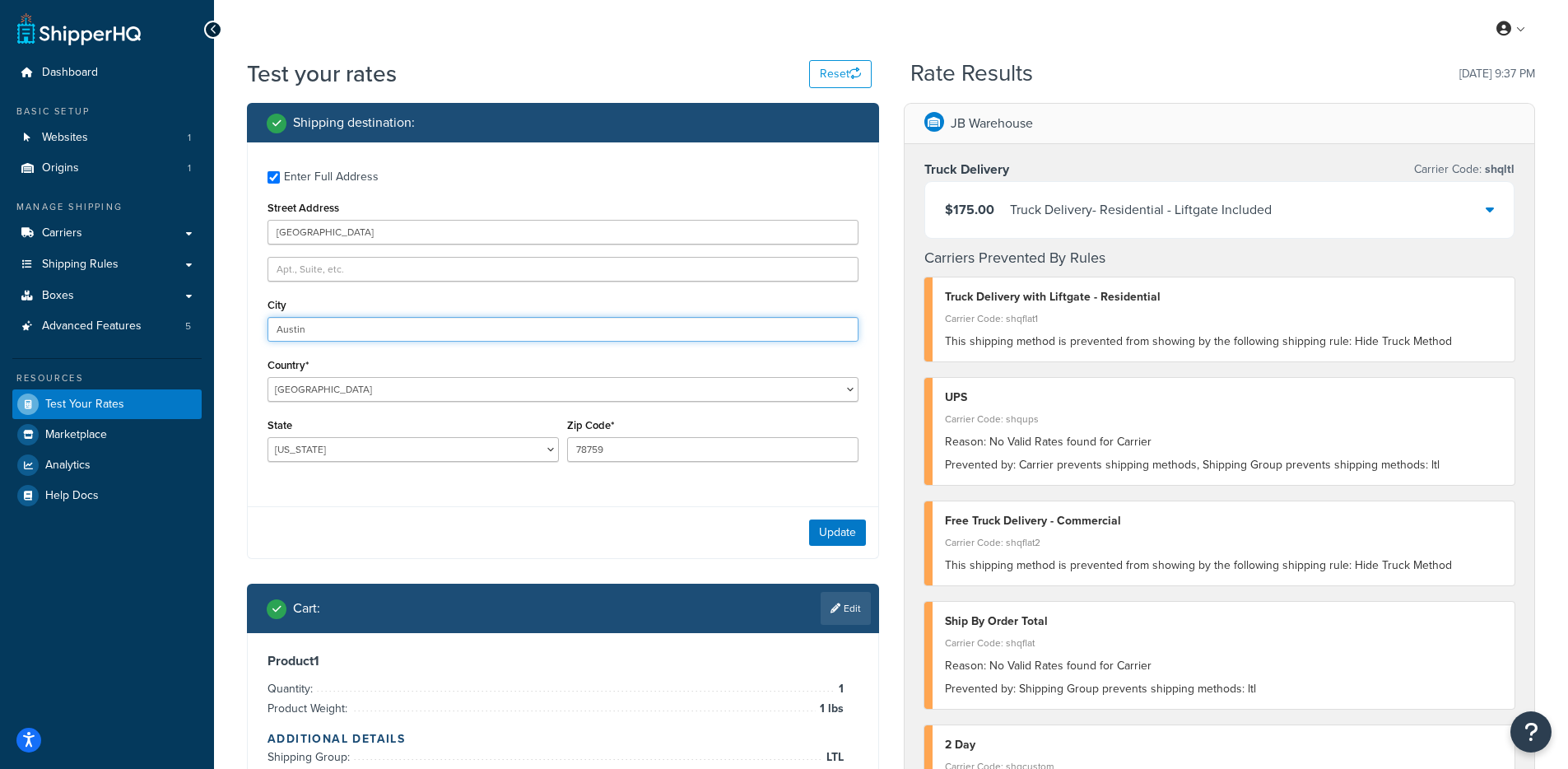
type input "Austin"
click at [855, 520] on button "Update" at bounding box center [837, 532] width 57 height 27
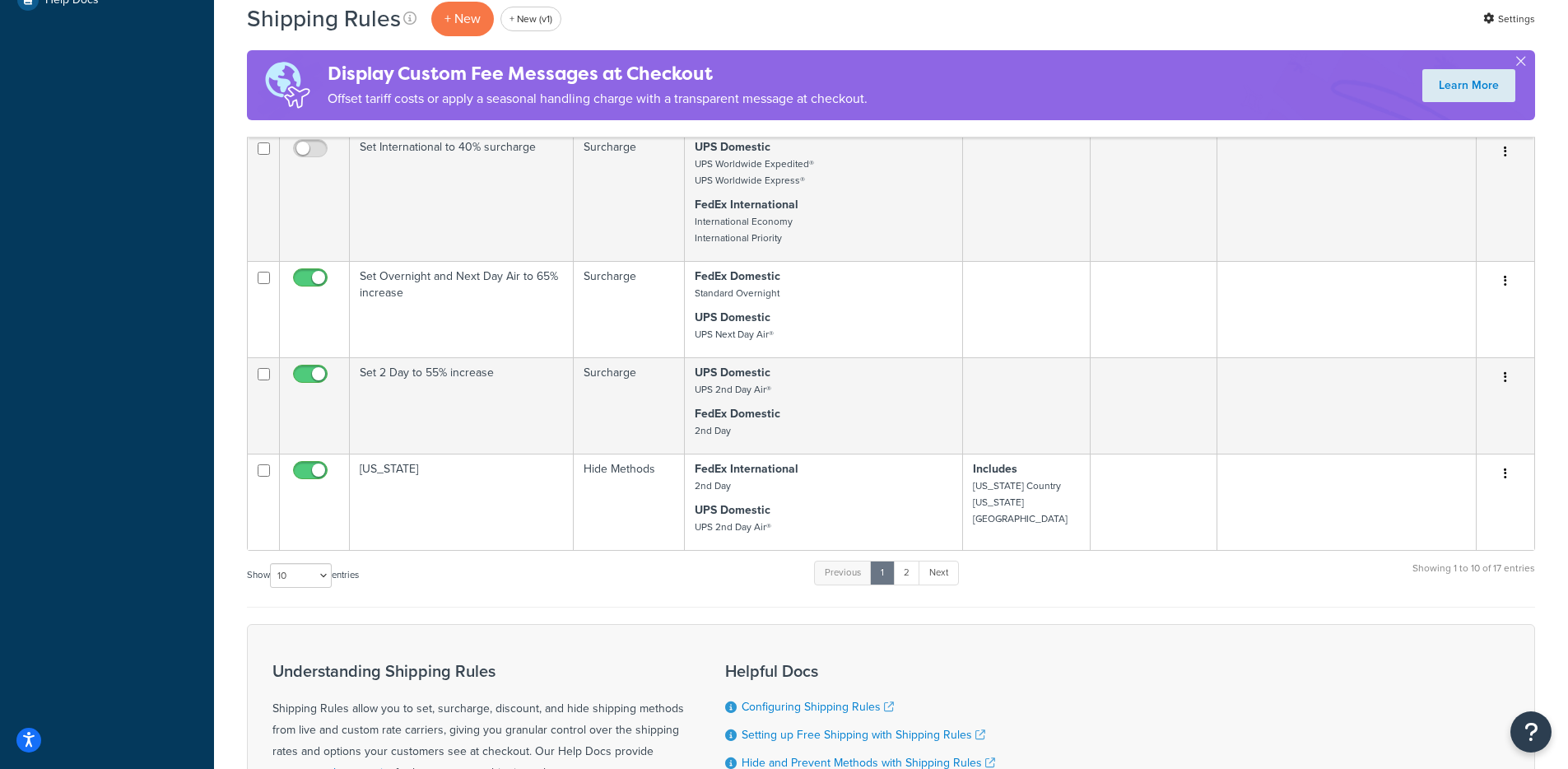
scroll to position [621, 0]
click at [299, 578] on select "10 15 25 50 100 1000" at bounding box center [301, 575] width 62 height 25
select select "100"
click at [272, 564] on select "10 15 25 50 100 1000" at bounding box center [301, 575] width 62 height 25
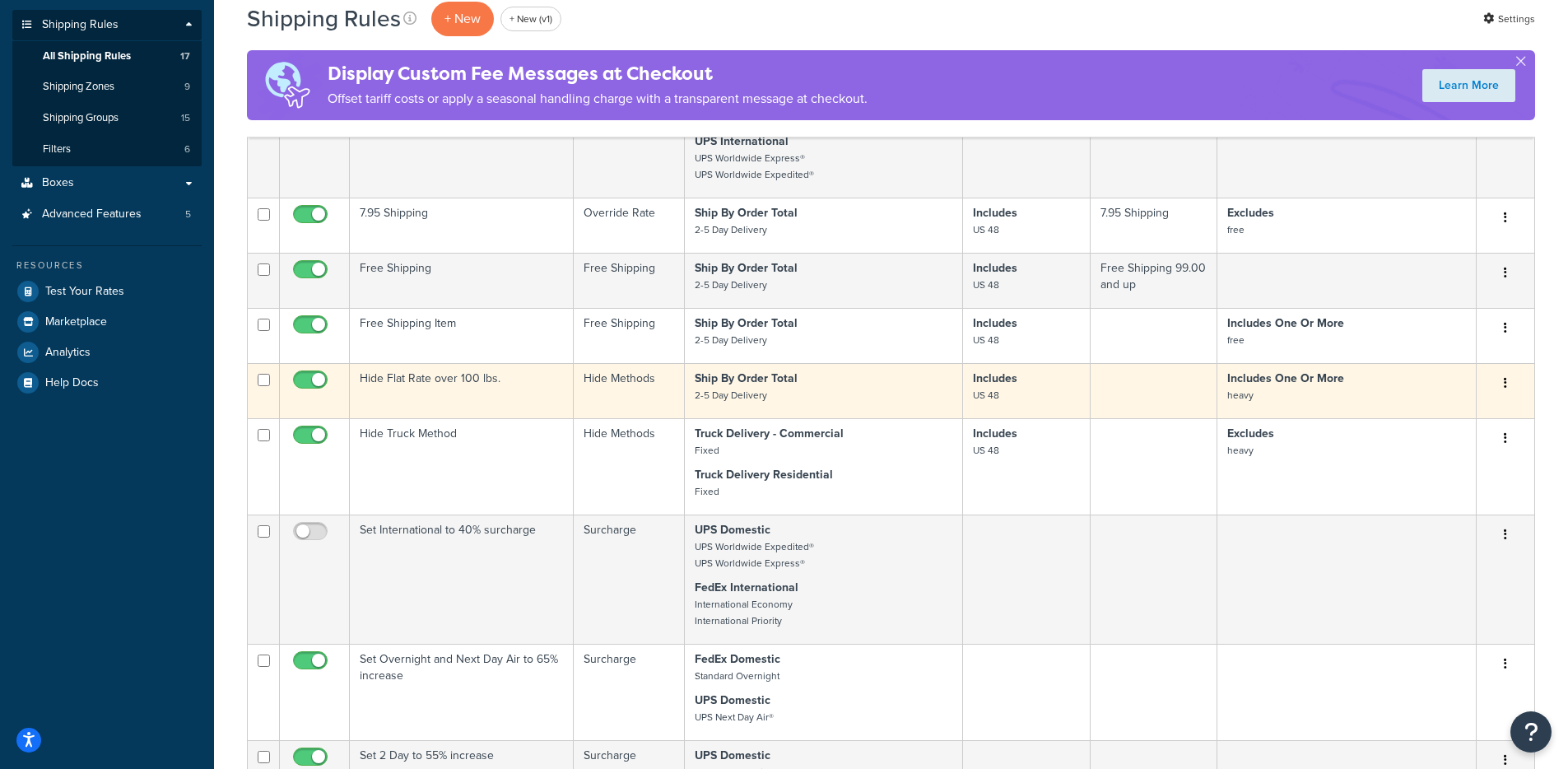
scroll to position [230, 0]
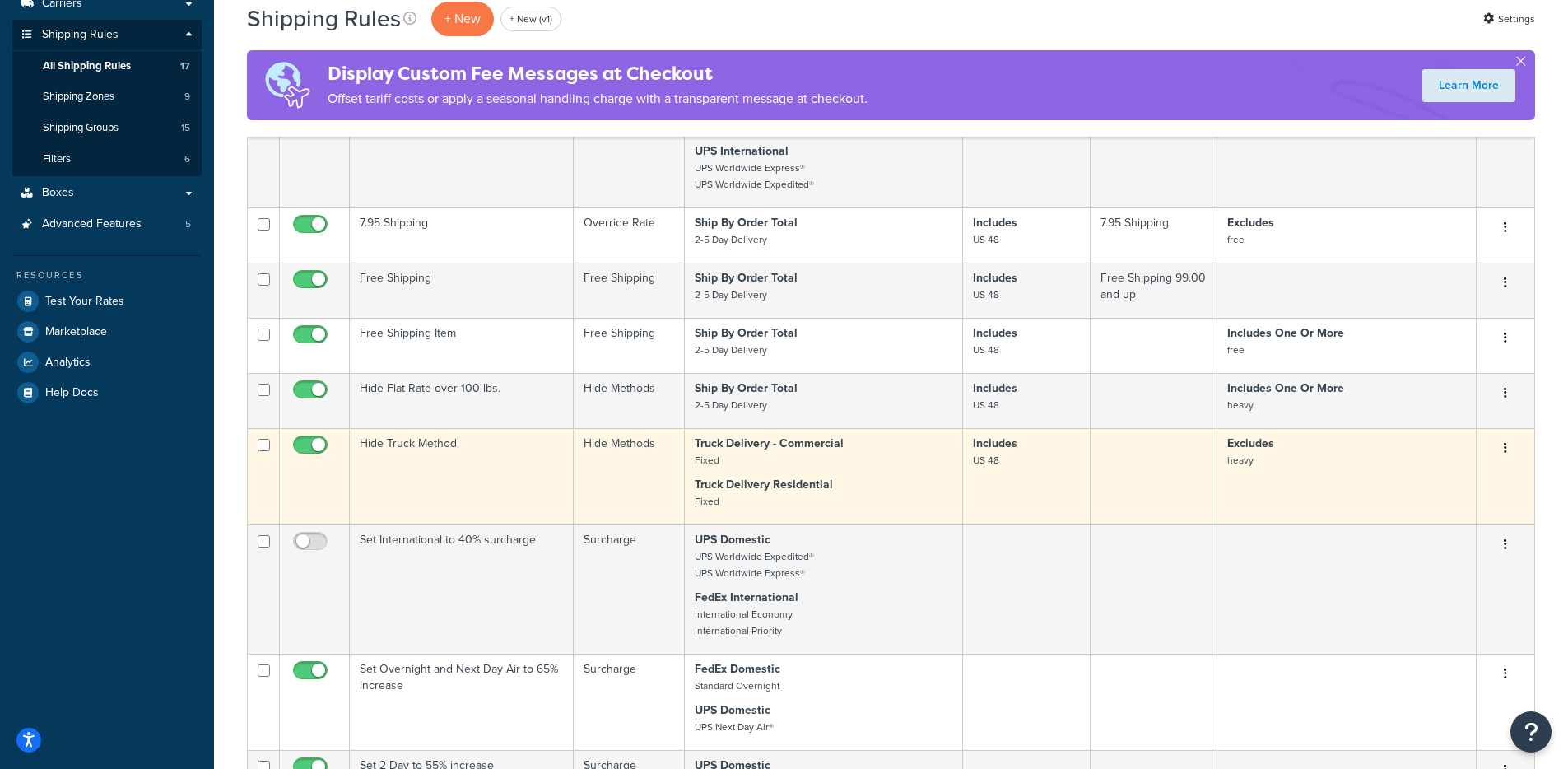
click at [1114, 477] on td at bounding box center [1154, 476] width 126 height 96
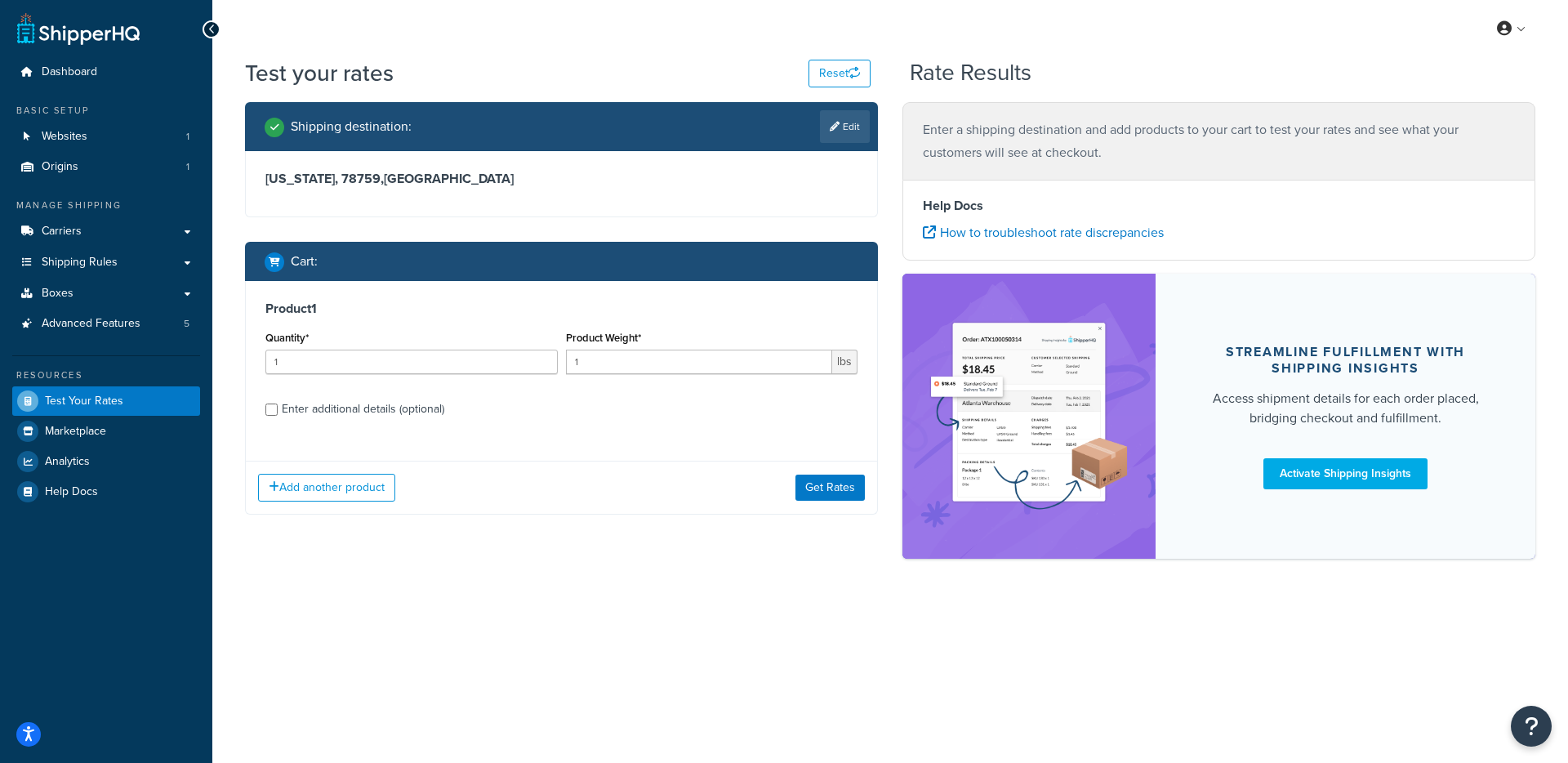
click at [389, 424] on div "Product 1 Quantity* 1 Product Weight* 1 lbs Enter additional details (optional)" at bounding box center [562, 364] width 631 height 167
click at [399, 411] on div "Enter additional details (optional)" at bounding box center [363, 409] width 163 height 23
click at [278, 411] on input "Enter additional details (optional)" at bounding box center [271, 409] width 12 height 12
checkbox input "true"
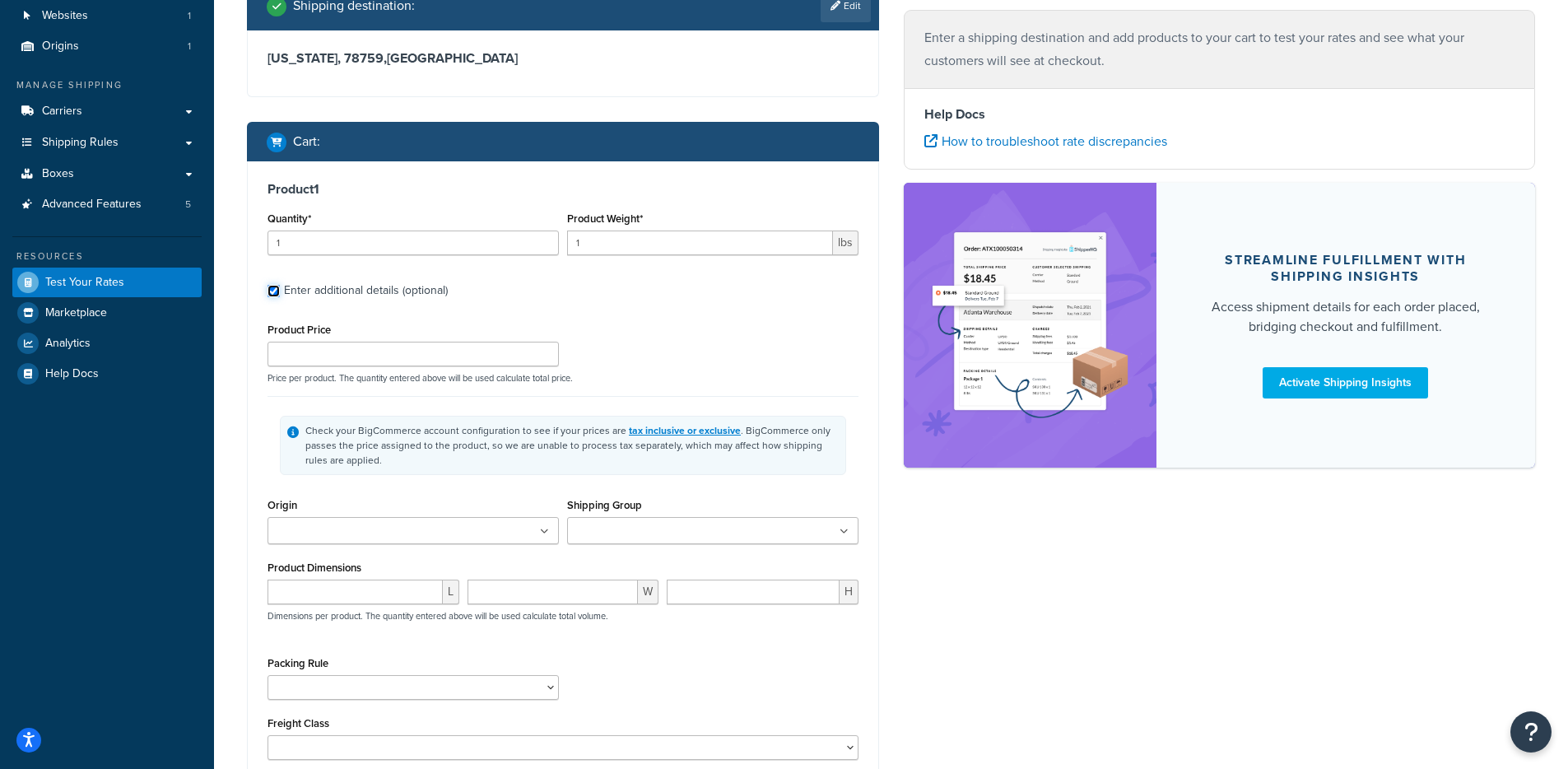
scroll to position [124, 0]
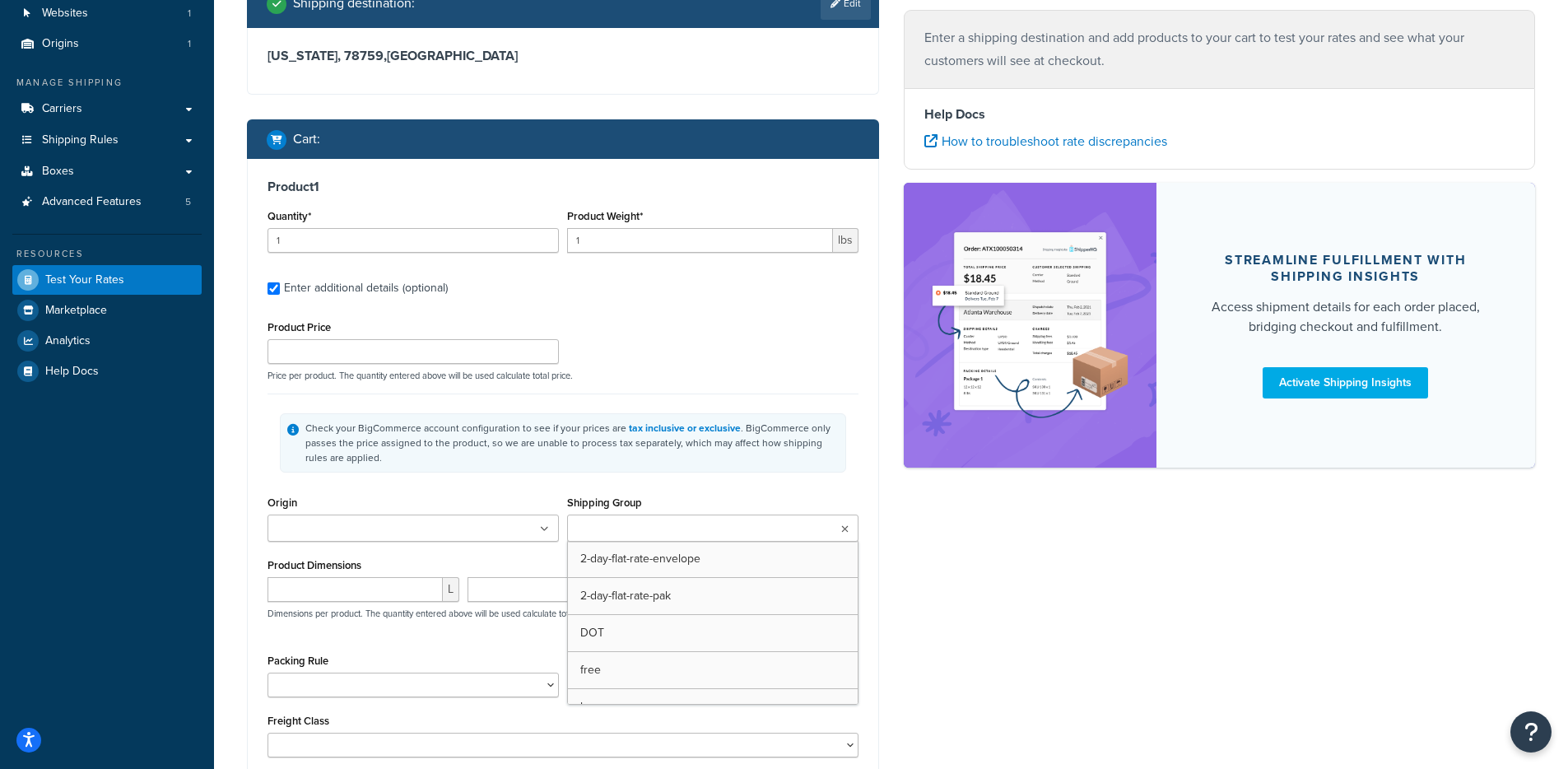
click at [638, 522] on input "Shipping Group" at bounding box center [645, 529] width 146 height 18
click at [976, 617] on div "Shipping destination : Edit [US_STATE], 78759 , [GEOGRAPHIC_DATA] Cart : Produc…" at bounding box center [891, 426] width 1313 height 895
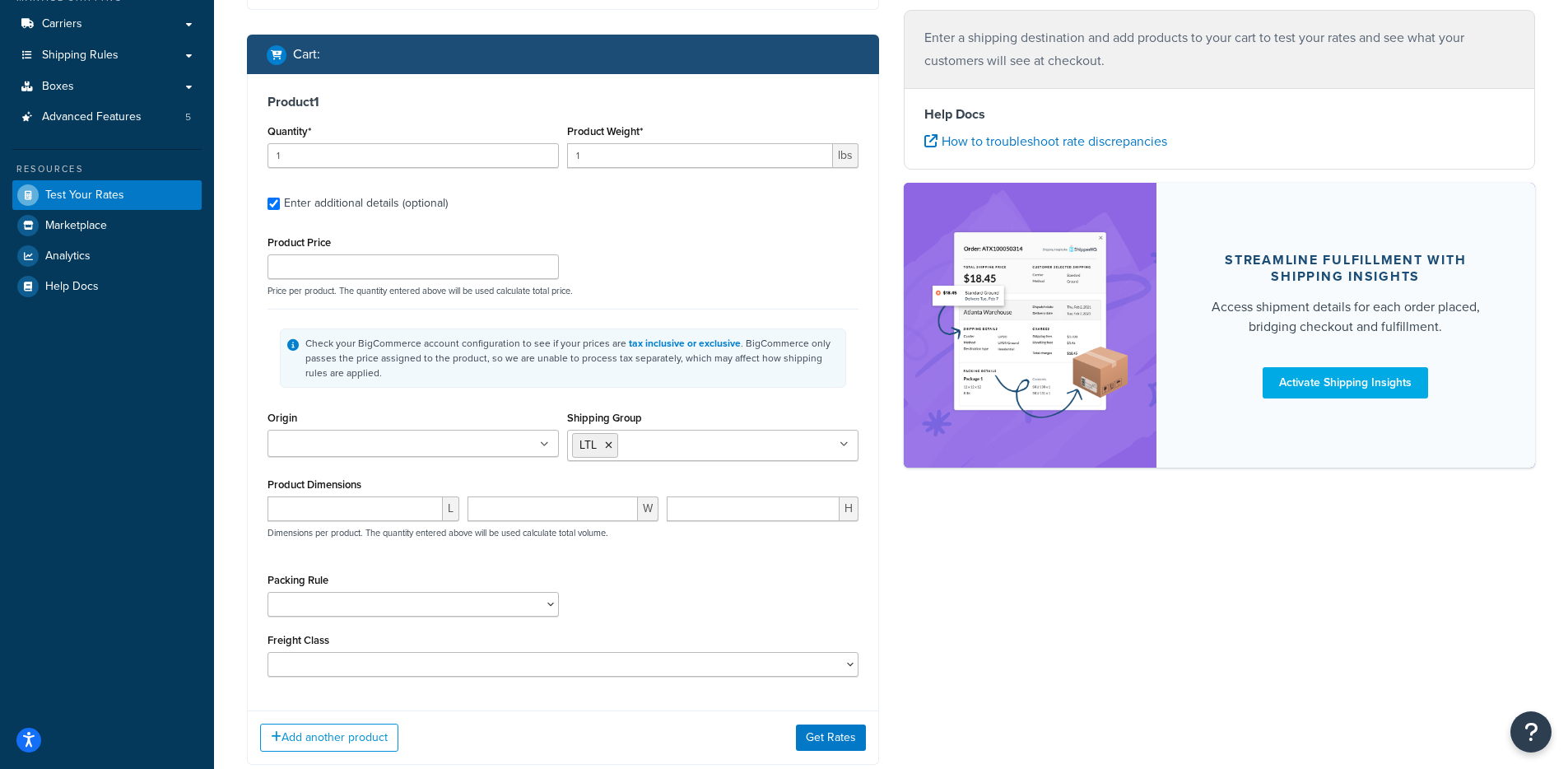
scroll to position [311, 0]
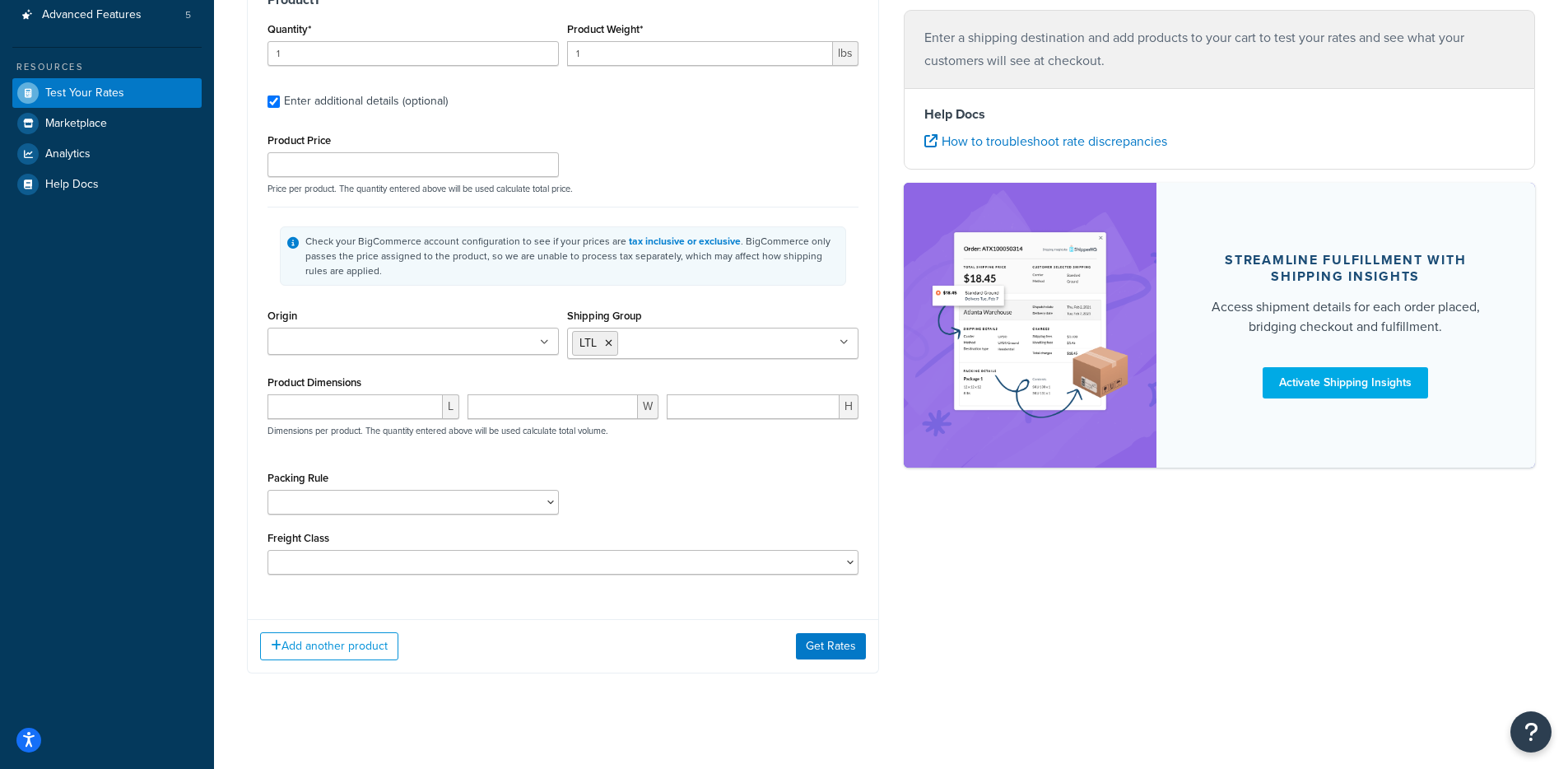
click at [821, 630] on div "Add another product Get Rates" at bounding box center [564, 645] width 631 height 53
click at [822, 641] on button "Get Rates" at bounding box center [831, 645] width 70 height 27
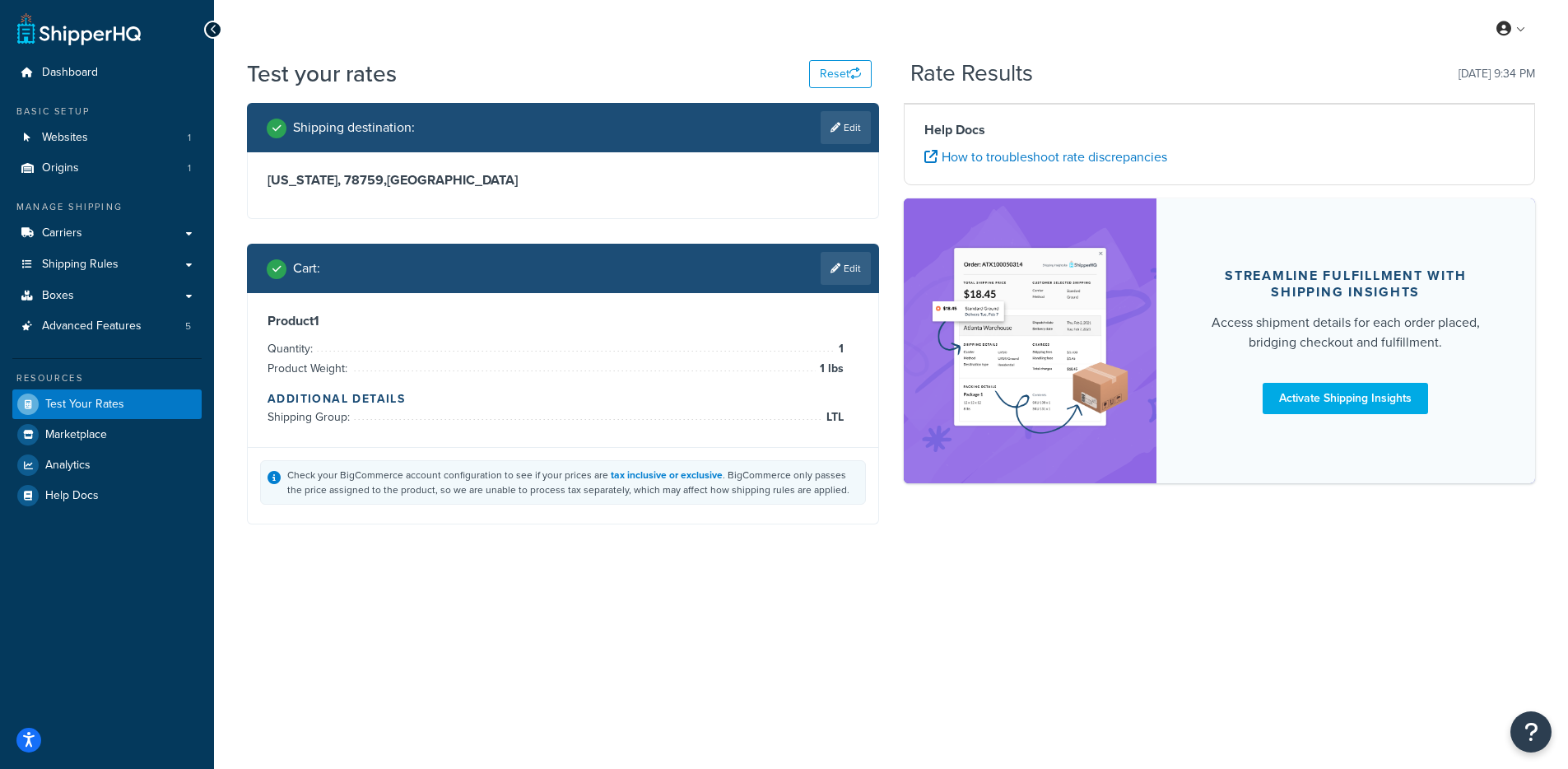
scroll to position [0, 0]
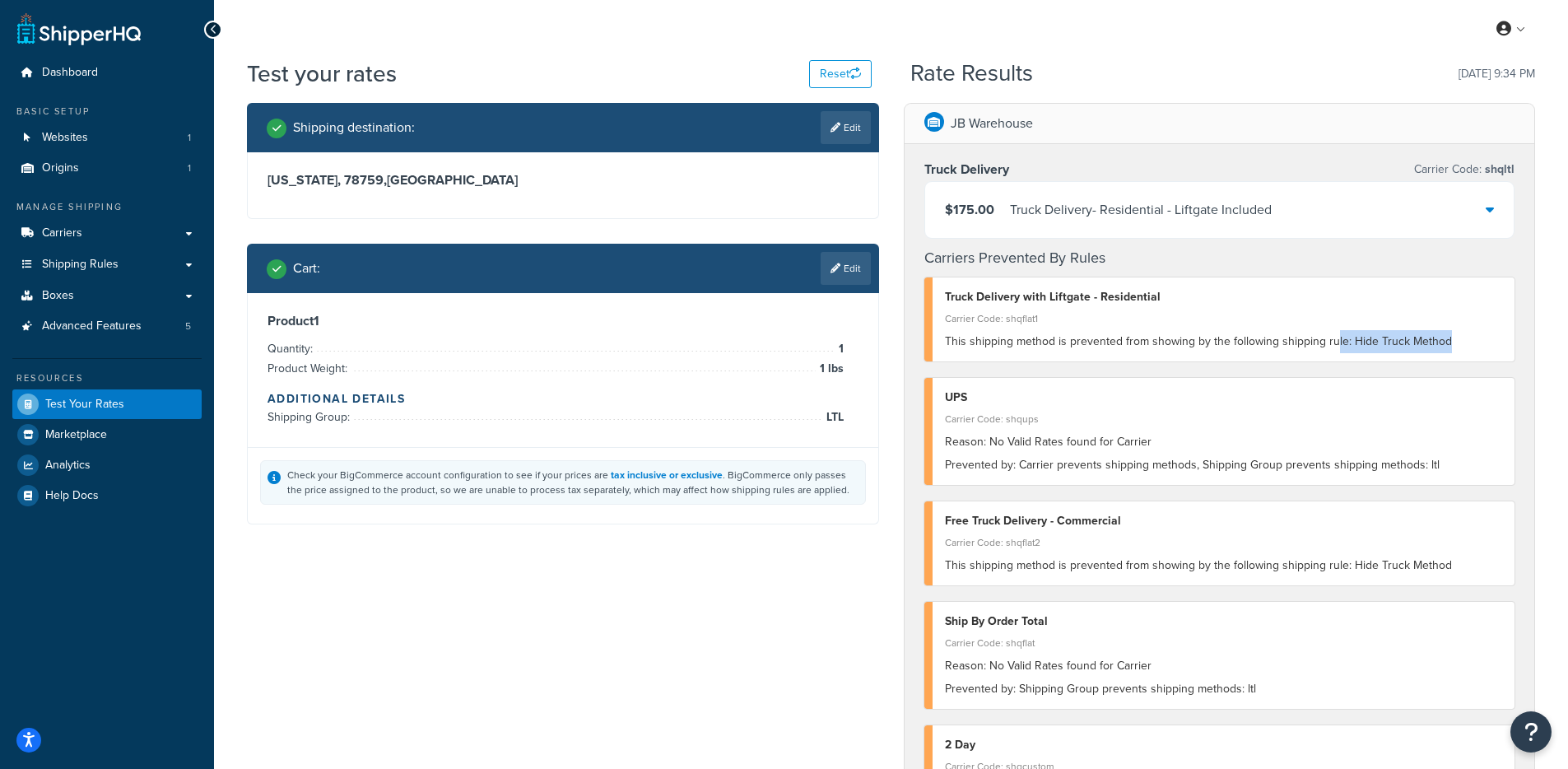
drag, startPoint x: 1441, startPoint y: 349, endPoint x: 1333, endPoint y: 349, distance: 108.0
click at [1333, 349] on div "This shipping method is prevented from showing by the following shipping rule: …" at bounding box center [1224, 341] width 558 height 23
click at [1175, 335] on span "This shipping method is prevented from showing by the following shipping rule: …" at bounding box center [1199, 341] width 507 height 18
drag, startPoint x: 1438, startPoint y: 335, endPoint x: 1358, endPoint y: 322, distance: 81.0
click at [1361, 339] on span "This shipping method is prevented from showing by the following shipping rule: …" at bounding box center [1199, 341] width 507 height 18
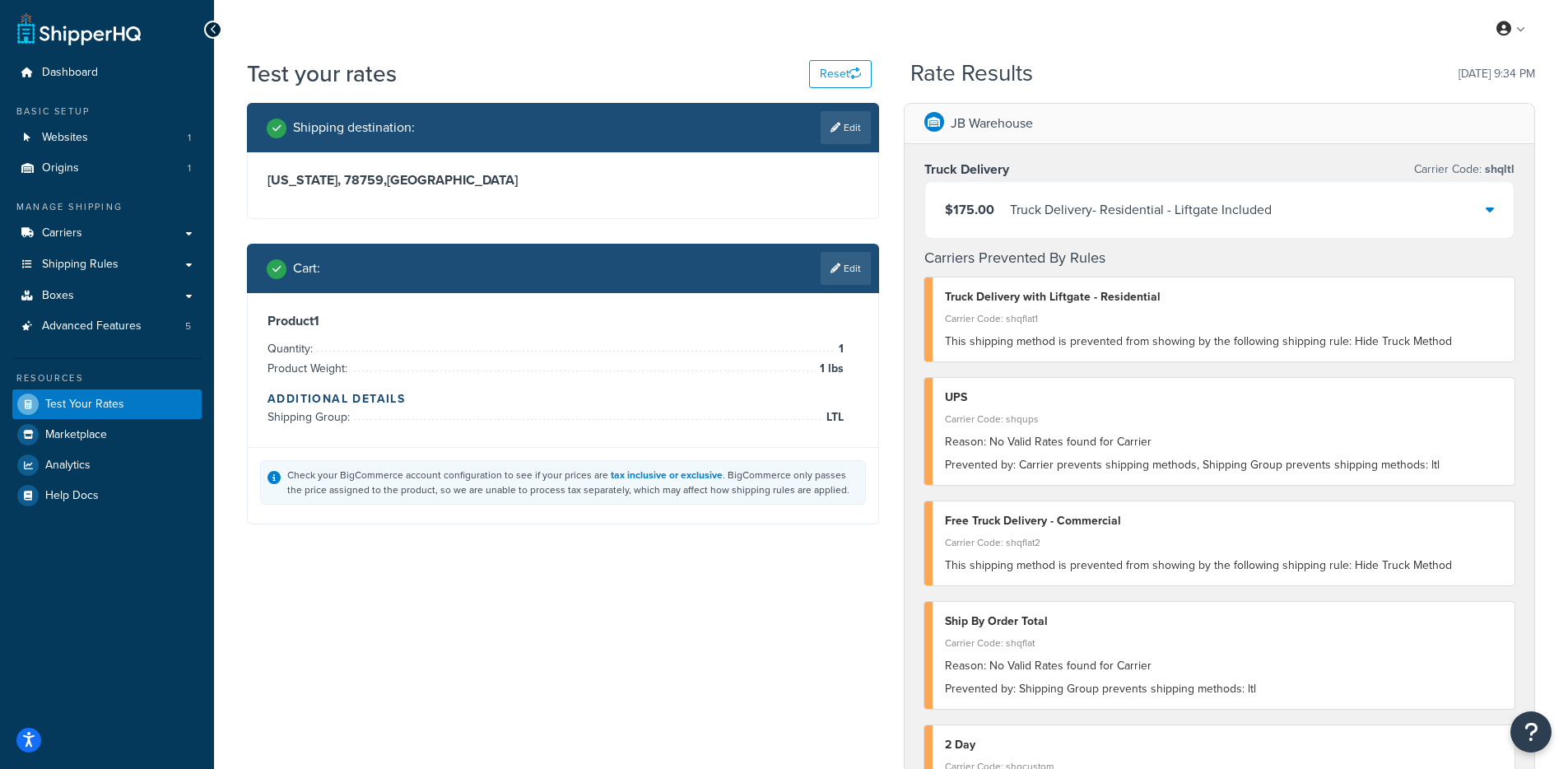
click at [1189, 213] on div "Truck Delivery - Residential - Liftgate Included" at bounding box center [1141, 209] width 262 height 23
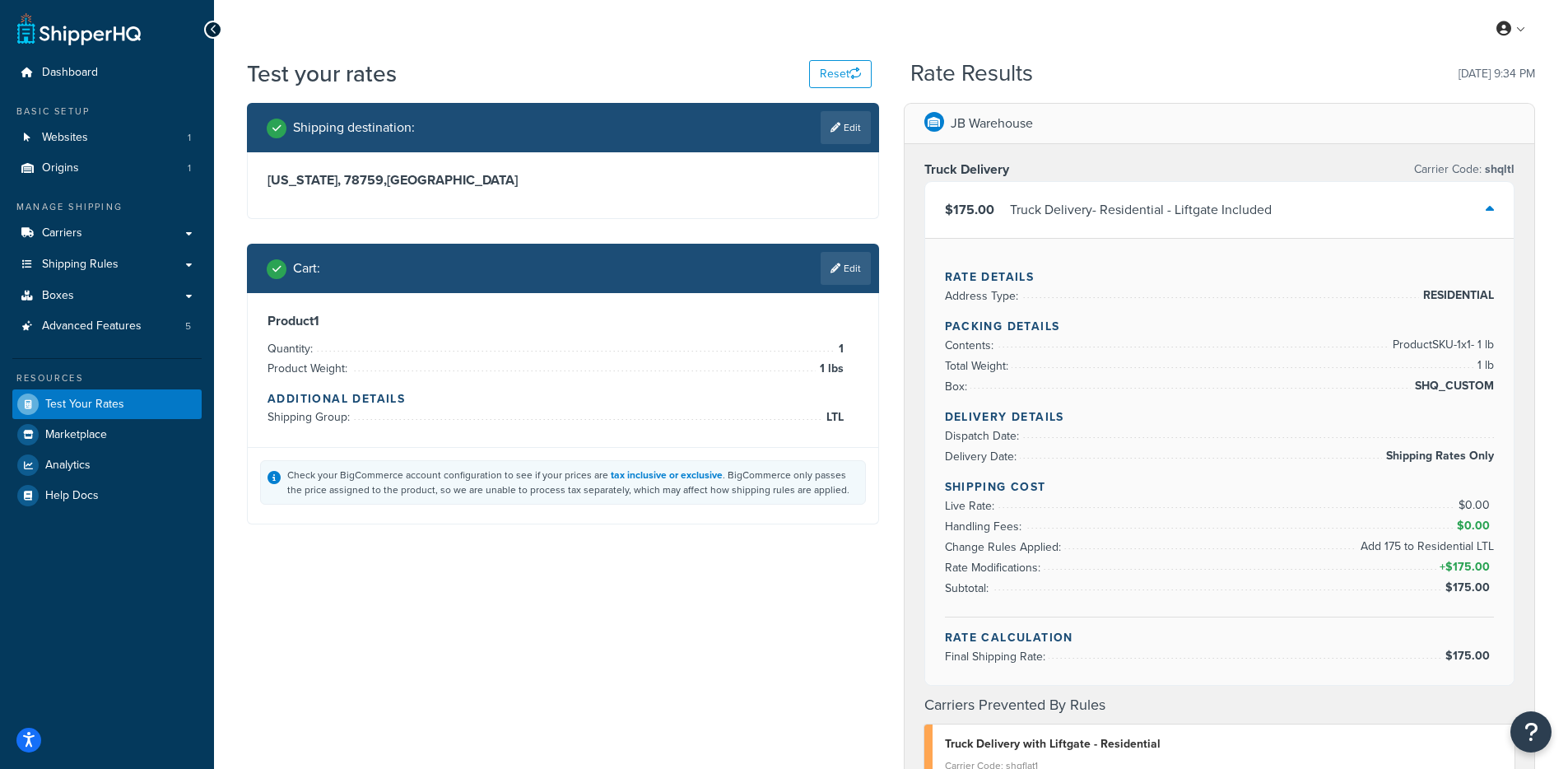
click at [1182, 219] on div "Truck Delivery - Residential - Liftgate Included" at bounding box center [1141, 209] width 262 height 23
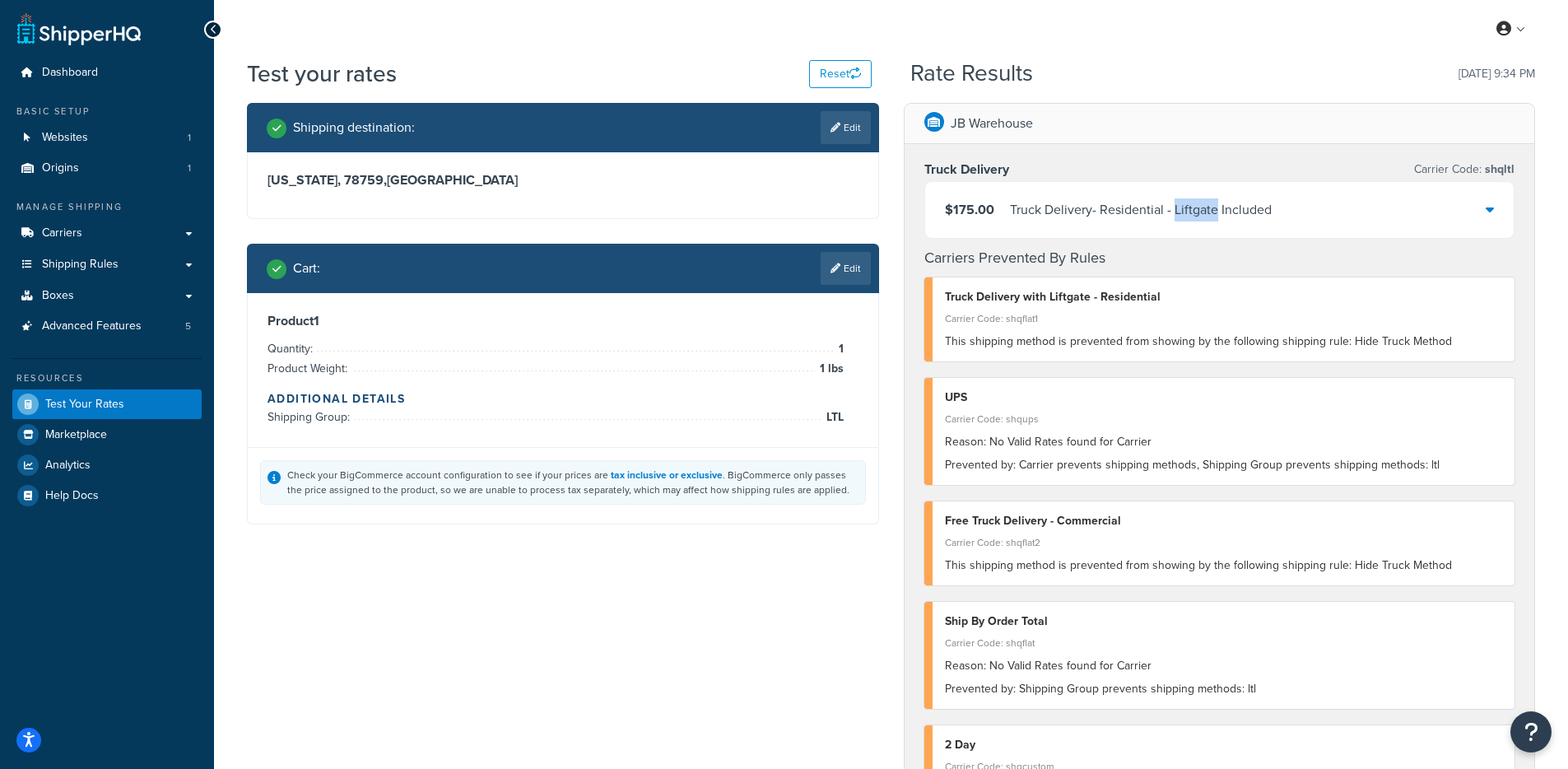
click at [1182, 219] on div "Truck Delivery - Residential - Liftgate Included" at bounding box center [1141, 209] width 262 height 23
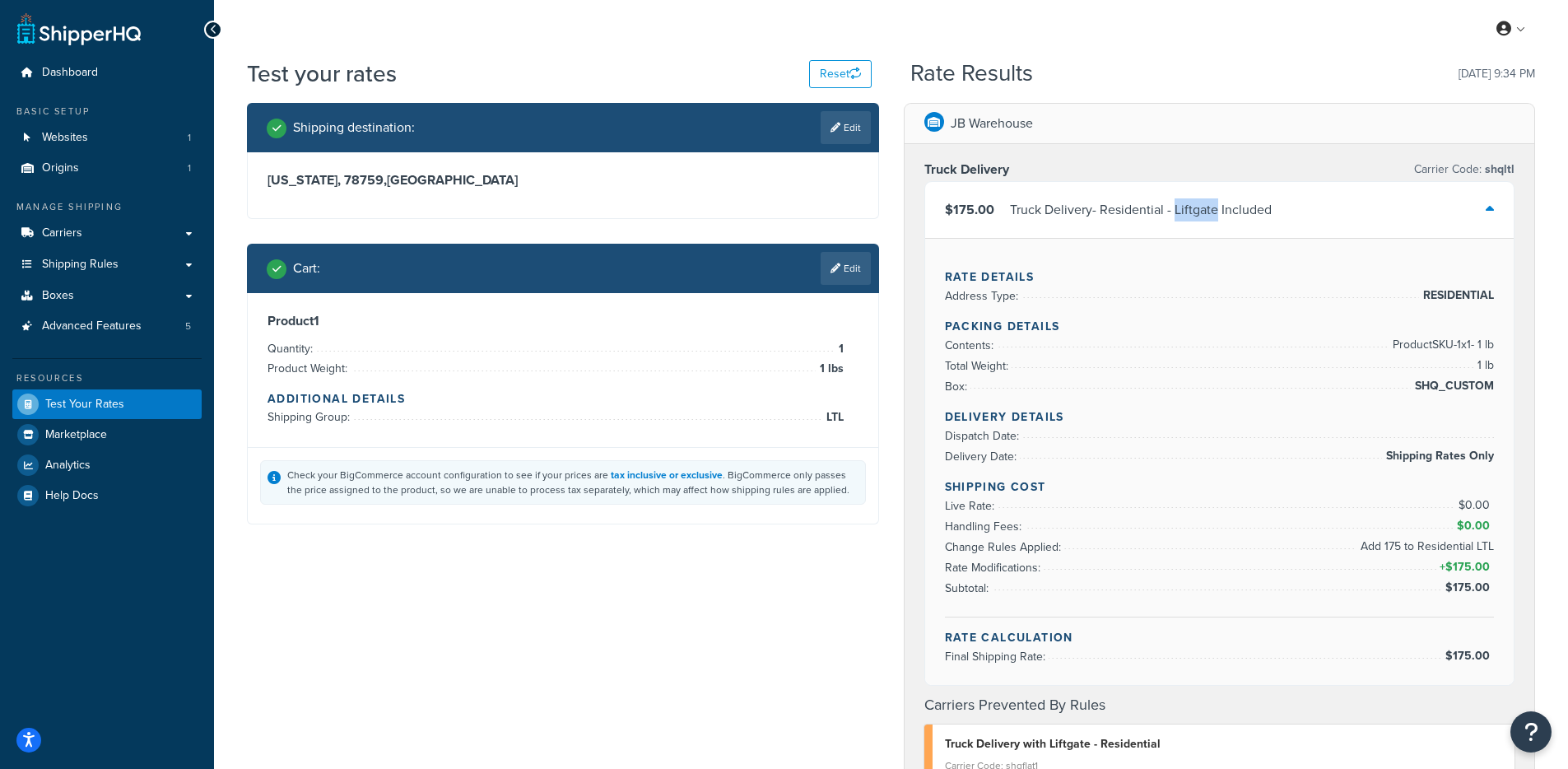
click at [1182, 219] on div "Truck Delivery - Residential - Liftgate Included" at bounding box center [1141, 209] width 262 height 23
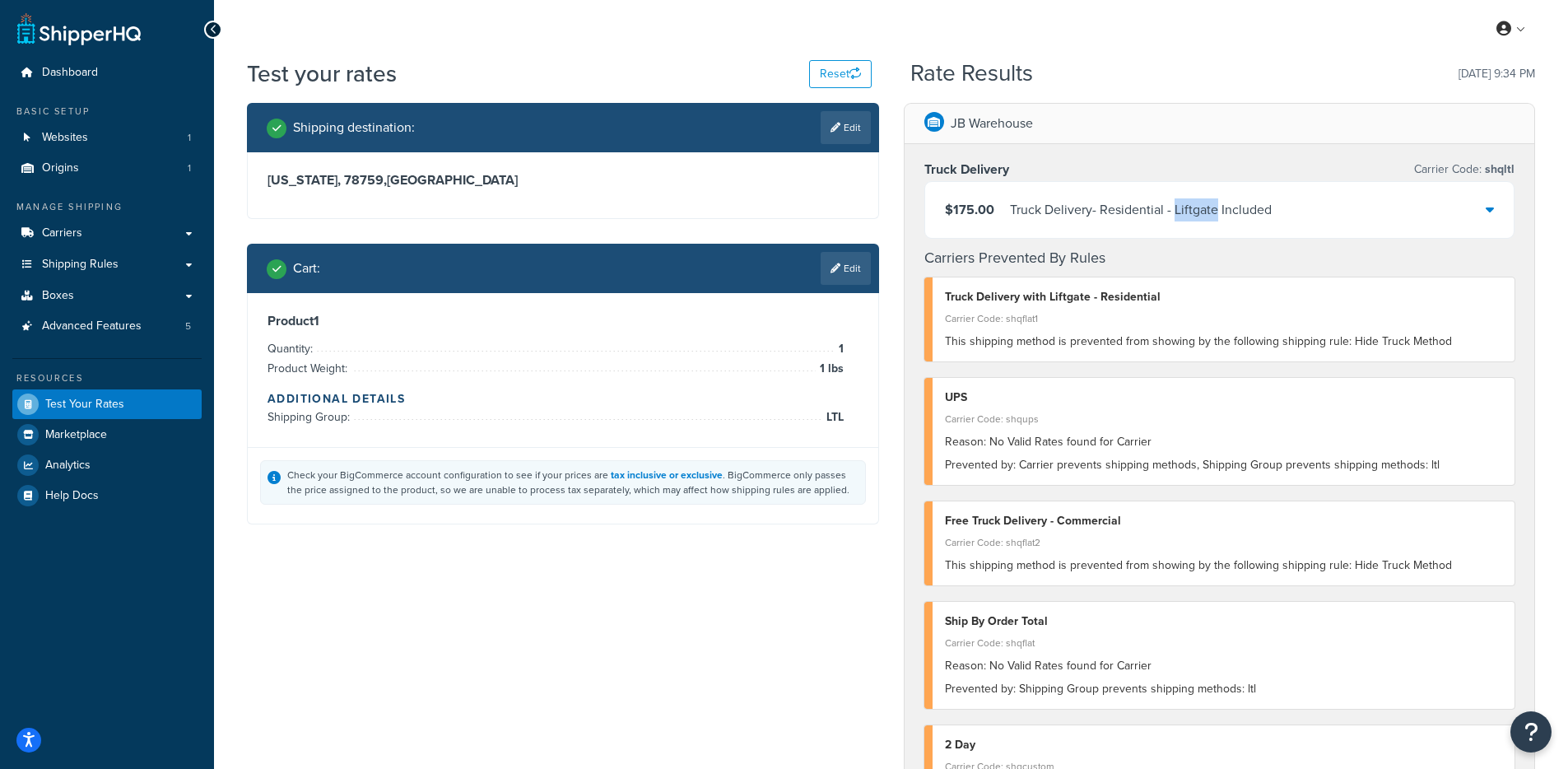
click at [1182, 219] on div "Truck Delivery - Residential - Liftgate Included" at bounding box center [1141, 209] width 262 height 23
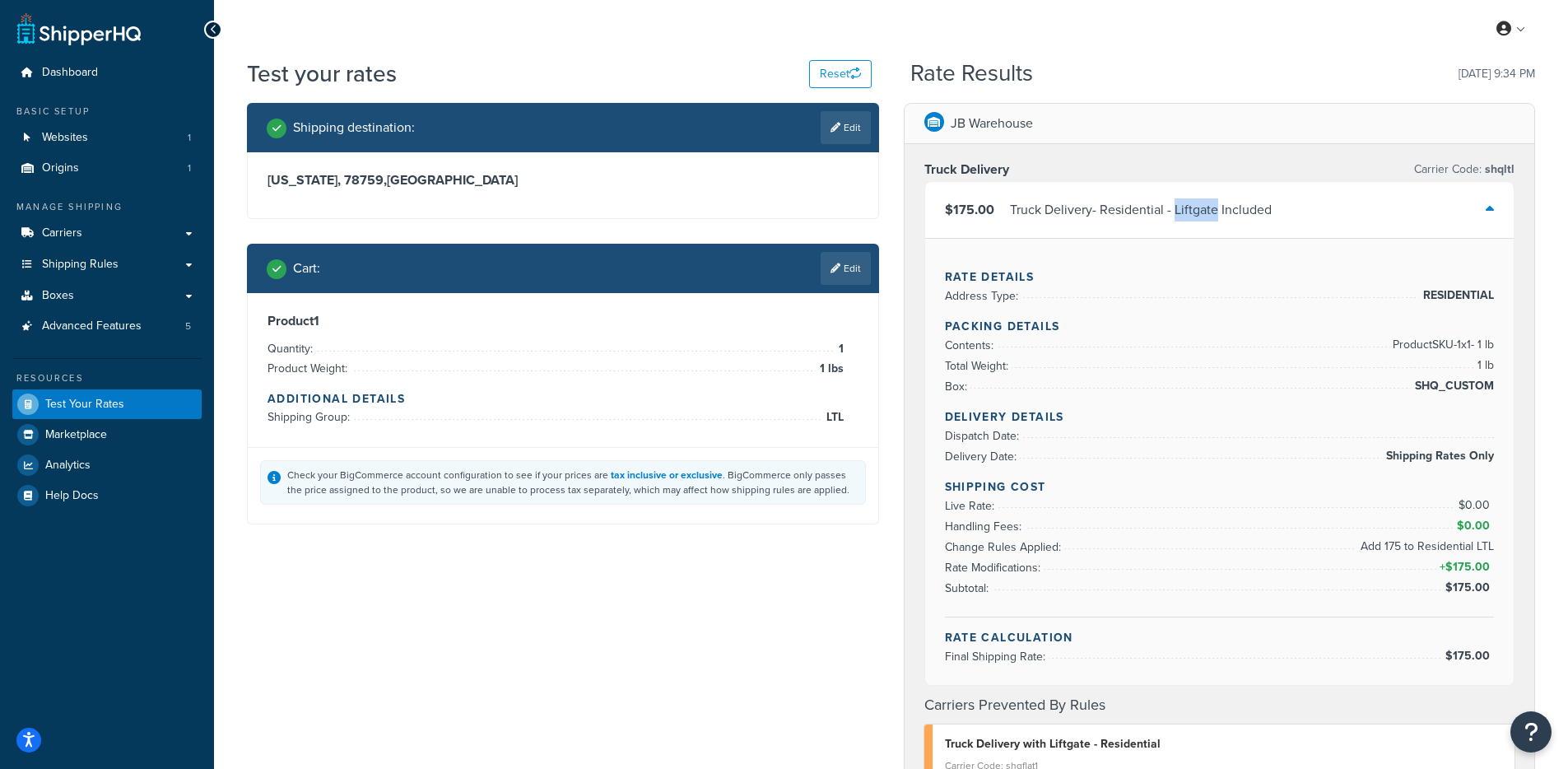
click at [1182, 219] on div "Truck Delivery - Residential - Liftgate Included" at bounding box center [1141, 209] width 262 height 23
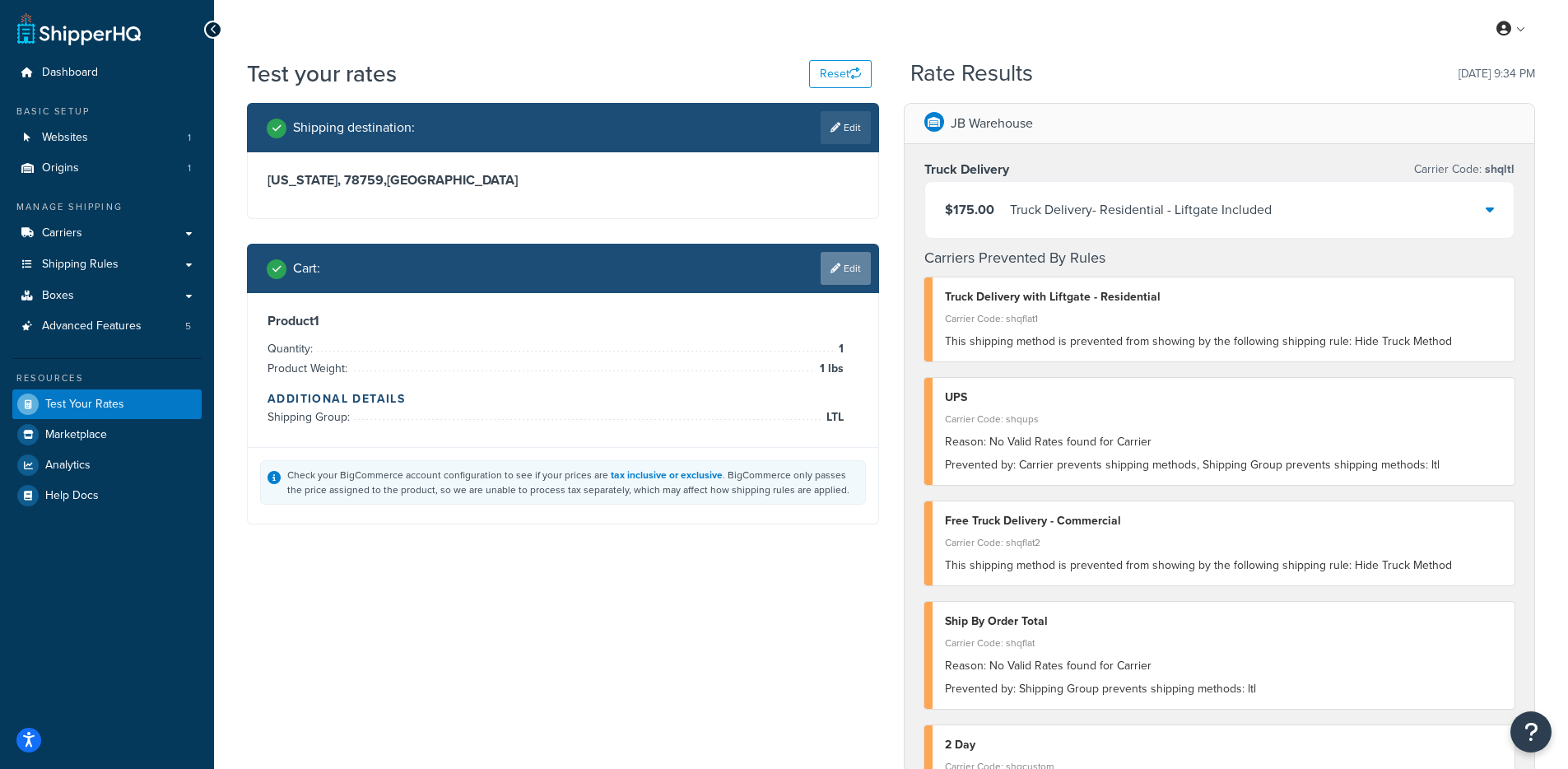
click at [848, 281] on link "Edit" at bounding box center [846, 268] width 50 height 33
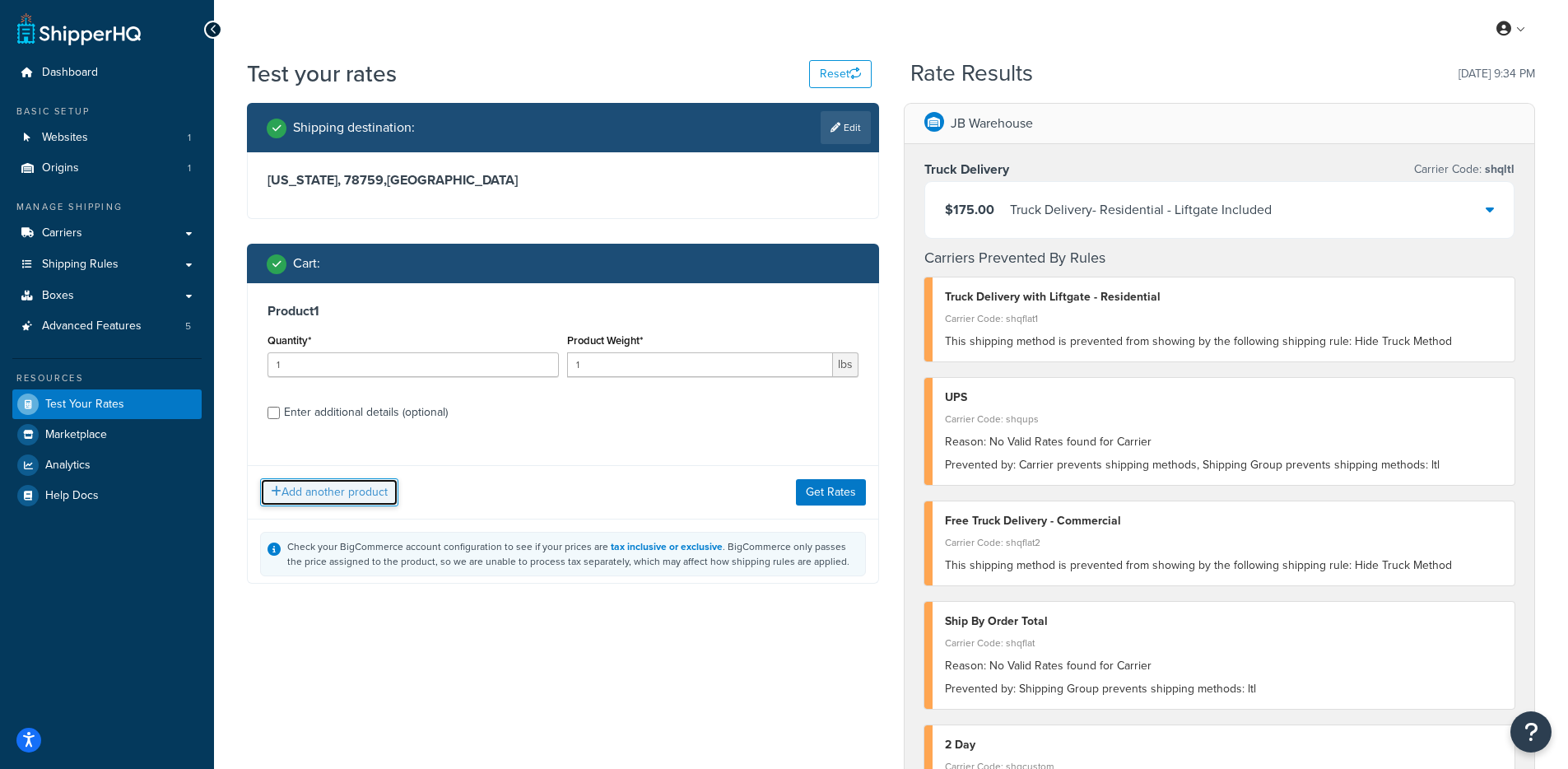
click at [323, 495] on button "Add another product" at bounding box center [329, 492] width 138 height 28
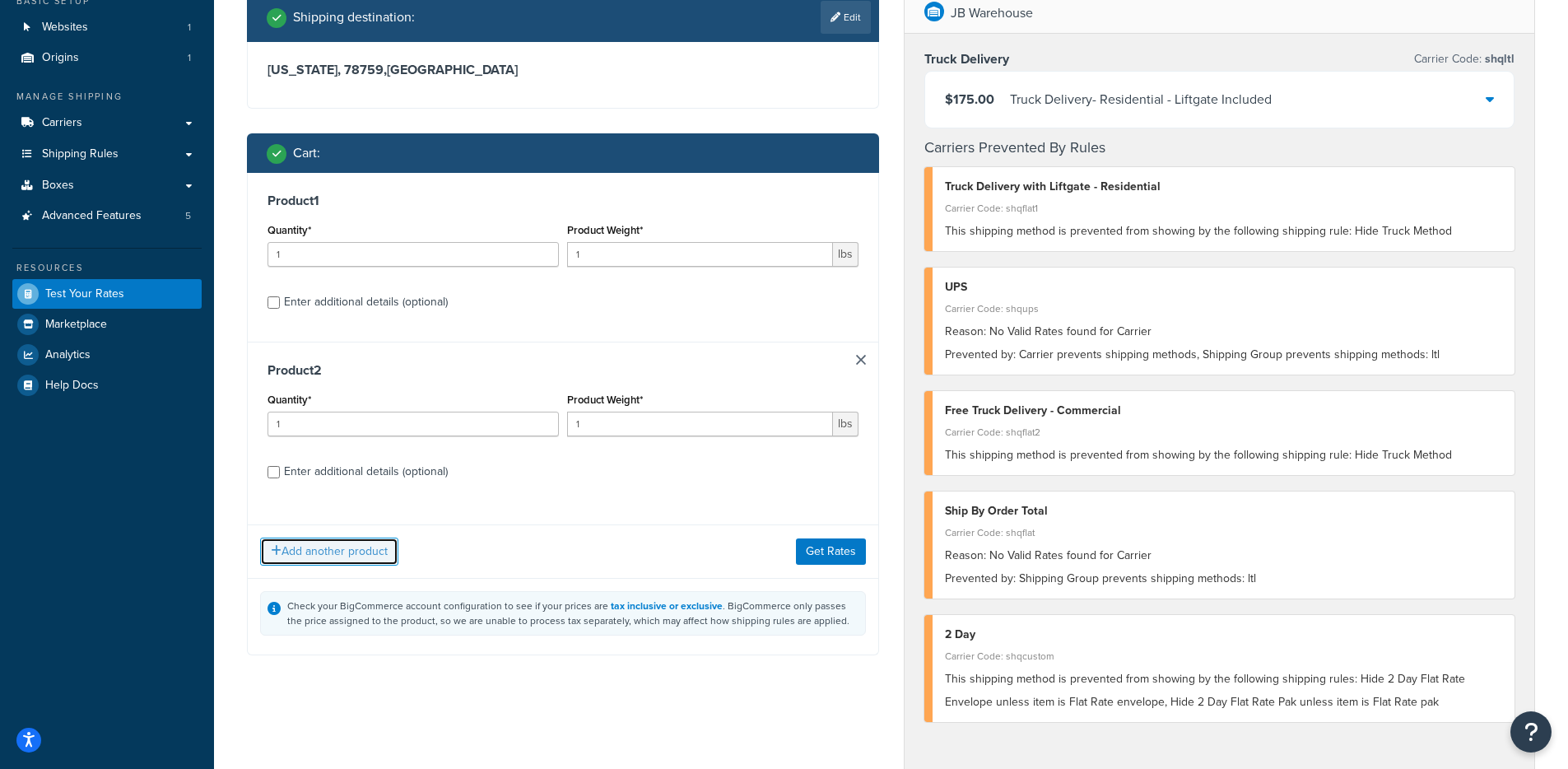
scroll to position [119, 0]
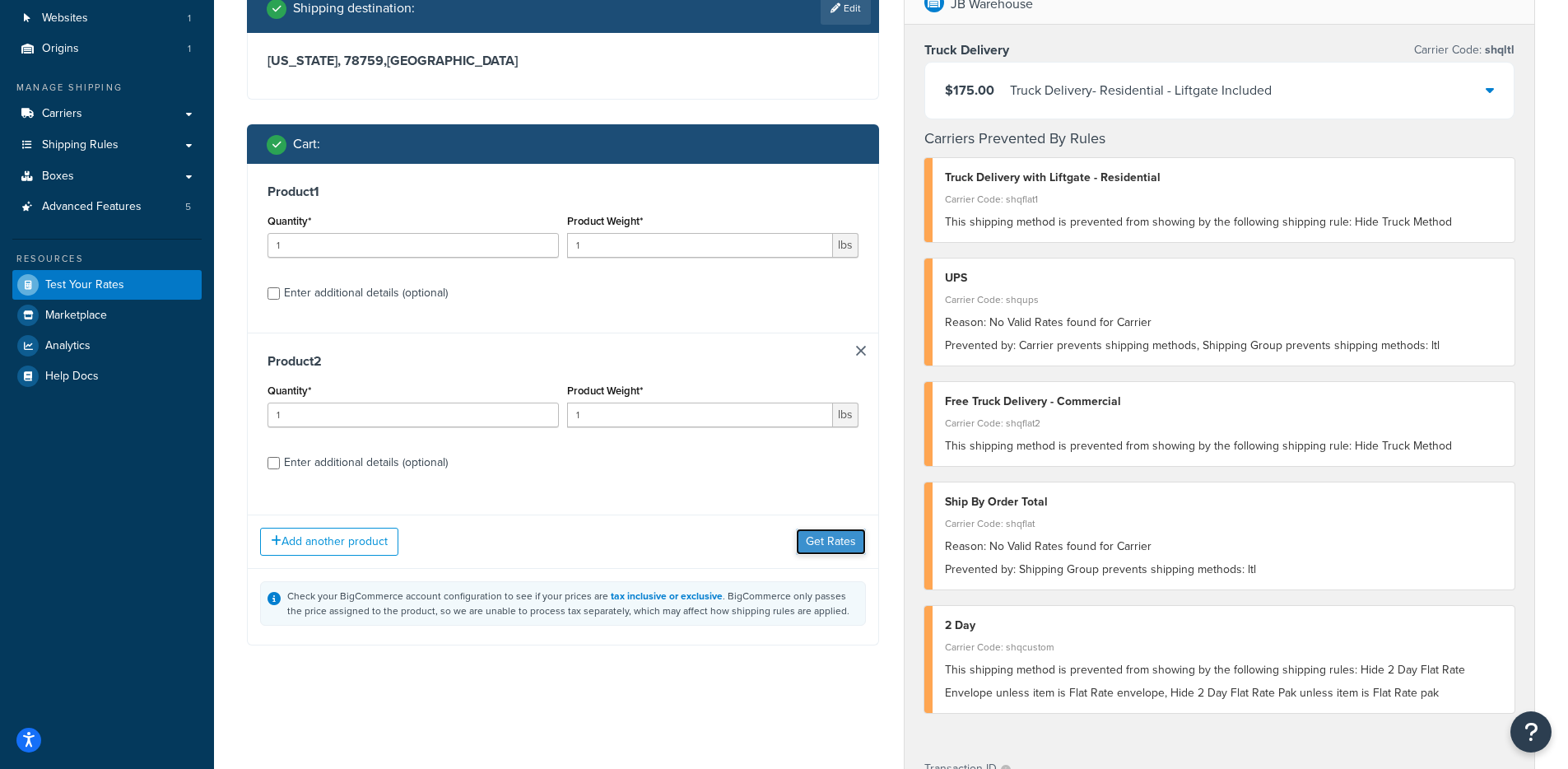
click at [827, 542] on button "Get Rates" at bounding box center [831, 541] width 70 height 27
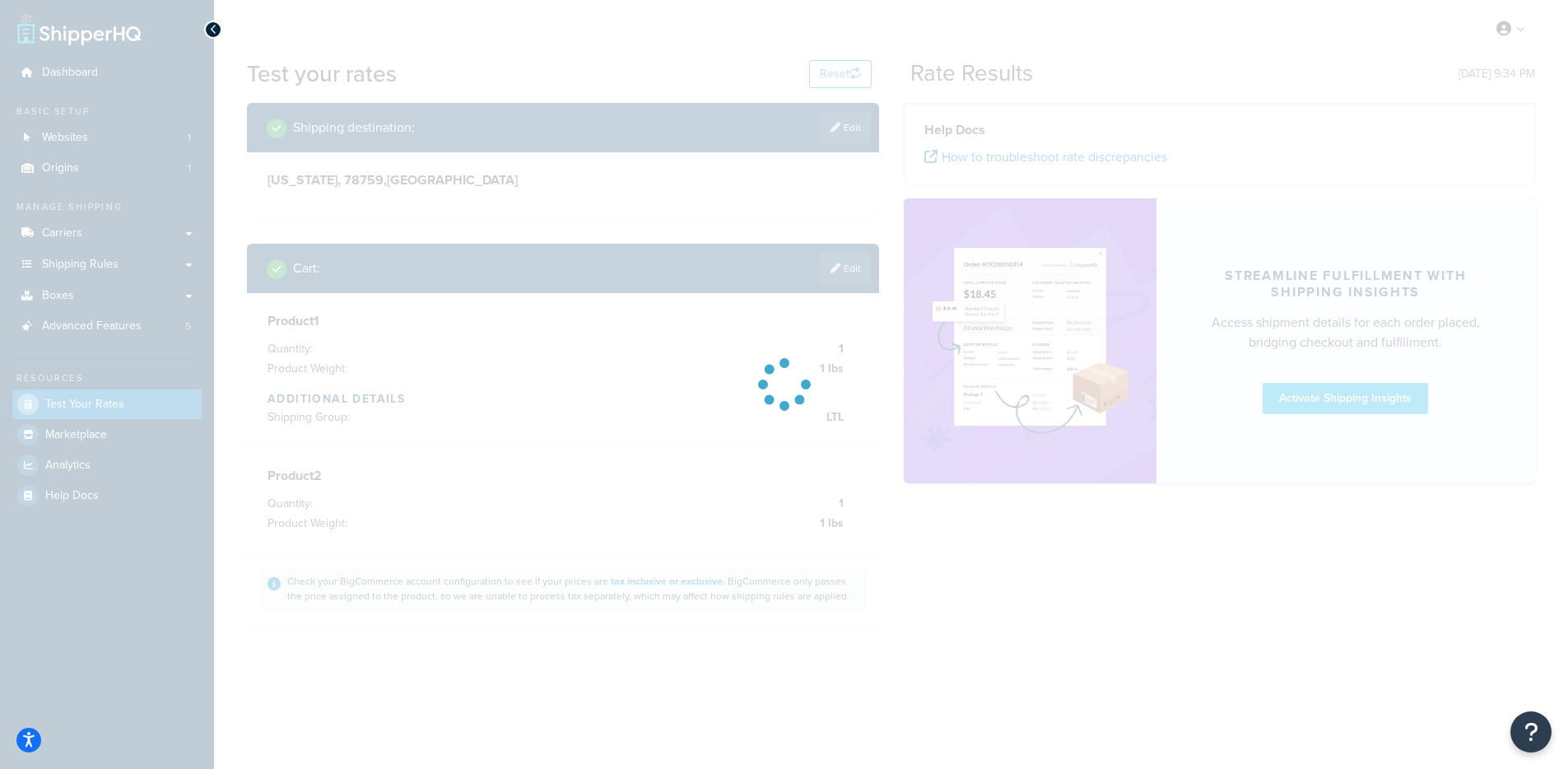
scroll to position [0, 0]
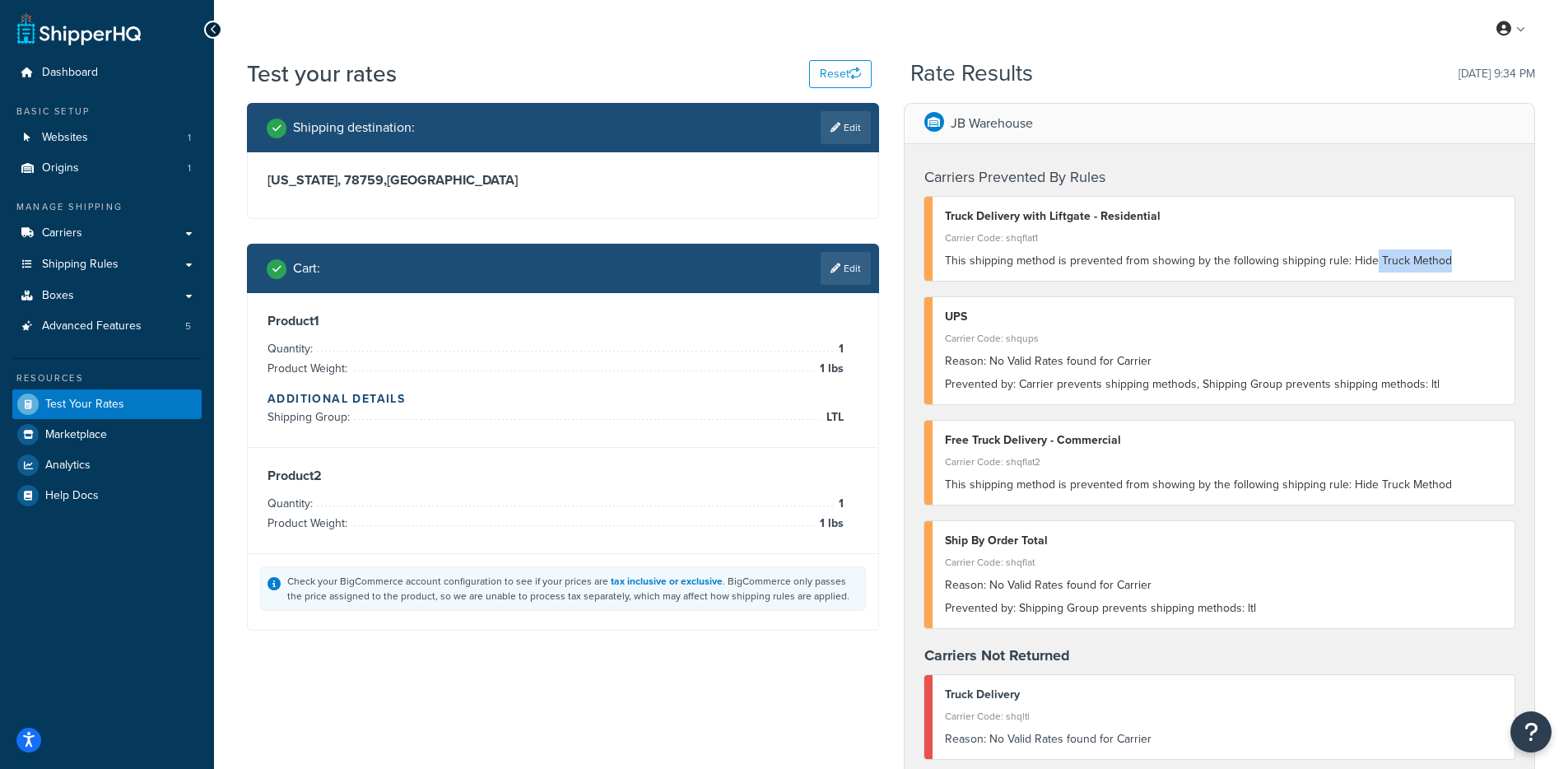
drag, startPoint x: 1454, startPoint y: 267, endPoint x: 1371, endPoint y: 266, distance: 83.0
click at [1371, 266] on div "This shipping method is prevented from showing by the following shipping rule: …" at bounding box center [1224, 260] width 558 height 23
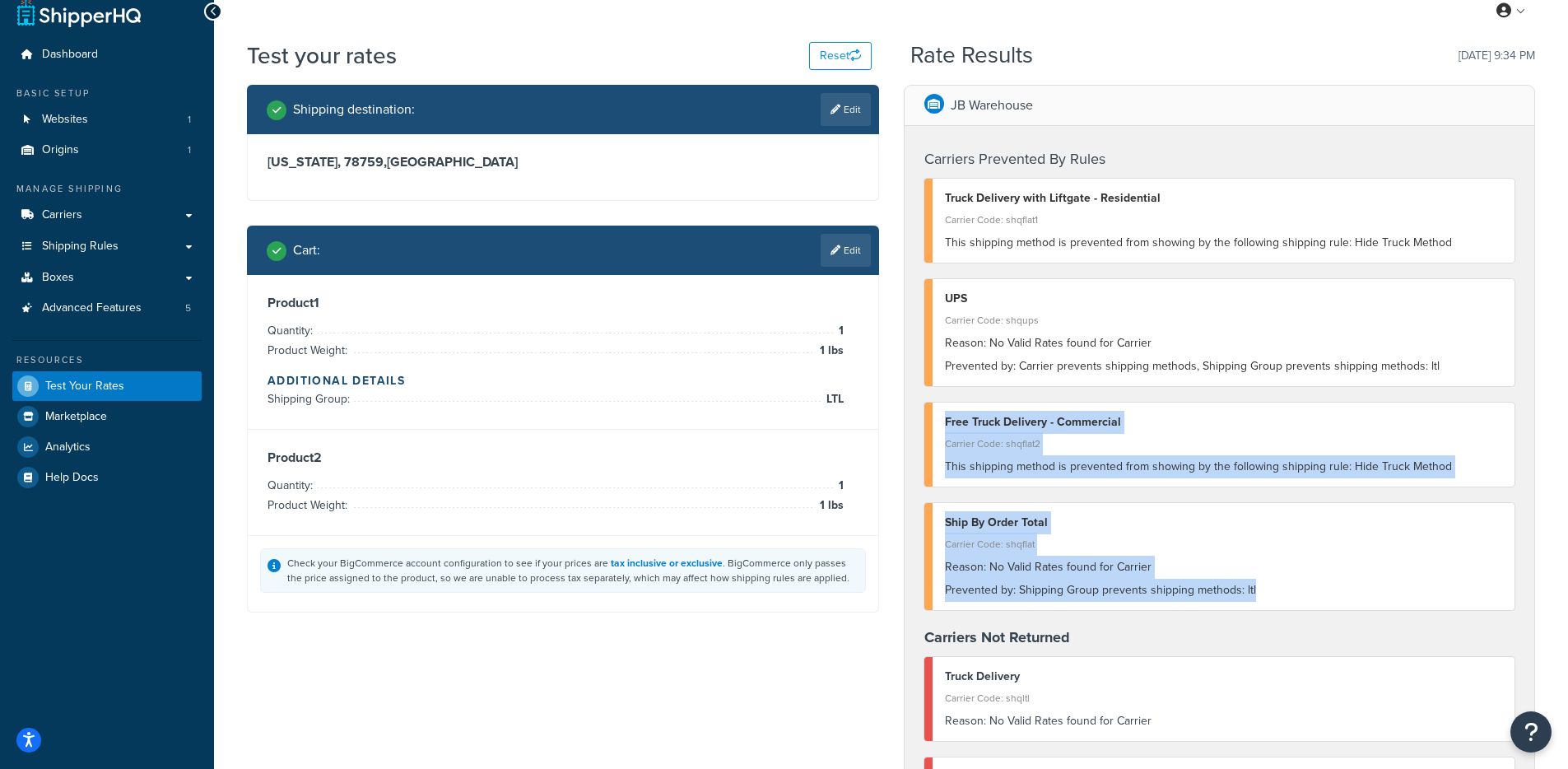
drag, startPoint x: 1434, startPoint y: 387, endPoint x: 1301, endPoint y: 589, distance: 241.9
click at [1301, 589] on div "Carriers Prevented By Rules Truck Delivery with Liftgate - Residential Carrier …" at bounding box center [1220, 499] width 631 height 746
click at [1302, 586] on div "Prevented by: Shipping Group prevents shipping methods: ltl" at bounding box center [1224, 590] width 558 height 23
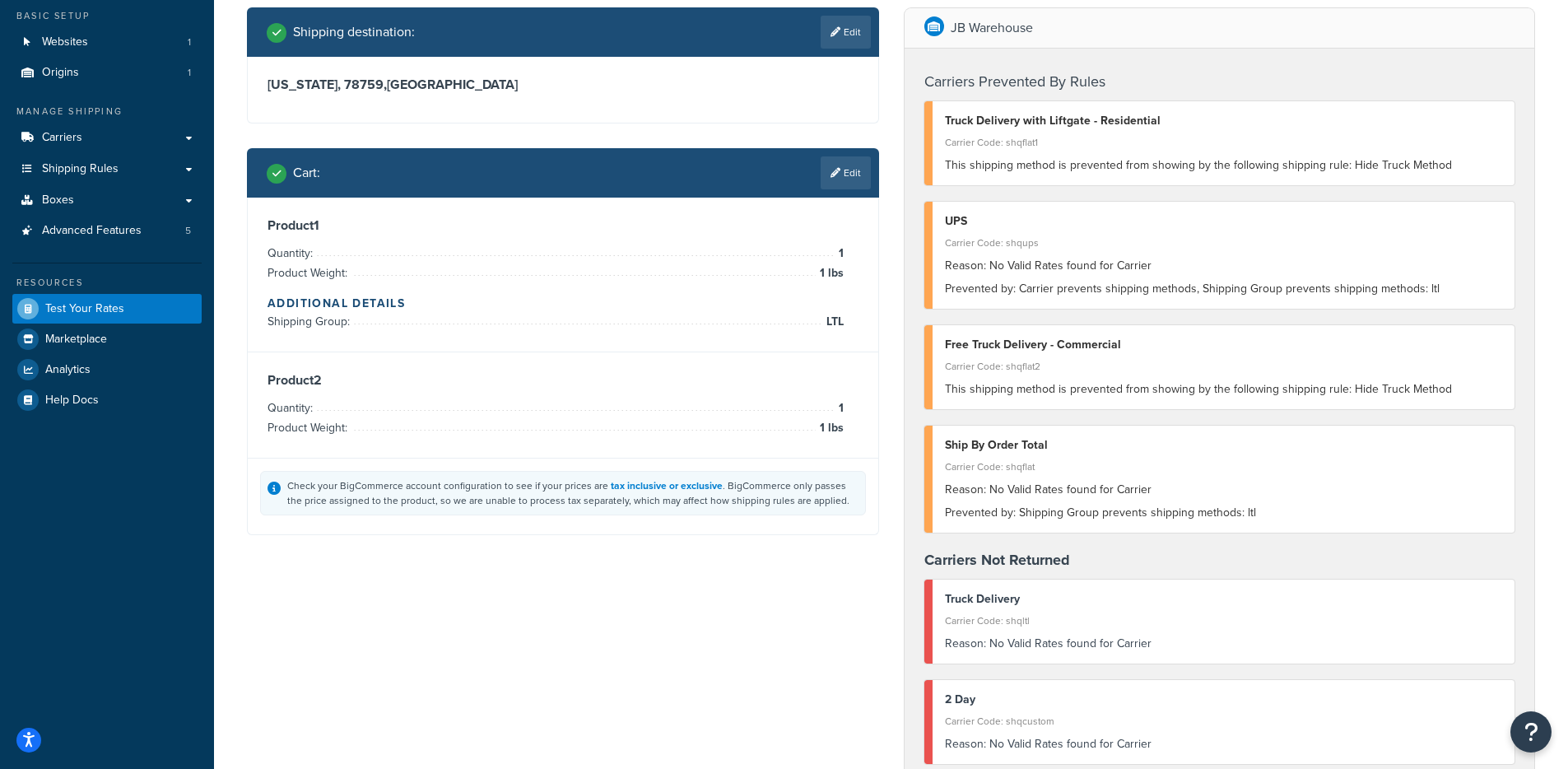
scroll to position [110, 0]
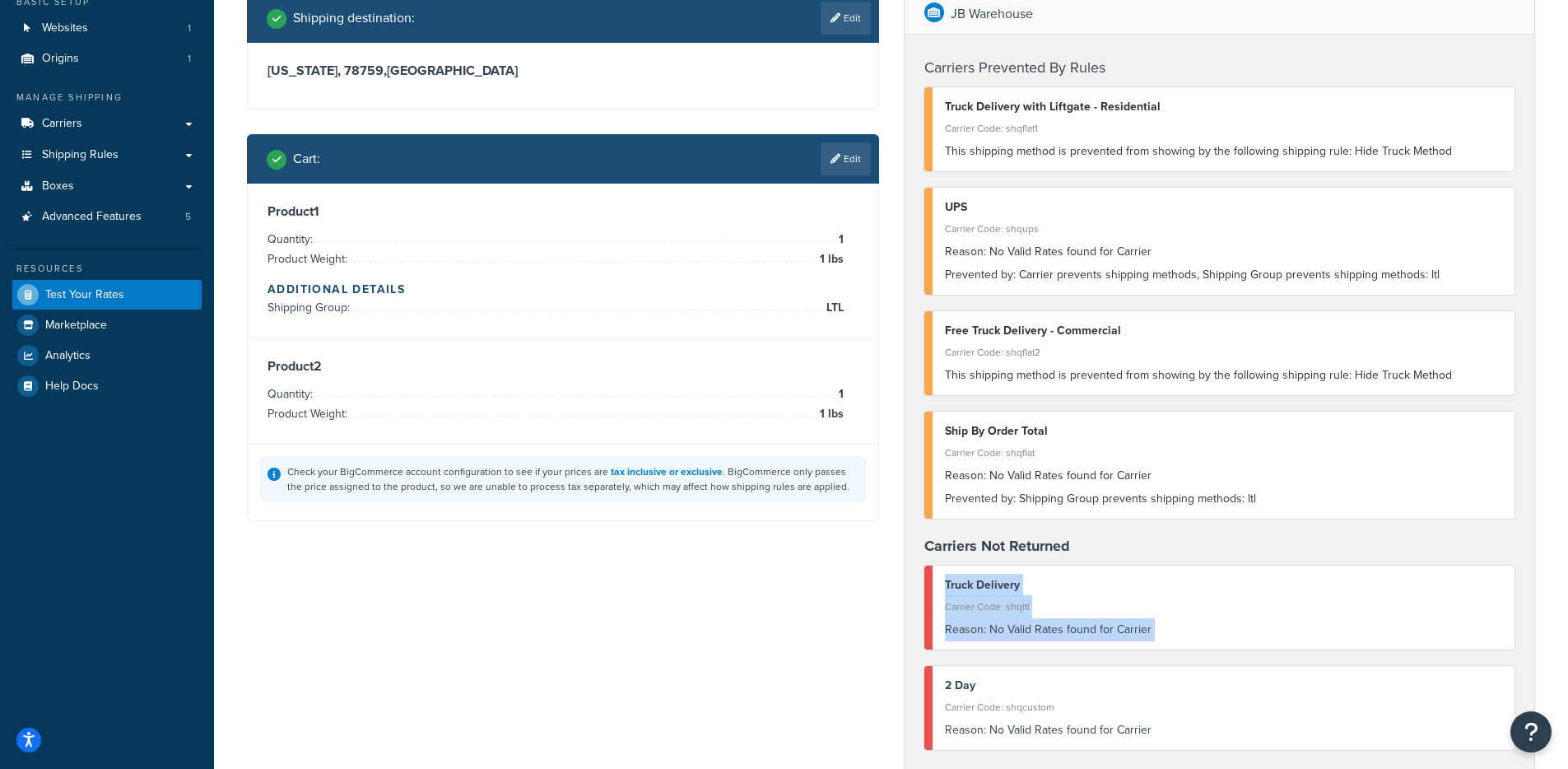
drag, startPoint x: 1153, startPoint y: 666, endPoint x: 983, endPoint y: 569, distance: 195.7
click at [984, 568] on div "Carriers Prevented By Rules Truck Delivery with Liftgate - Residential Carrier …" at bounding box center [1220, 407] width 631 height 746
click at [982, 570] on div "Truck Delivery Carrier Code: shqltl Reason: No Valid Rates found for Carrier" at bounding box center [1219, 607] width 591 height 84
drag, startPoint x: 930, startPoint y: 588, endPoint x: 1131, endPoint y: 648, distance: 209.8
click at [1131, 648] on div "Truck Delivery Carrier Code: shqltl Reason: No Valid Rates found for Carrier" at bounding box center [1219, 607] width 591 height 84
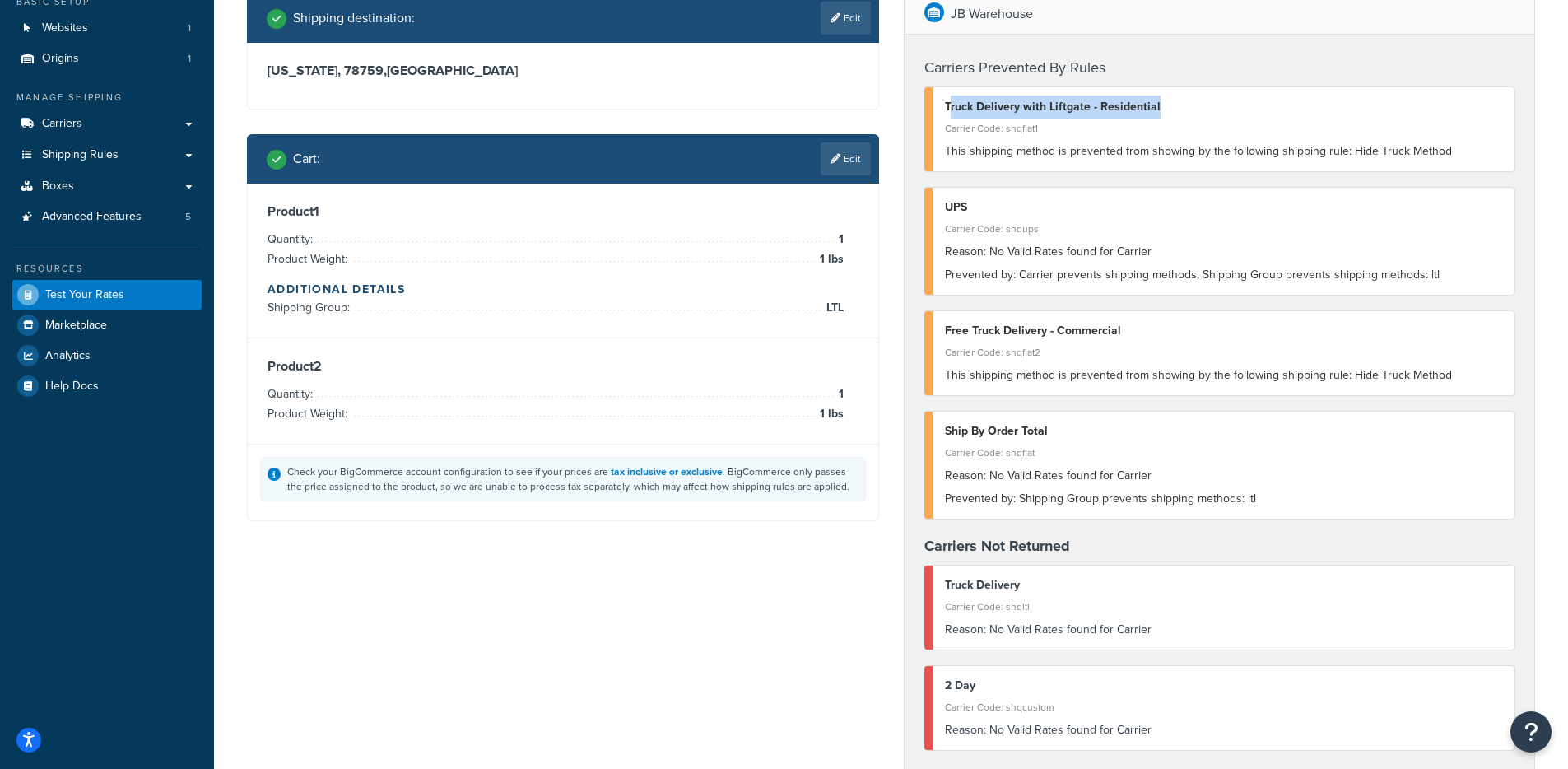
drag, startPoint x: 949, startPoint y: 101, endPoint x: 1199, endPoint y: 107, distance: 250.1
click at [1199, 107] on div "Truck Delivery with Liftgate - Residential" at bounding box center [1224, 107] width 558 height 23
click at [1063, 152] on span "This shipping method is prevented from showing by the following shipping rule: …" at bounding box center [1199, 150] width 507 height 18
drag, startPoint x: 963, startPoint y: 127, endPoint x: 1123, endPoint y: 107, distance: 161.2
click at [1123, 107] on div "Truck Delivery with Liftgate - Residential Carrier Code: shqflat1 This shipping…" at bounding box center [1219, 129] width 591 height 84
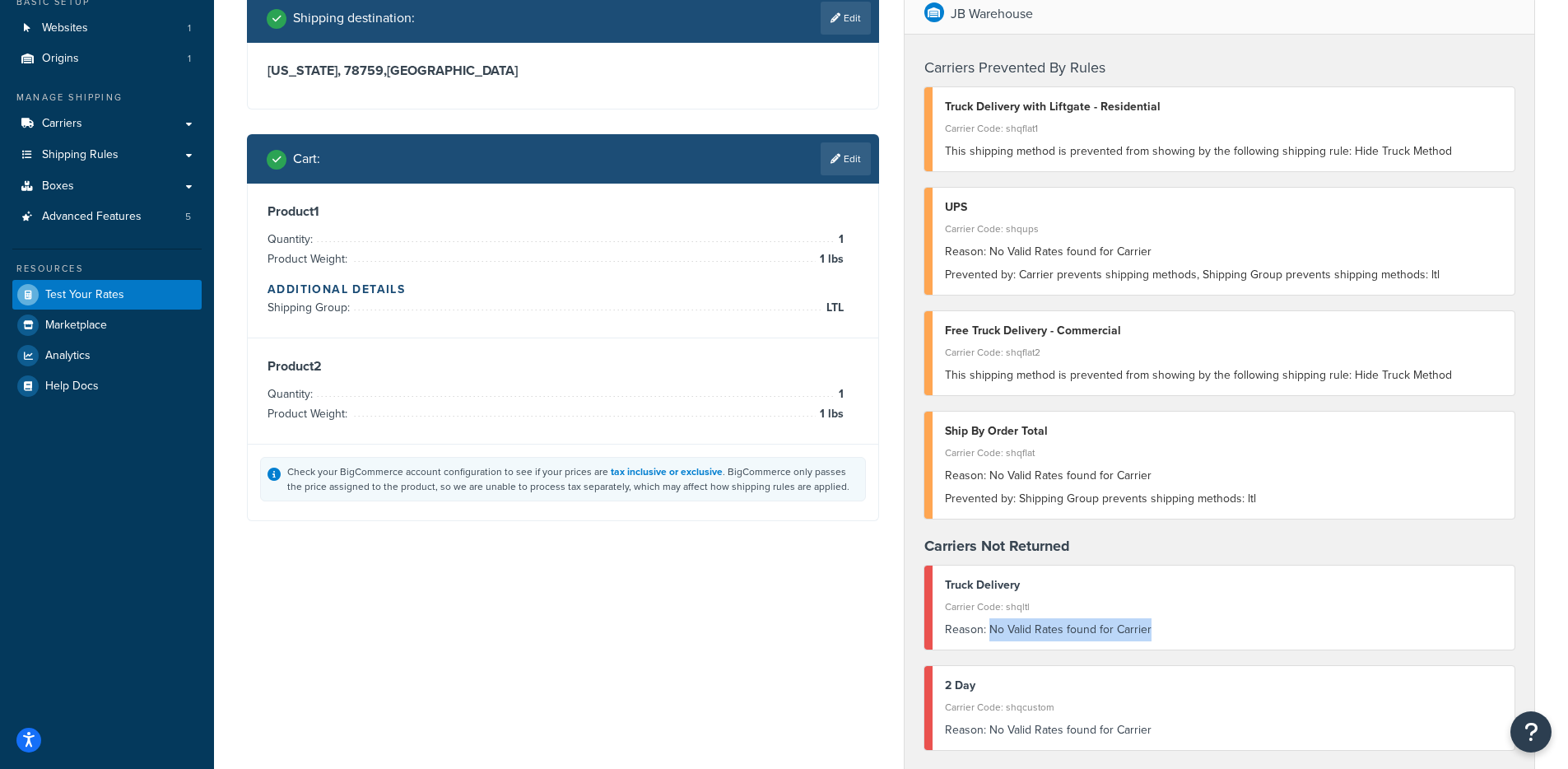
drag, startPoint x: 1134, startPoint y: 640, endPoint x: 988, endPoint y: 640, distance: 146.0
click at [988, 640] on div "Truck Delivery Carrier Code: shqltl Reason: No Valid Rates found for Carrier" at bounding box center [1219, 607] width 591 height 84
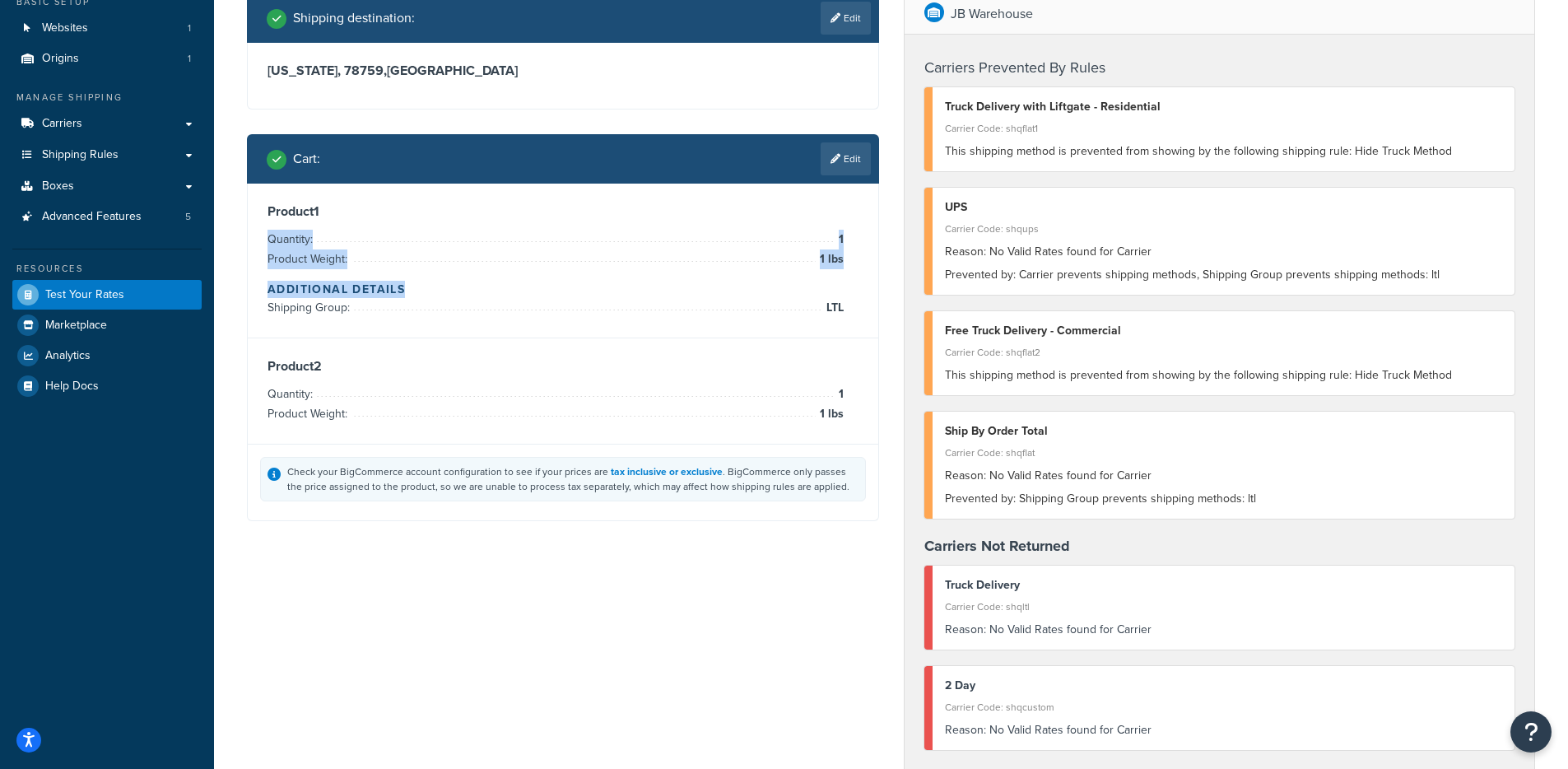
drag, startPoint x: 846, startPoint y: 268, endPoint x: 854, endPoint y: 298, distance: 31.0
click at [854, 298] on div "Product 1 Quantity: 1 Product Weight: 1 lbs Additional Details Shipping Group: …" at bounding box center [563, 260] width 591 height 114
drag, startPoint x: 1471, startPoint y: 154, endPoint x: 1346, endPoint y: 148, distance: 125.1
click at [1346, 148] on div "This shipping method is prevented from showing by the following shipping rule: …" at bounding box center [1224, 151] width 558 height 23
drag, startPoint x: 1116, startPoint y: 109, endPoint x: 1050, endPoint y: 103, distance: 66.3
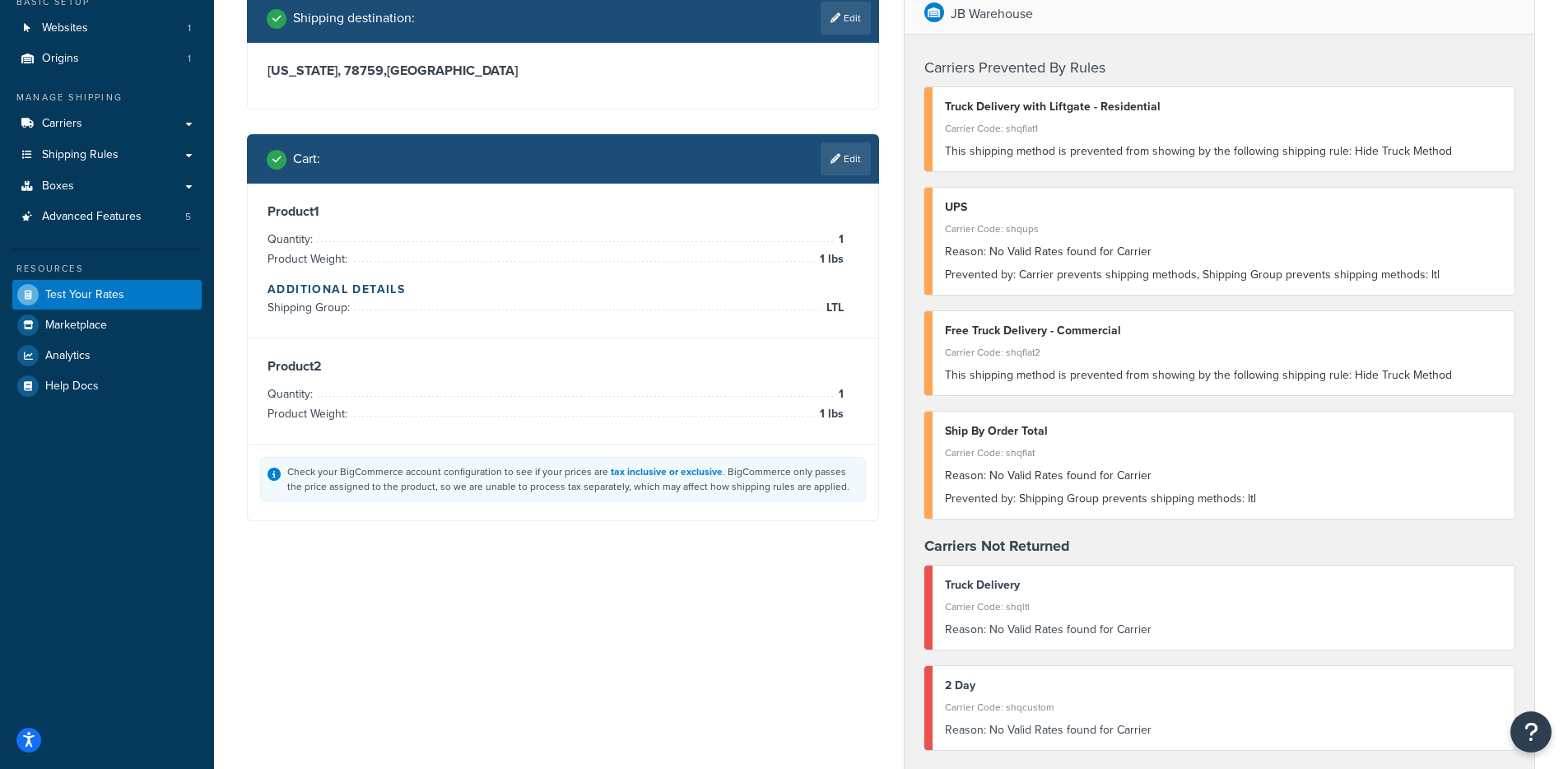
click at [1115, 109] on div "Truck Delivery with Liftgate - Residential" at bounding box center [1224, 107] width 558 height 23
drag, startPoint x: 1019, startPoint y: 100, endPoint x: 1254, endPoint y: 127, distance: 236.5
click at [1253, 124] on div "Truck Delivery with Liftgate - Residential Carrier Code: shqflat1 This shipping…" at bounding box center [1219, 129] width 591 height 84
click at [1254, 124] on div "Carrier Code: shqflat1" at bounding box center [1224, 128] width 558 height 23
drag, startPoint x: 787, startPoint y: 233, endPoint x: 837, endPoint y: 339, distance: 117.2
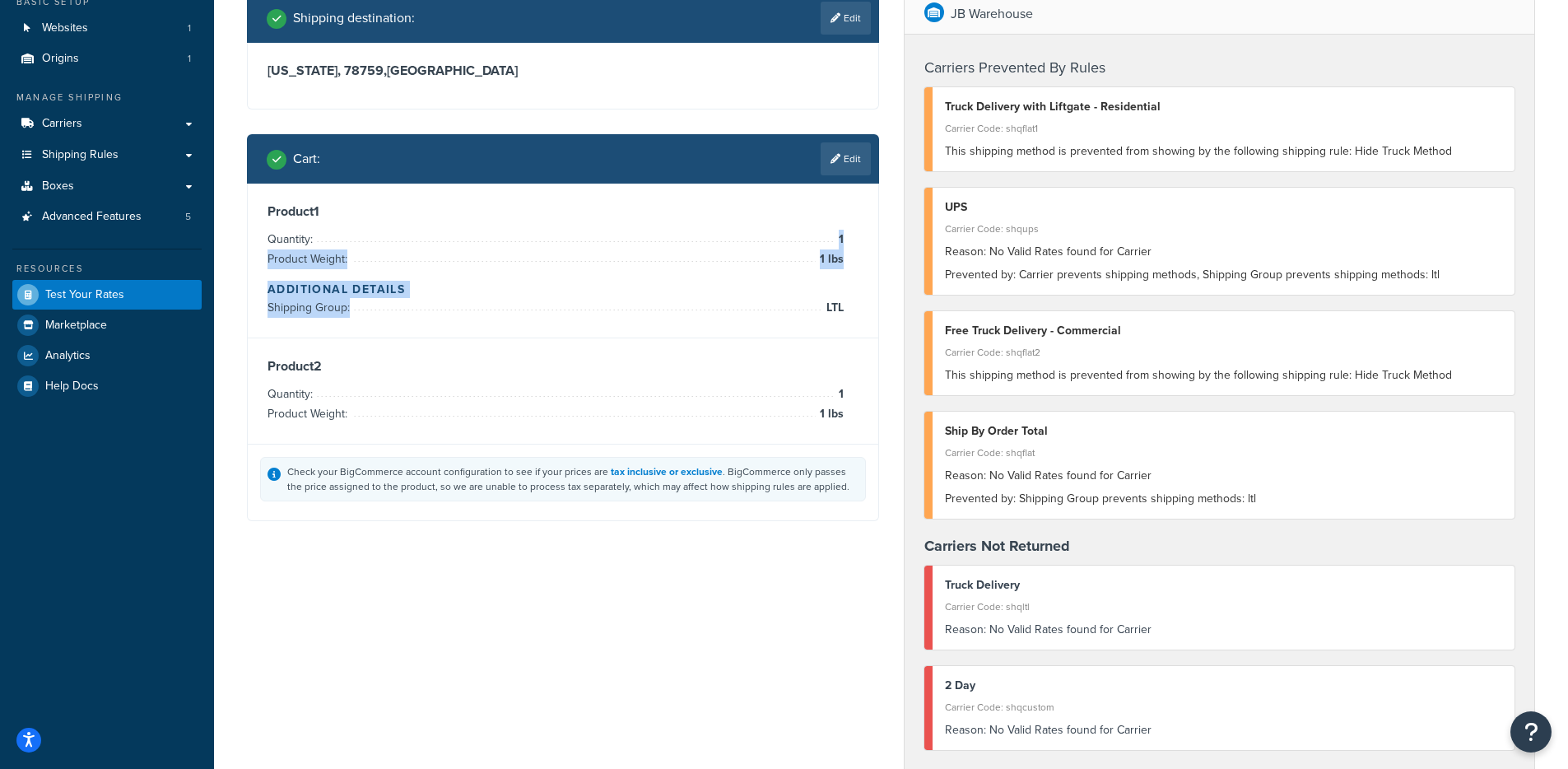
click at [837, 339] on div "Product 1 Quantity: 1 Product Weight: 1 lbs Additional Details Shipping Group: …" at bounding box center [564, 314] width 631 height 260
click at [849, 394] on div "Product 2 Quantity: 1 Product Weight: 1 lbs" at bounding box center [563, 390] width 591 height 65
drag, startPoint x: 1011, startPoint y: 107, endPoint x: 1203, endPoint y: 491, distance: 429.3
click at [1204, 490] on div "Carriers Prevented By Rules Truck Delivery with Liftgate - Residential Carrier …" at bounding box center [1220, 407] width 631 height 746
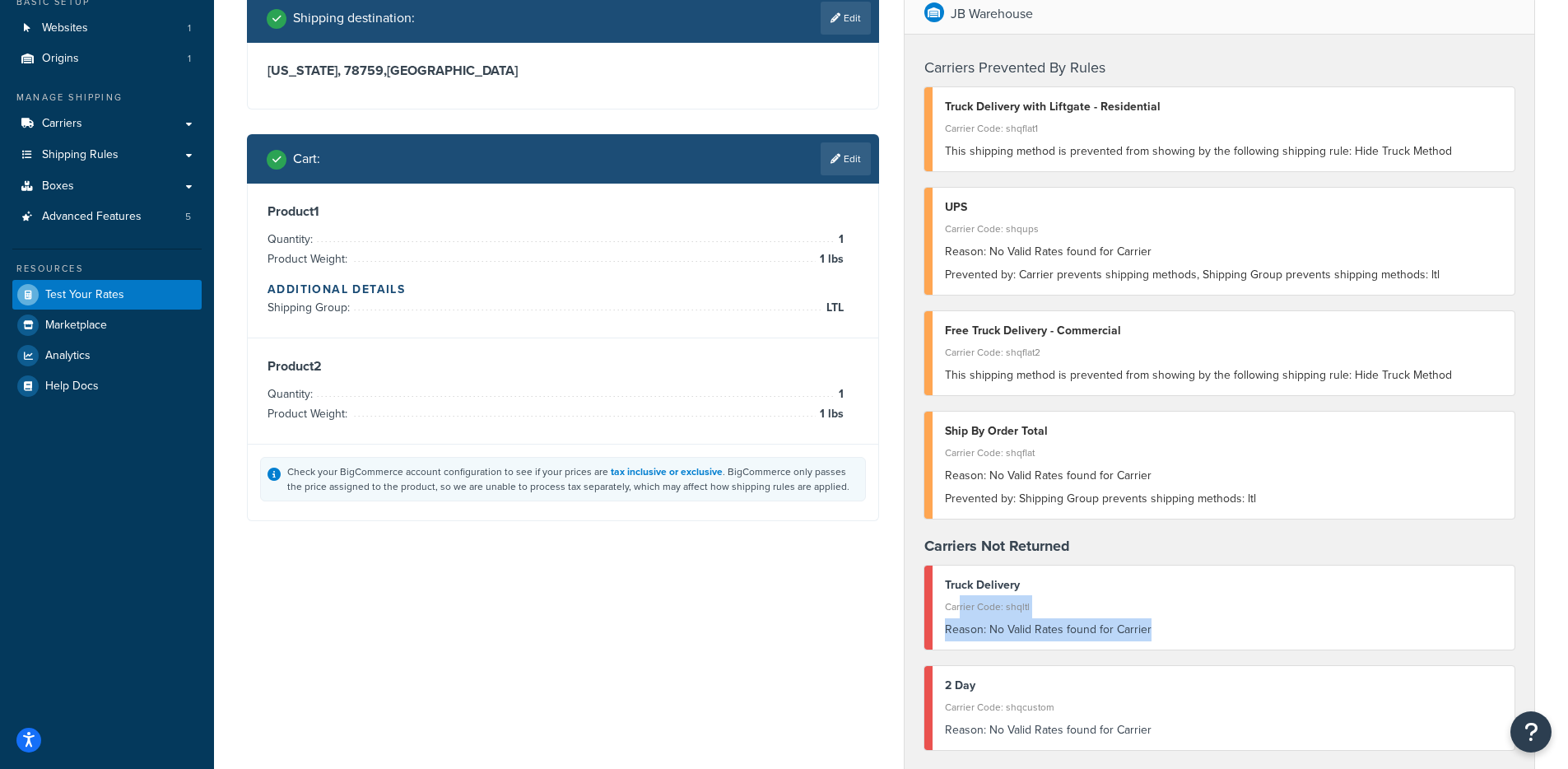
drag, startPoint x: 961, startPoint y: 597, endPoint x: 1146, endPoint y: 638, distance: 189.5
click at [1146, 638] on div "Truck Delivery Carrier Code: shqltl Reason: No Valid Rates found for Carrier" at bounding box center [1219, 607] width 591 height 84
click at [1154, 634] on div "Reason: No Valid Rates found for Carrier" at bounding box center [1224, 629] width 558 height 23
drag, startPoint x: 1154, startPoint y: 634, endPoint x: 947, endPoint y: 584, distance: 213.0
click at [947, 584] on div "Truck Delivery Carrier Code: shqltl Reason: No Valid Rates found for Carrier" at bounding box center [1219, 607] width 591 height 84
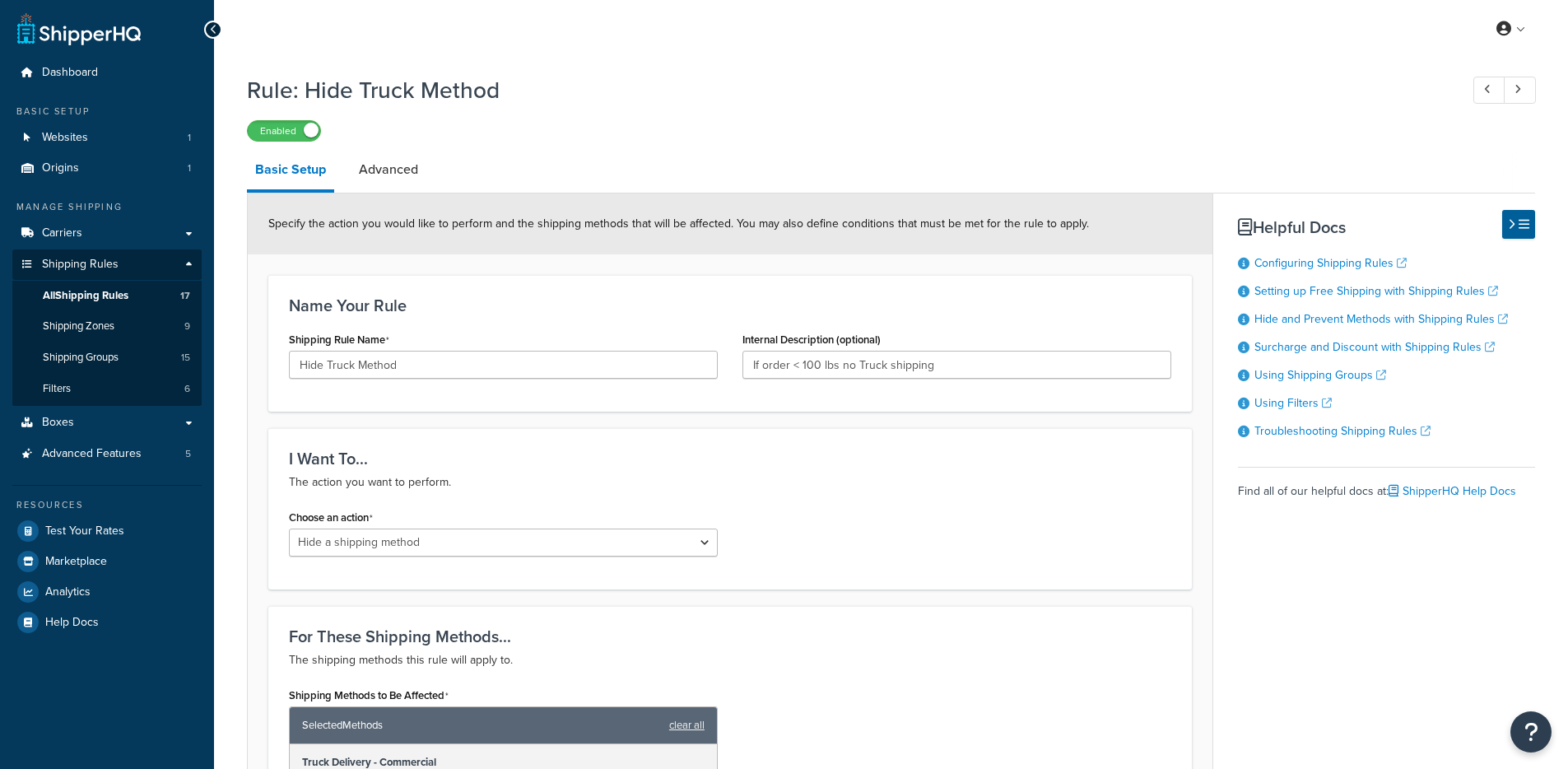
select select "HIDE"
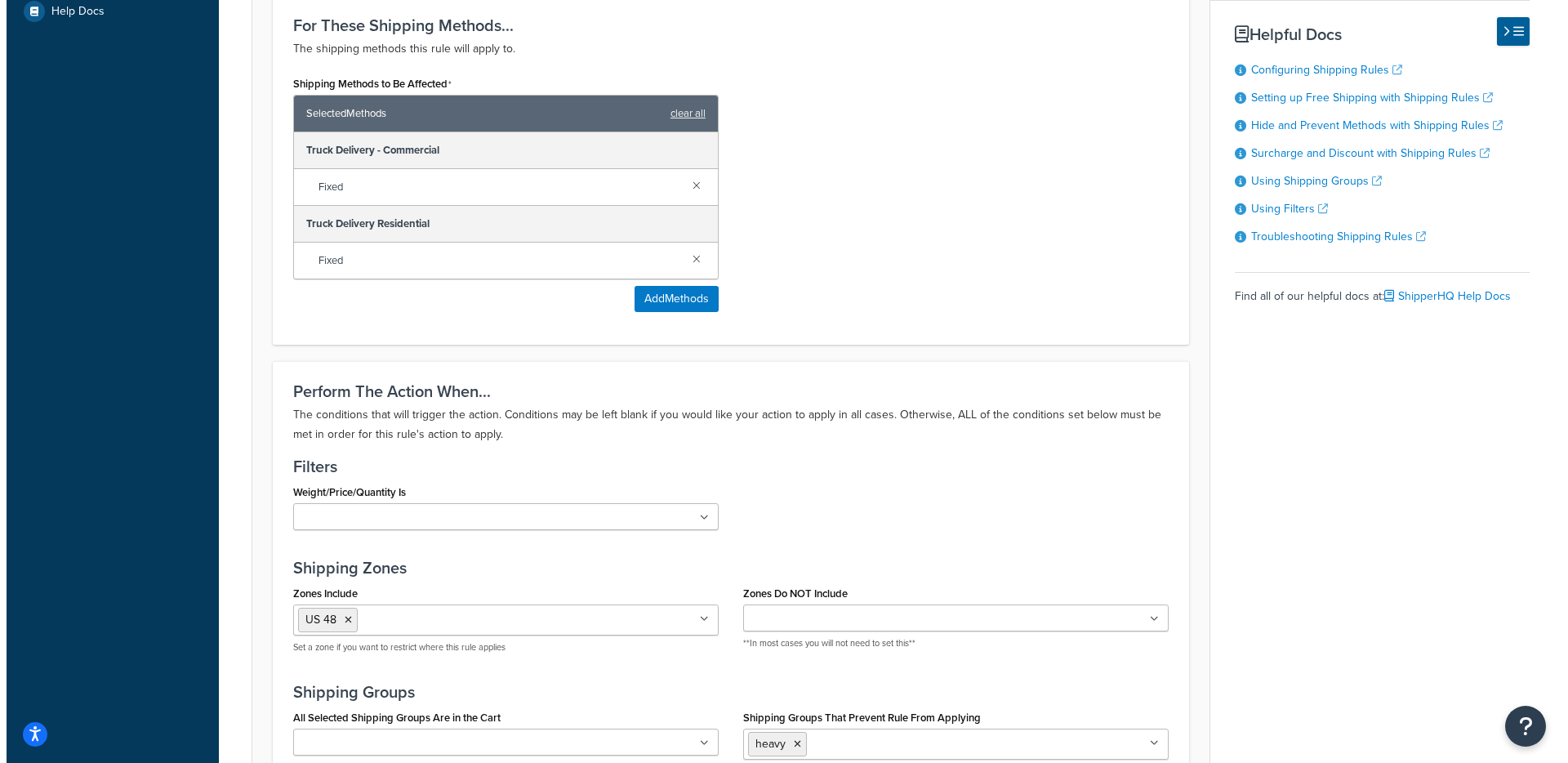
scroll to position [446, 0]
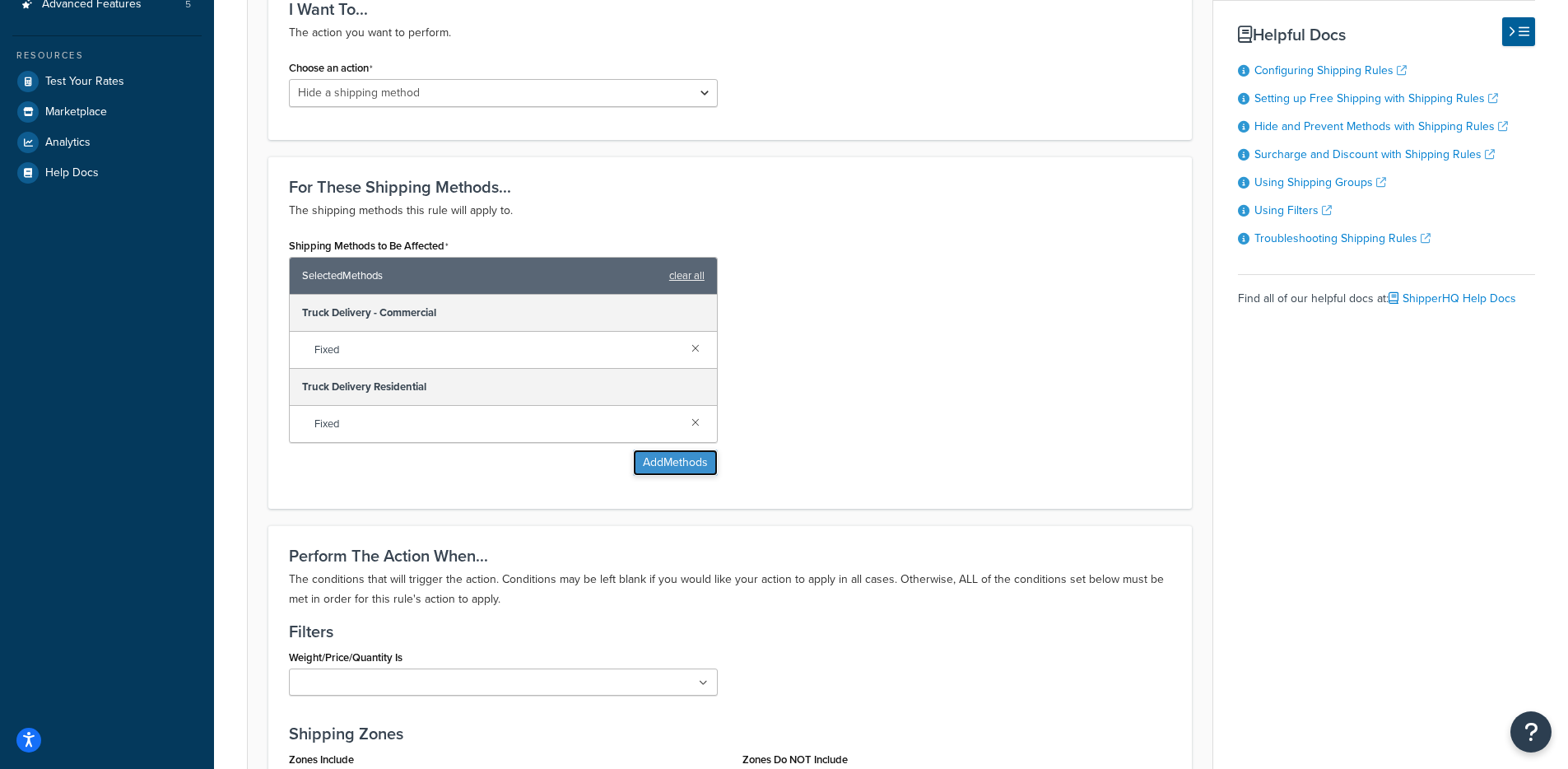
click at [668, 463] on button "Add Methods" at bounding box center [675, 462] width 85 height 27
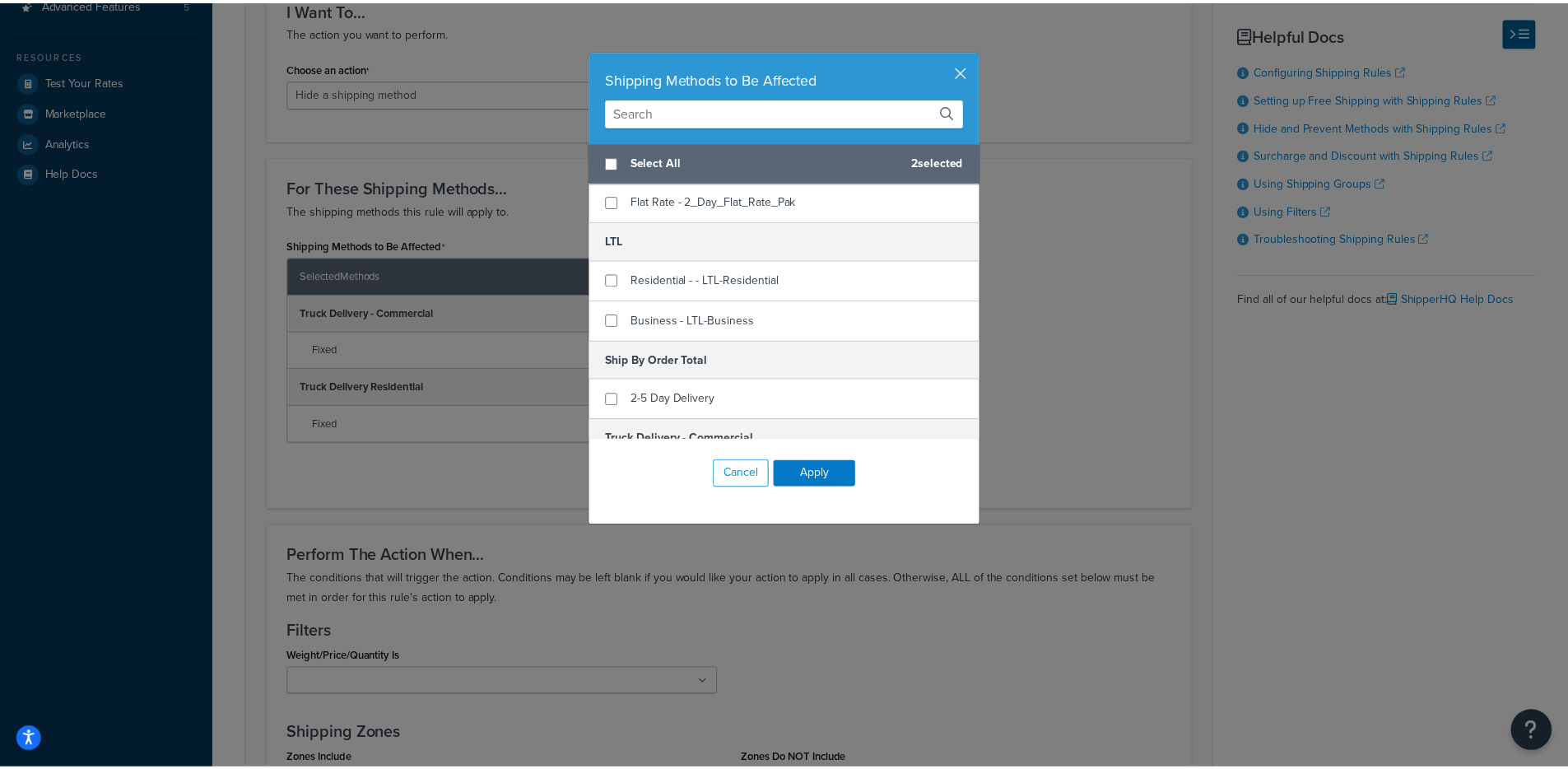
scroll to position [95, 0]
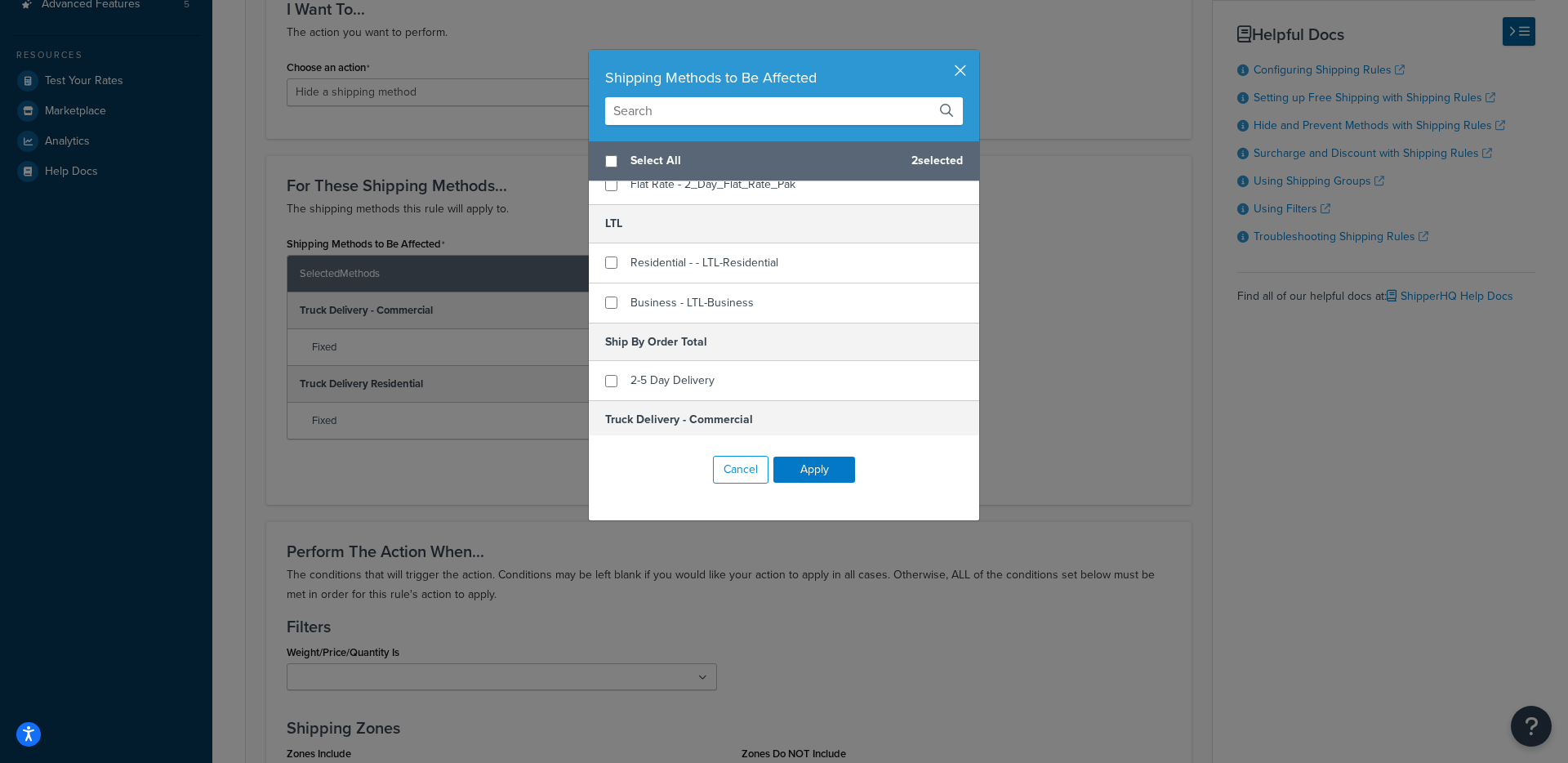
click at [975, 54] on button "button" at bounding box center [977, 51] width 4 height 4
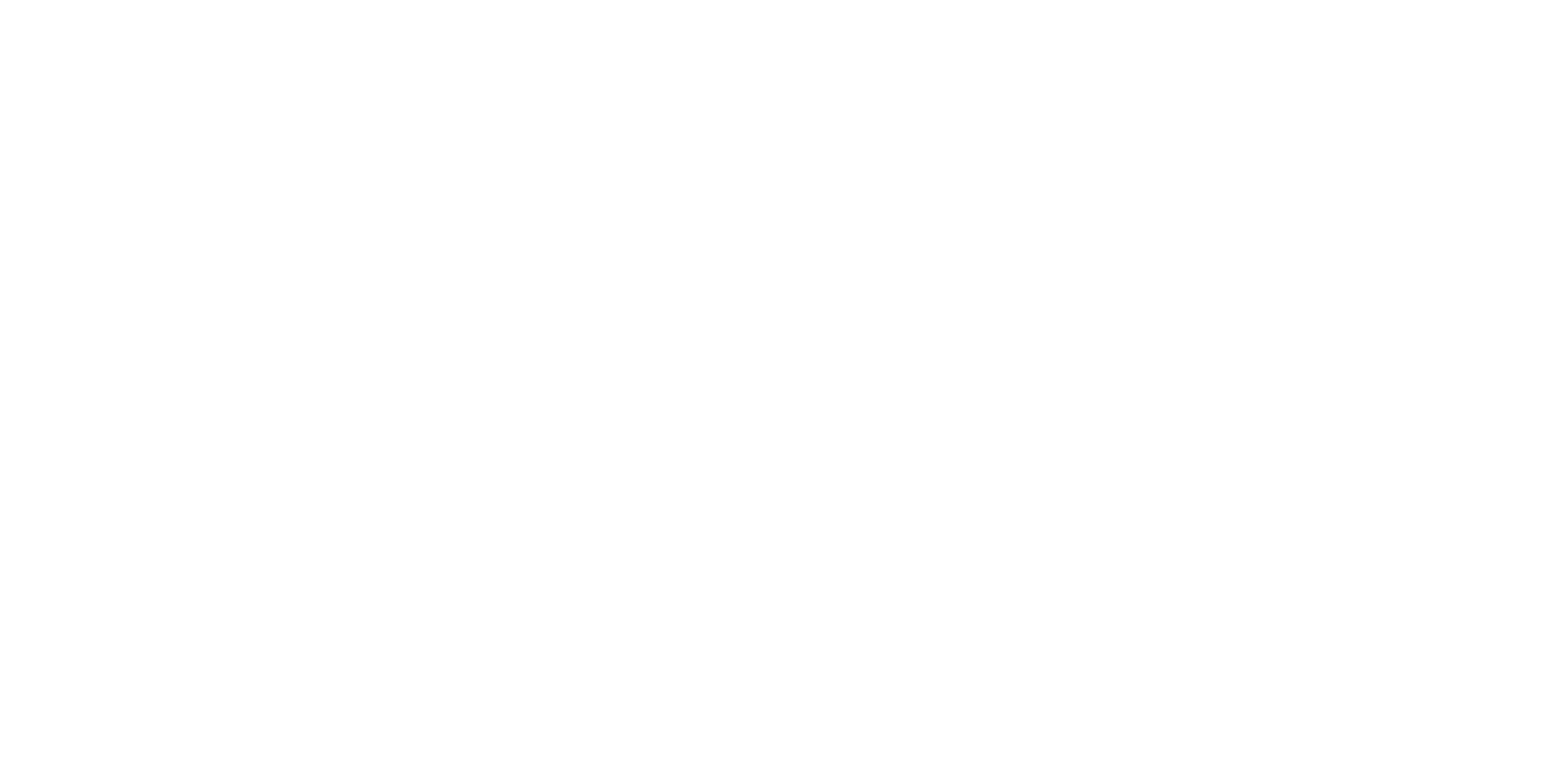
select select "flat"
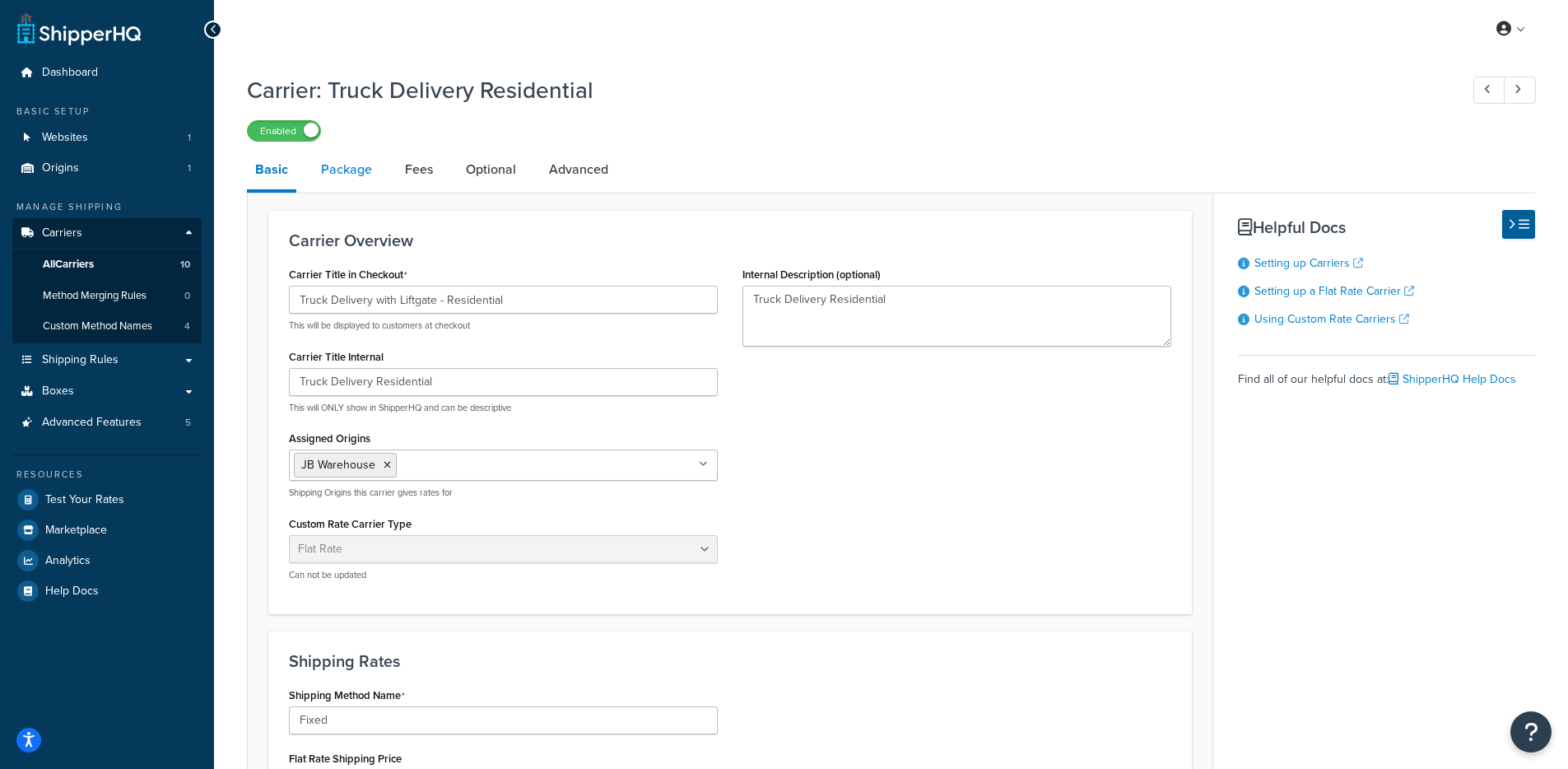
click at [366, 169] on link "Package" at bounding box center [346, 169] width 67 height 40
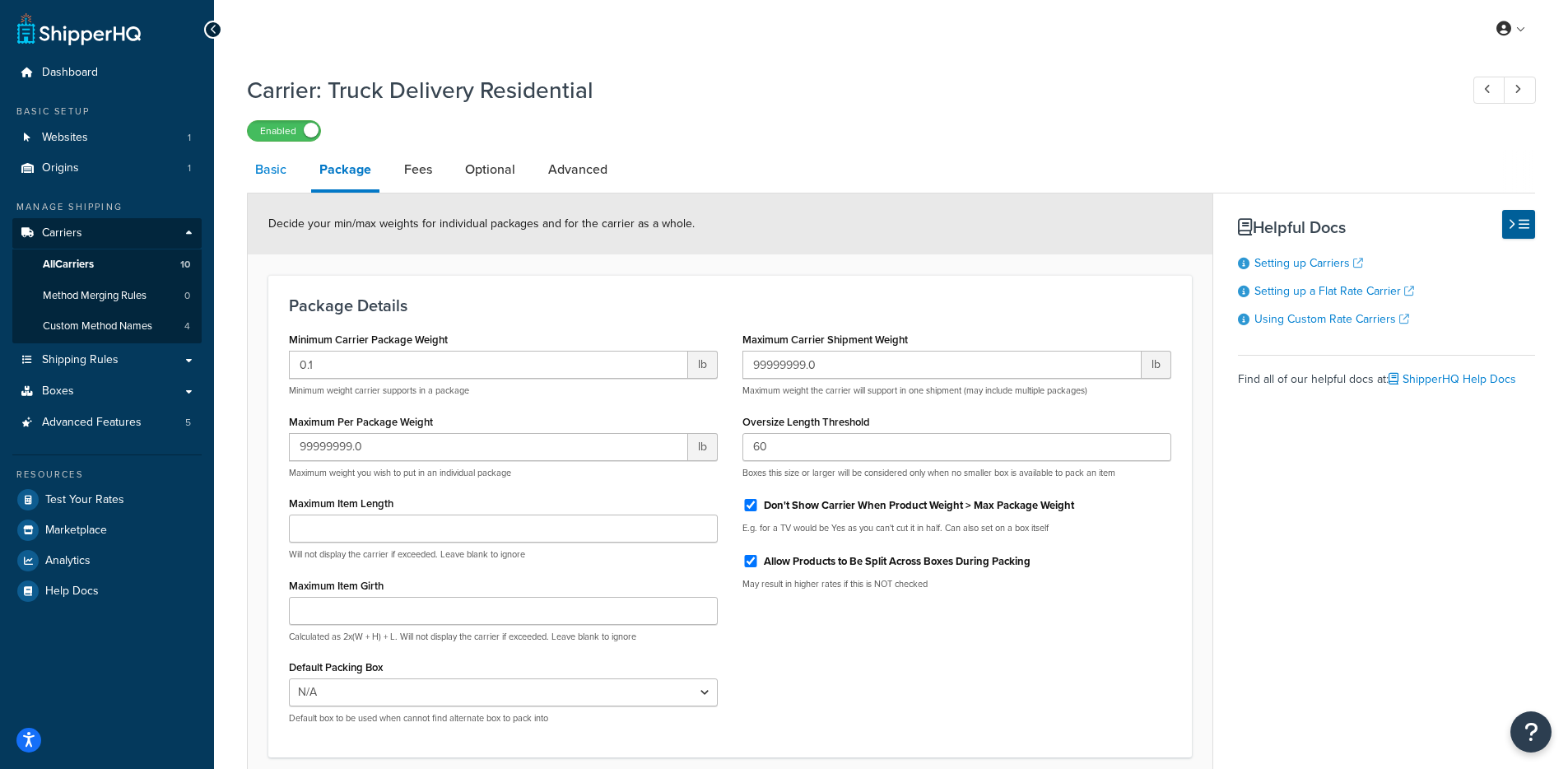
click at [287, 180] on link "Basic" at bounding box center [271, 169] width 48 height 40
select select "flat"
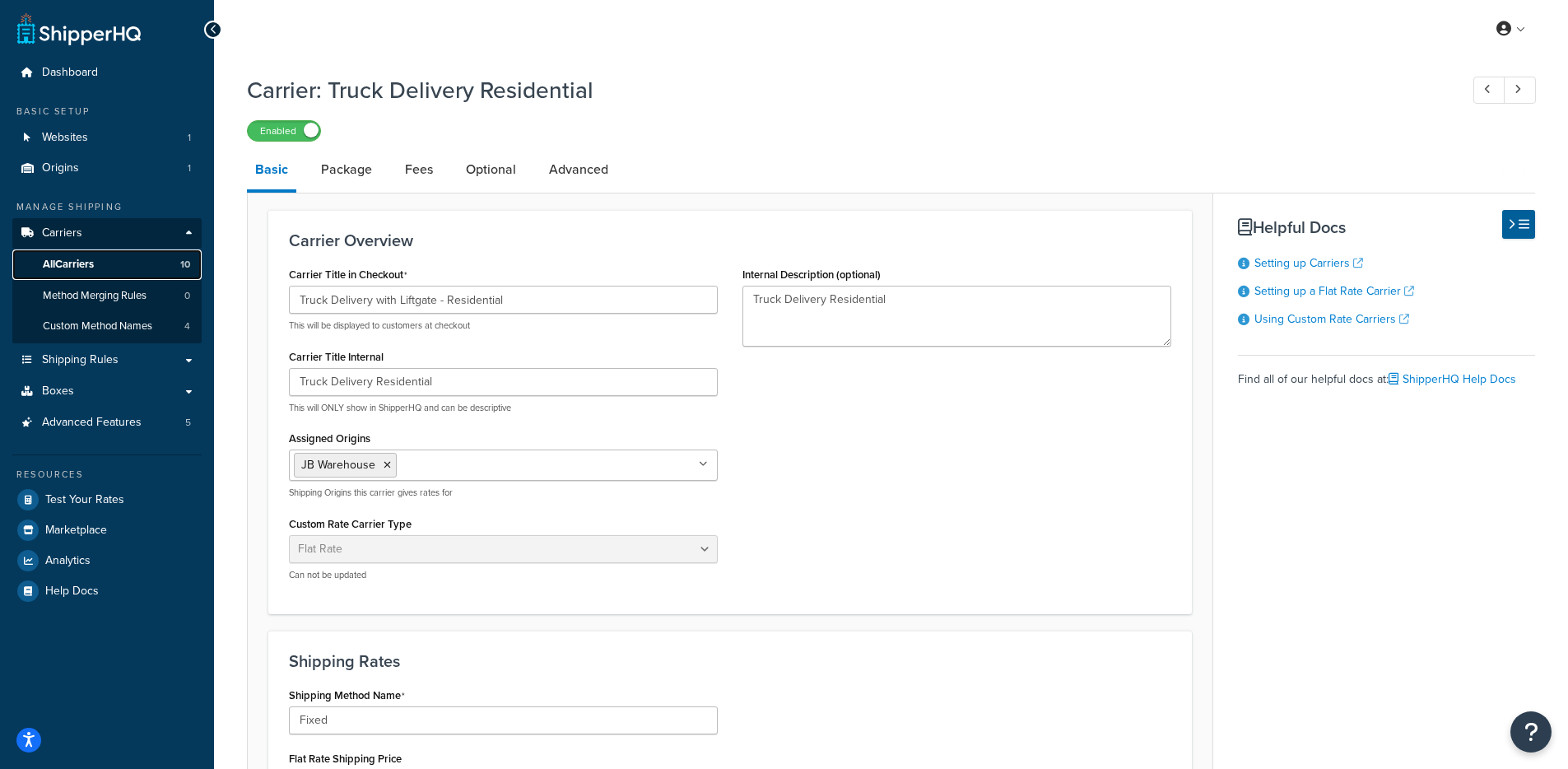
click at [138, 269] on link "All Carriers 10" at bounding box center [106, 264] width 189 height 30
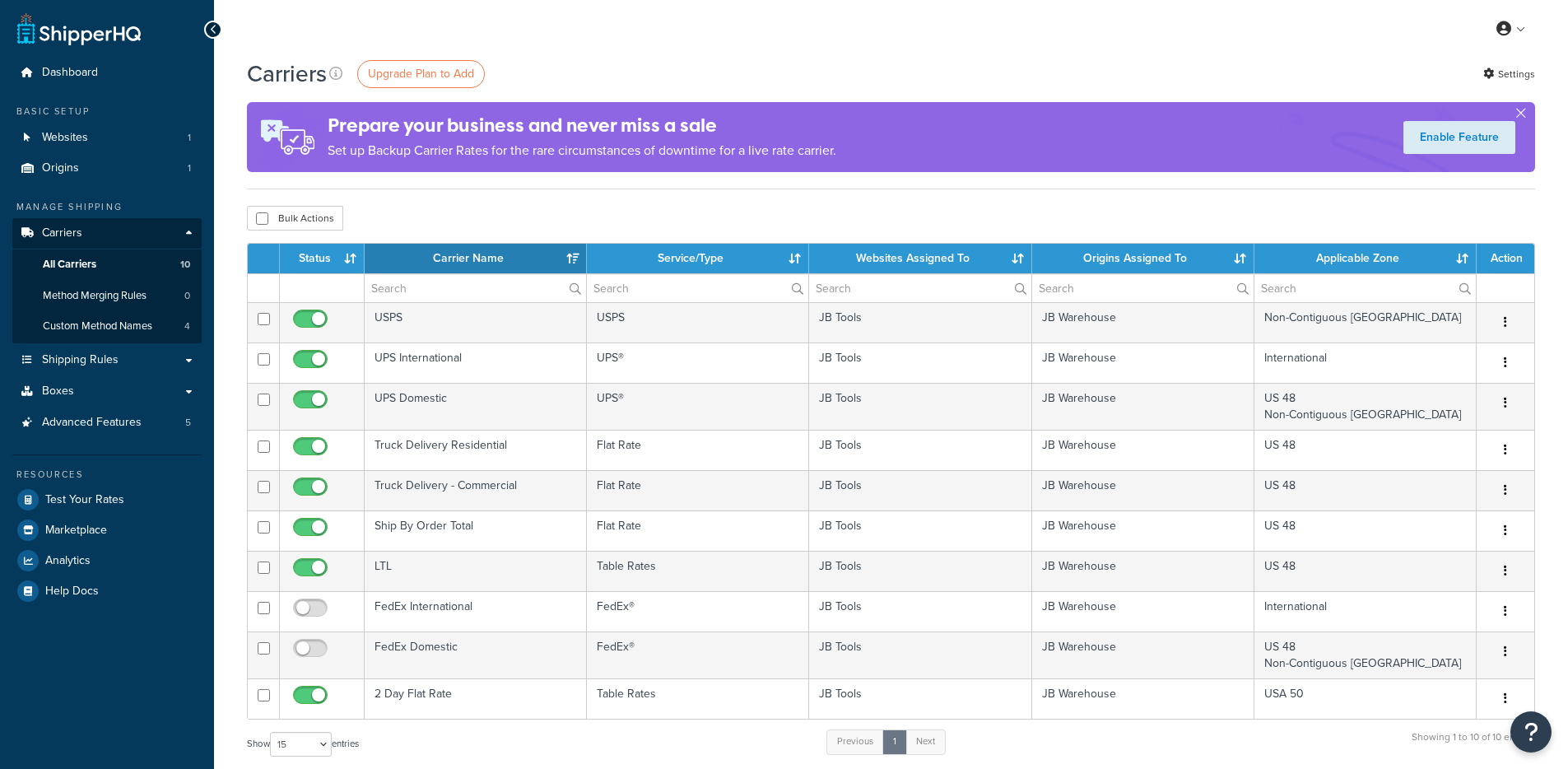
select select "15"
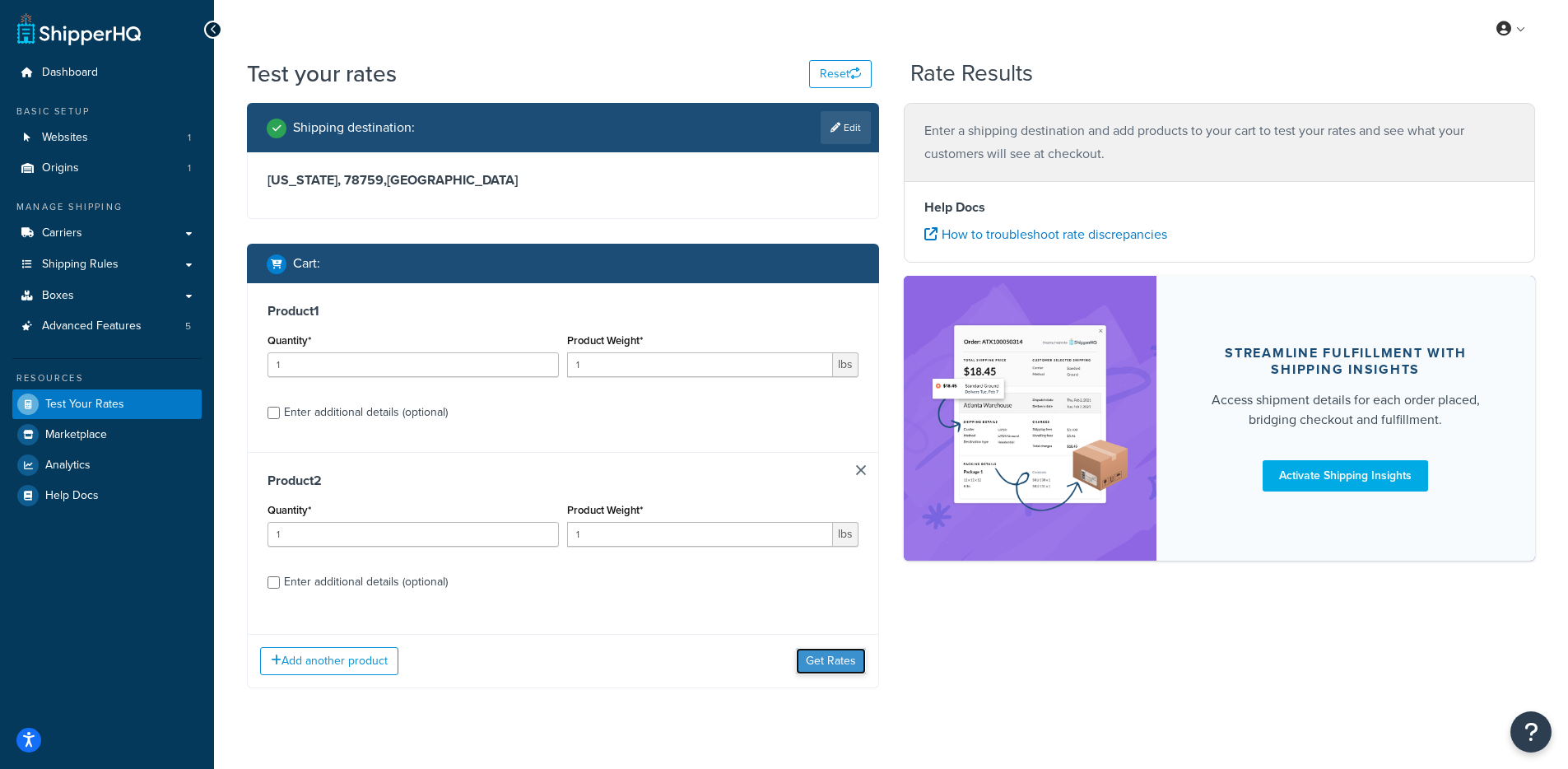
click at [840, 656] on button "Get Rates" at bounding box center [831, 661] width 70 height 27
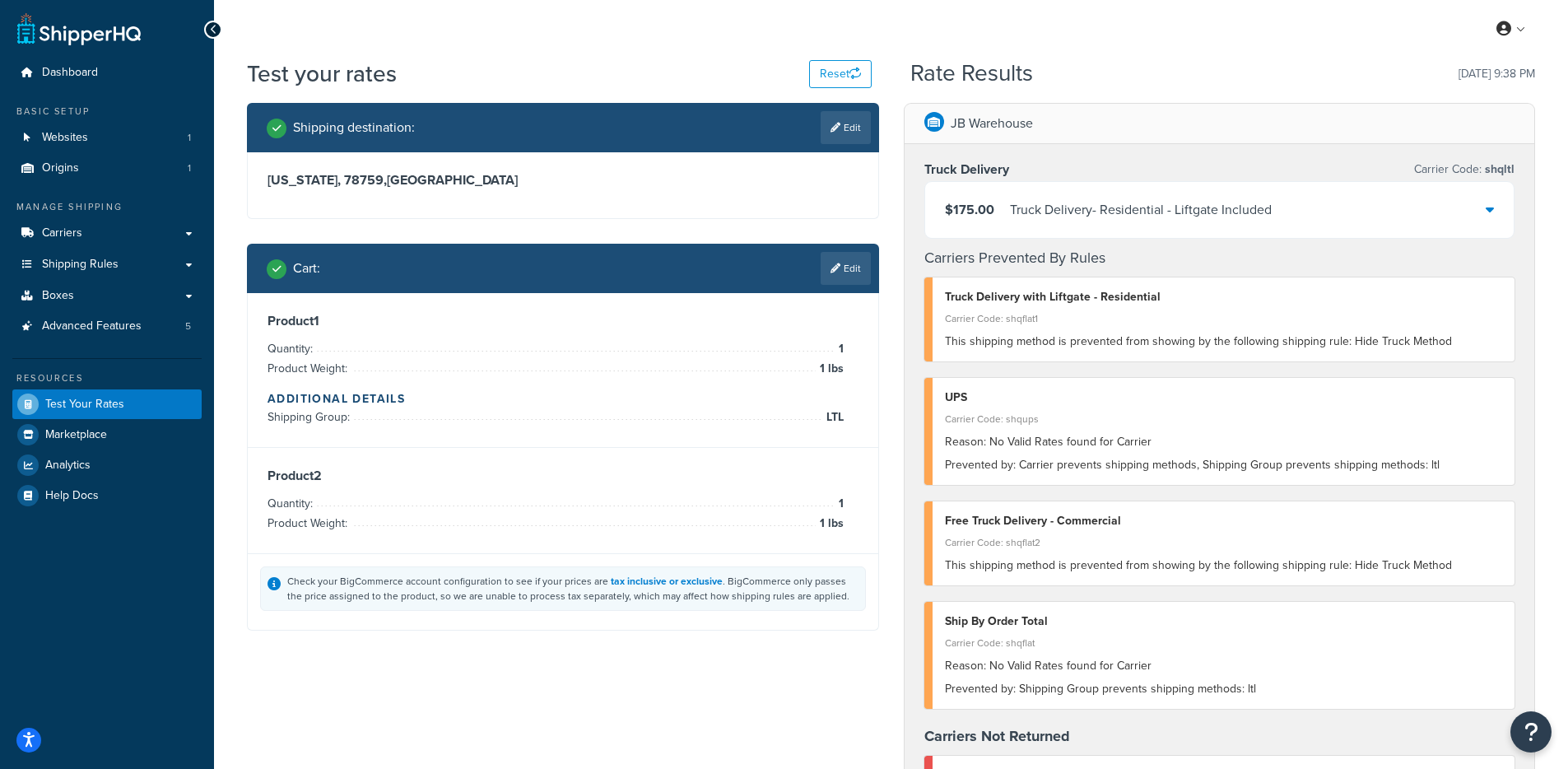
click at [1030, 220] on div "Truck Delivery - Residential - Liftgate Included" at bounding box center [1141, 209] width 262 height 23
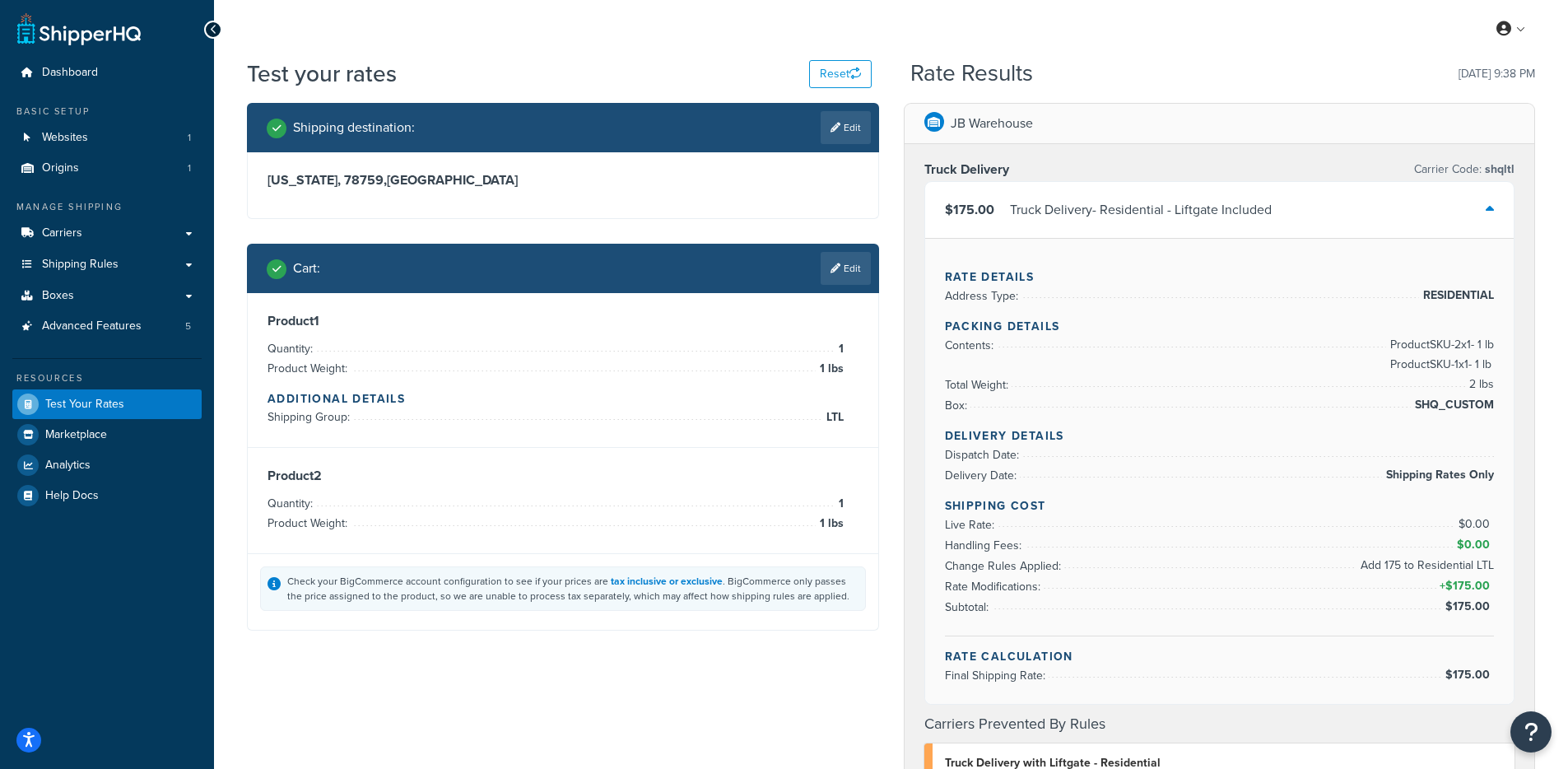
click at [1040, 200] on div "Truck Delivery - Residential - Liftgate Included" at bounding box center [1141, 209] width 262 height 23
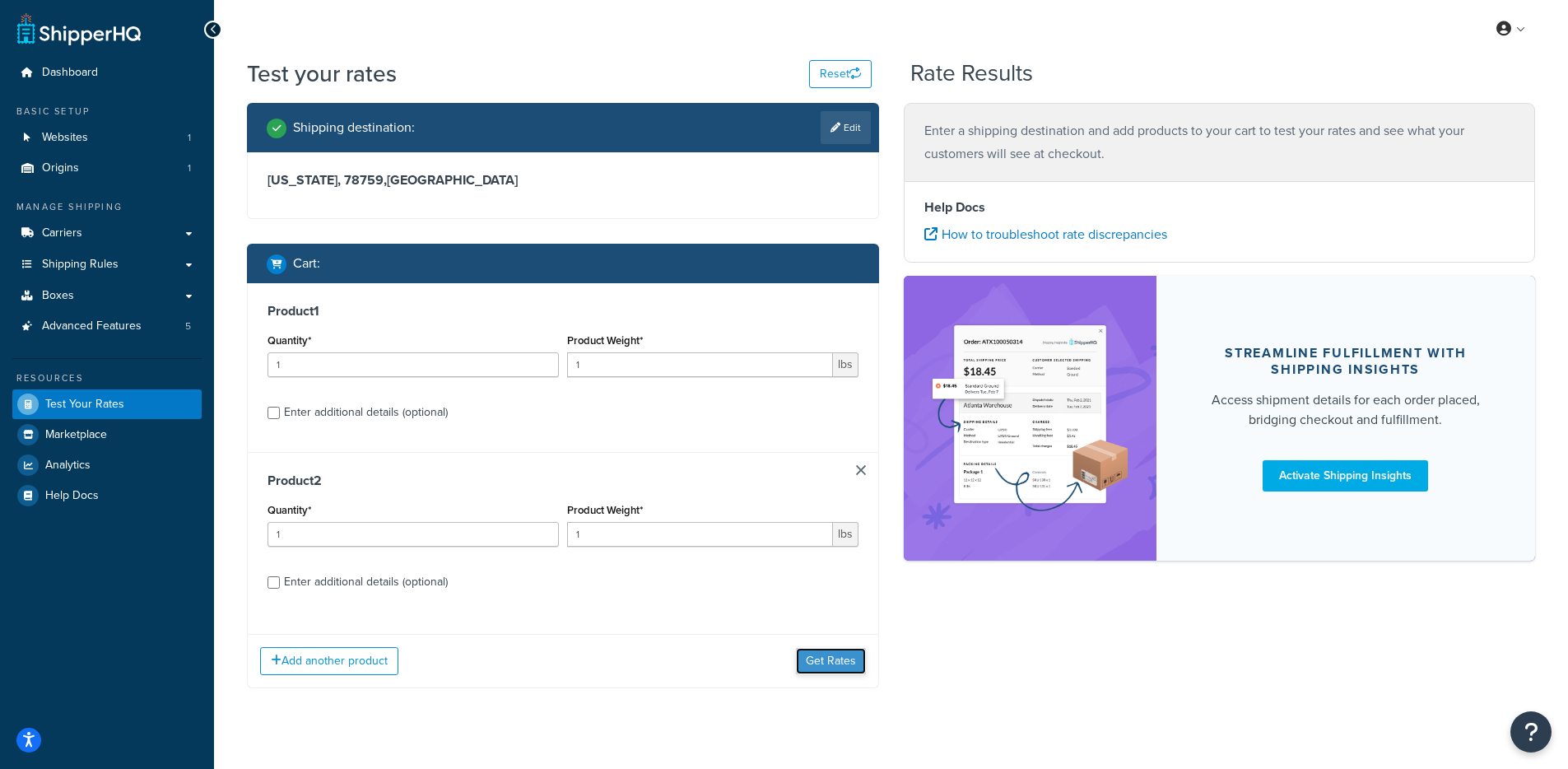
click at [846, 668] on button "Get Rates" at bounding box center [831, 661] width 70 height 27
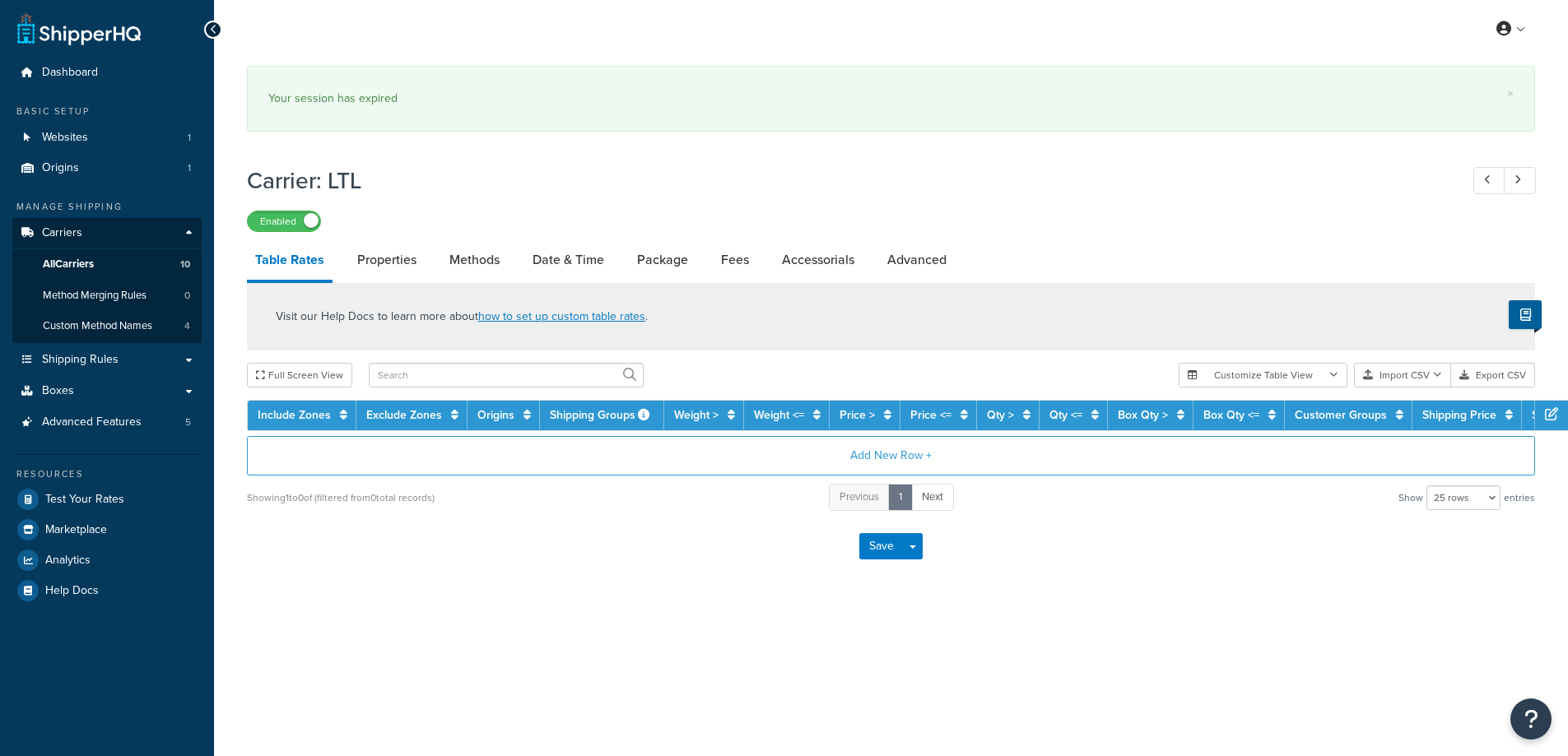
select select "25"
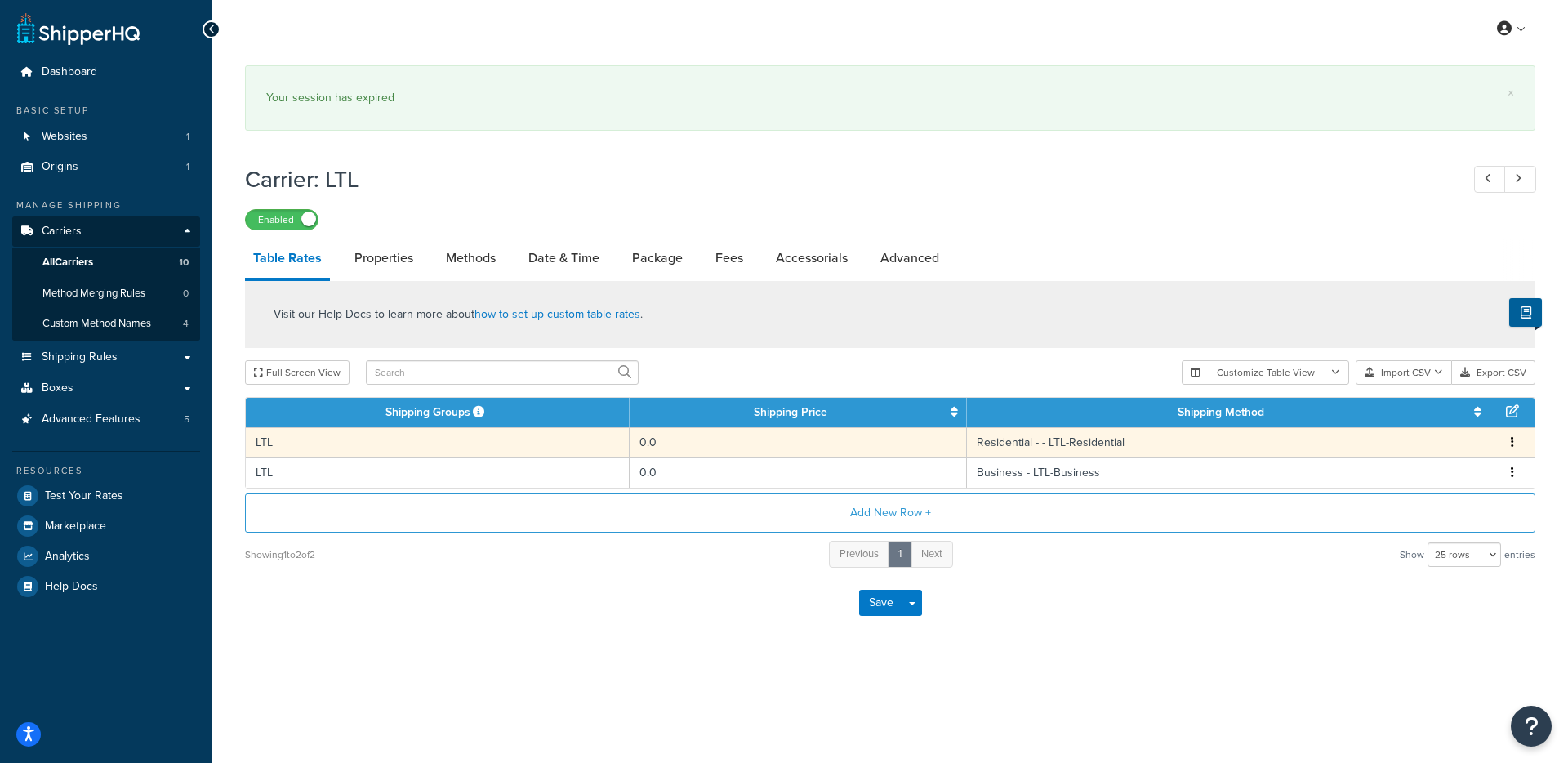
click at [456, 443] on td "LTL" at bounding box center [438, 442] width 384 height 30
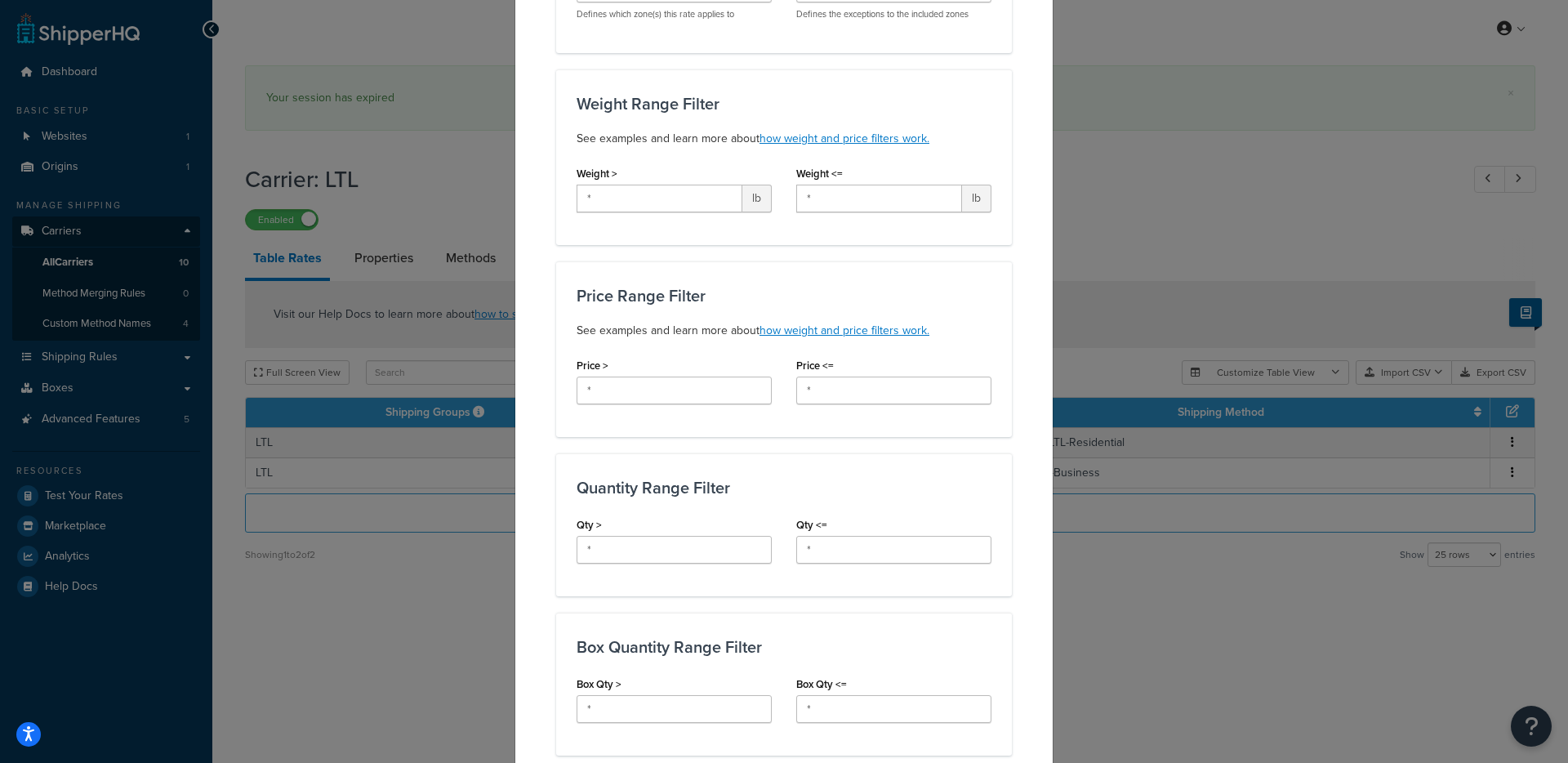
scroll to position [686, 0]
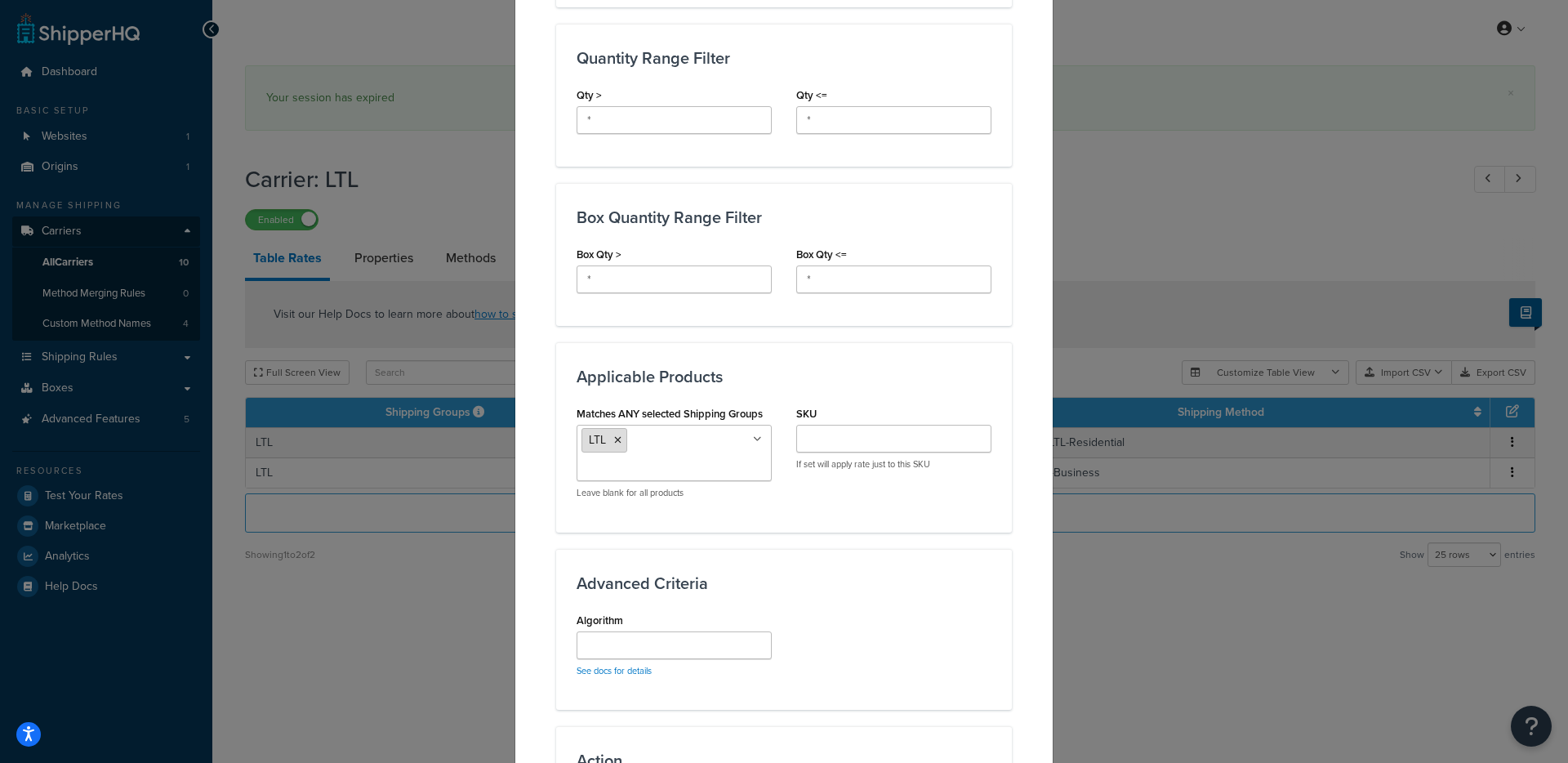
click at [614, 439] on icon at bounding box center [618, 440] width 7 height 10
click at [729, 369] on h3 "Applicable Products" at bounding box center [783, 377] width 414 height 18
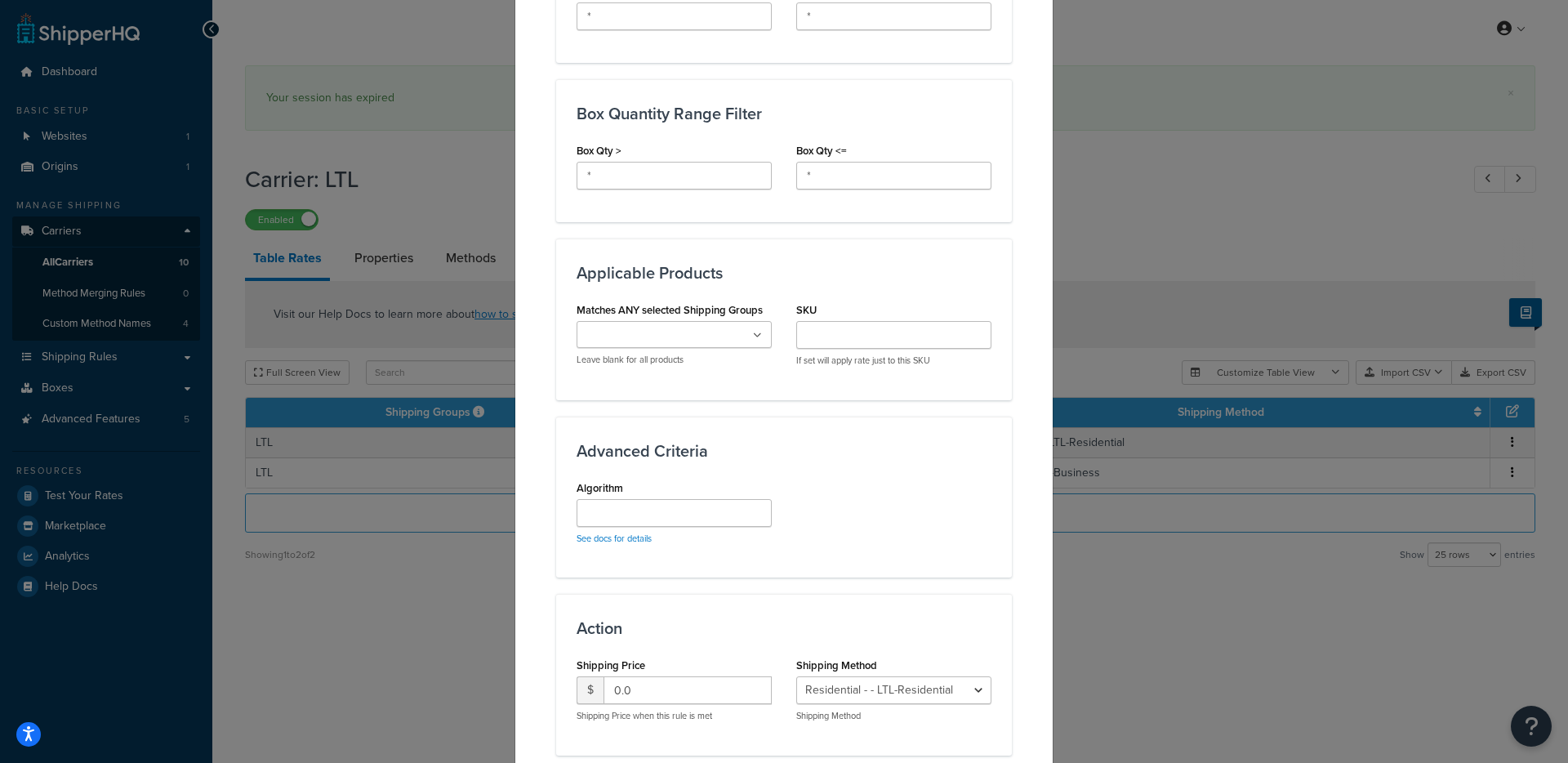
scroll to position [902, 0]
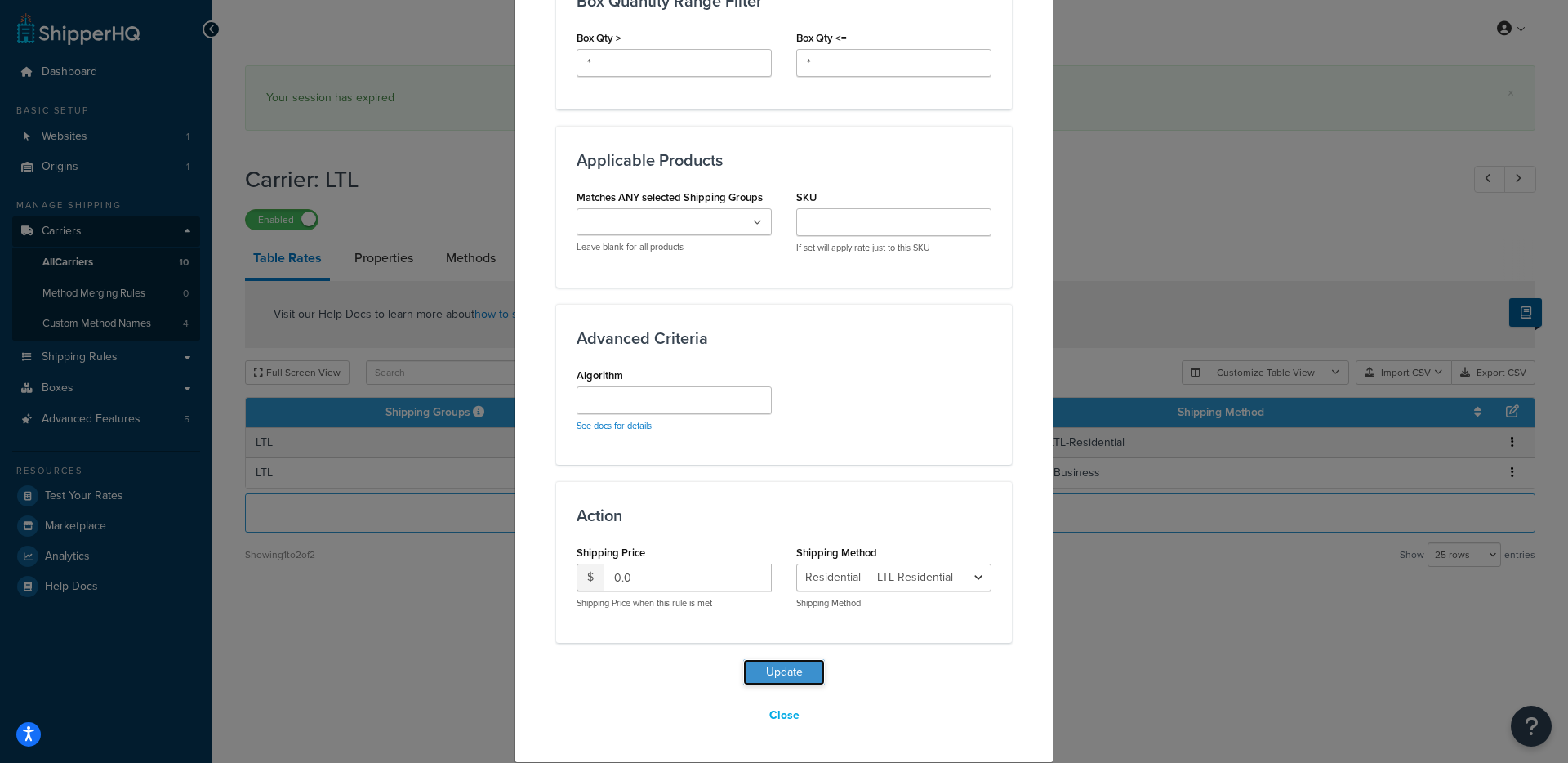
click at [748, 662] on button "Update" at bounding box center [783, 672] width 81 height 27
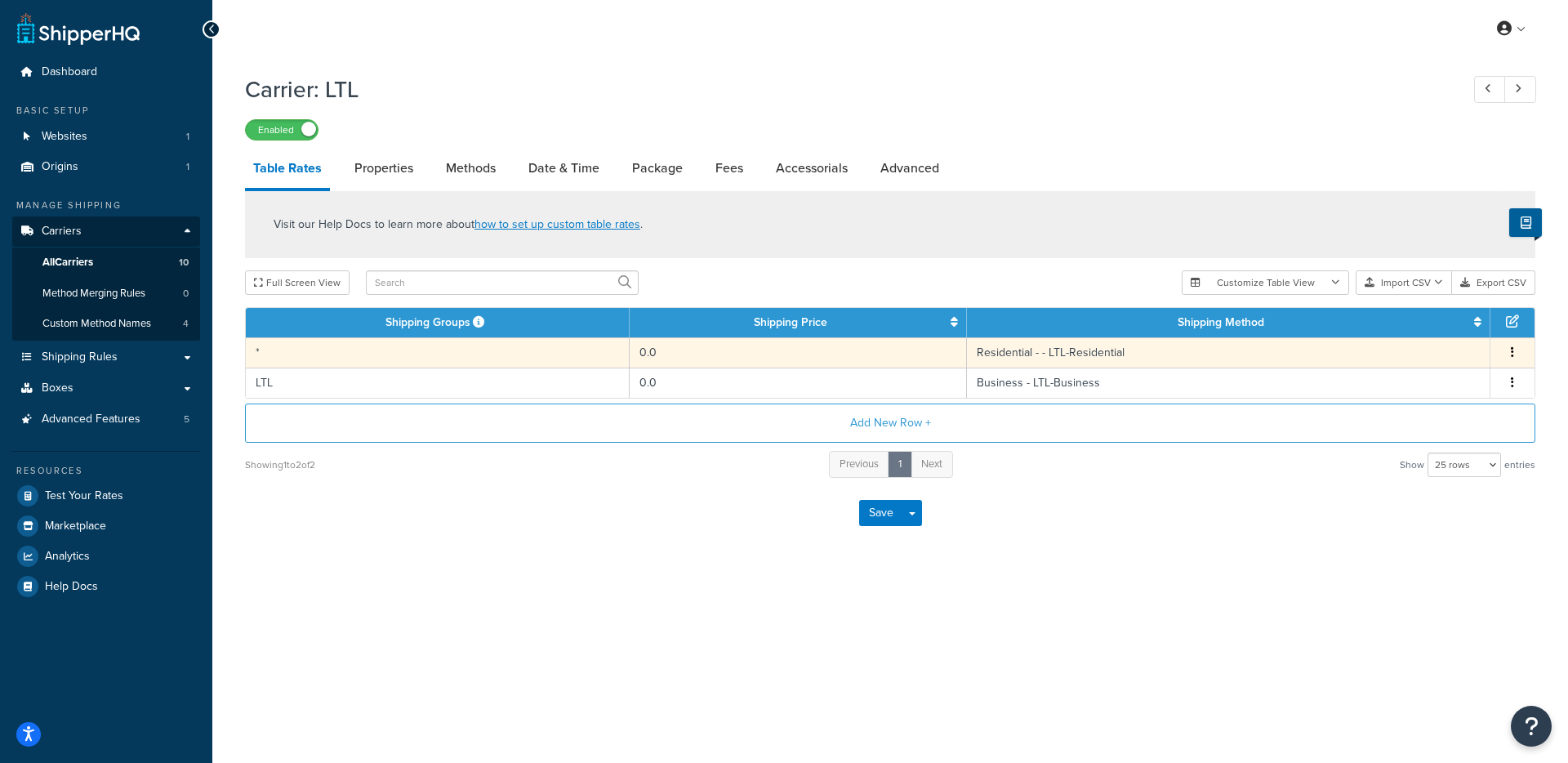
click at [476, 347] on td "*" at bounding box center [438, 352] width 384 height 30
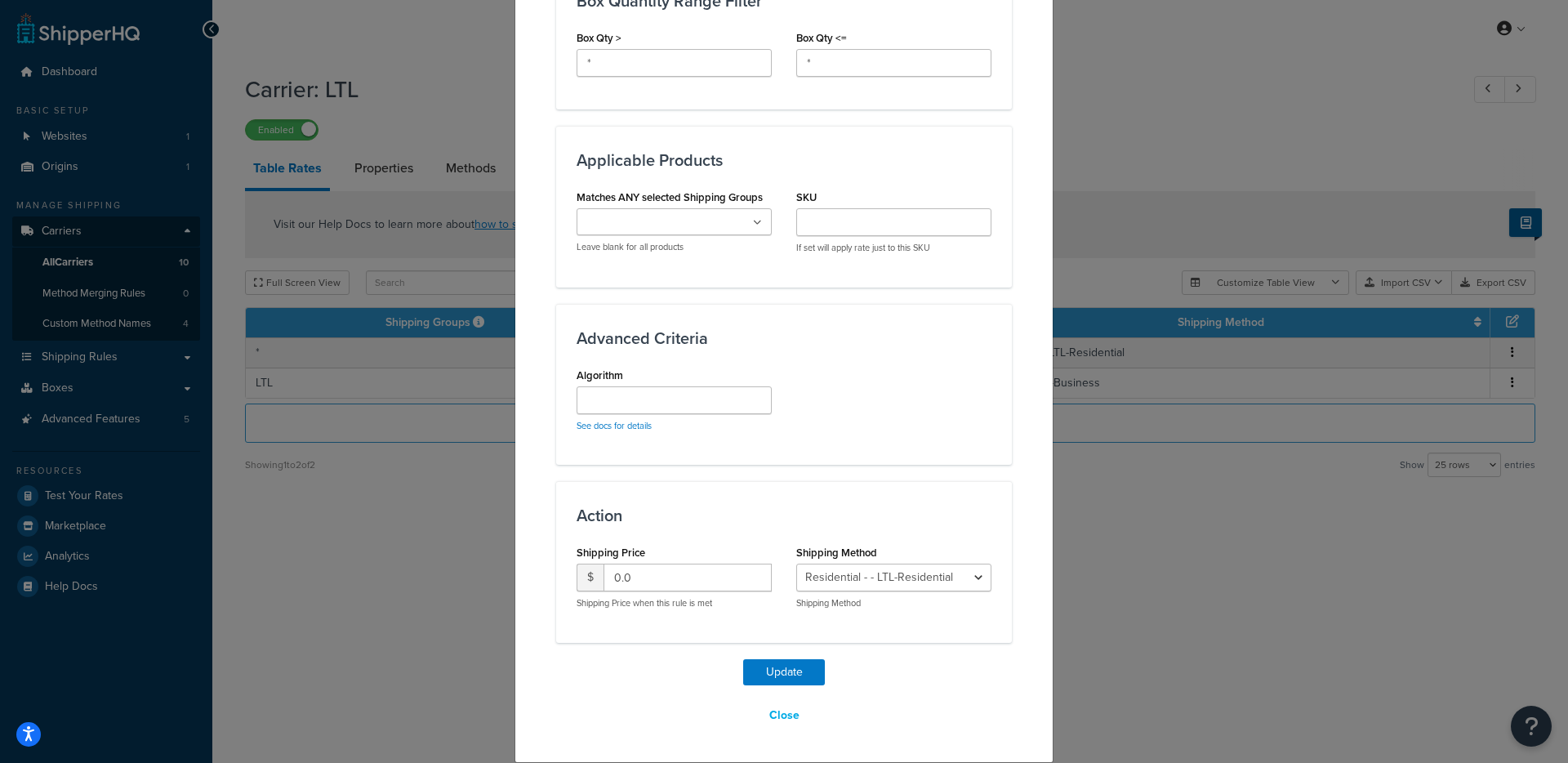
click at [675, 219] on input "Matches ANY selected Shipping Groups" at bounding box center [654, 223] width 145 height 18
type input "LTL"
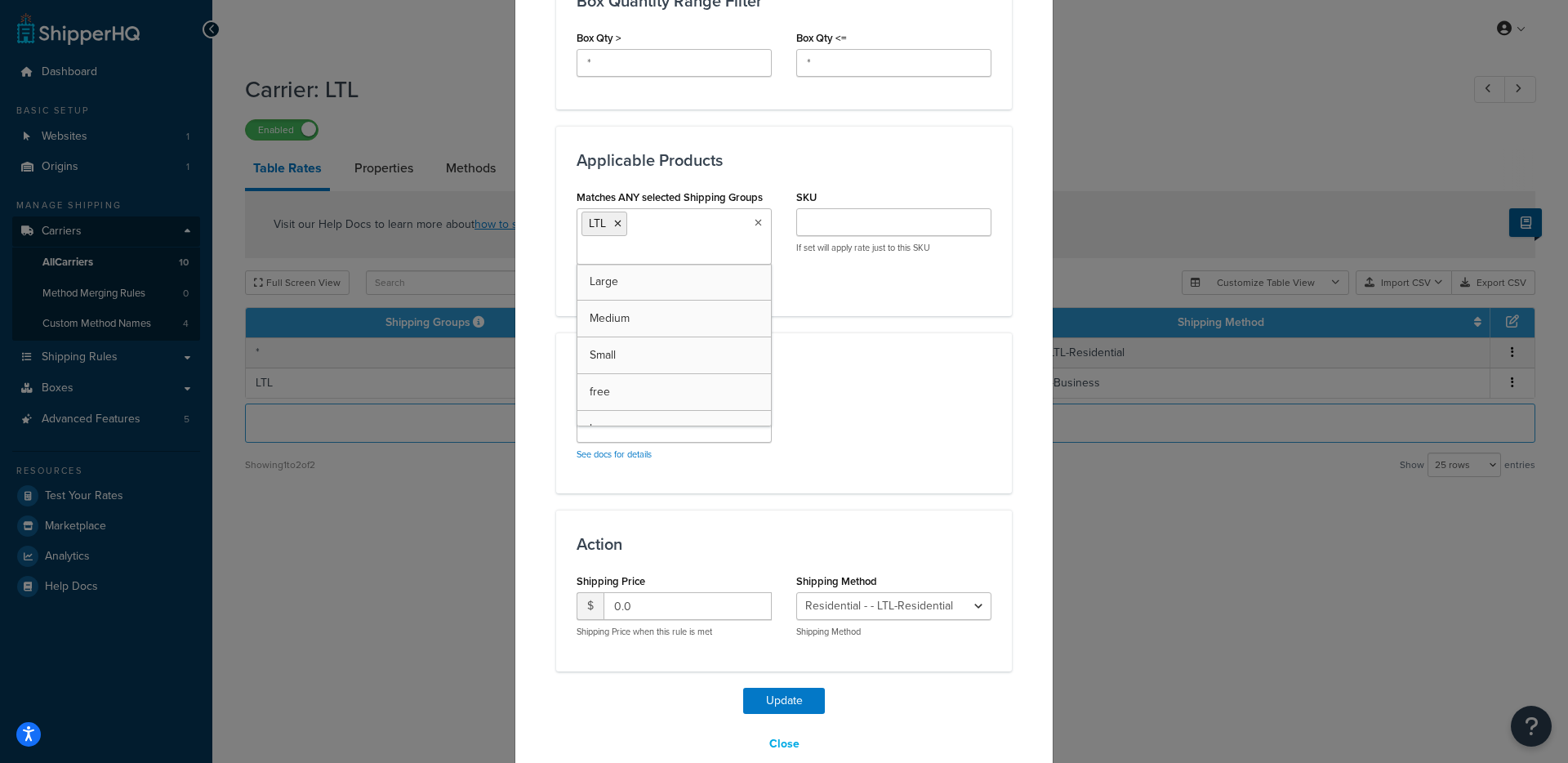
click at [904, 392] on div "Algorithm See docs for details" at bounding box center [784, 432] width 439 height 81
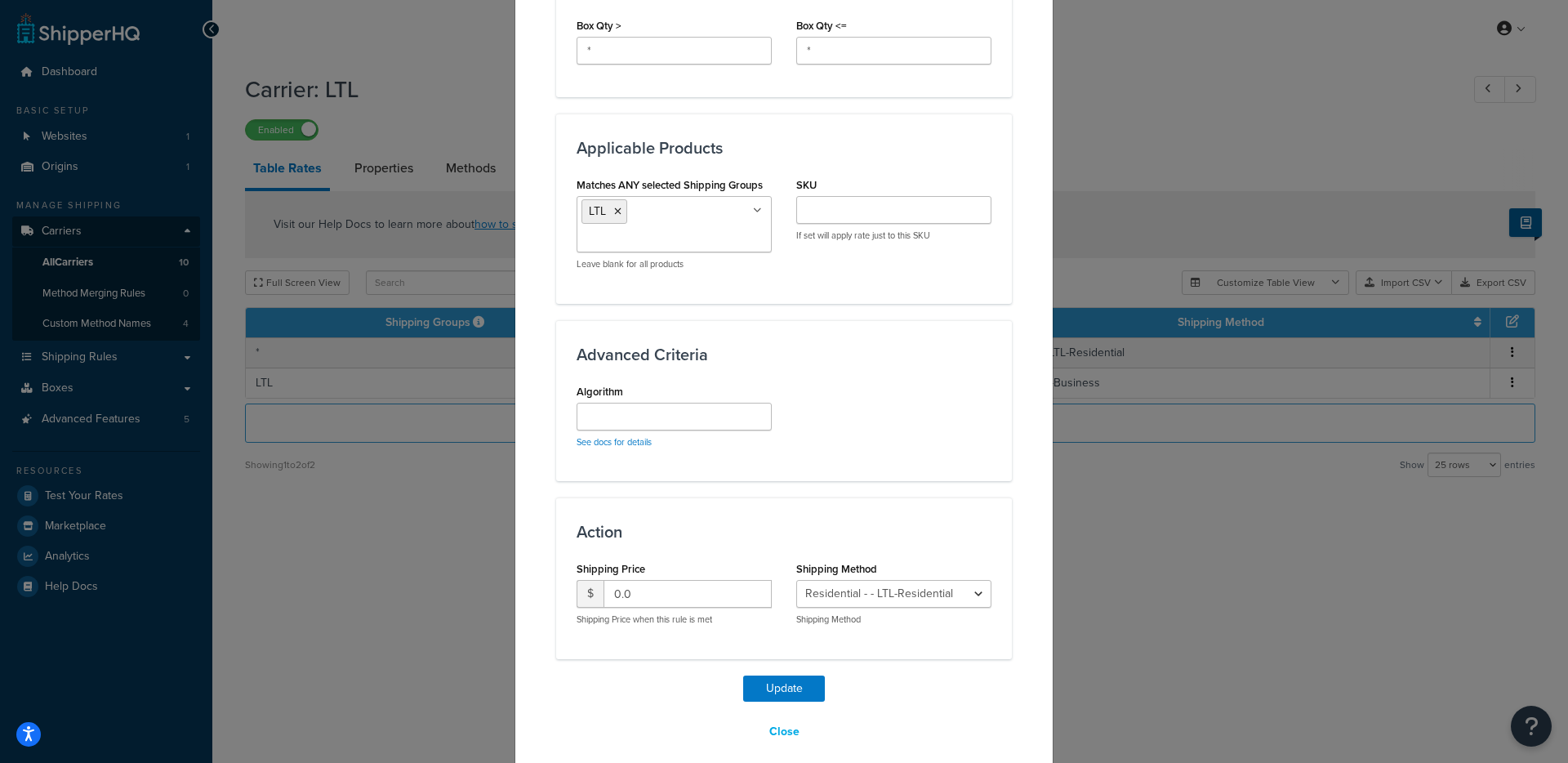
scroll to position [924, 0]
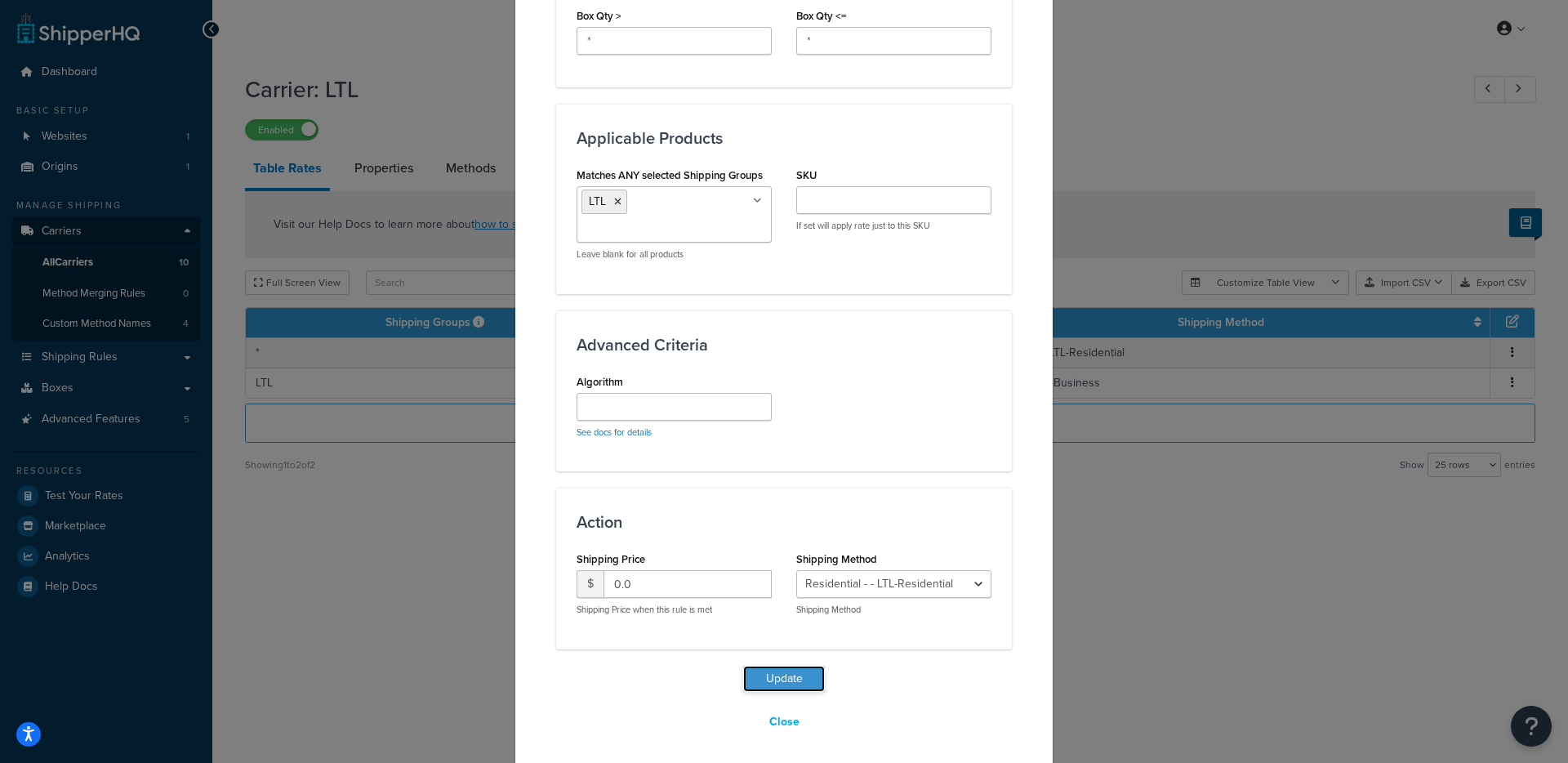
click at [752, 672] on button "Update" at bounding box center [783, 679] width 81 height 27
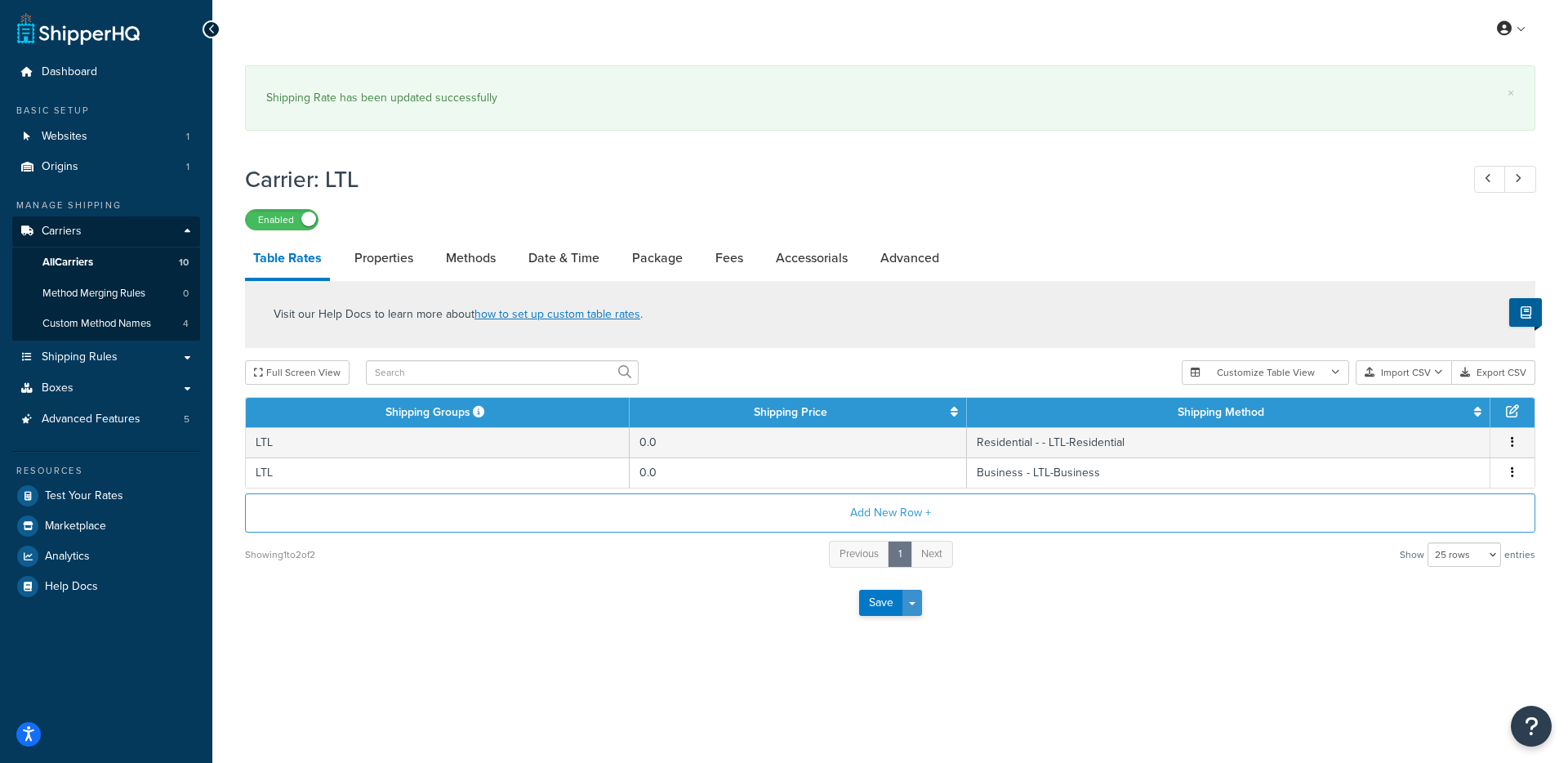
click at [916, 610] on button "Save Dropdown" at bounding box center [911, 602] width 19 height 27
click at [927, 638] on button "Save and Edit" at bounding box center [918, 632] width 119 height 34
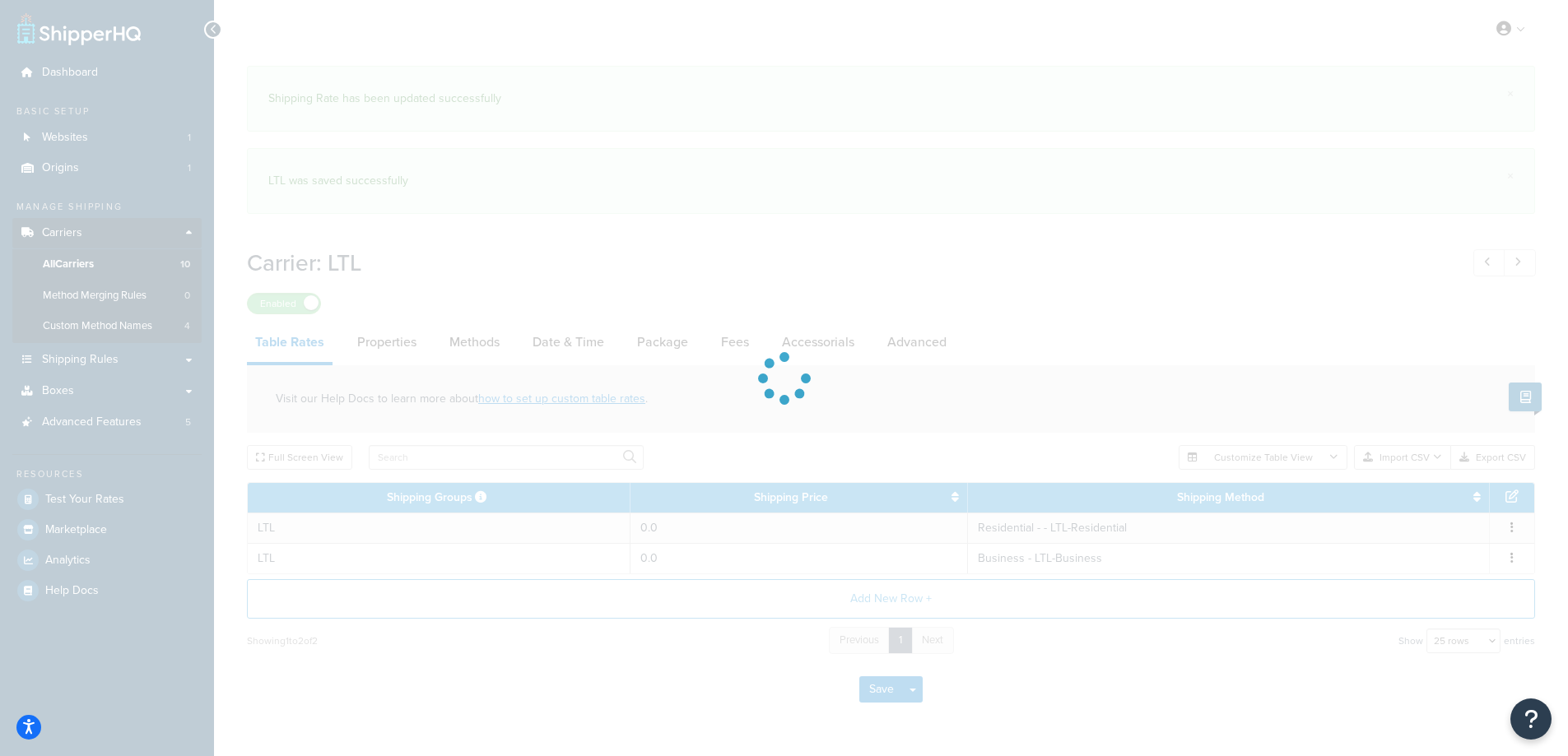
select select "25"
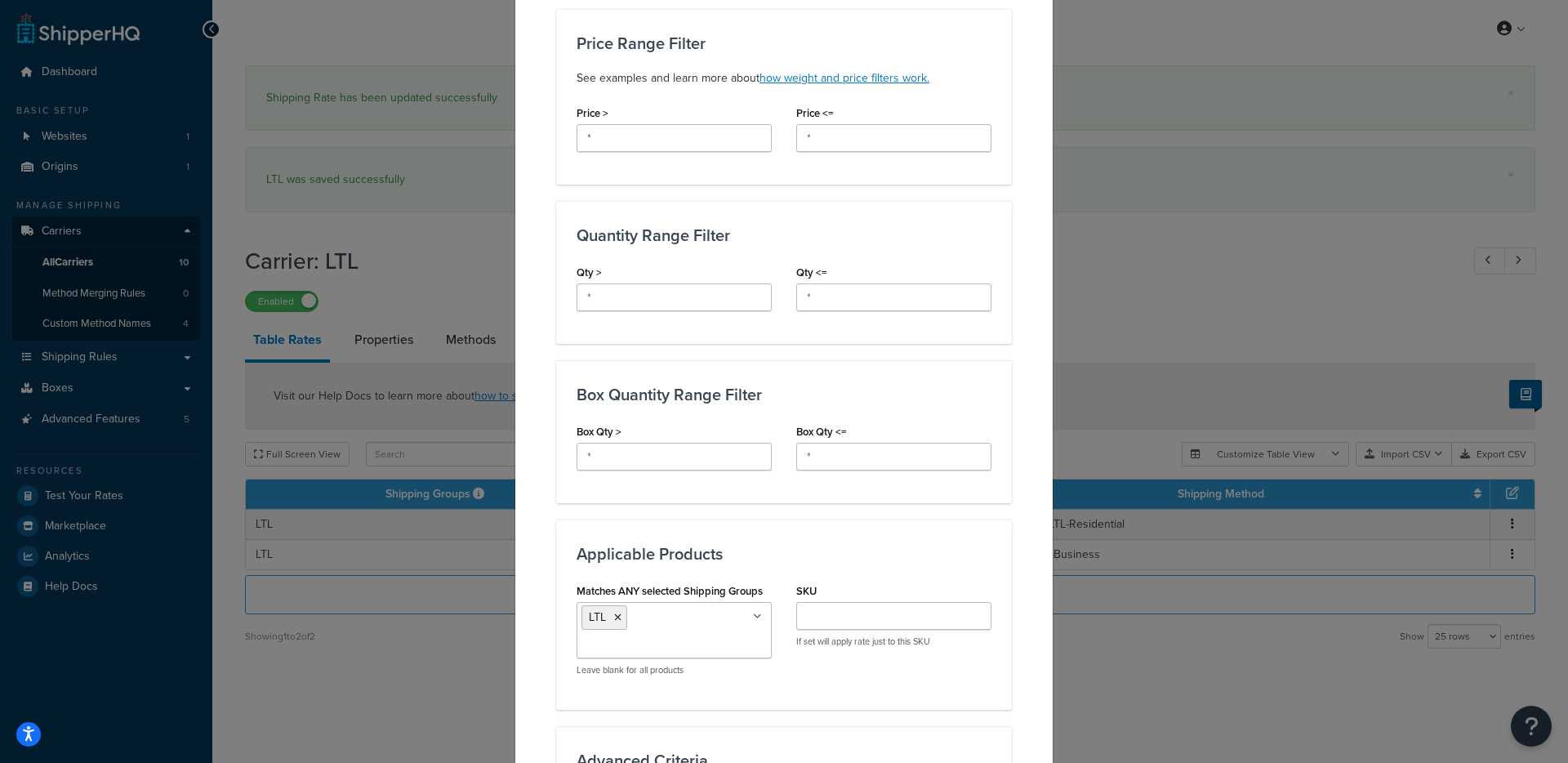
scroll to position [931, 0]
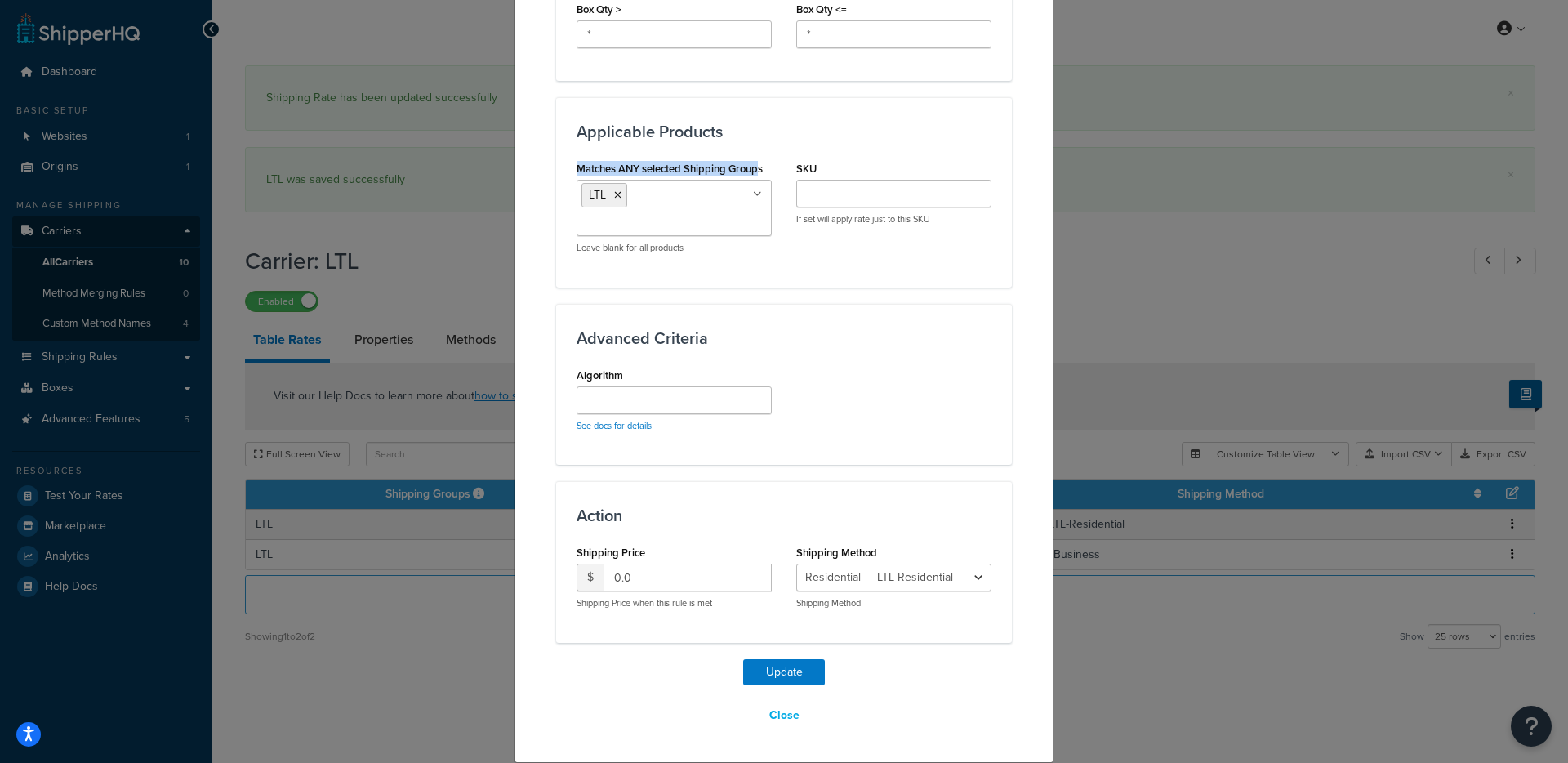
drag, startPoint x: 573, startPoint y: 173, endPoint x: 1053, endPoint y: 355, distance: 513.3
click at [799, 191] on div "Matches ANY selected Shipping Groups LTL Large Medium Small free heavy DOT USA …" at bounding box center [784, 211] width 439 height 110
click at [1270, 259] on div "Update Table Rate Applicable Zones See examples and learn more about how includ…" at bounding box center [784, 382] width 1568 height 763
drag, startPoint x: 1259, startPoint y: 270, endPoint x: 1236, endPoint y: 279, distance: 24.7
click at [1258, 270] on div "Update Table Rate Applicable Zones See examples and learn more about how includ…" at bounding box center [784, 382] width 1568 height 763
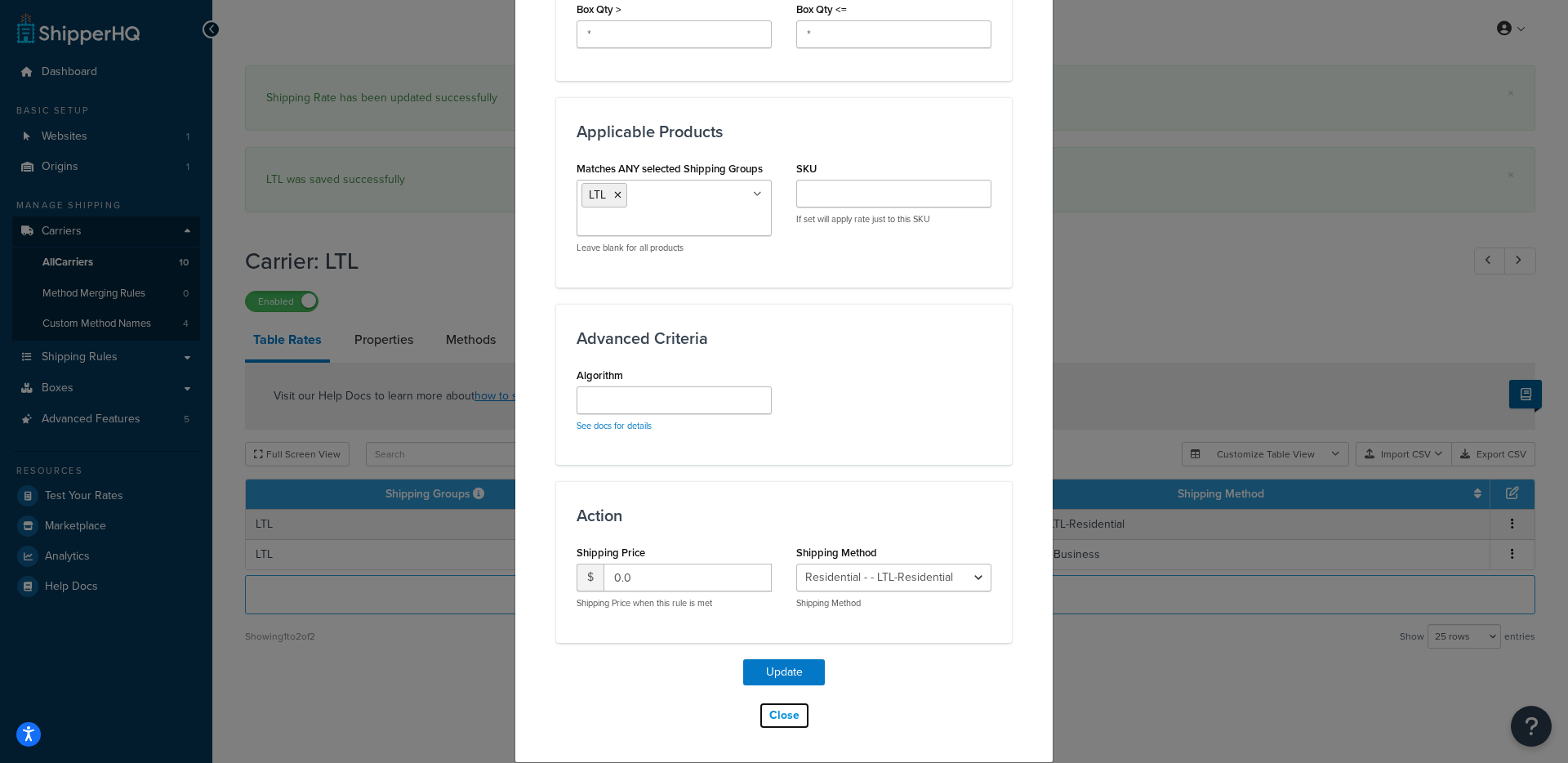
click at [778, 711] on button "Close" at bounding box center [784, 715] width 51 height 27
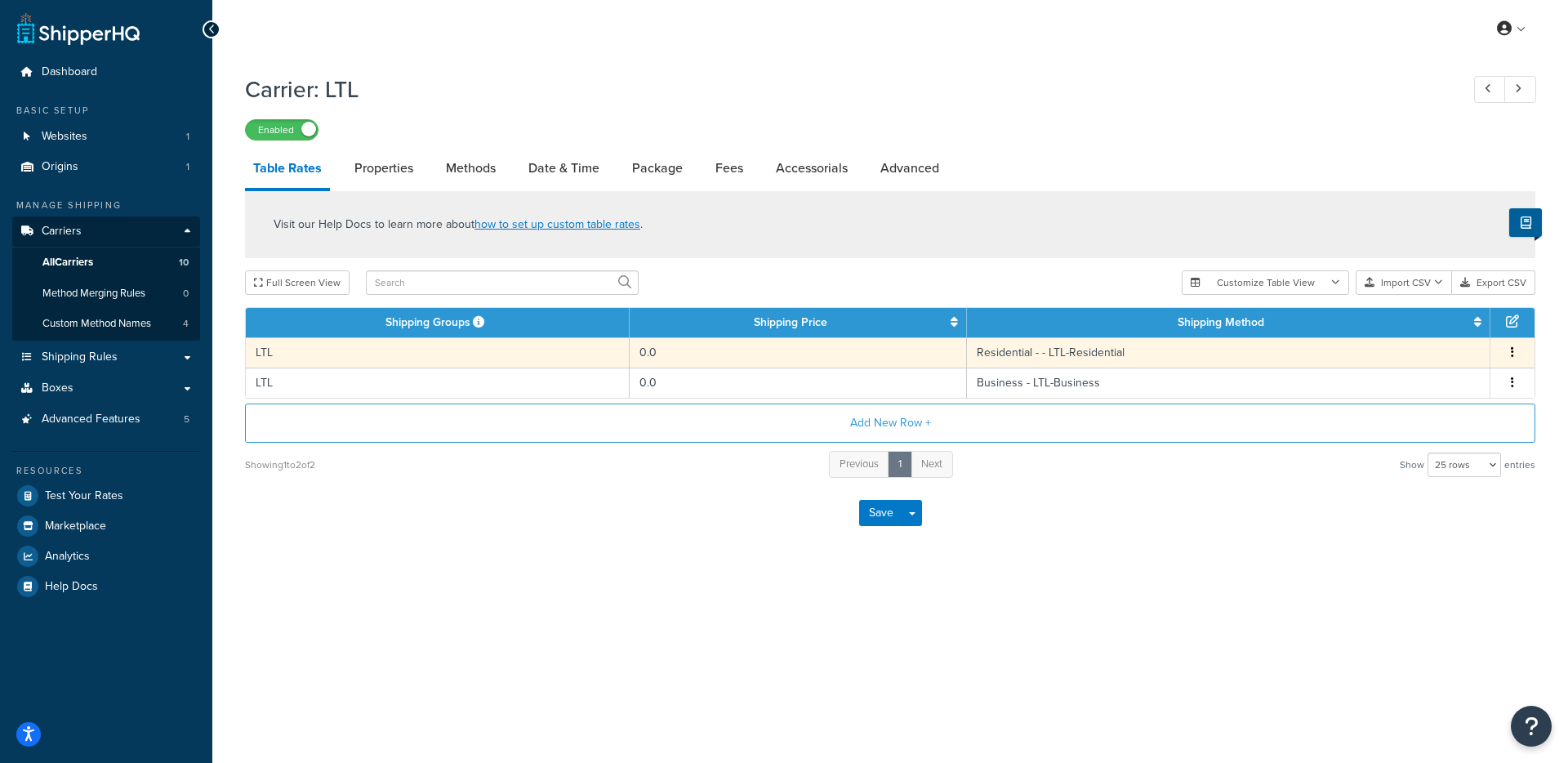
click at [472, 357] on td "LTL" at bounding box center [438, 352] width 384 height 30
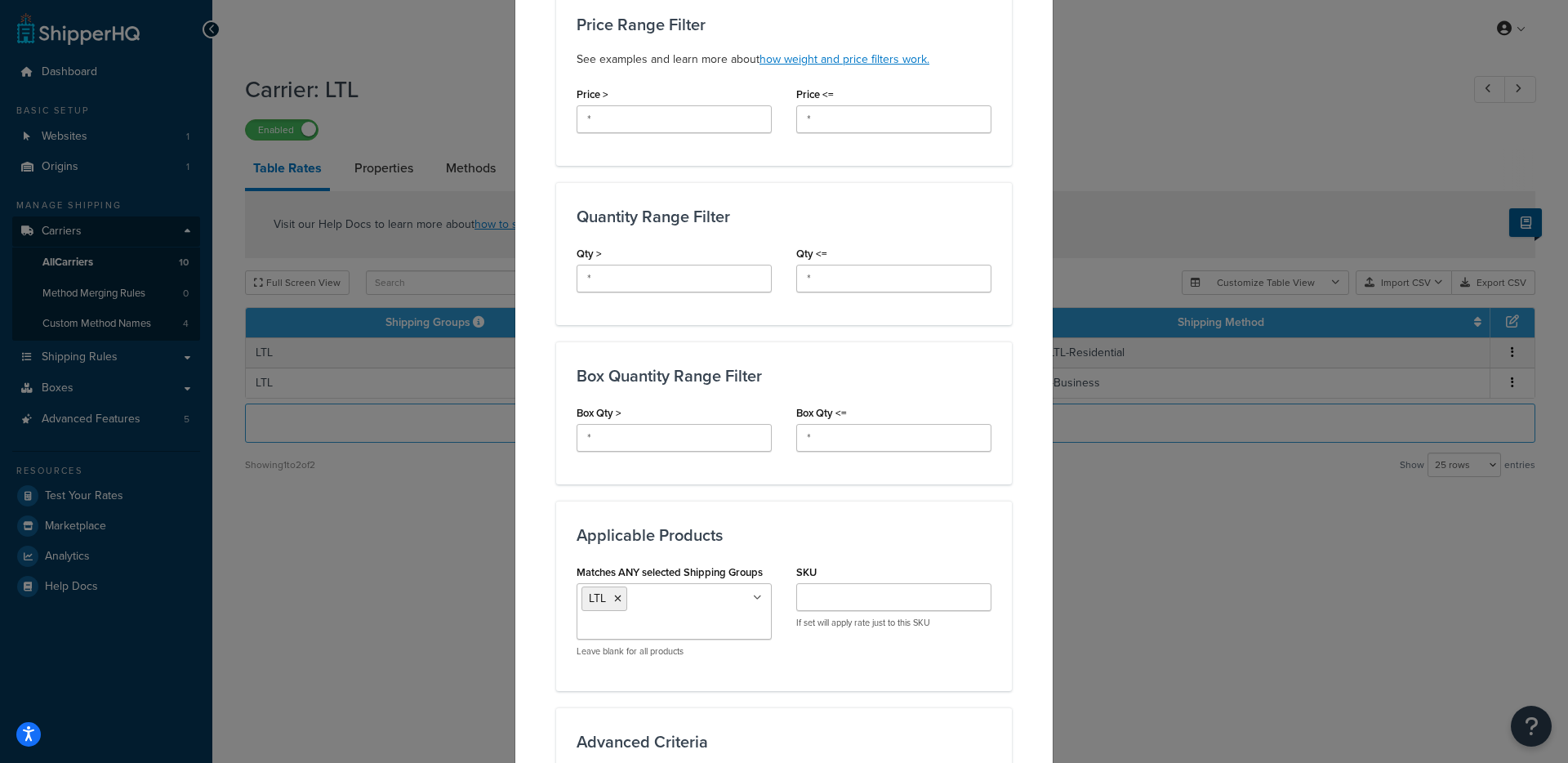
scroll to position [549, 0]
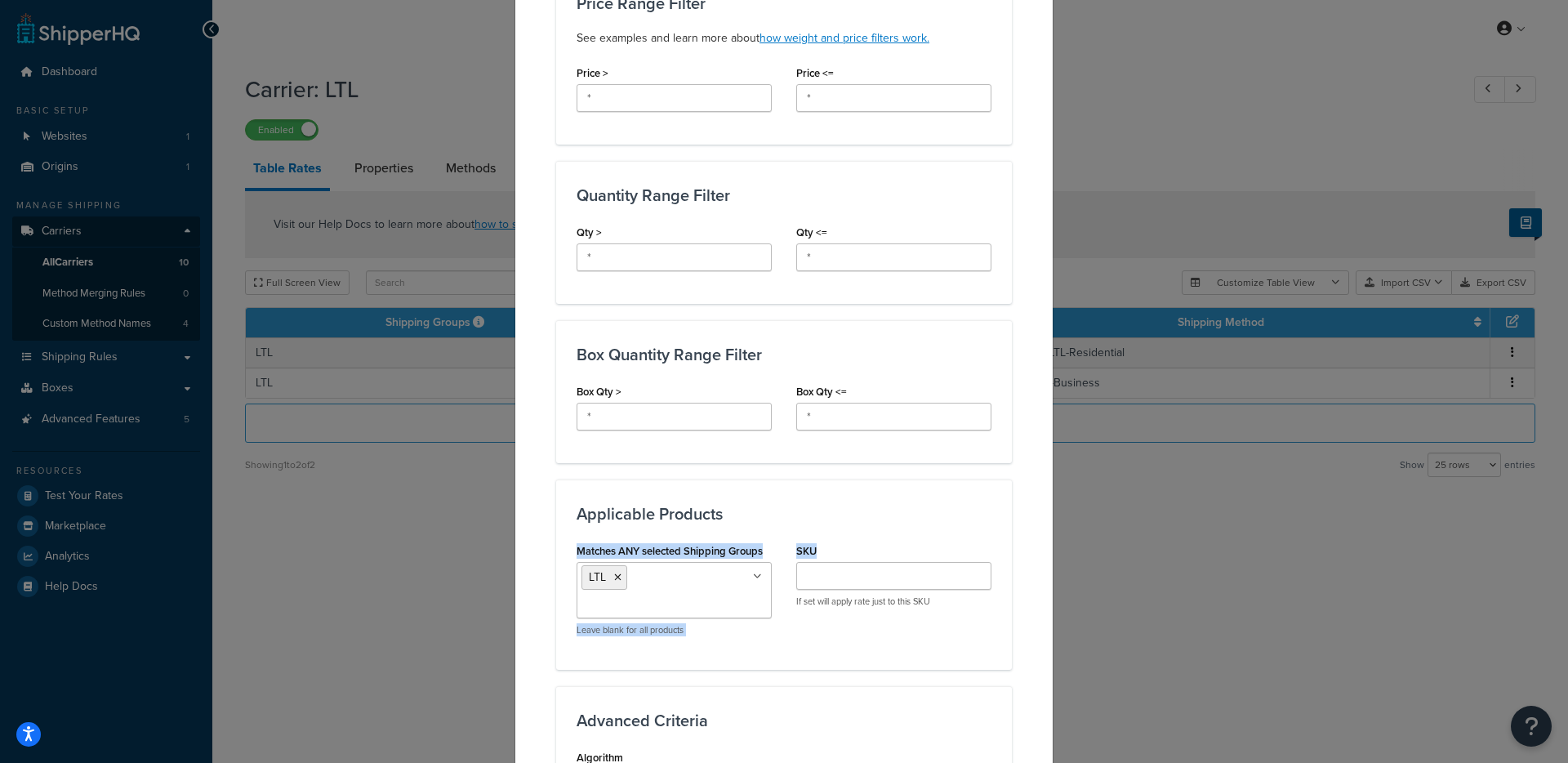
drag, startPoint x: 555, startPoint y: 544, endPoint x: 809, endPoint y: 553, distance: 254.2
click at [809, 553] on div "Applicable Products Matches ANY selected Shipping Groups LTL Large Medium Small…" at bounding box center [784, 574] width 456 height 189
click at [757, 652] on div "Applicable Products Matches ANY selected Shipping Groups LTL Large Medium Small…" at bounding box center [784, 574] width 456 height 189
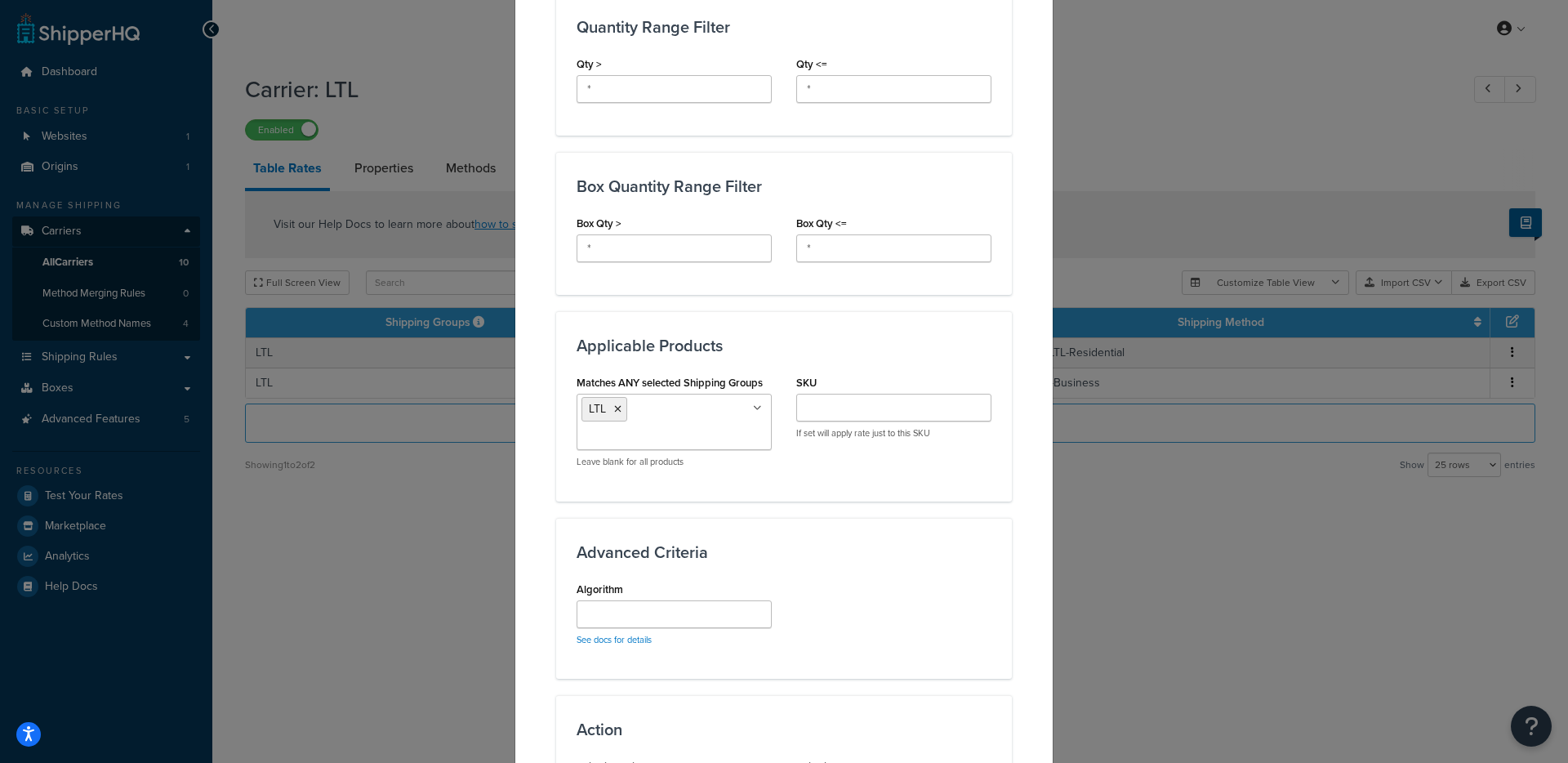
scroll to position [931, 0]
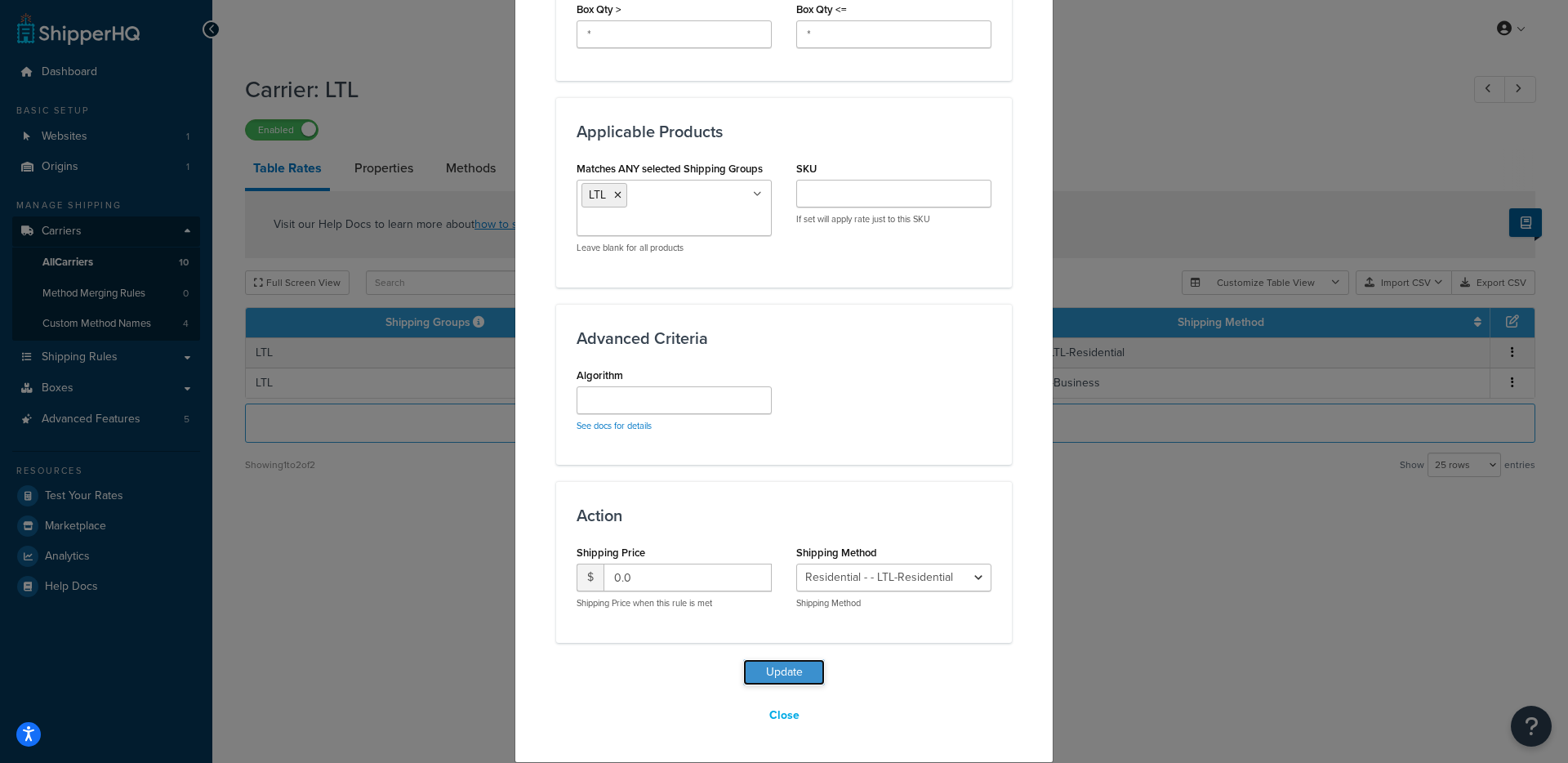
click at [747, 681] on button "Update" at bounding box center [783, 672] width 81 height 27
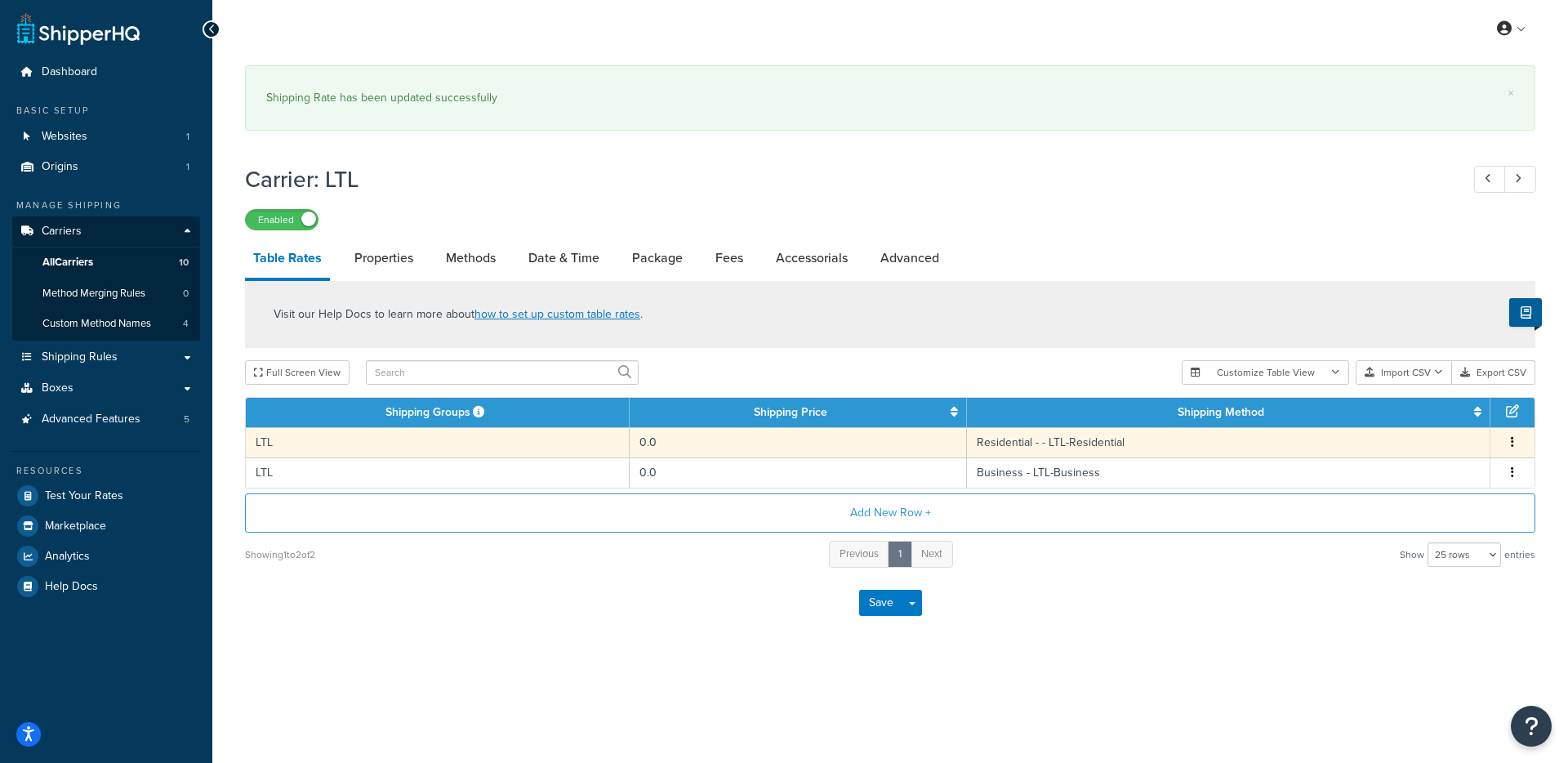
click at [455, 446] on td "LTL" at bounding box center [438, 442] width 384 height 30
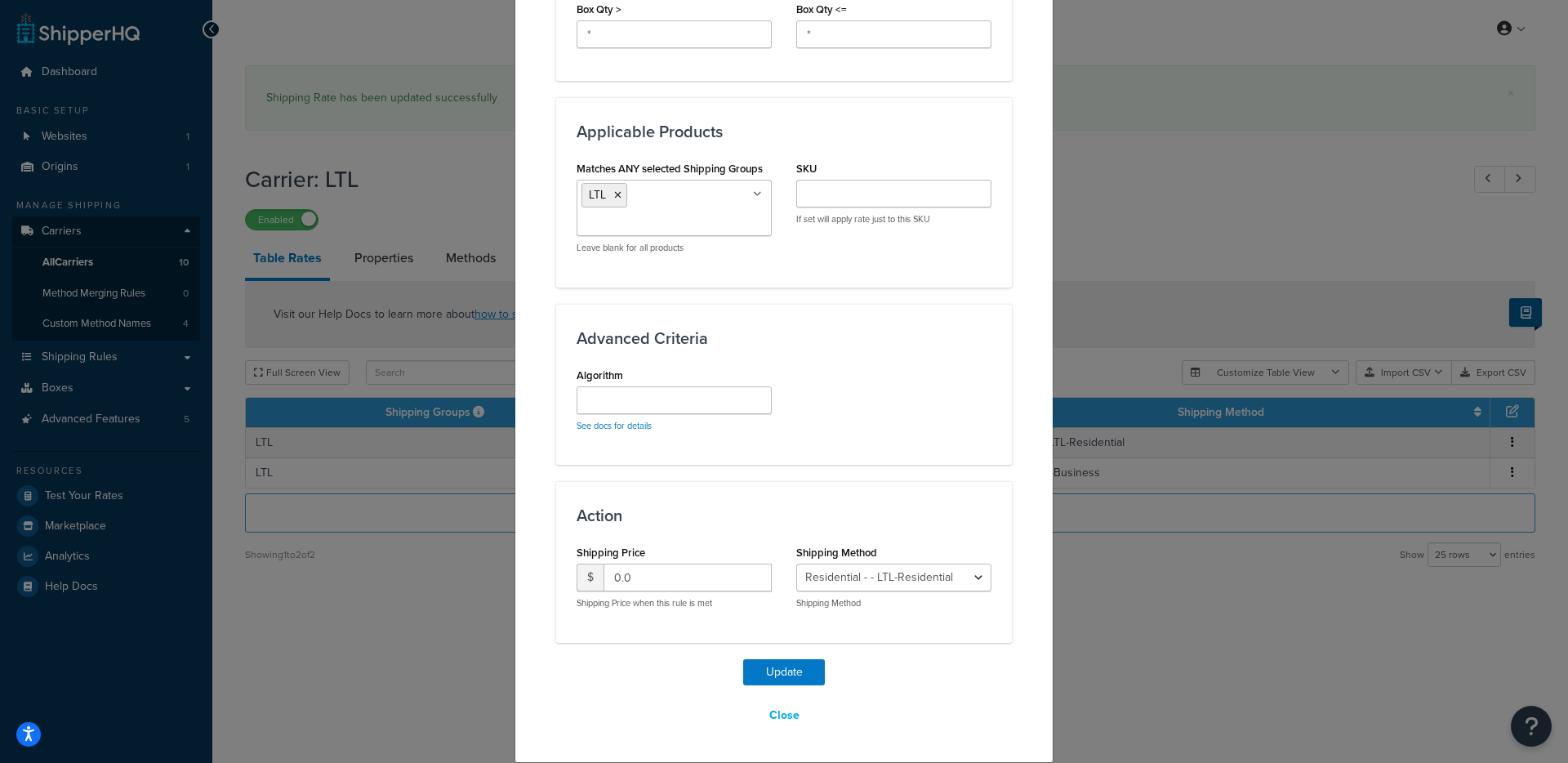
click at [738, 199] on ul "LTL" at bounding box center [673, 208] width 195 height 57
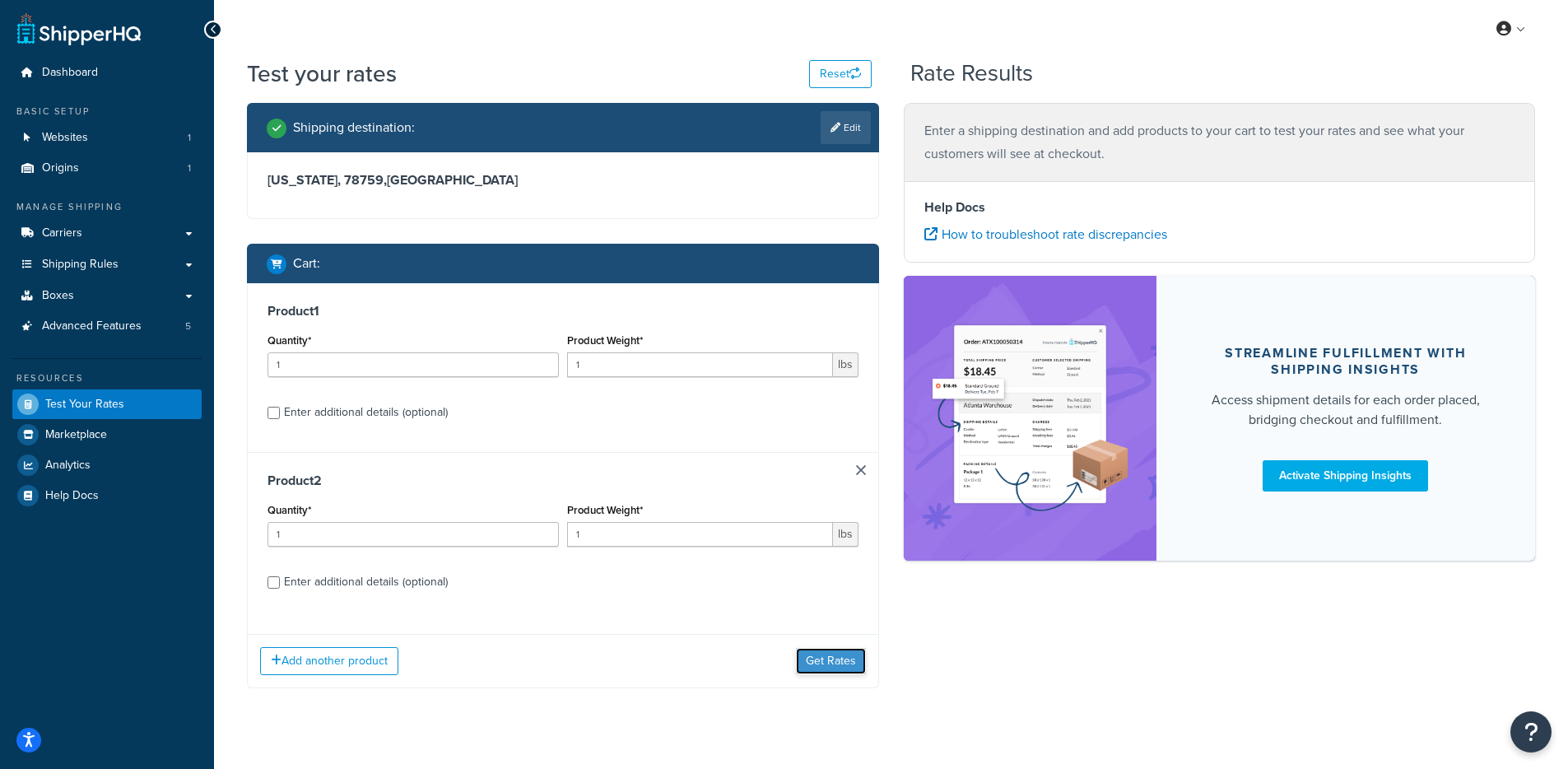
click at [818, 668] on button "Get Rates" at bounding box center [831, 661] width 70 height 27
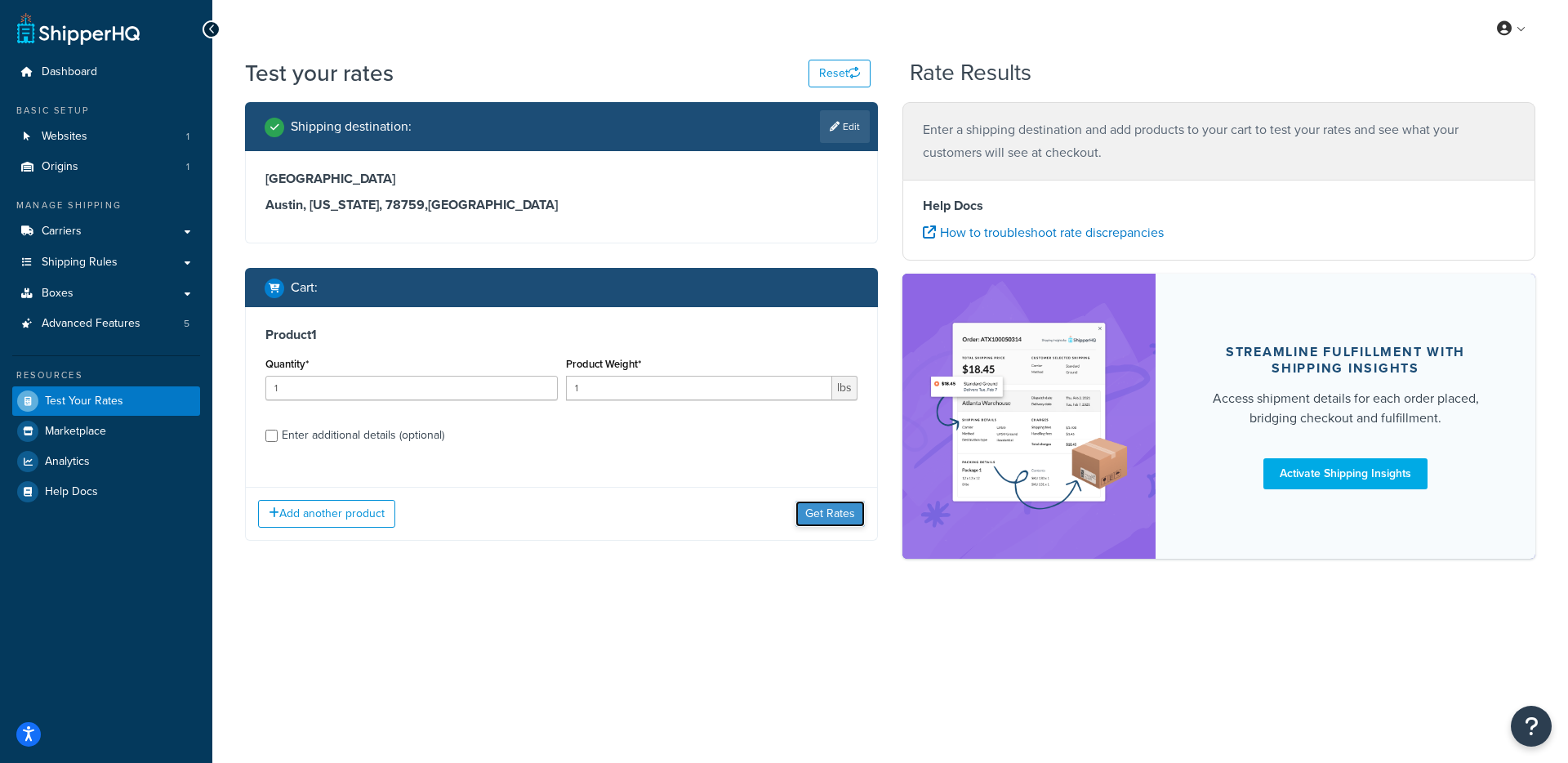
click at [823, 521] on button "Get Rates" at bounding box center [830, 513] width 70 height 27
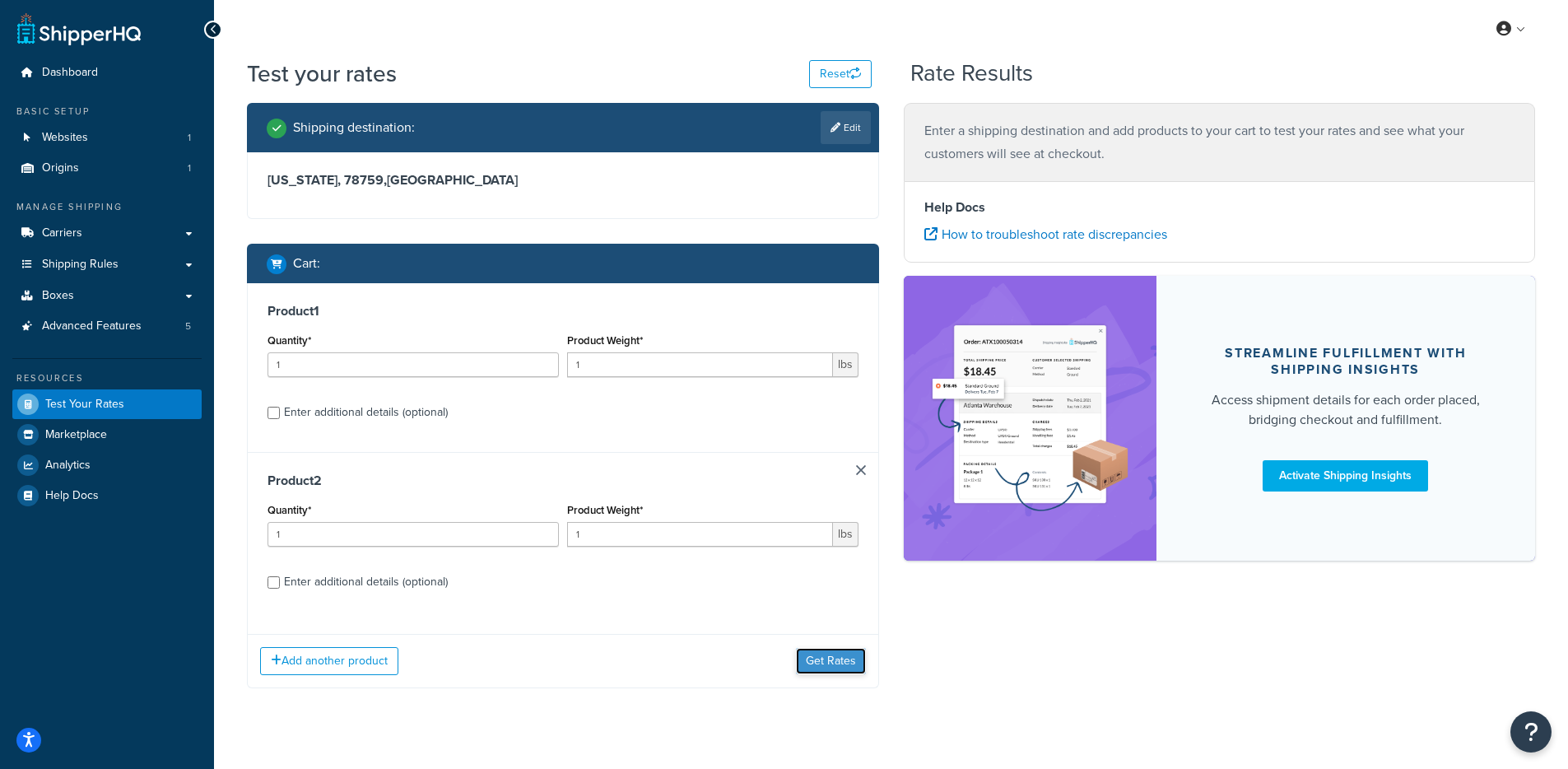
click at [832, 657] on button "Get Rates" at bounding box center [831, 661] width 70 height 27
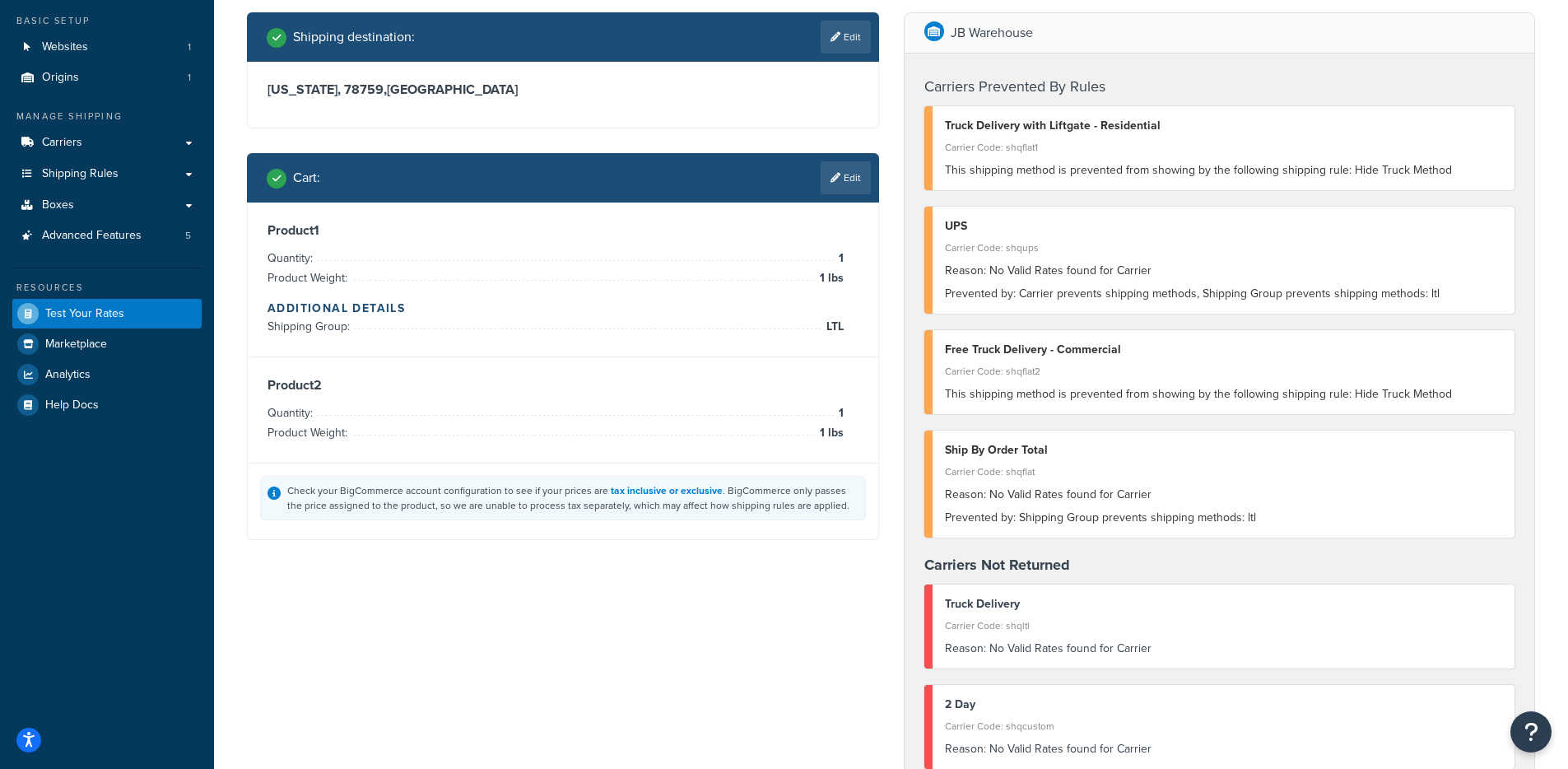
scroll to position [112, 0]
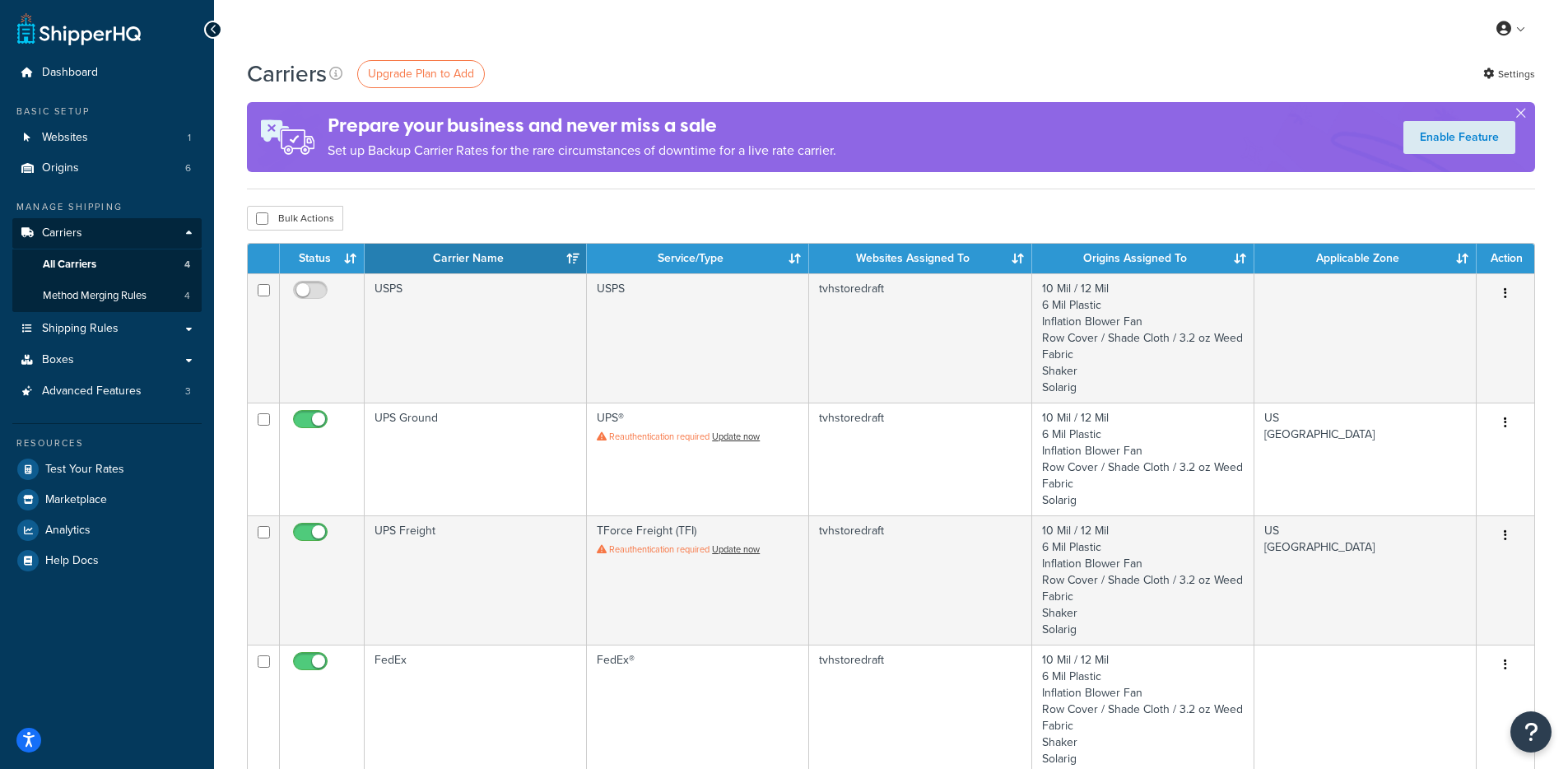
drag, startPoint x: 512, startPoint y: 207, endPoint x: 373, endPoint y: 174, distance: 142.9
click at [499, 203] on div "Carriers Upgrade Plan to Add Settings Prepare your business and never miss a sa…" at bounding box center [891, 604] width 1354 height 1094
click at [179, 140] on link "Websites 1" at bounding box center [106, 137] width 189 height 30
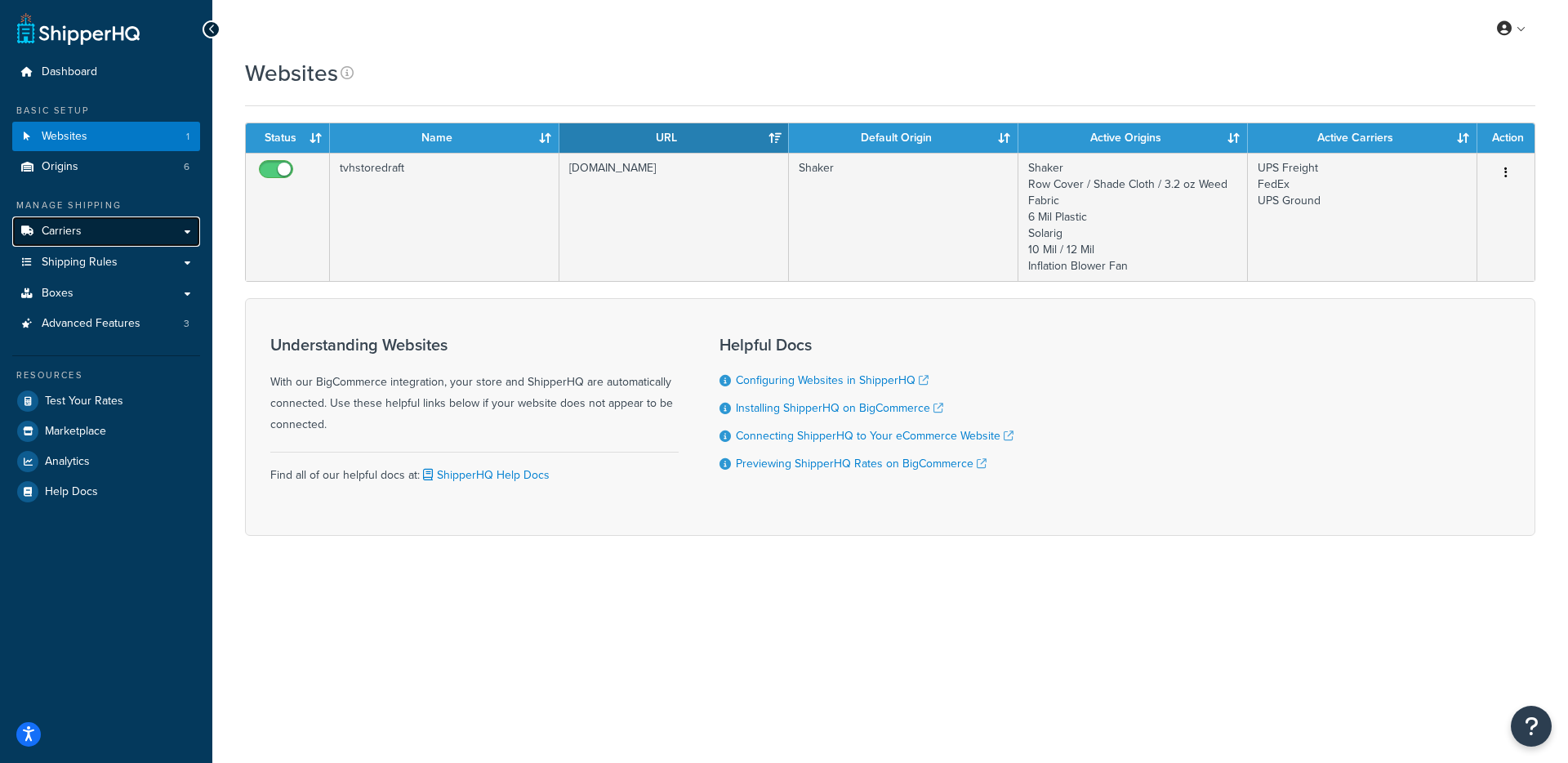
click at [131, 226] on link "Carriers" at bounding box center [105, 231] width 188 height 30
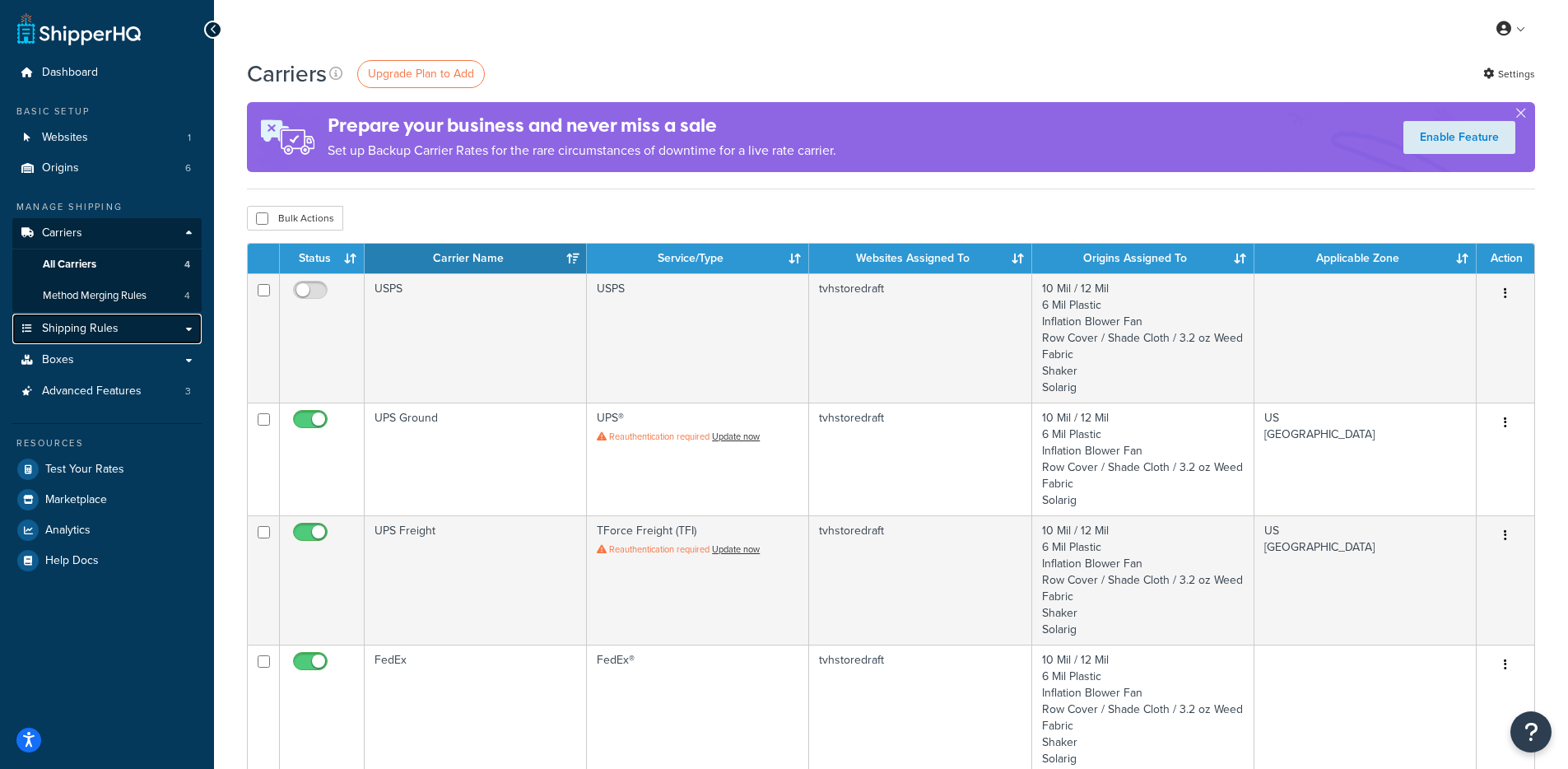
click at [83, 337] on link "Shipping Rules" at bounding box center [106, 328] width 189 height 30
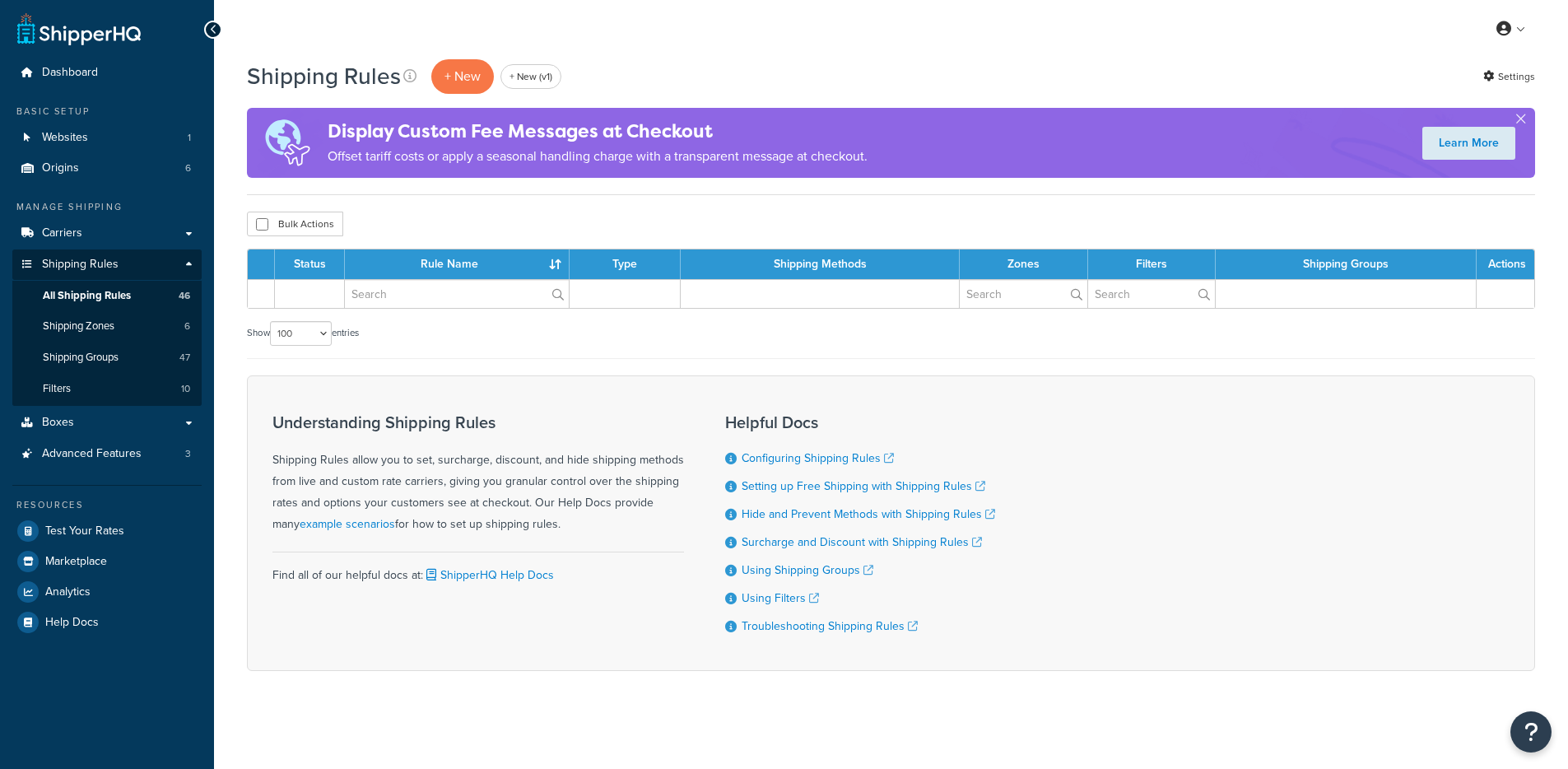
select select "100"
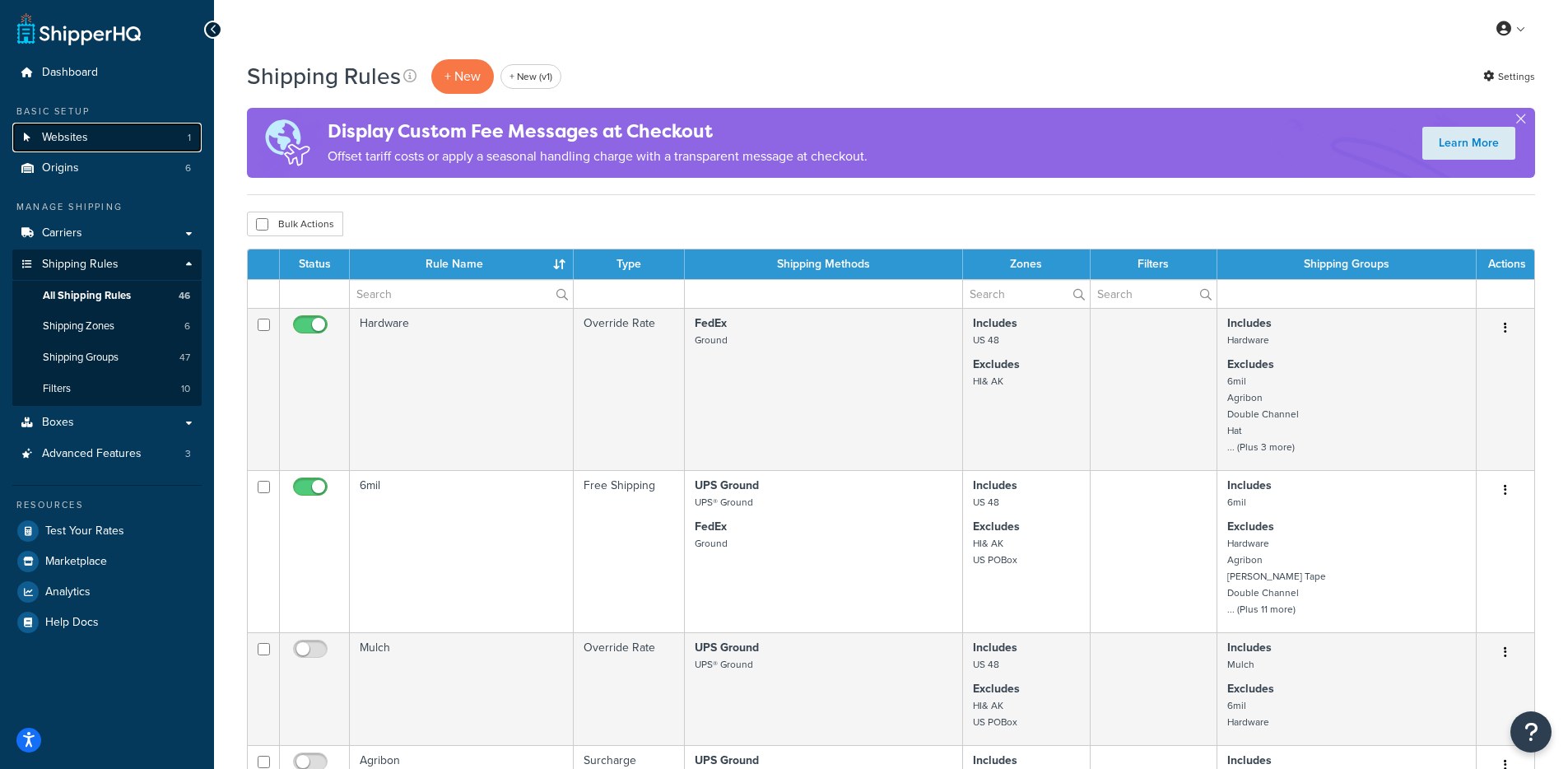
click at [71, 131] on span "Websites" at bounding box center [65, 137] width 46 height 14
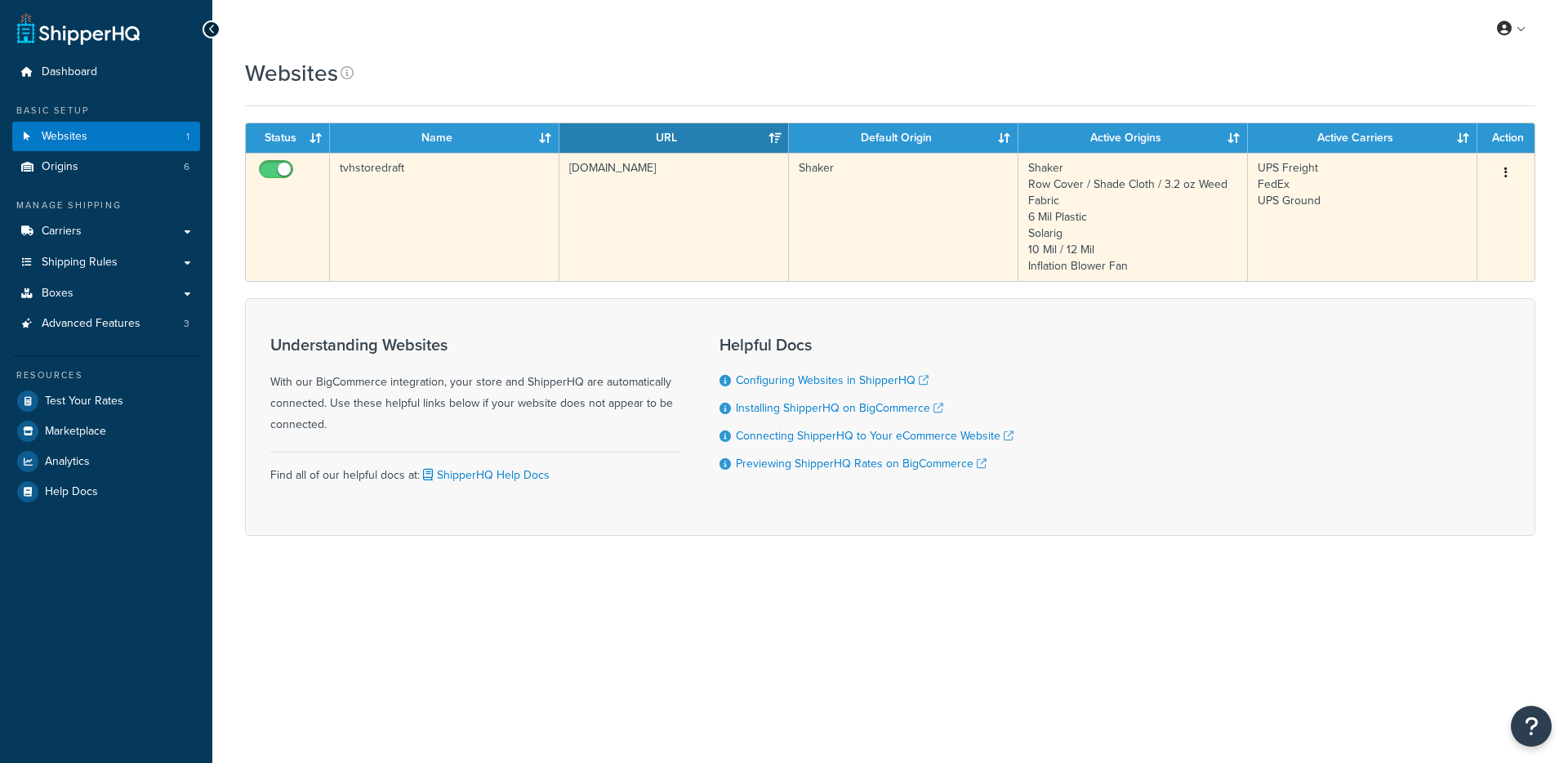
click at [483, 237] on td "tvhstoredraft" at bounding box center [445, 217] width 230 height 128
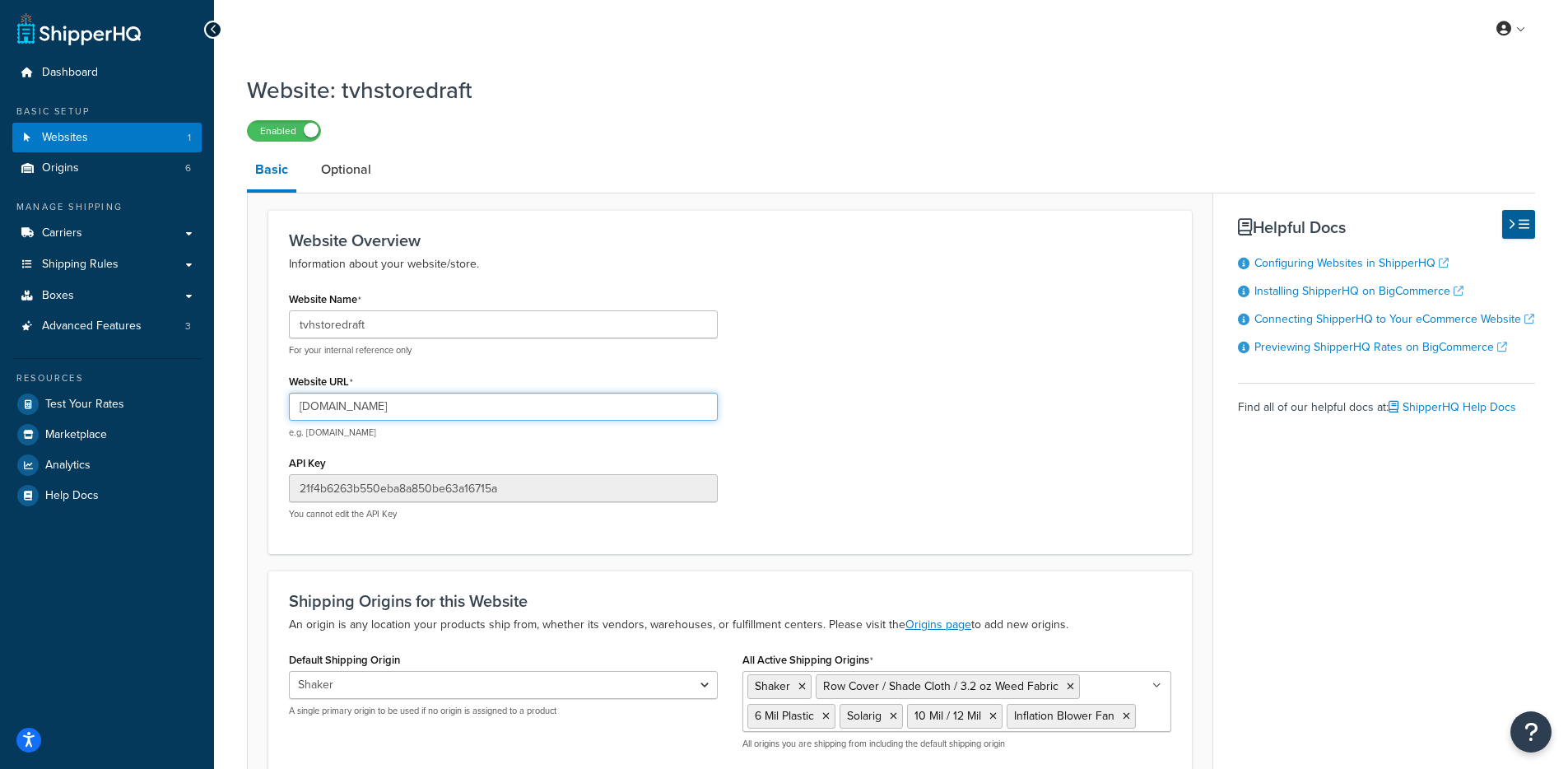
drag, startPoint x: 273, startPoint y: 401, endPoint x: 206, endPoint y: 392, distance: 67.6
click at [194, 396] on div "Dashboard Basic Setup Websites 1 Origins 6 Manage Shipping Carriers Carriers Al…" at bounding box center [784, 467] width 1568 height 933
click at [87, 229] on link "Carriers" at bounding box center [106, 233] width 189 height 30
click at [134, 231] on link "Carriers" at bounding box center [106, 233] width 189 height 30
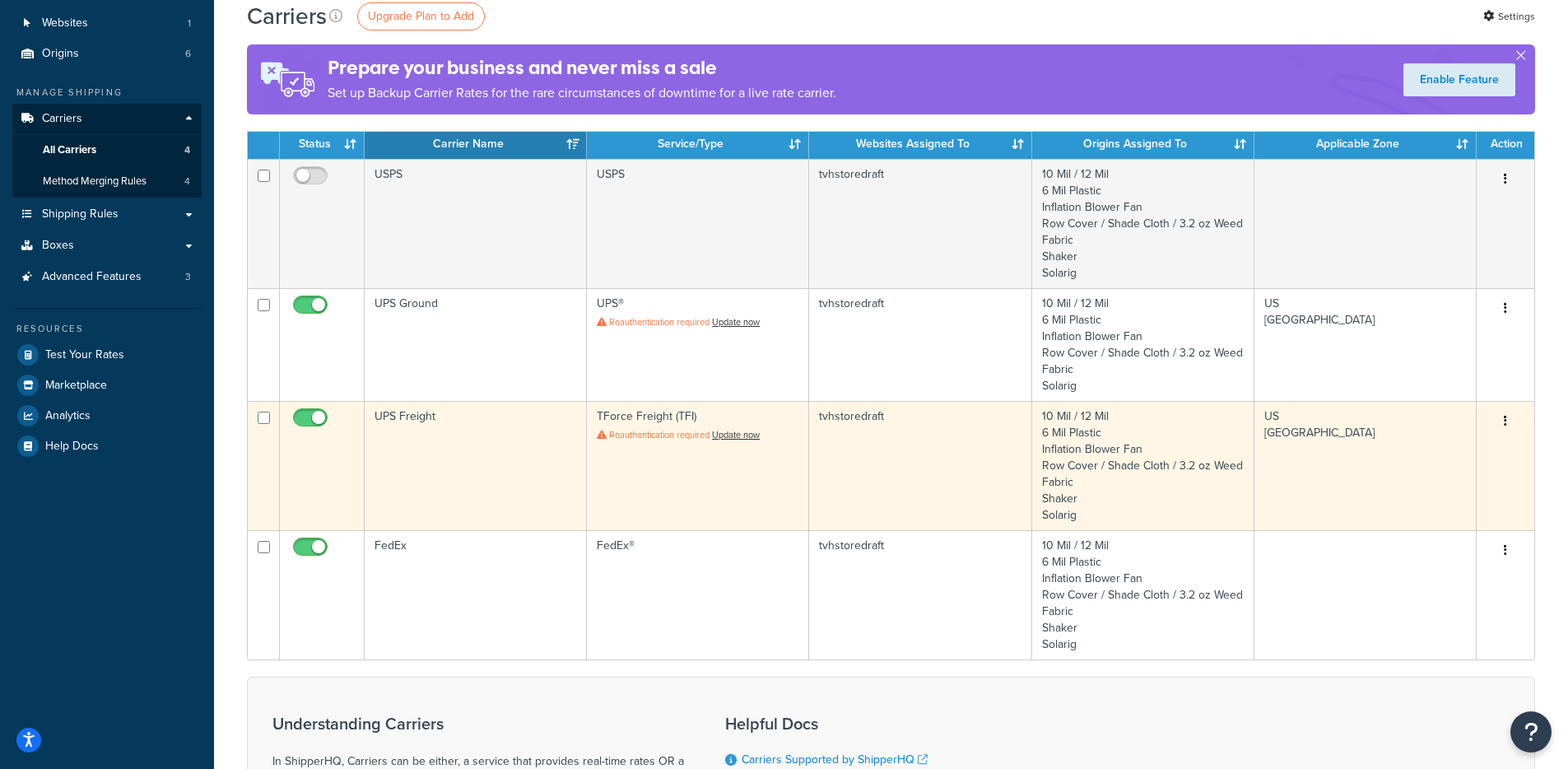
scroll to position [30, 0]
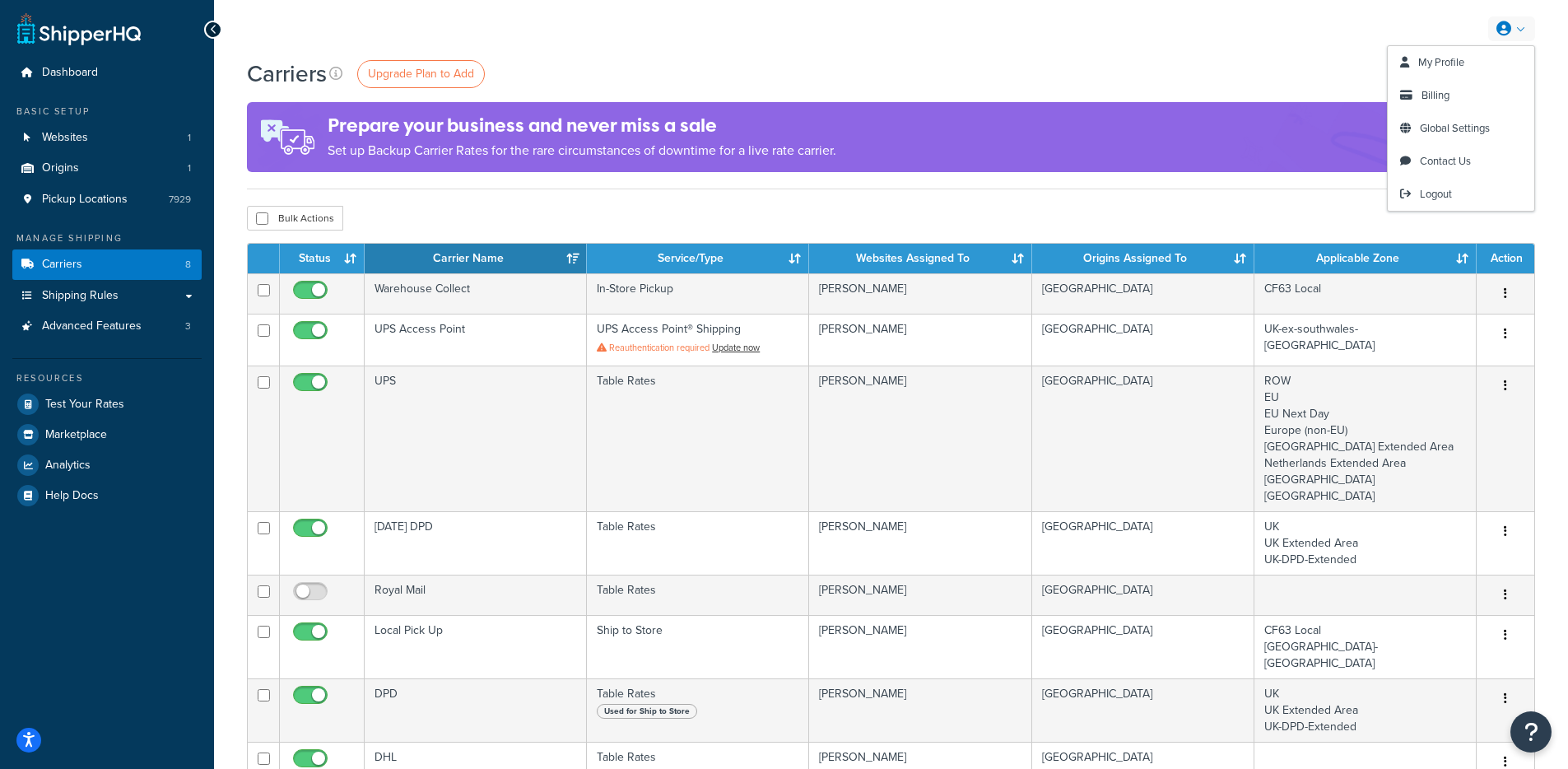
click at [1505, 21] on icon at bounding box center [1504, 29] width 15 height 15
click at [1431, 105] on link "Billing" at bounding box center [1461, 96] width 147 height 33
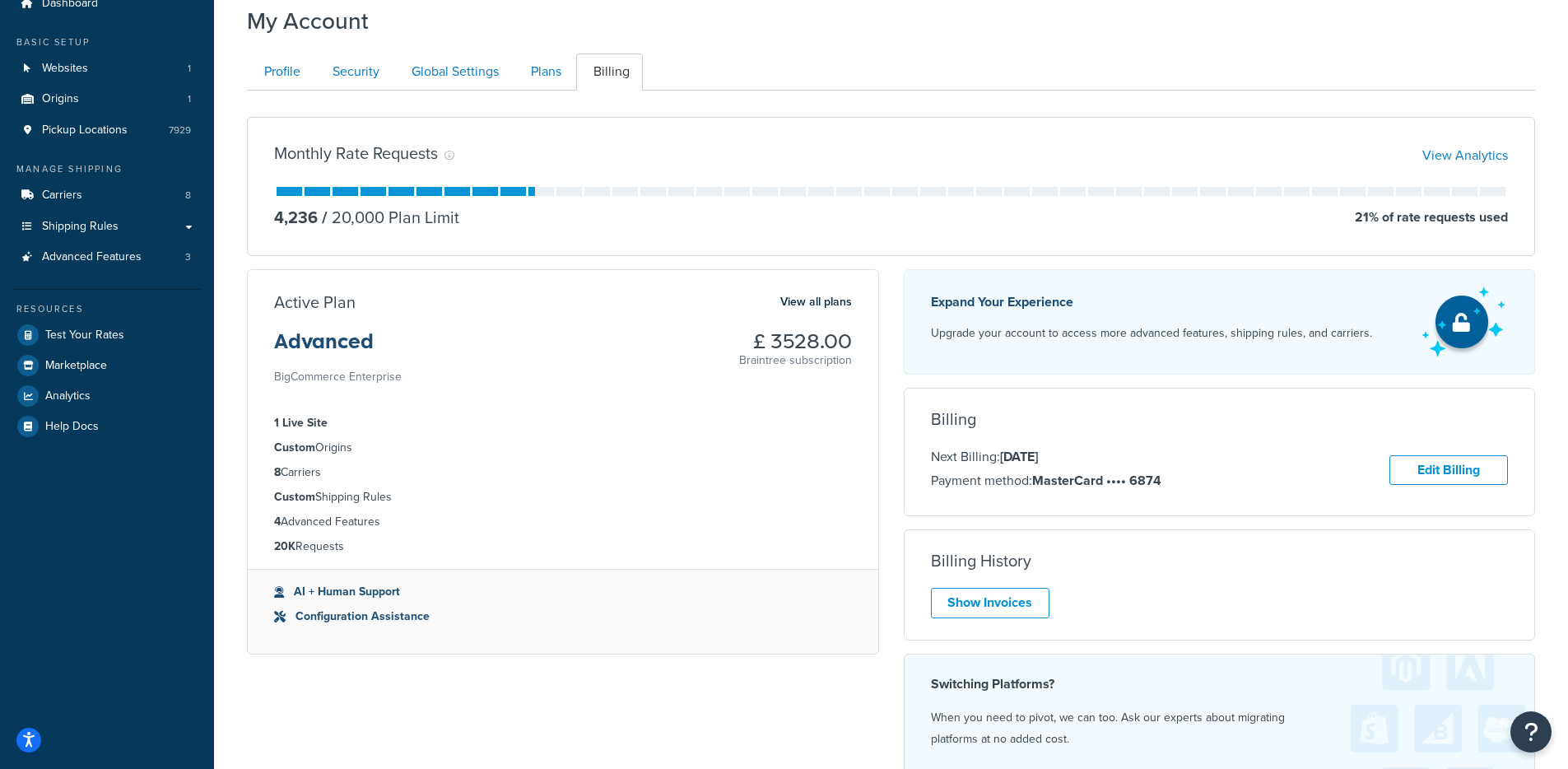
scroll to position [107, 0]
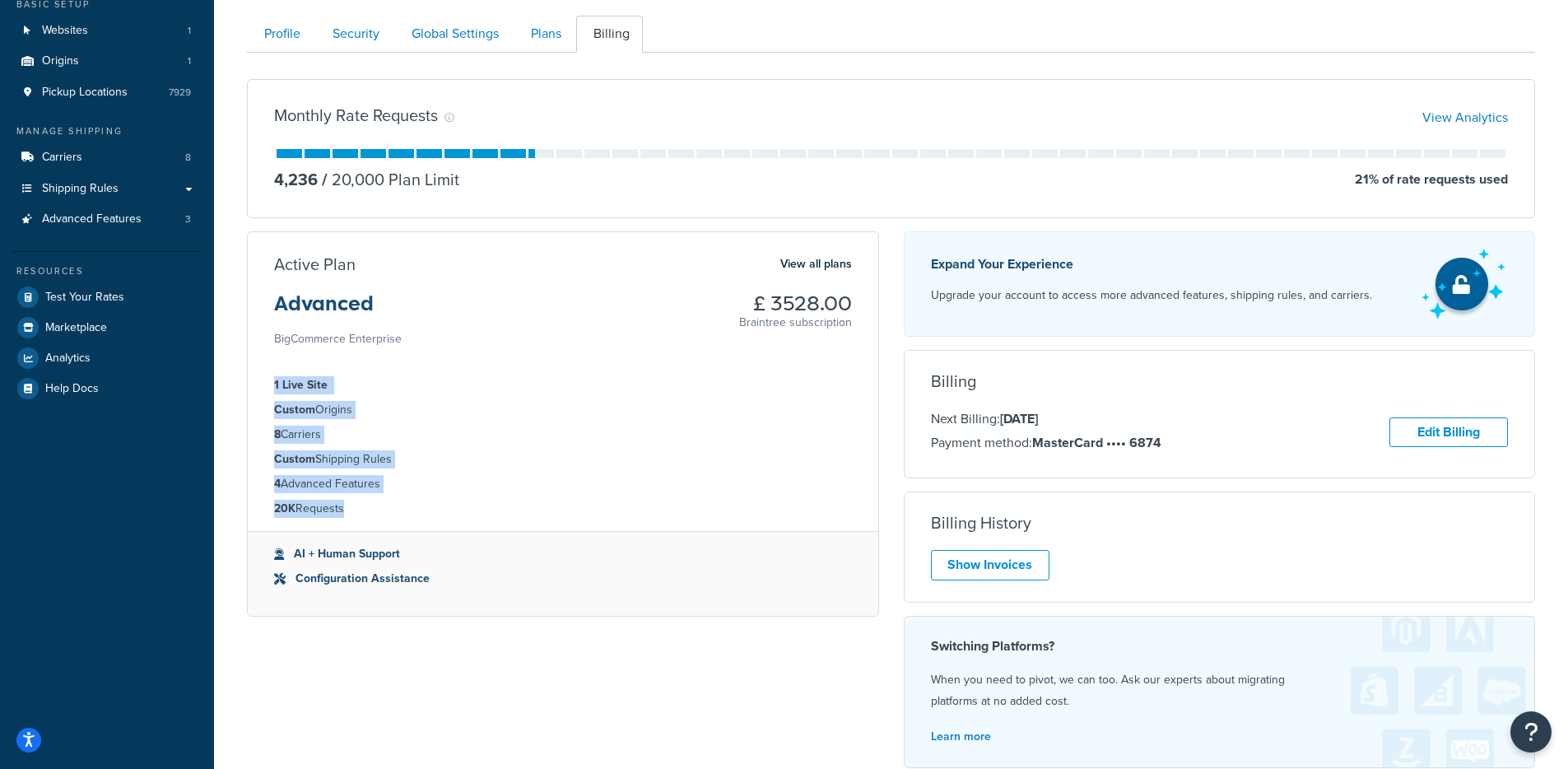
drag, startPoint x: 309, startPoint y: 438, endPoint x: 328, endPoint y: 538, distance: 101.8
click at [328, 538] on div "Active Plan View all plans Advanced BigCommerce Enterprise £ 3528.00 Braintree …" at bounding box center [564, 424] width 633 height 385
click at [355, 511] on li "20K Requests" at bounding box center [563, 509] width 578 height 18
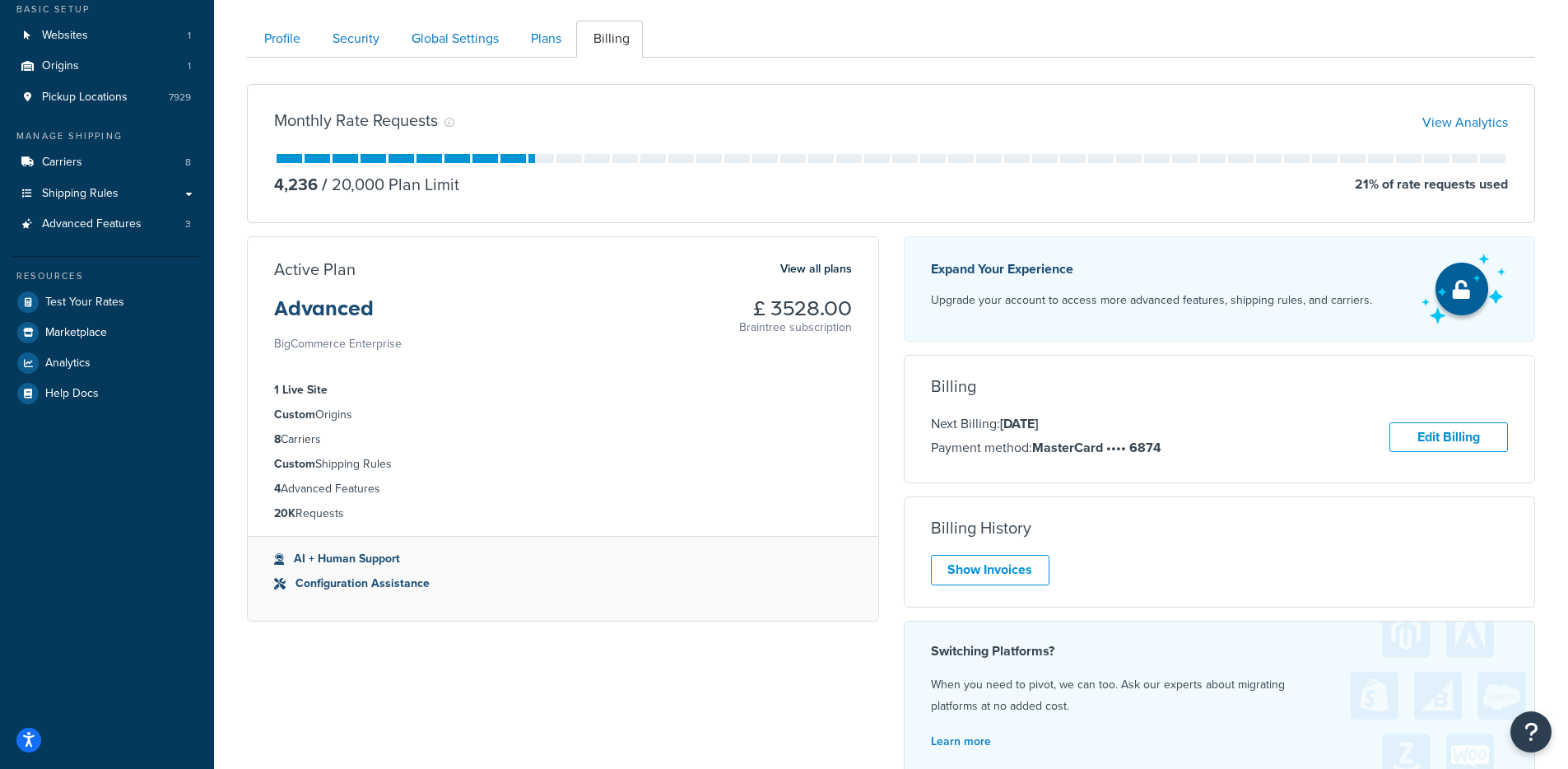
scroll to position [0, 0]
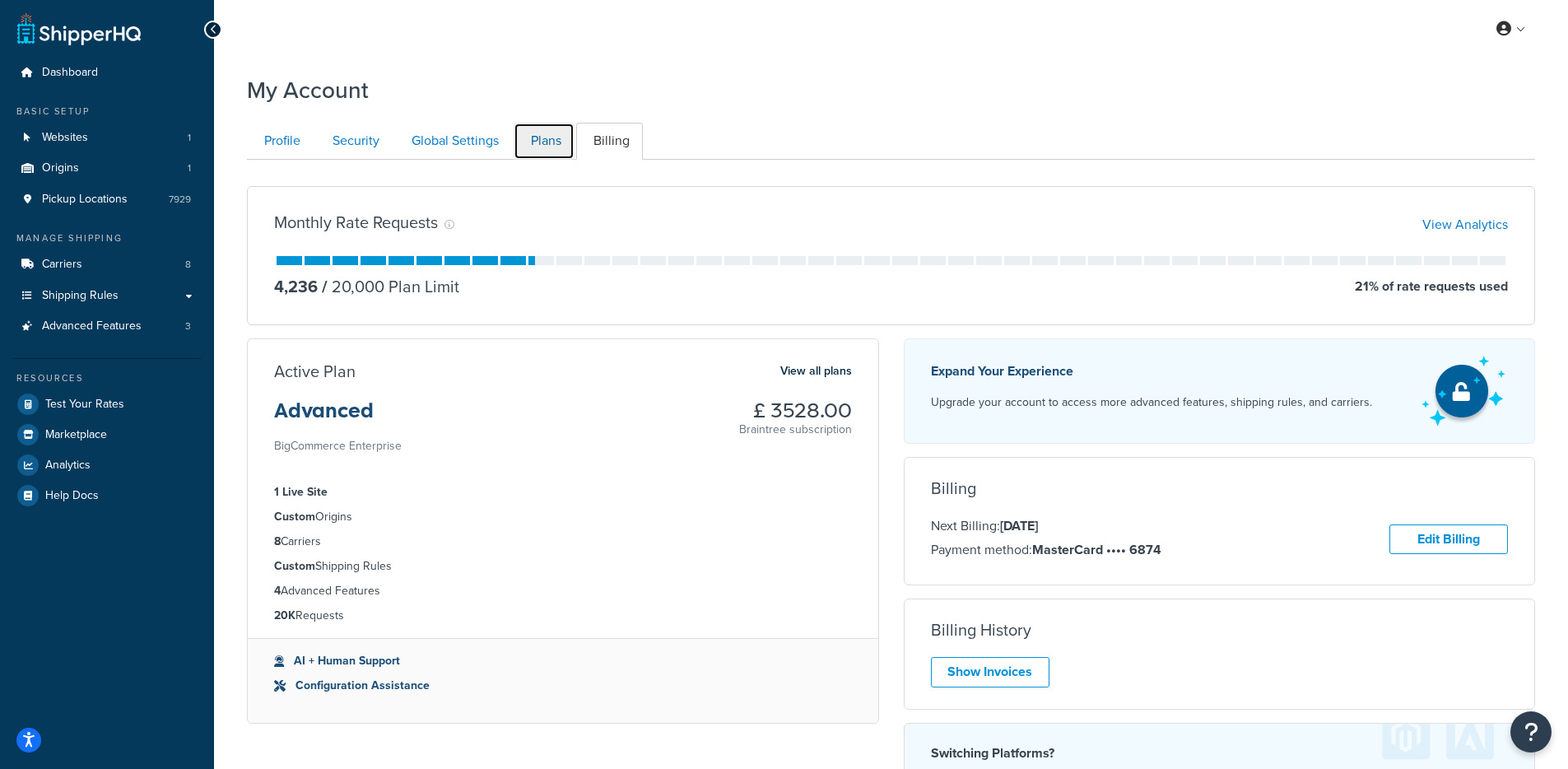
click at [535, 131] on link "Plans" at bounding box center [544, 141] width 61 height 37
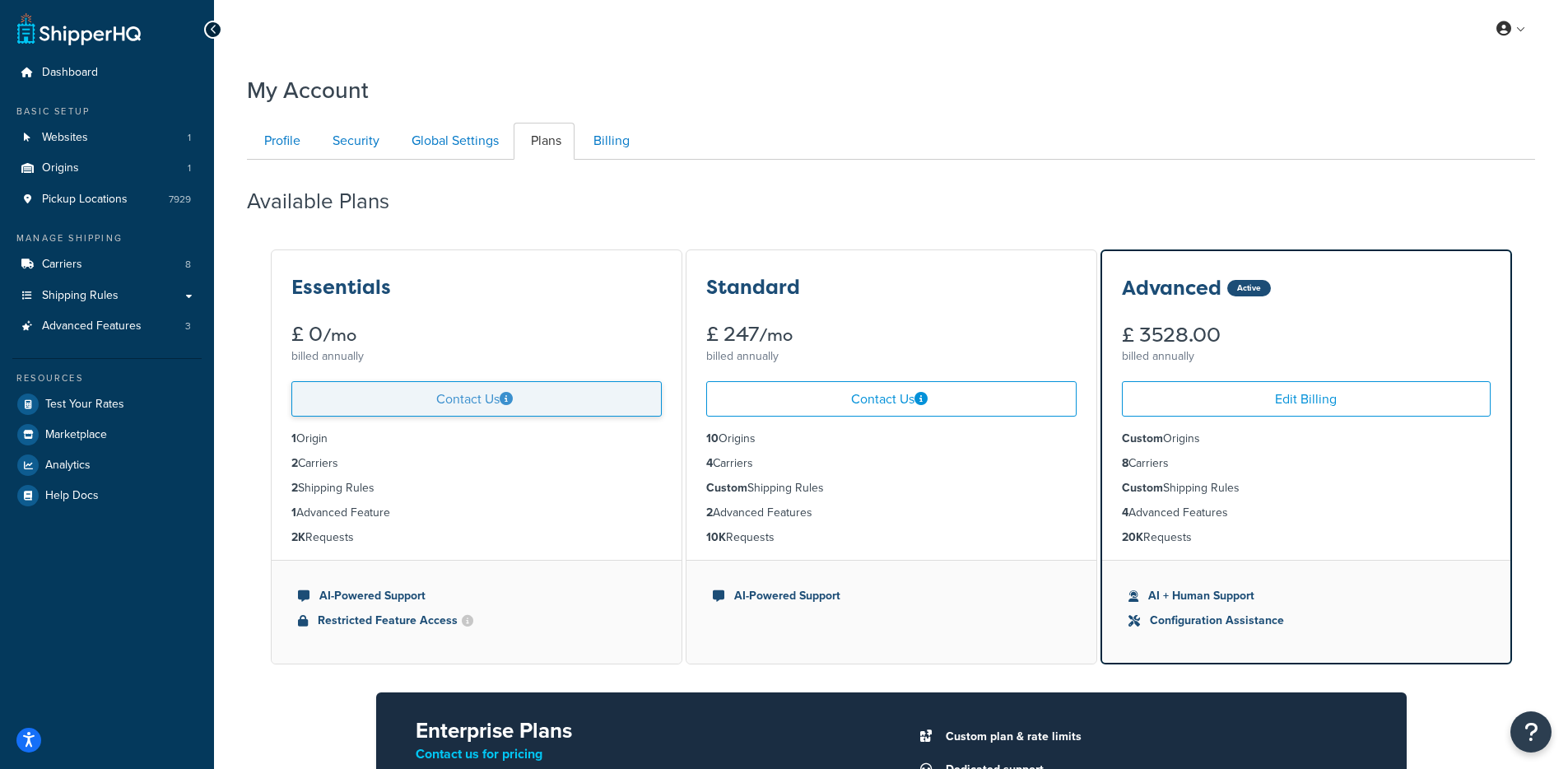
scroll to position [160, 0]
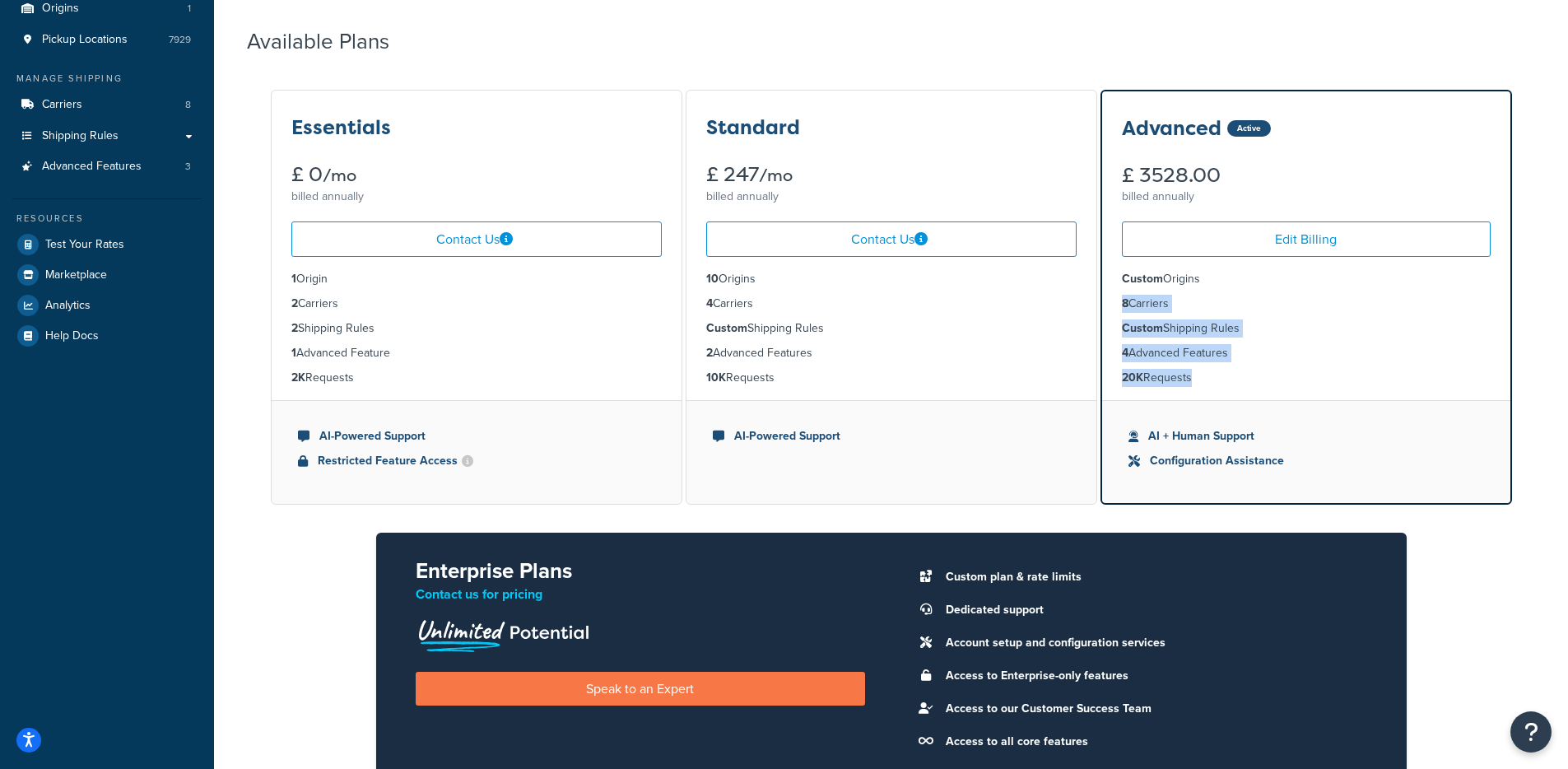
drag, startPoint x: 1135, startPoint y: 306, endPoint x: 1190, endPoint y: 380, distance: 92.2
click at [1190, 380] on ul "Custom Origins 8 Carriers Custom Shipping Rules 4 Advanced Features 20K Requests" at bounding box center [1306, 328] width 409 height 143
click at [1193, 380] on li "20K Requests" at bounding box center [1307, 378] width 369 height 18
click at [70, 84] on div "Manage Shipping" at bounding box center [106, 78] width 189 height 14
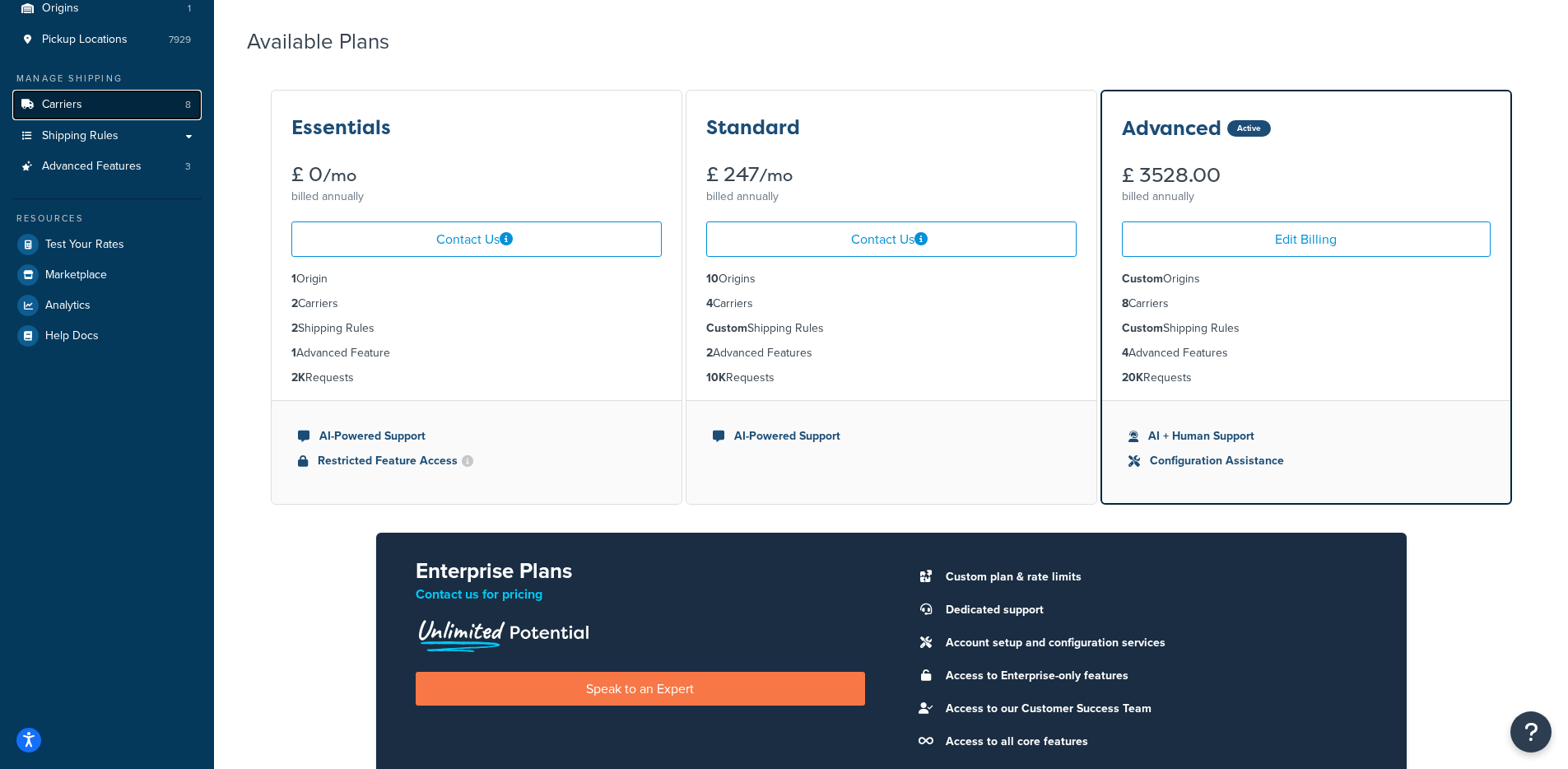
click at [81, 108] on link "Carriers 8" at bounding box center [106, 104] width 189 height 30
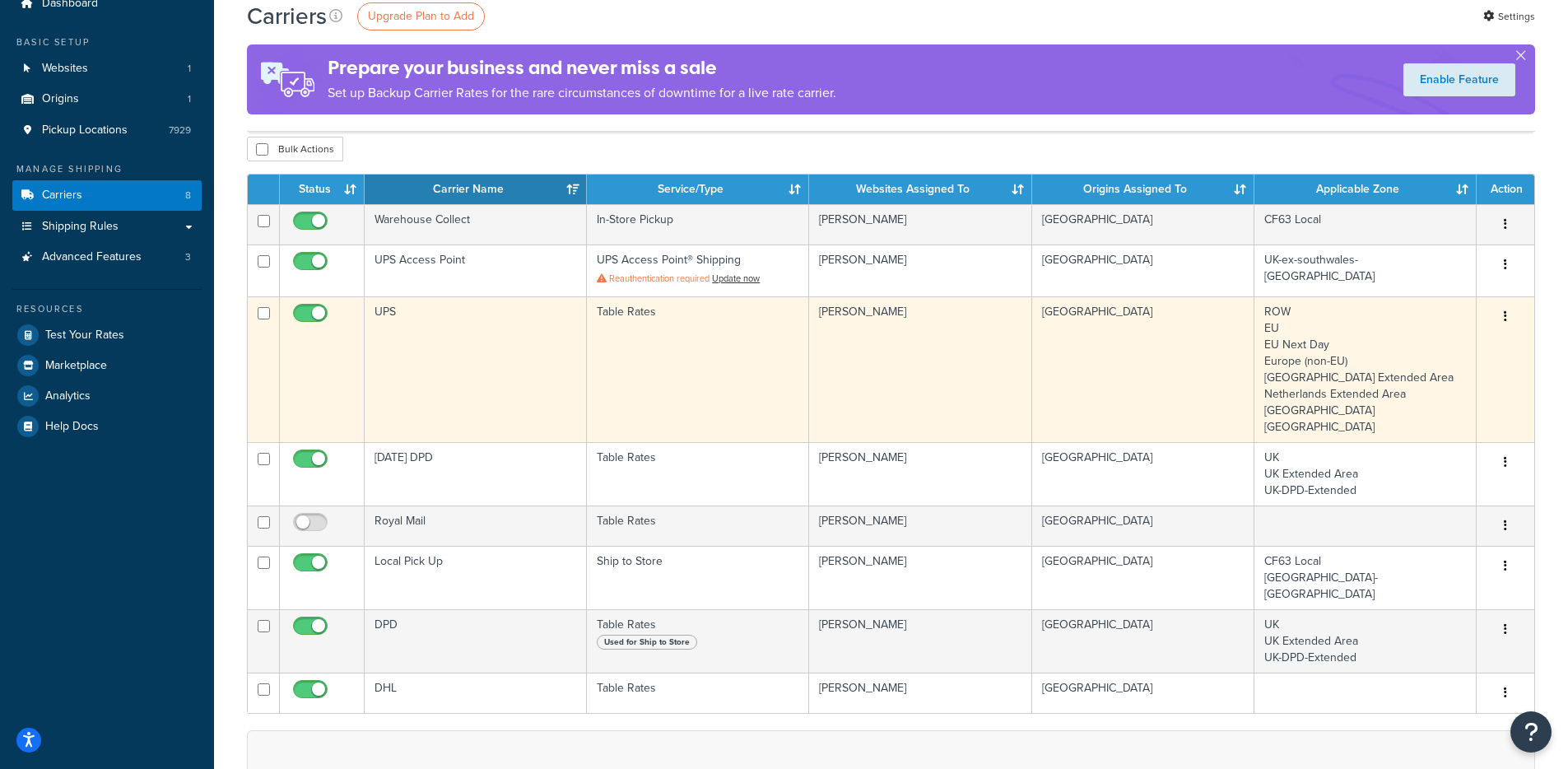
scroll to position [45, 0]
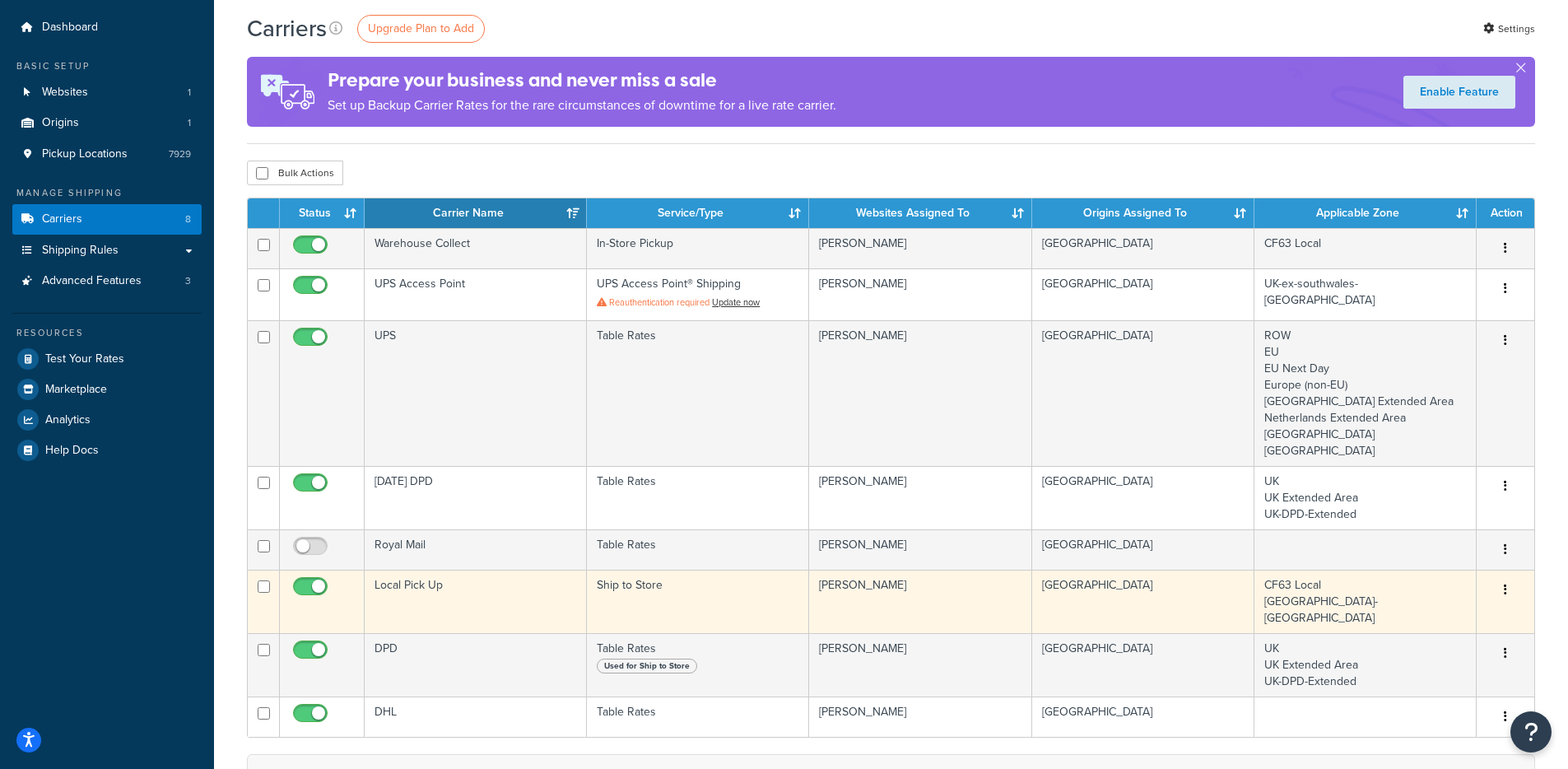
click at [463, 586] on td "Local Pick Up" at bounding box center [475, 601] width 222 height 64
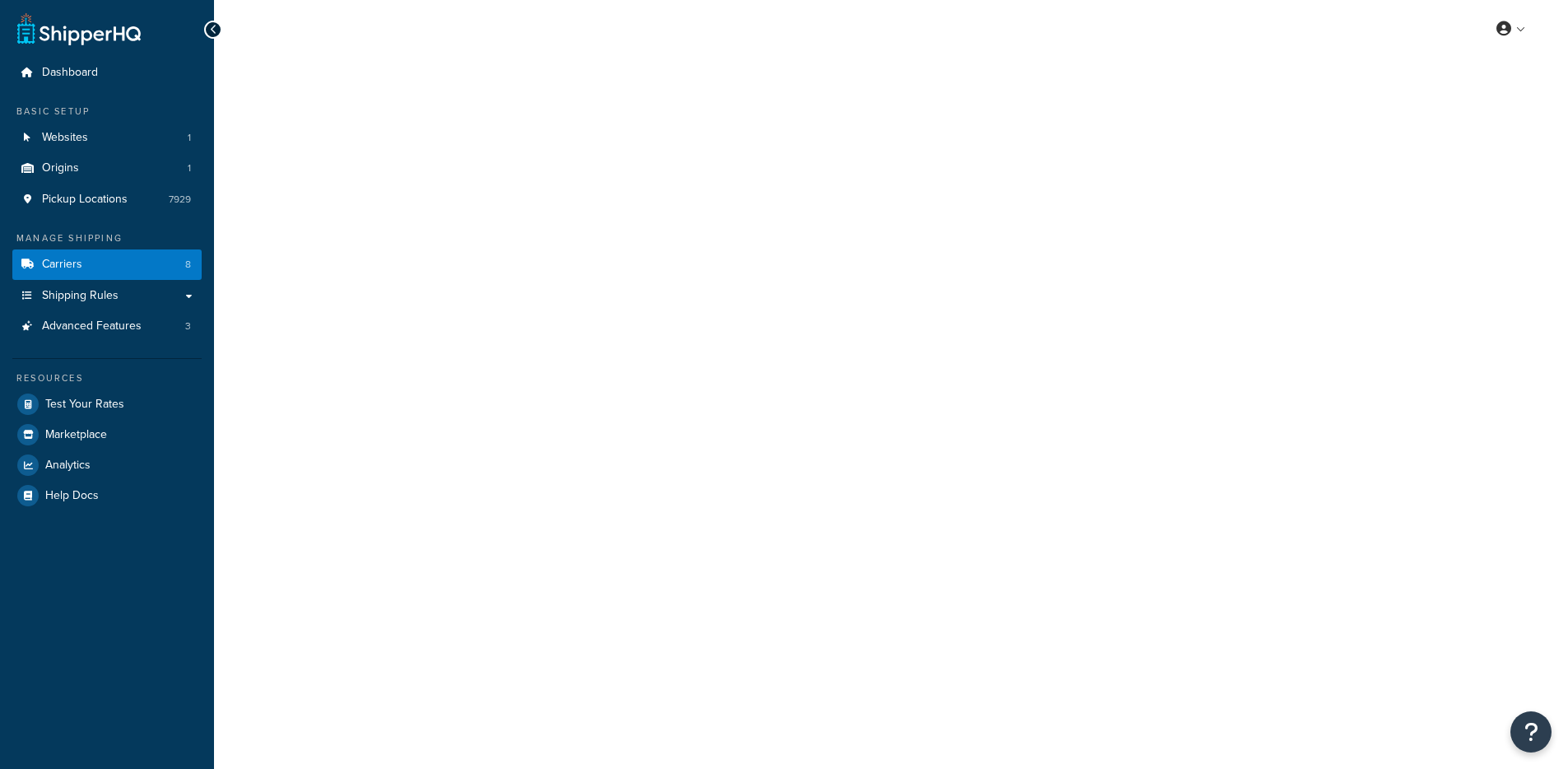
select select "shipToStore"
select select "159279"
select select "144893"
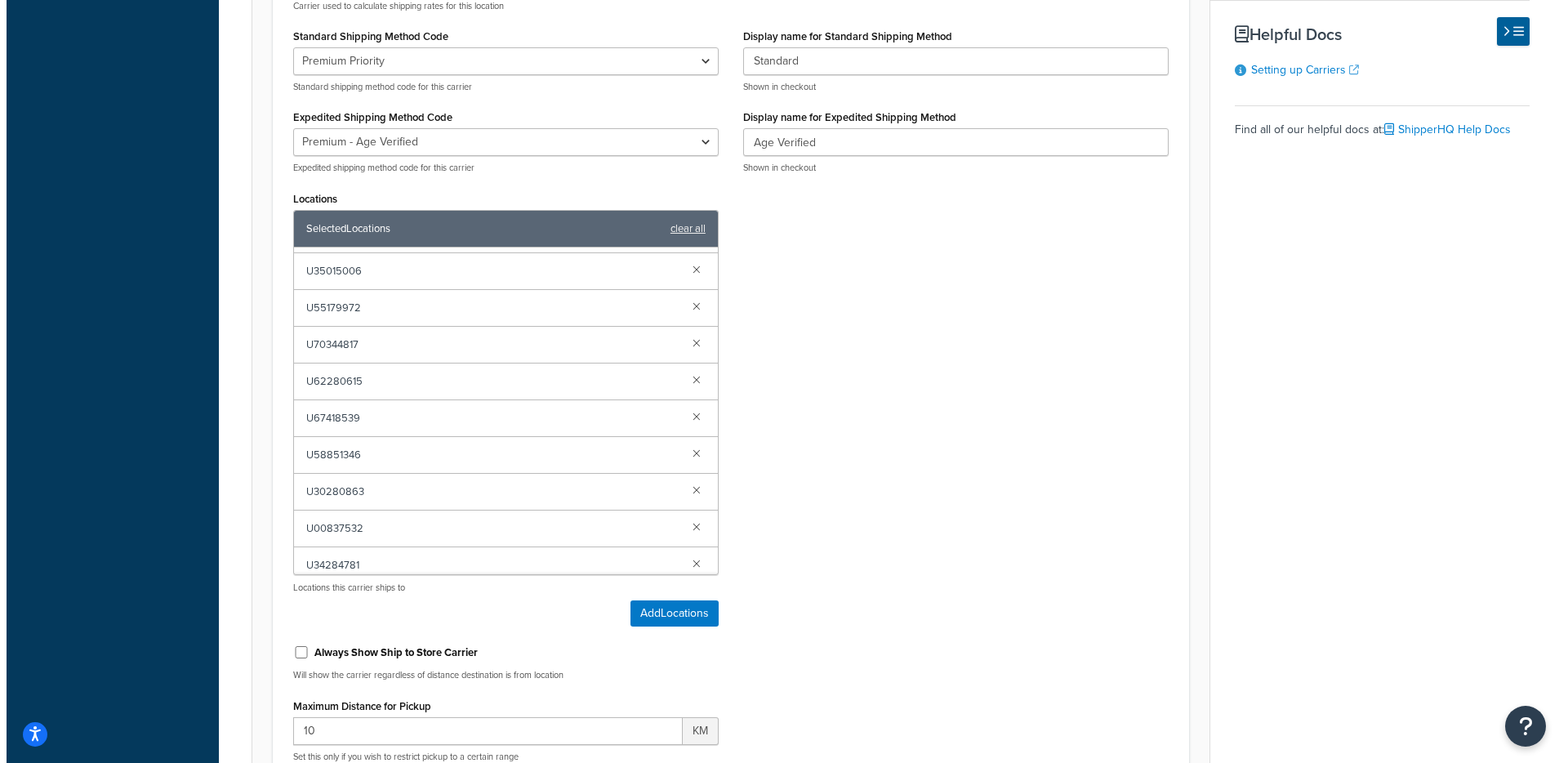
scroll to position [832, 0]
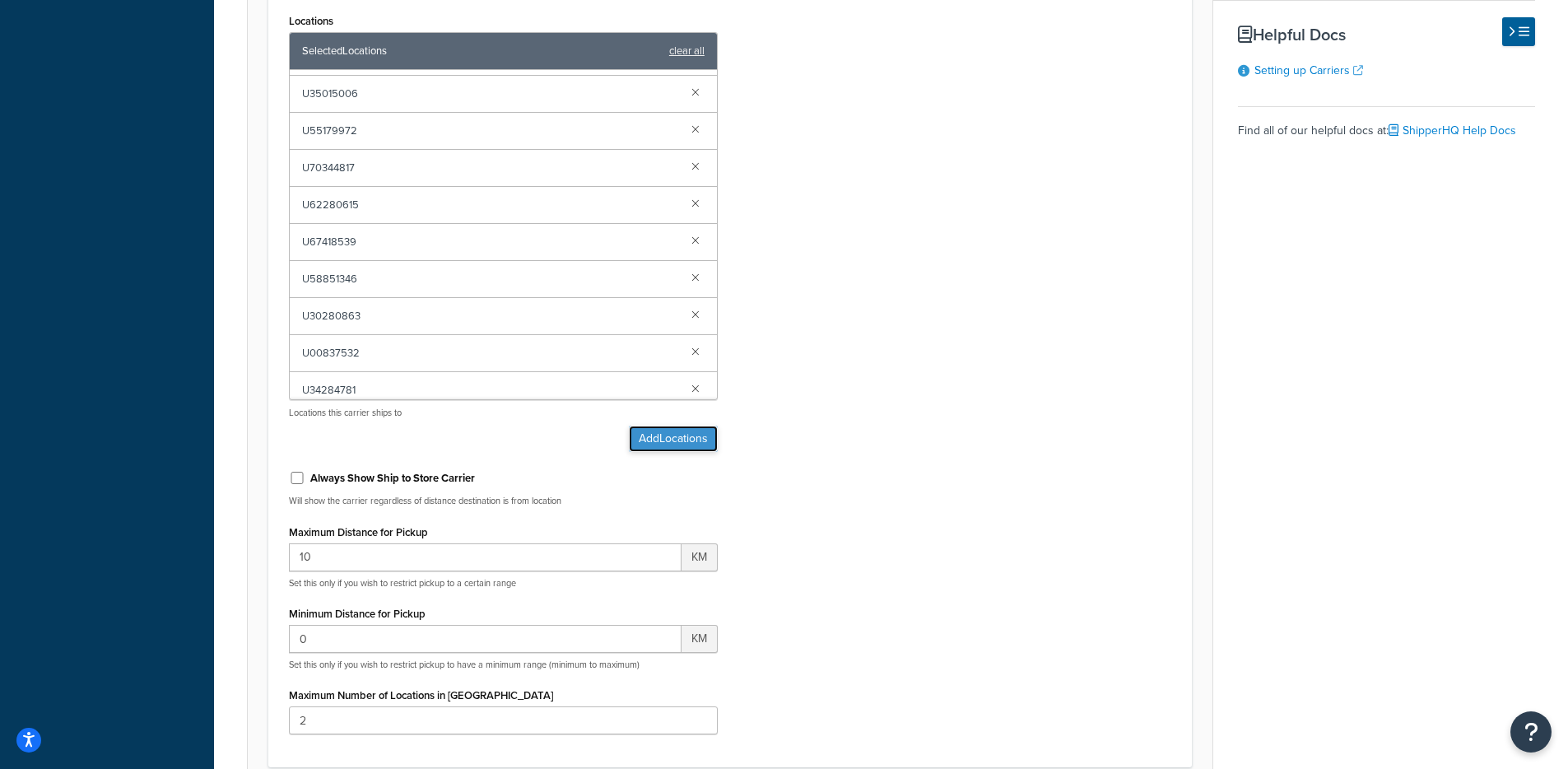
click at [672, 447] on button "Add Locations" at bounding box center [673, 438] width 89 height 27
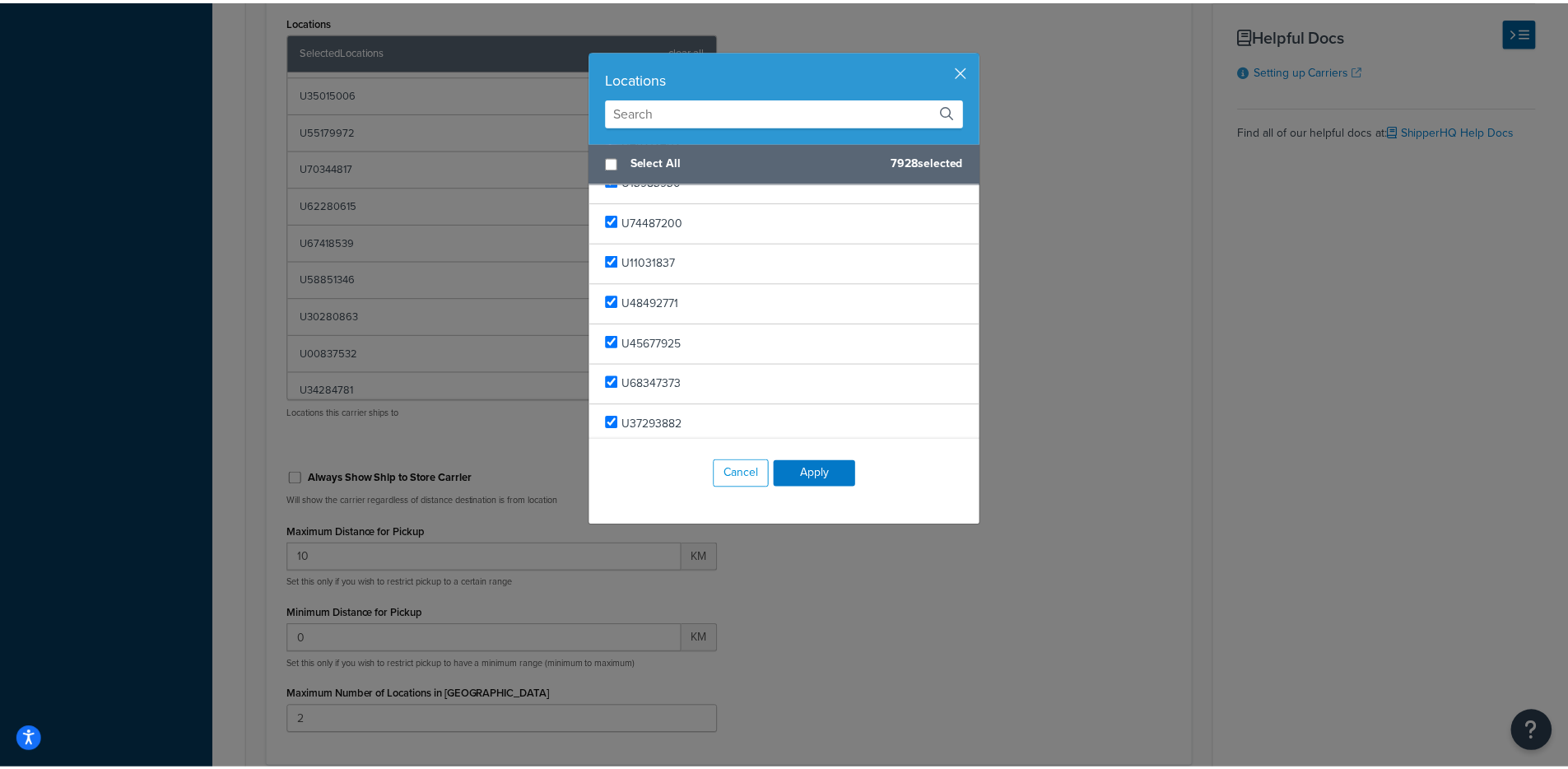
scroll to position [0, 0]
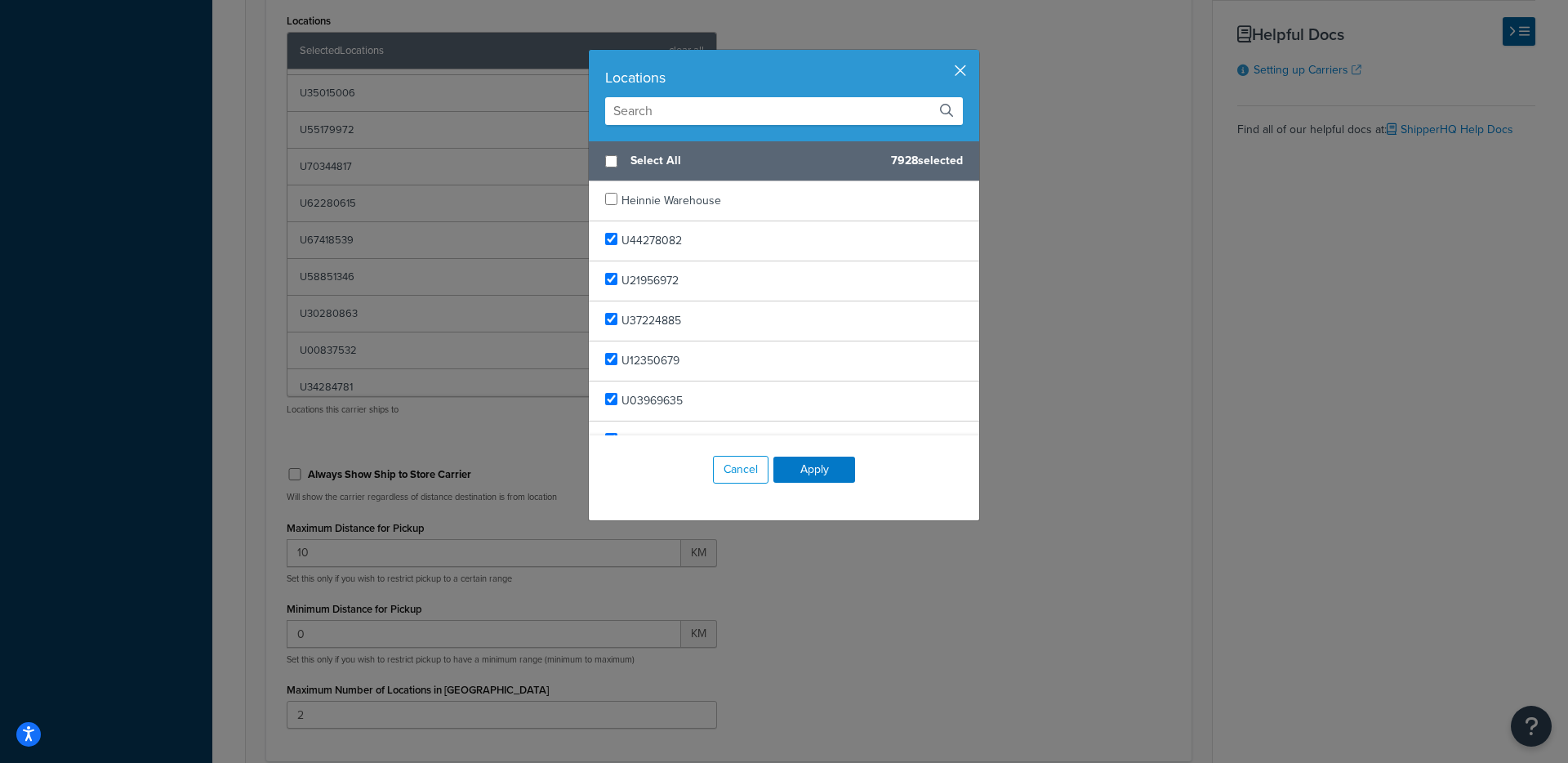
click at [956, 79] on div "Locations Select All 7928 selected Heinnie Warehouse U44278082 U21956972 U37224…" at bounding box center [784, 285] width 392 height 472
click at [975, 54] on button "button" at bounding box center [977, 51] width 4 height 4
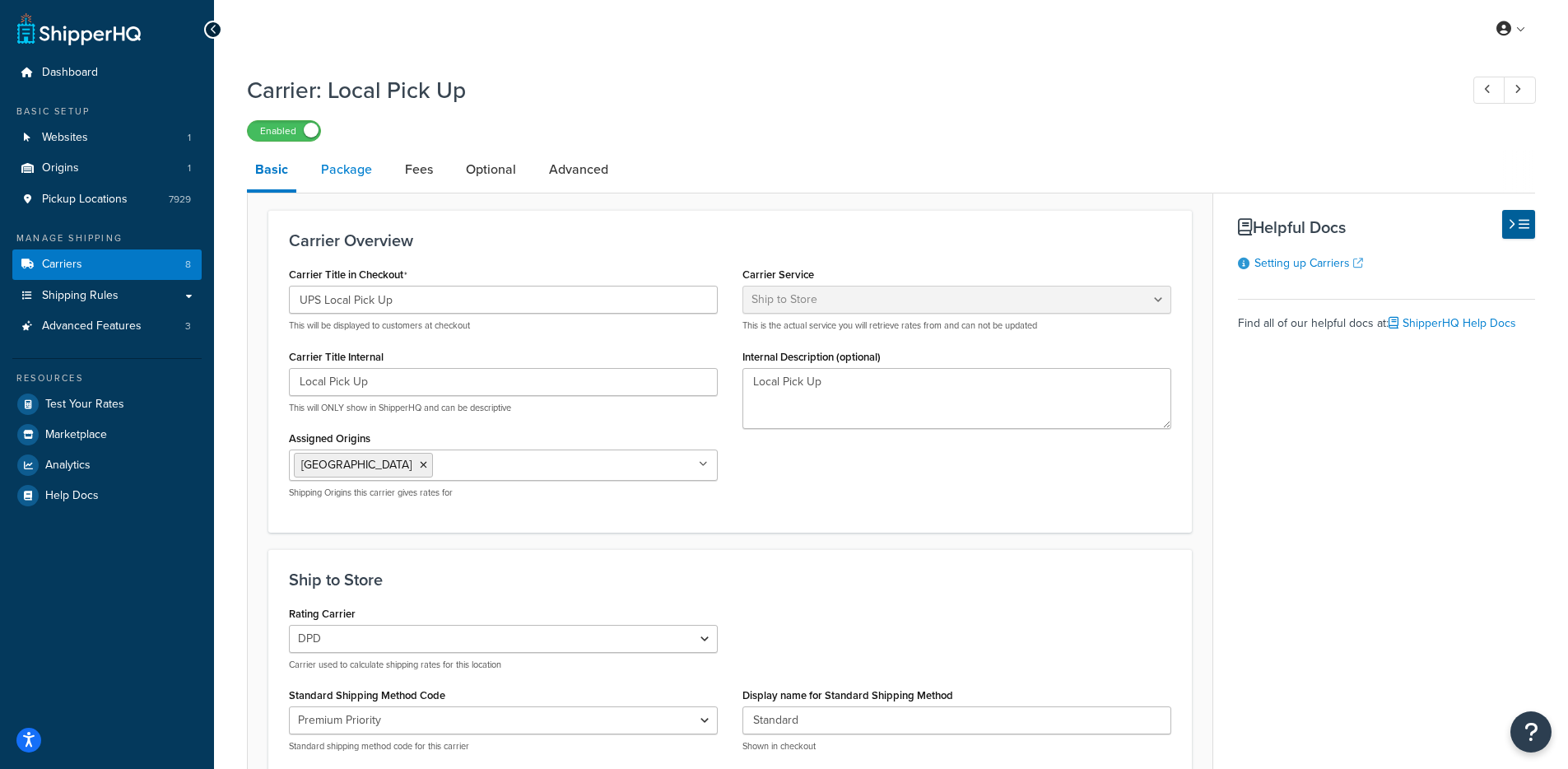
click at [354, 172] on link "Package" at bounding box center [346, 169] width 67 height 40
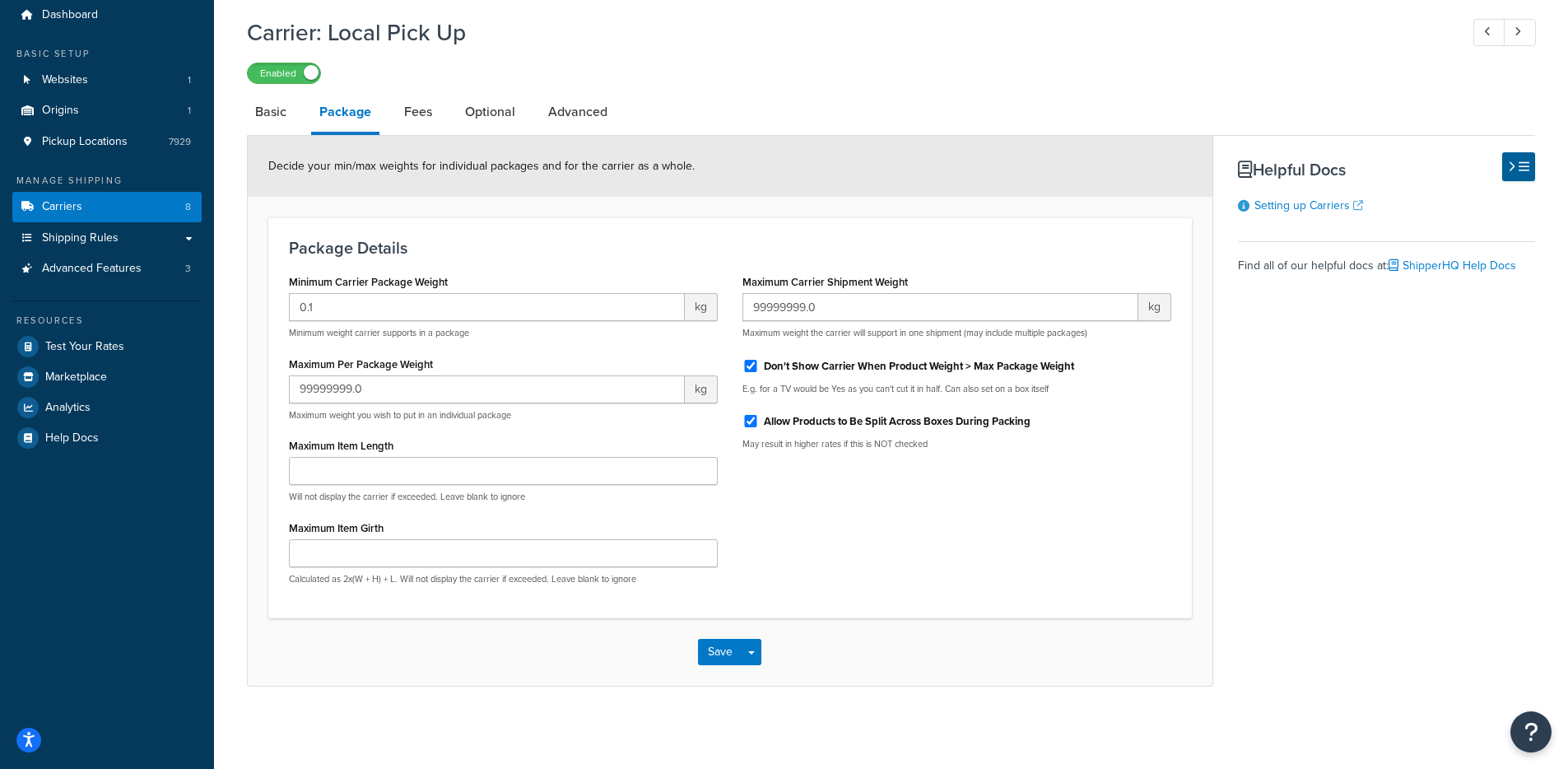
scroll to position [59, 0]
click at [420, 110] on link "Fees" at bounding box center [418, 112] width 44 height 40
select select "AFTER"
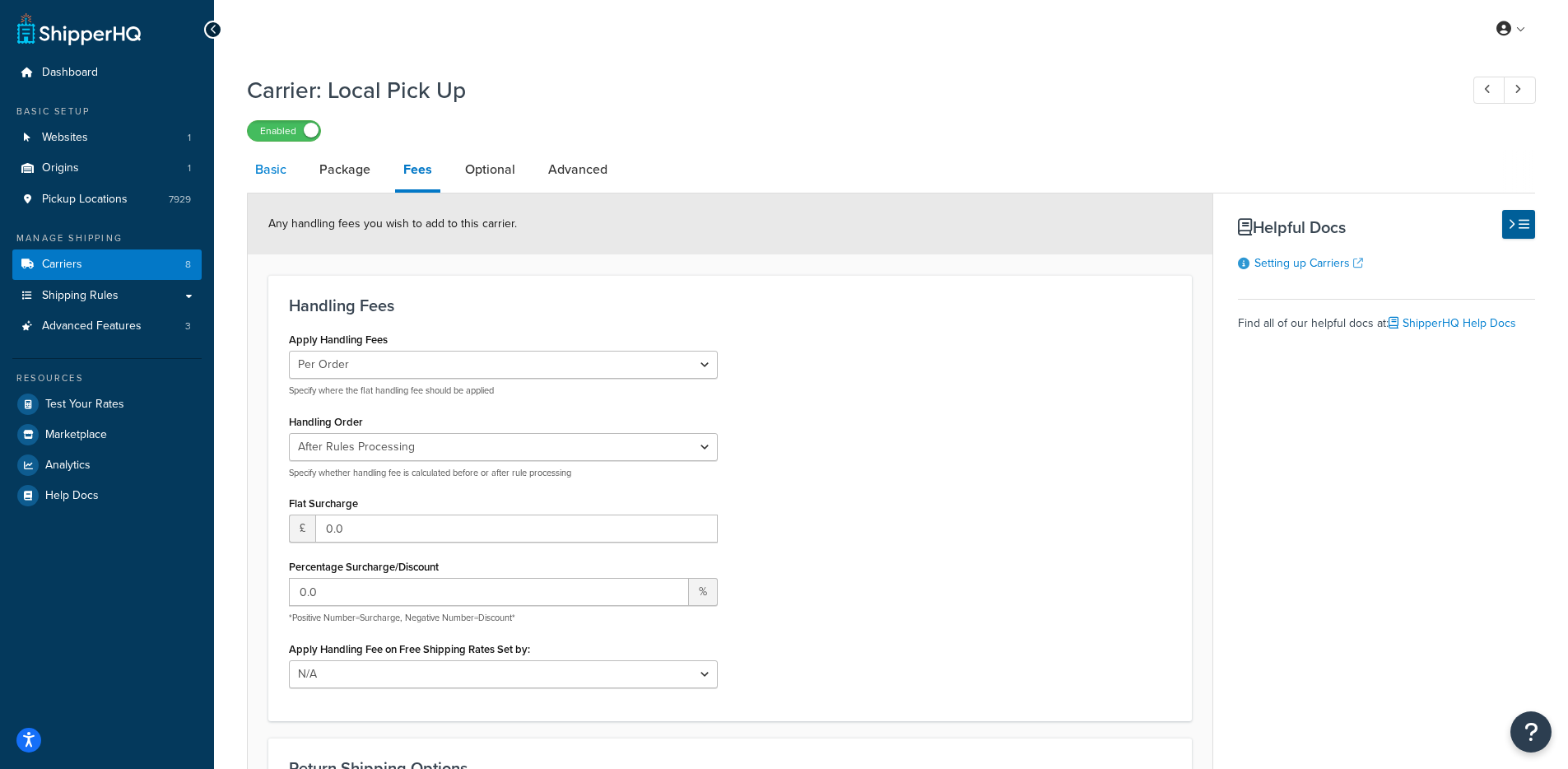
click at [257, 180] on link "Basic" at bounding box center [271, 169] width 48 height 40
select select "shipToStore"
select select "159279"
select select "144893"
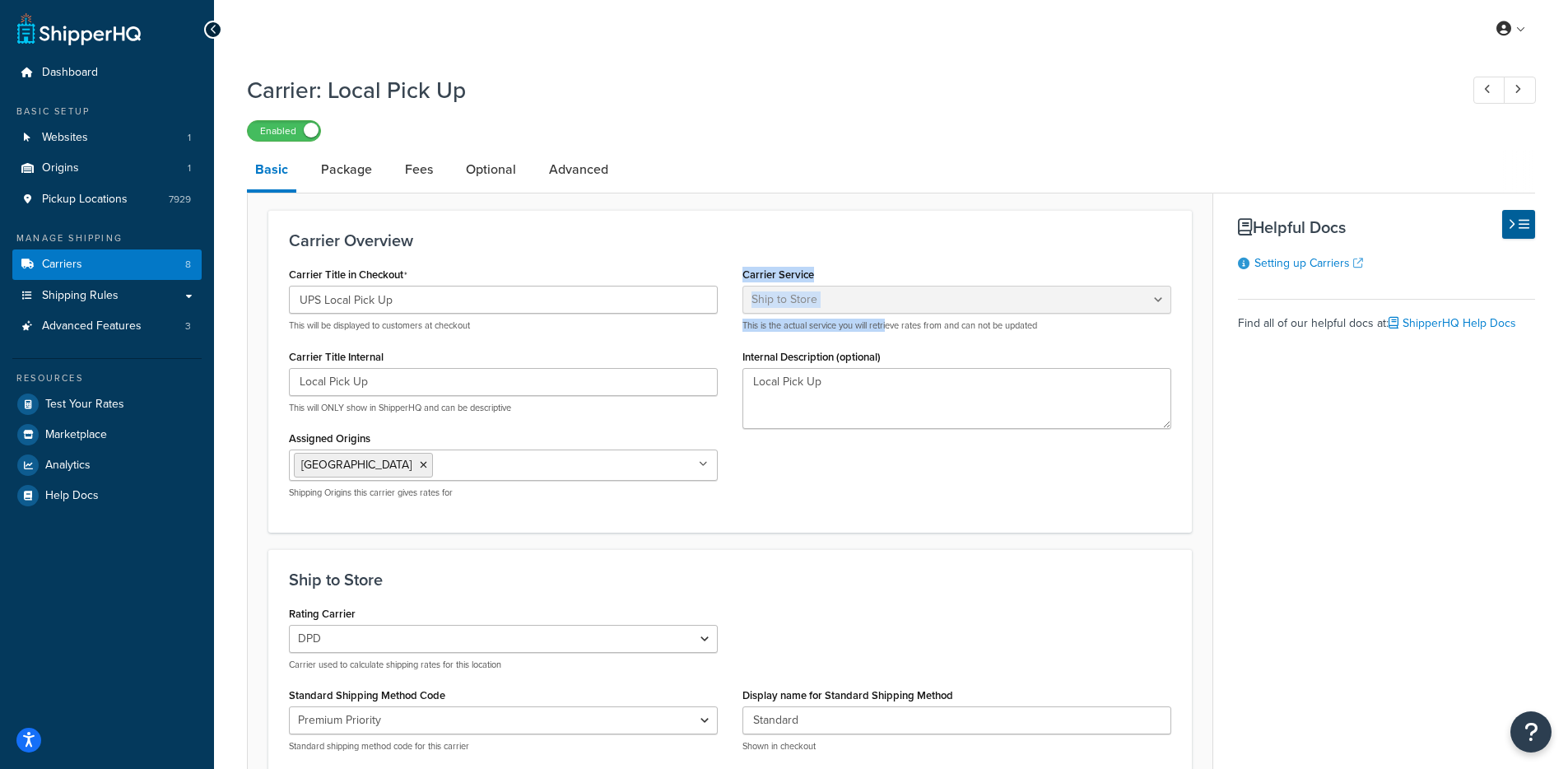
drag, startPoint x: 771, startPoint y: 271, endPoint x: 909, endPoint y: 355, distance: 161.6
click at [901, 341] on div "Carrier Overview Carrier Title in Checkout UPS Local Pick Up This will be displ…" at bounding box center [731, 371] width 924 height 322
click at [540, 461] on ul "Atlantic Gate" at bounding box center [503, 465] width 429 height 31
click at [891, 467] on div "Carrier Title in Checkout UPS Local Pick Up This will be displayed to customers…" at bounding box center [731, 387] width 908 height 249
drag, startPoint x: 94, startPoint y: 200, endPoint x: 272, endPoint y: 161, distance: 182.2
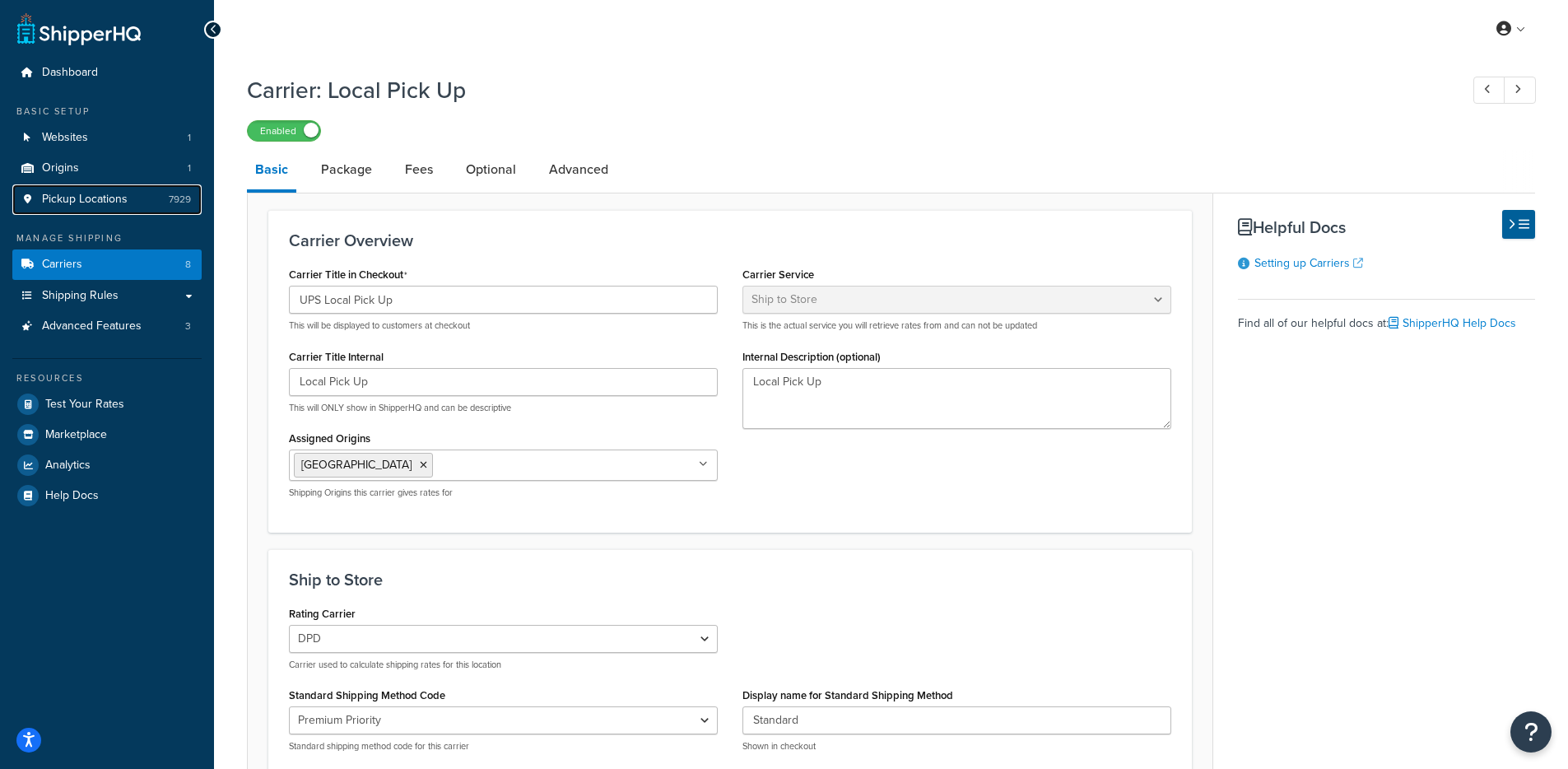
click at [94, 200] on span "Pickup Locations" at bounding box center [85, 199] width 86 height 14
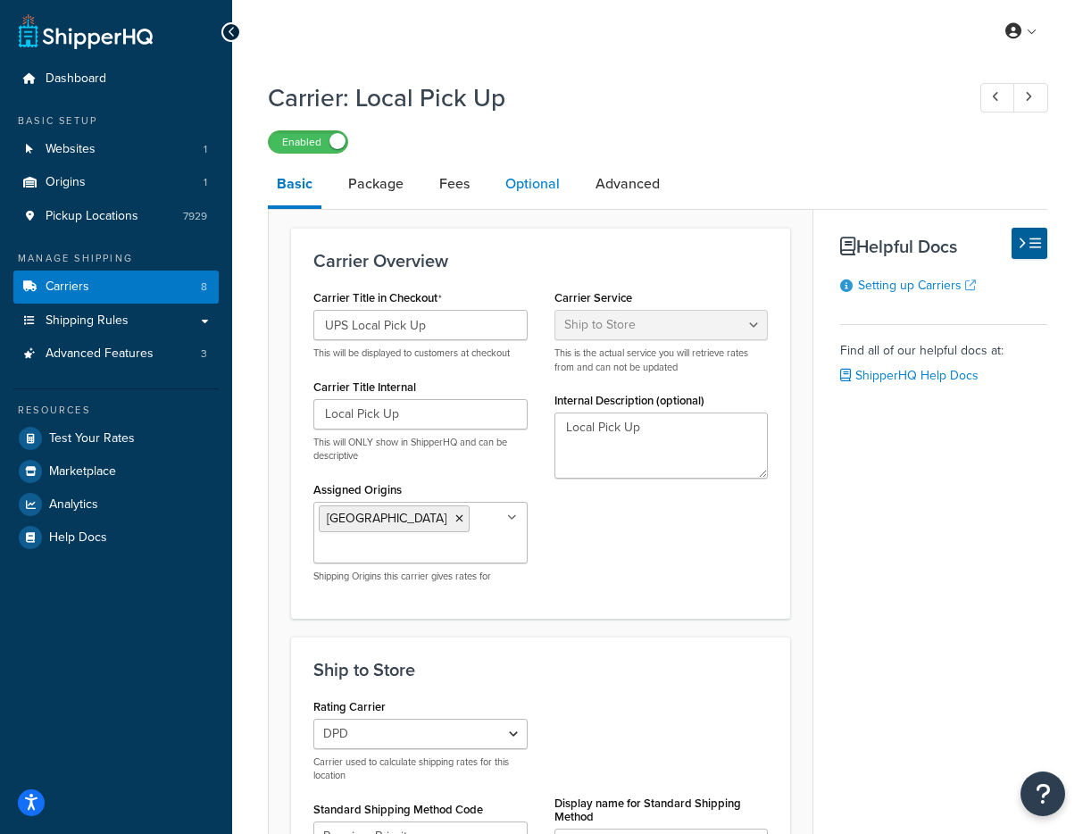
click at [534, 191] on link "Optional" at bounding box center [532, 183] width 72 height 43
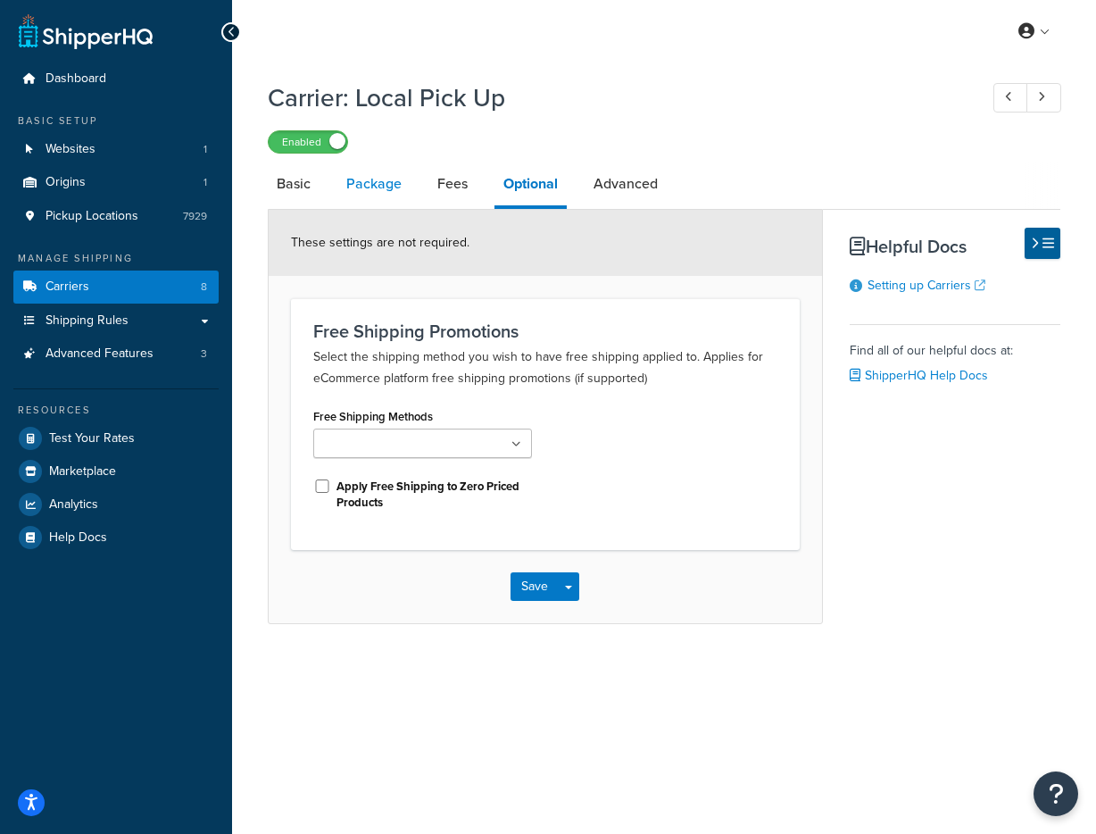
click at [388, 188] on link "Package" at bounding box center [373, 183] width 73 height 43
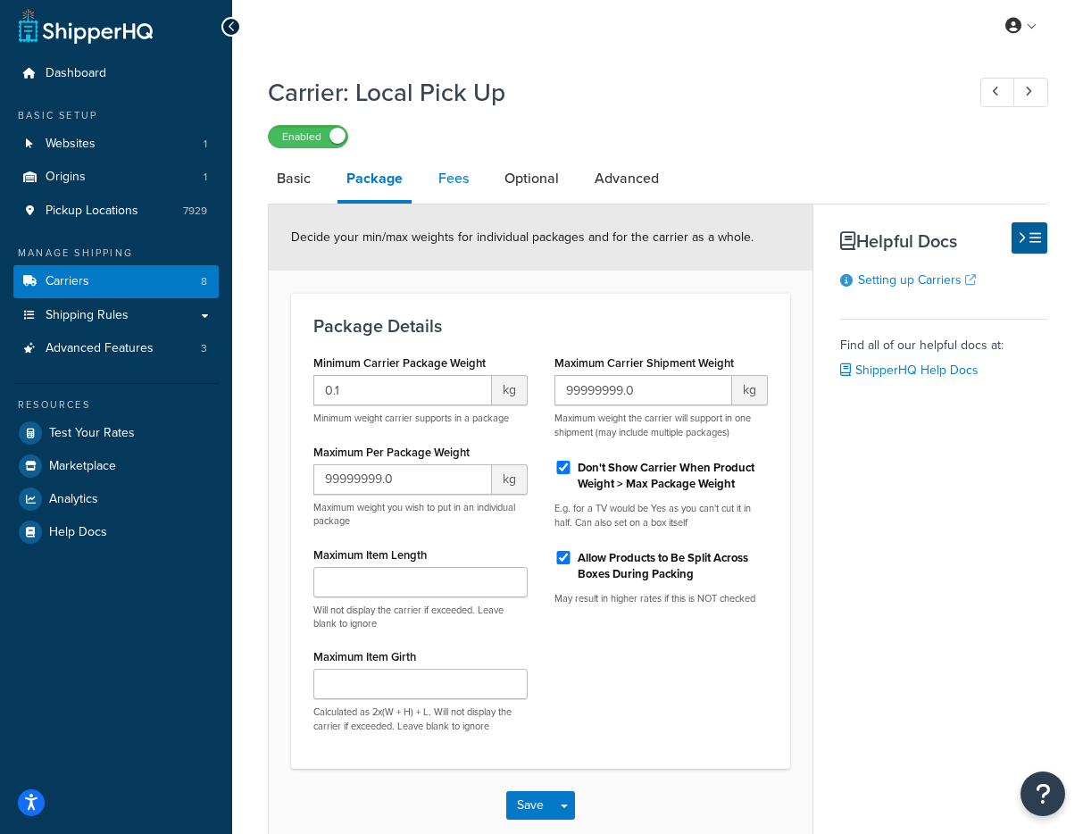
click at [450, 186] on link "Fees" at bounding box center [453, 178] width 48 height 43
select select "AFTER"
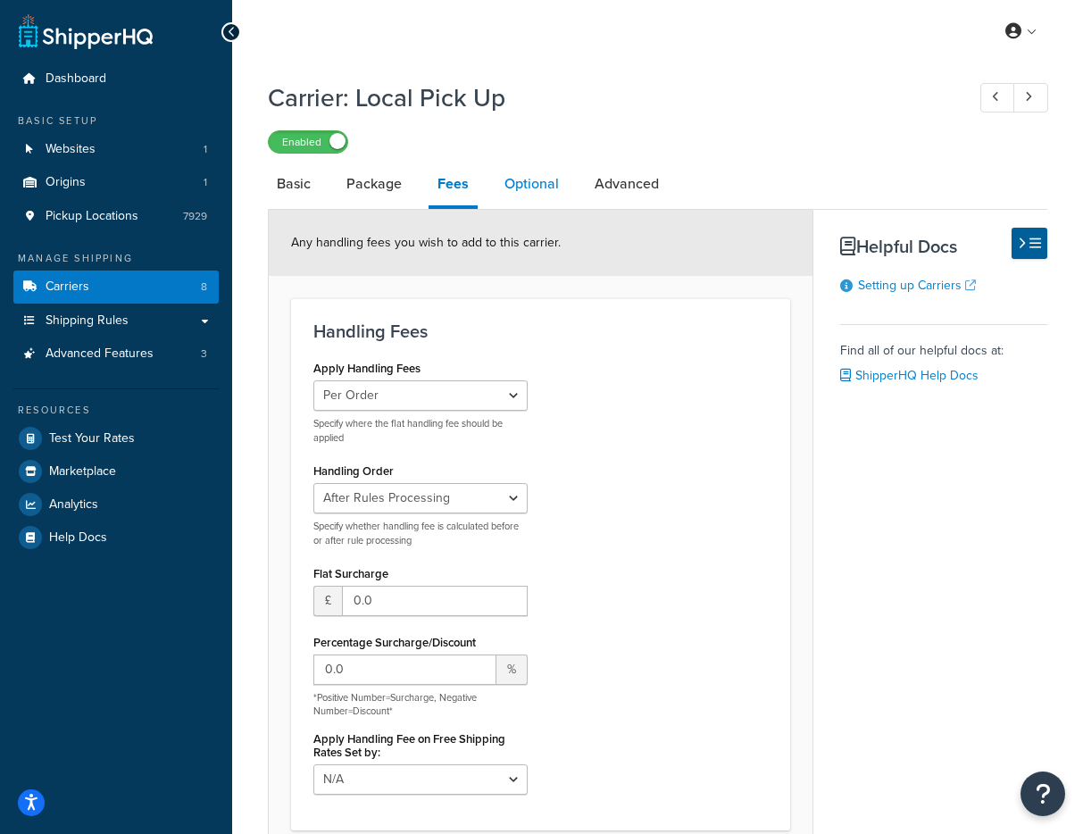
click at [536, 185] on link "Optional" at bounding box center [531, 183] width 72 height 43
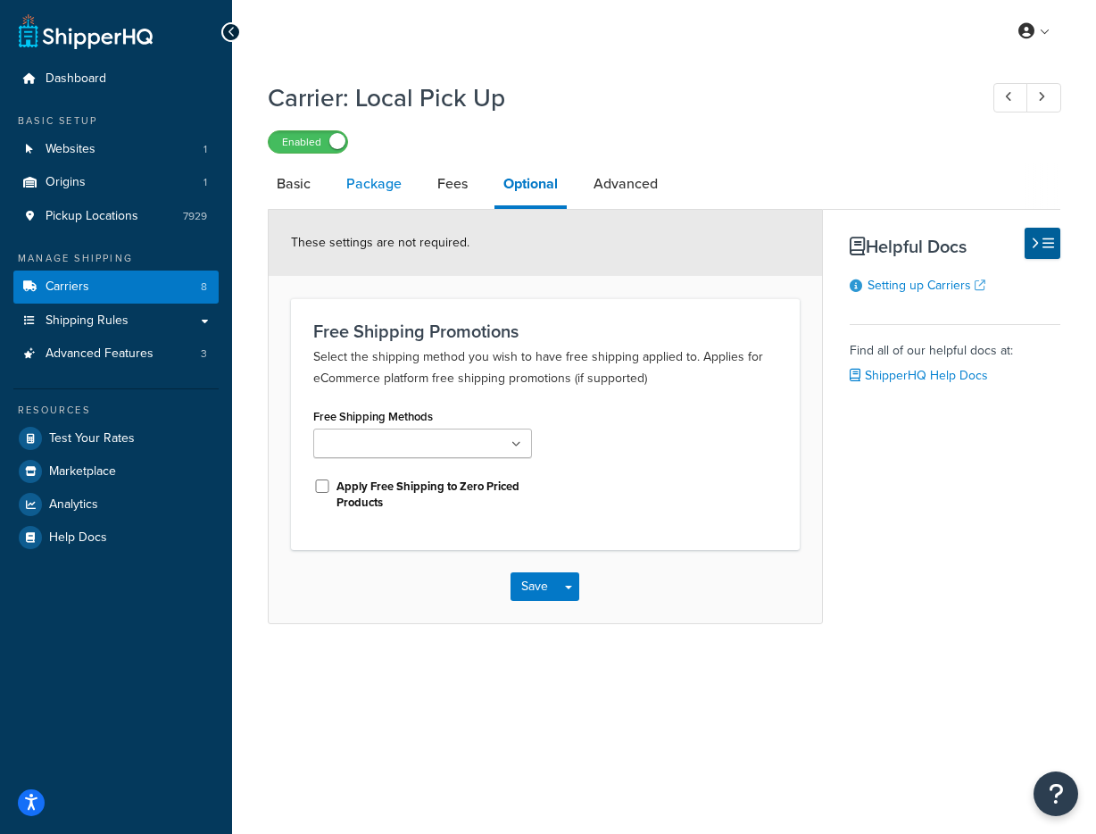
click at [387, 191] on link "Package" at bounding box center [373, 183] width 73 height 43
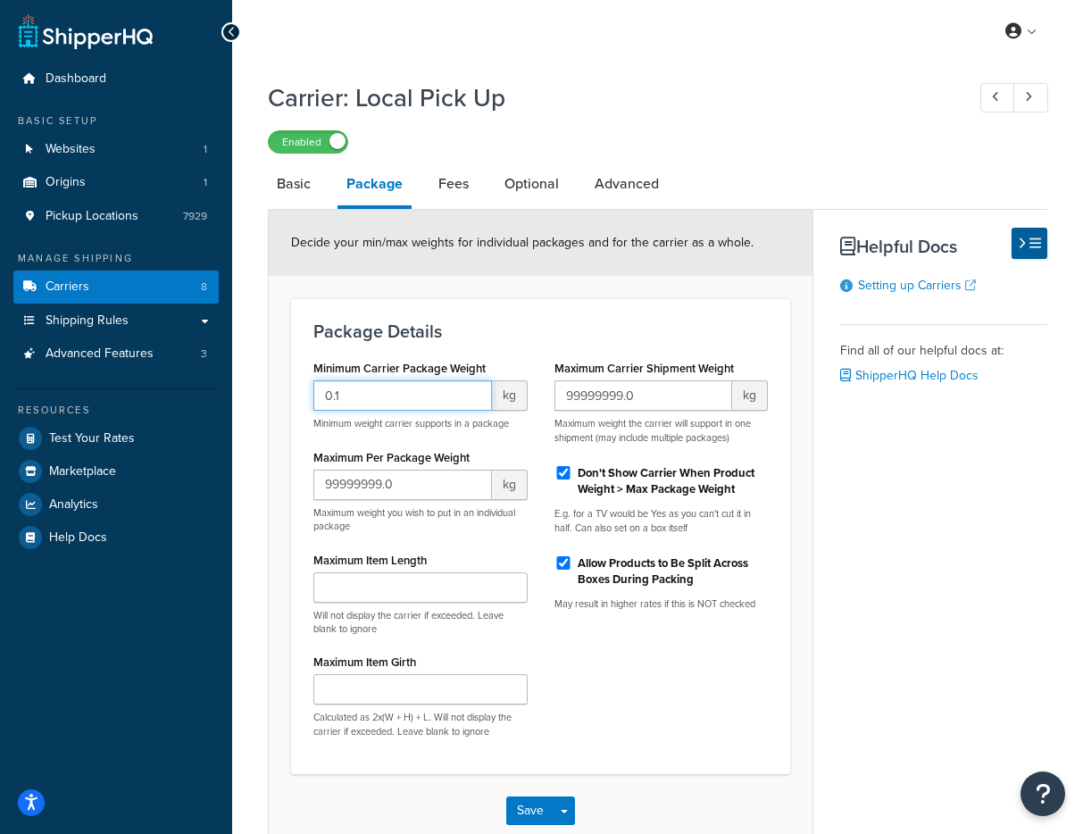
click at [397, 403] on input "0.1" at bounding box center [402, 395] width 179 height 30
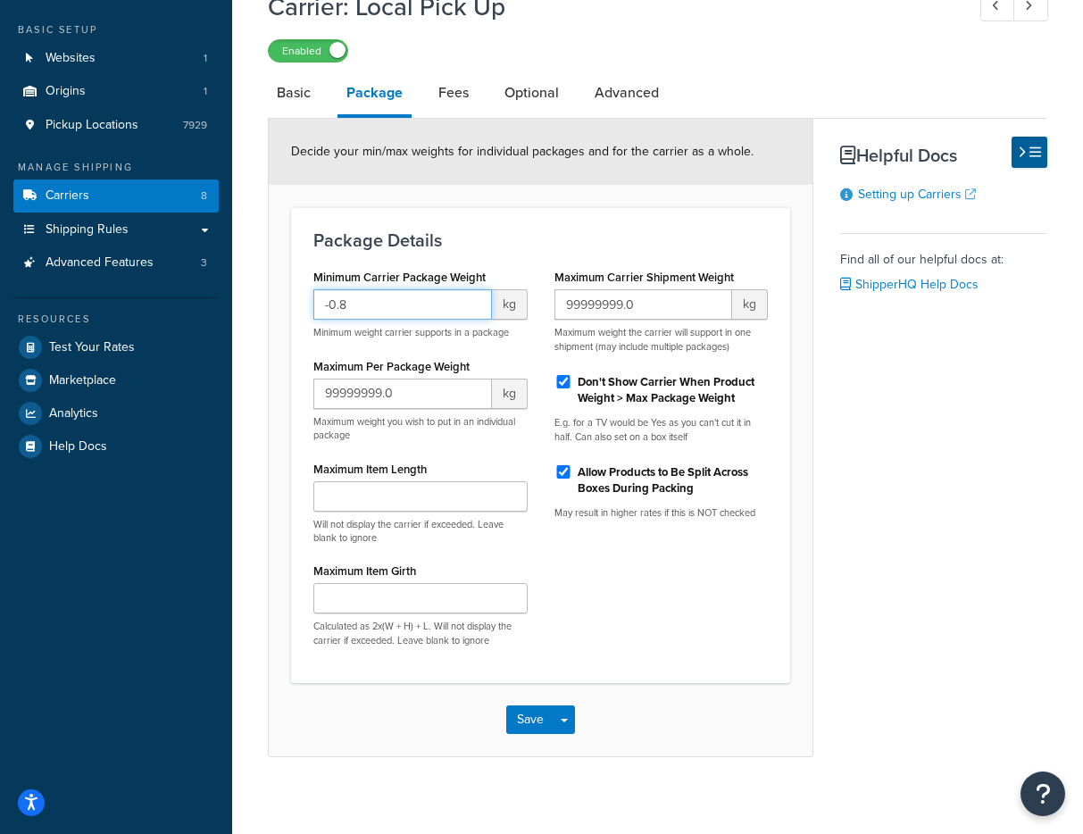
scroll to position [101, 0]
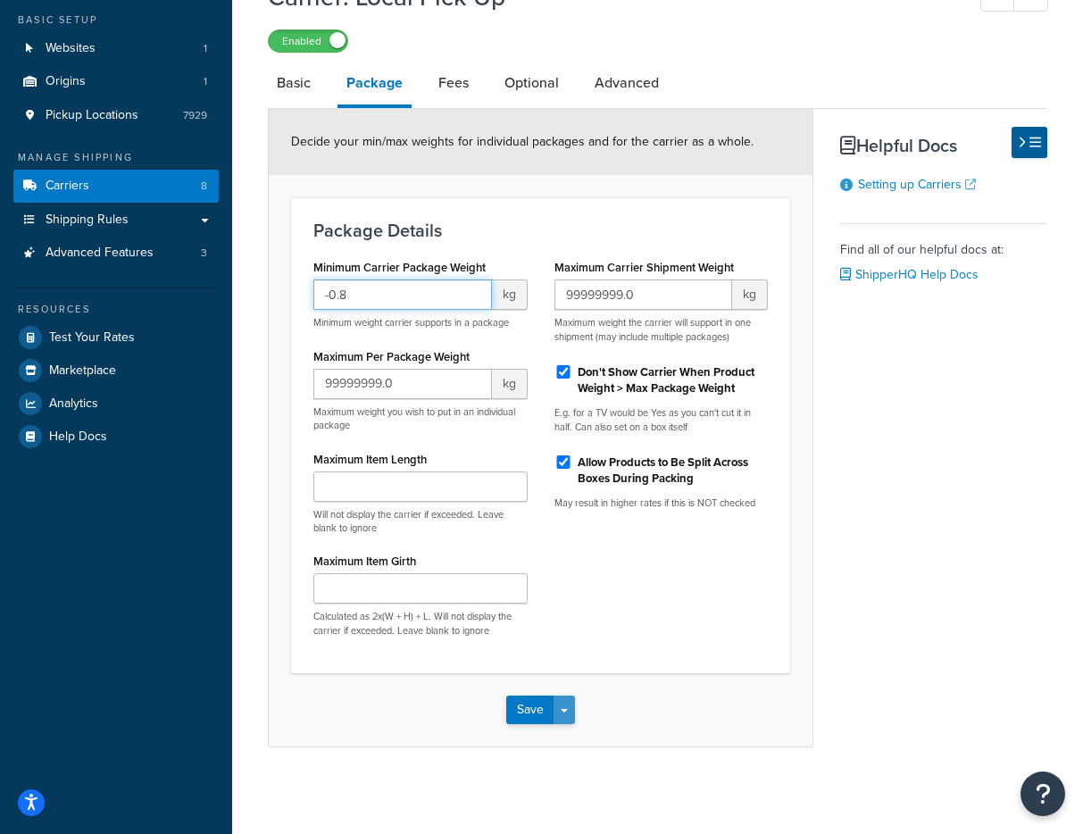
type input "-0.8"
click at [557, 711] on button "Save Dropdown" at bounding box center [563, 709] width 21 height 29
click at [567, 739] on button "Save and Edit" at bounding box center [571, 742] width 130 height 37
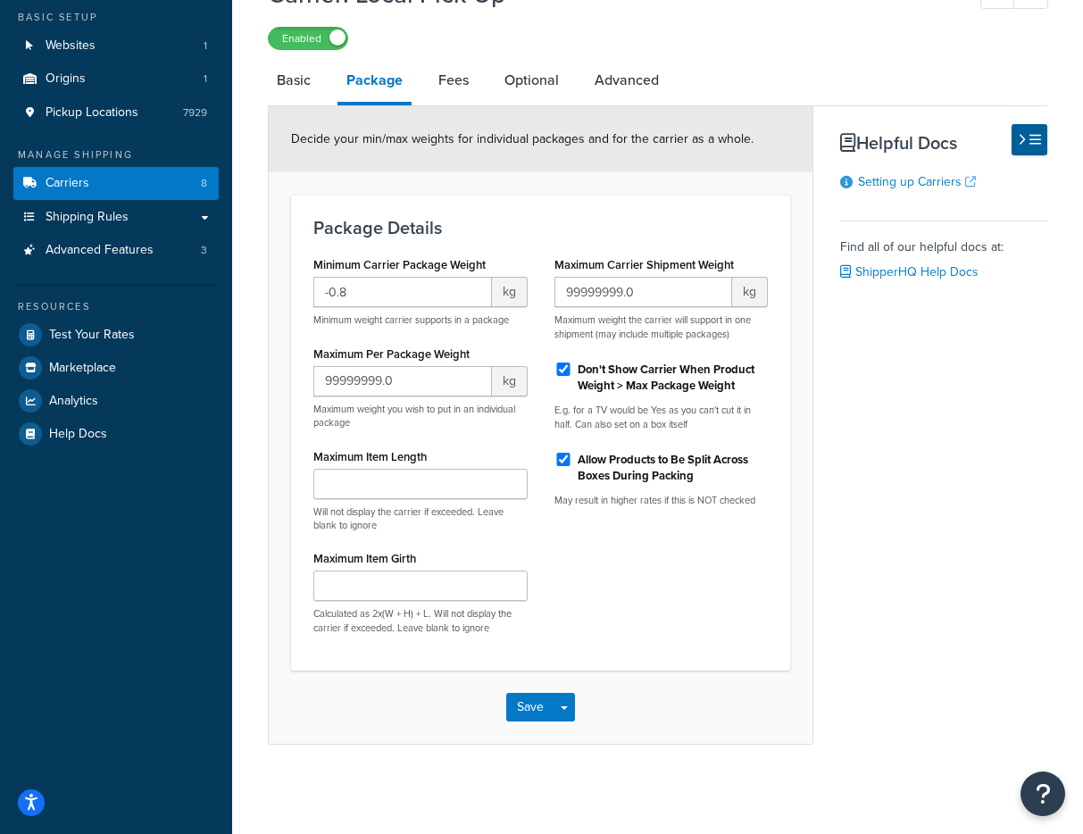
scroll to position [105, 0]
drag, startPoint x: 376, startPoint y: 299, endPoint x: 301, endPoint y: 286, distance: 76.2
click at [301, 286] on div "Minimum Carrier Package Weight -0.8 kg Minimum weight carrier supports in a pac…" at bounding box center [420, 450] width 241 height 396
type input ".1"
type input ".2"
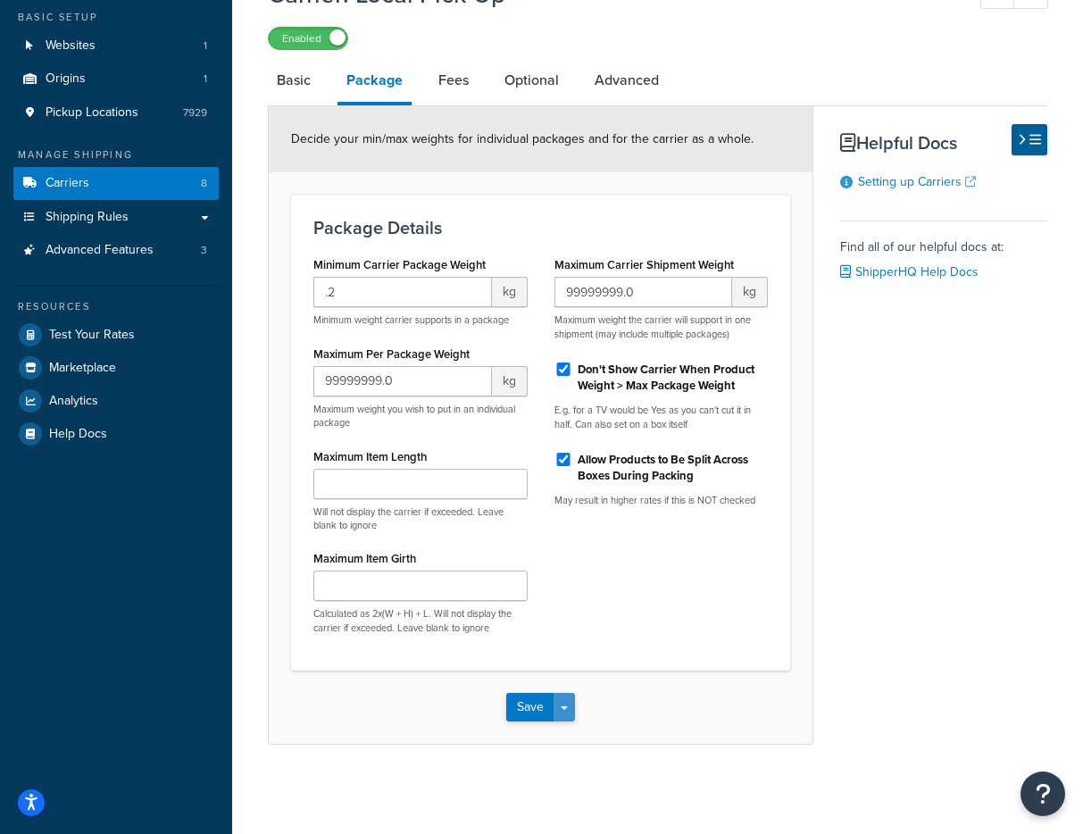
click at [561, 710] on span "button" at bounding box center [564, 708] width 7 height 4
click at [571, 736] on button "Save and Edit" at bounding box center [571, 739] width 130 height 37
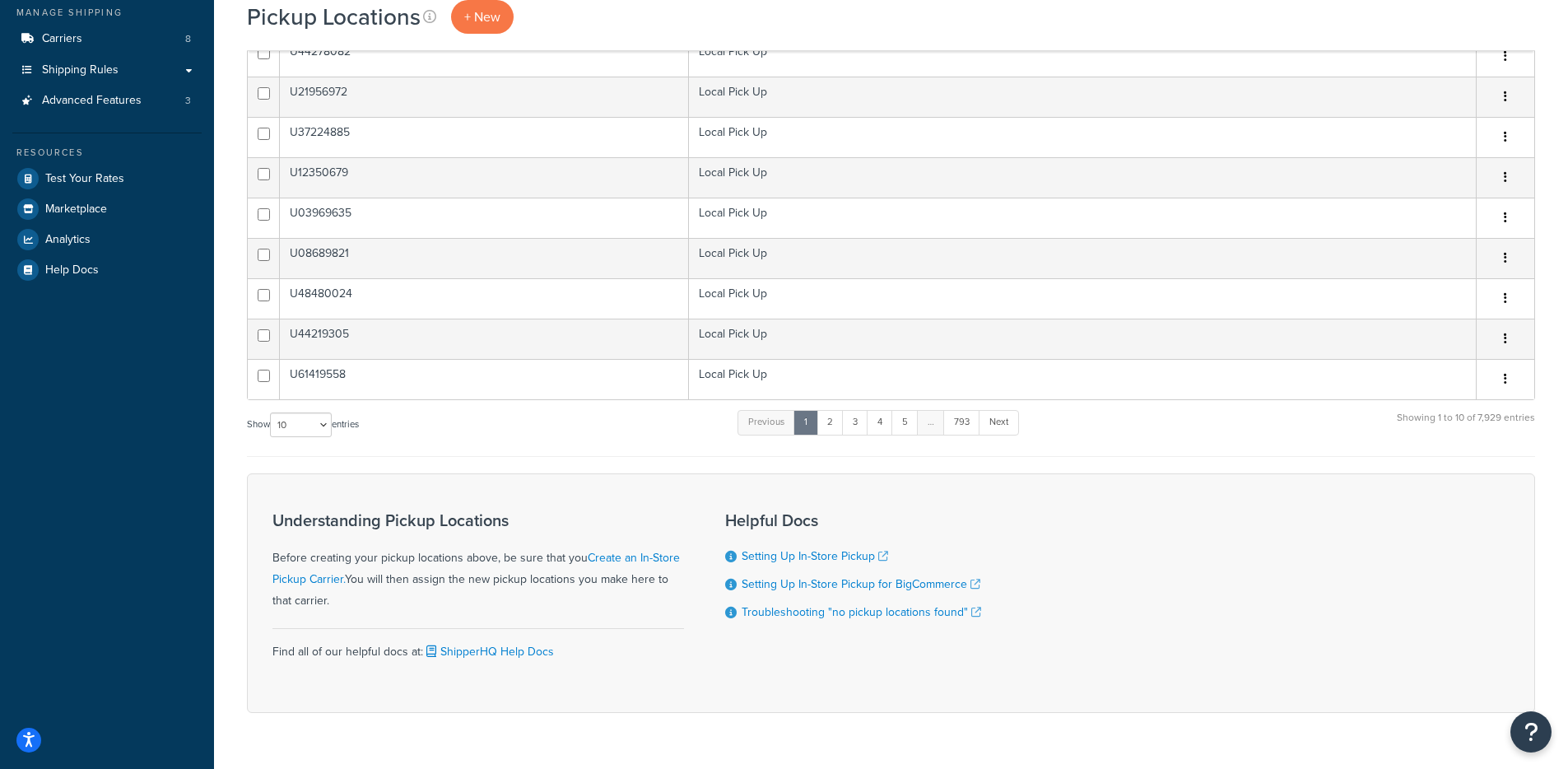
scroll to position [249, 0]
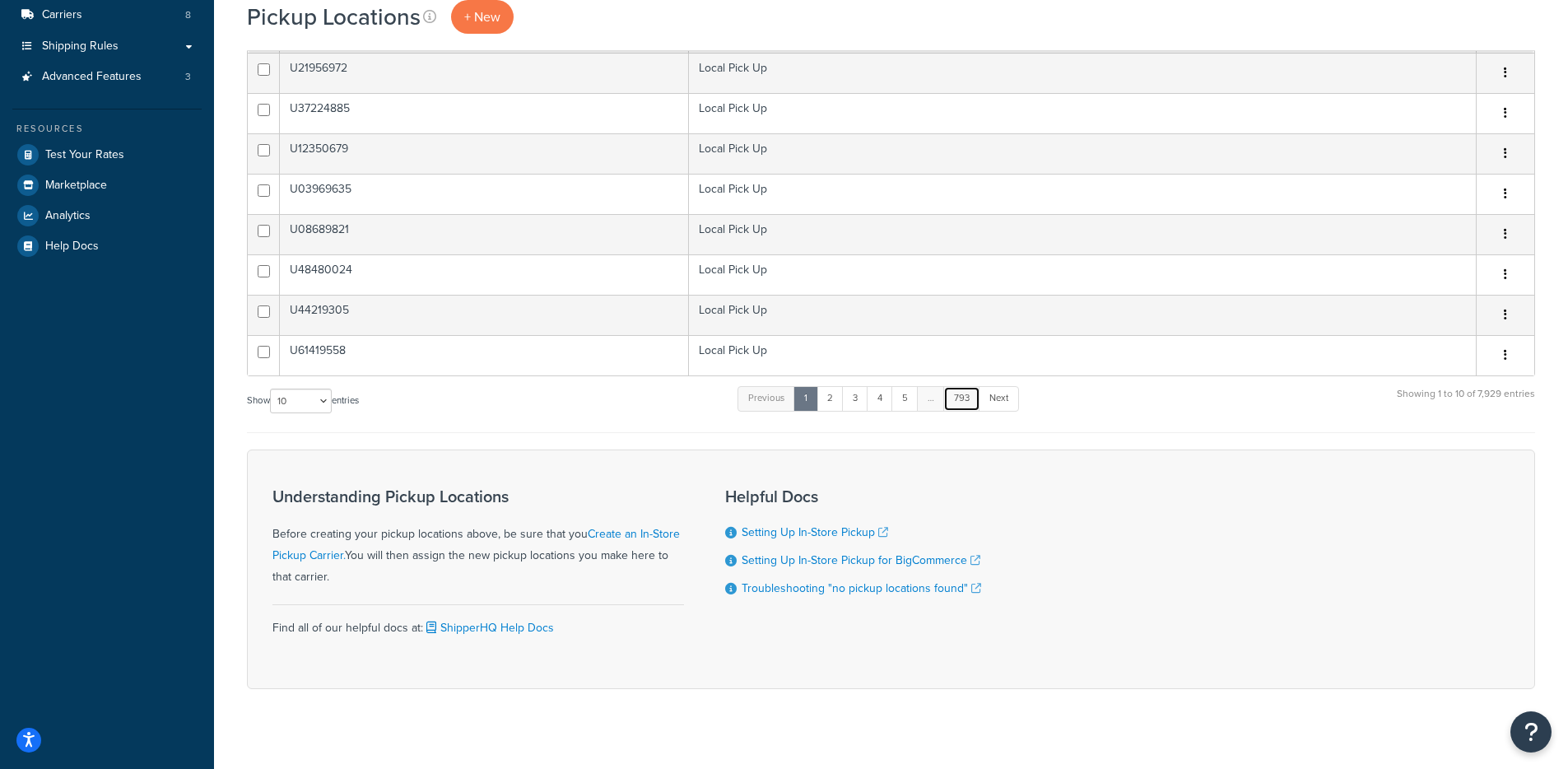
click at [974, 397] on link "793" at bounding box center [962, 398] width 37 height 25
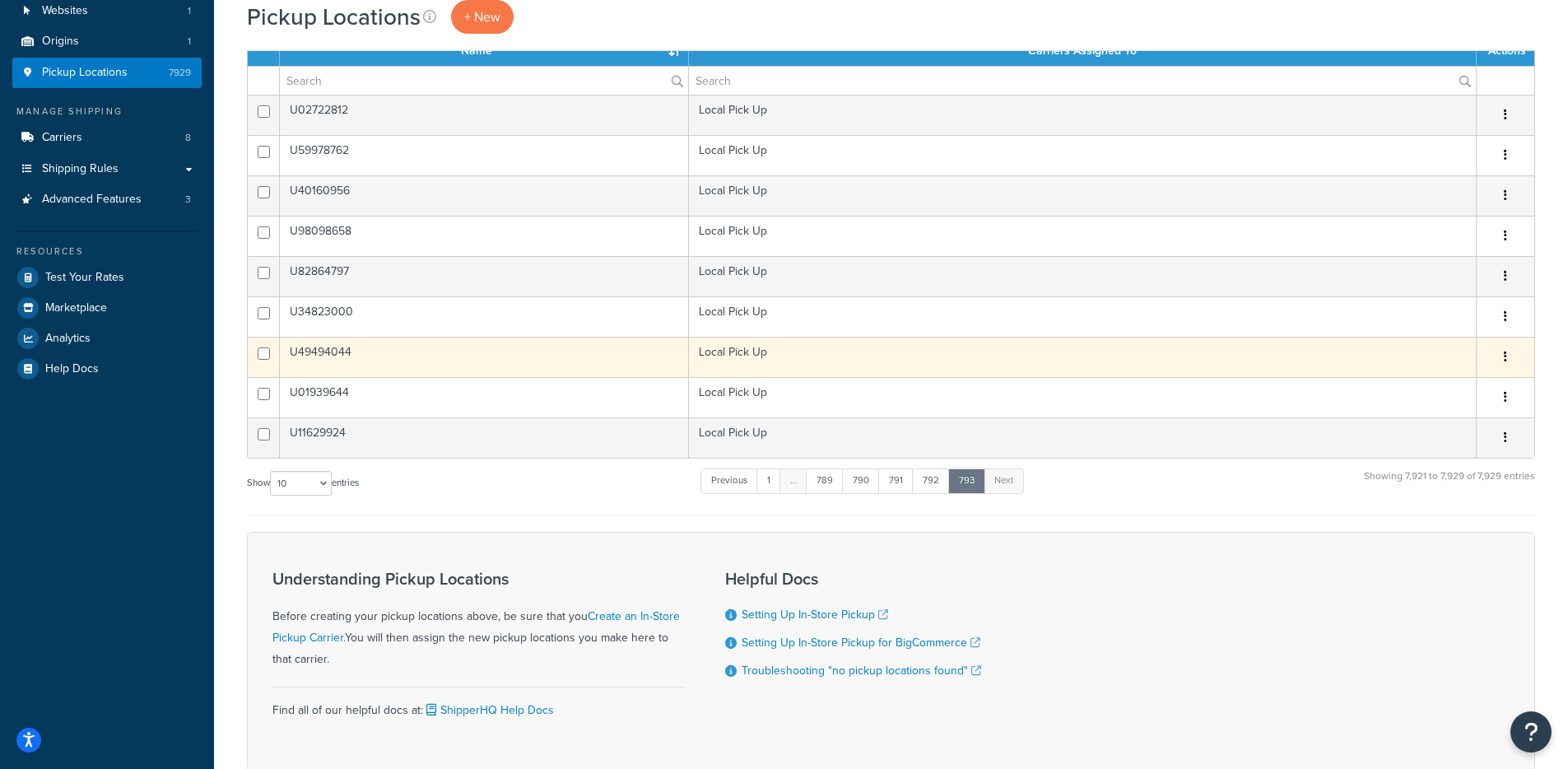
scroll to position [0, 0]
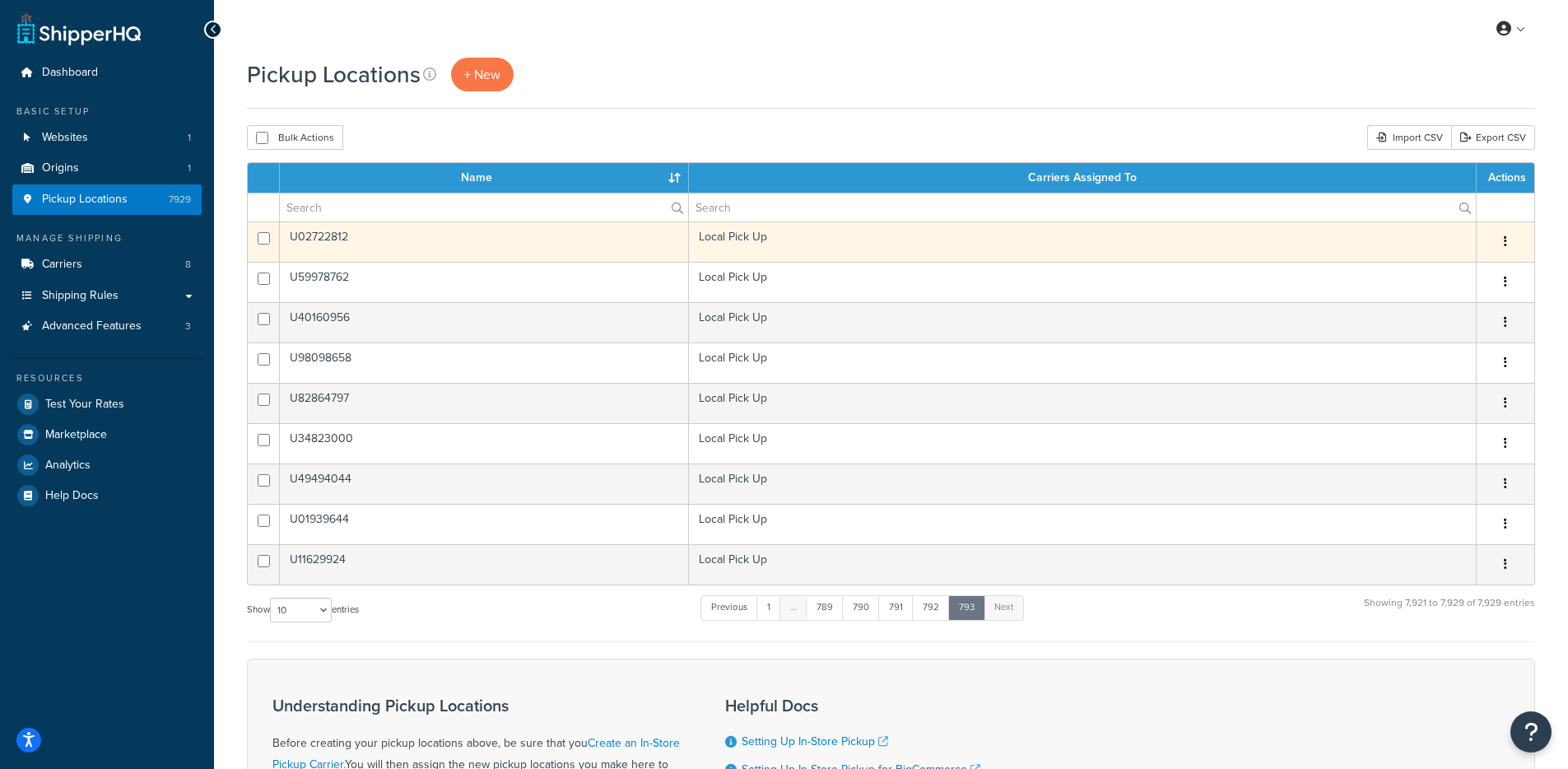
click at [612, 242] on td "U02722812" at bounding box center [485, 242] width 410 height 41
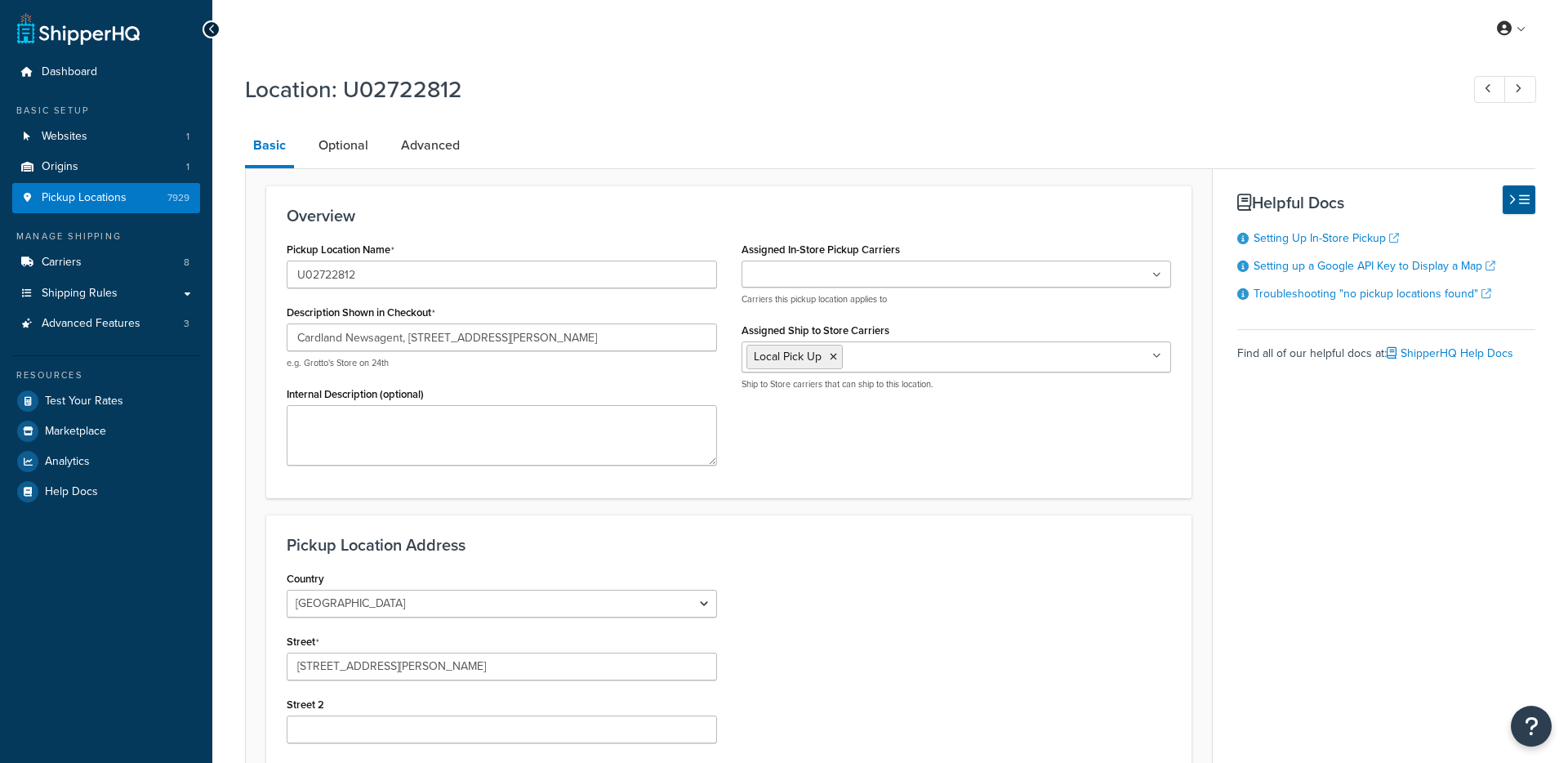
select select "1226"
